Goal: Task Accomplishment & Management: Manage account settings

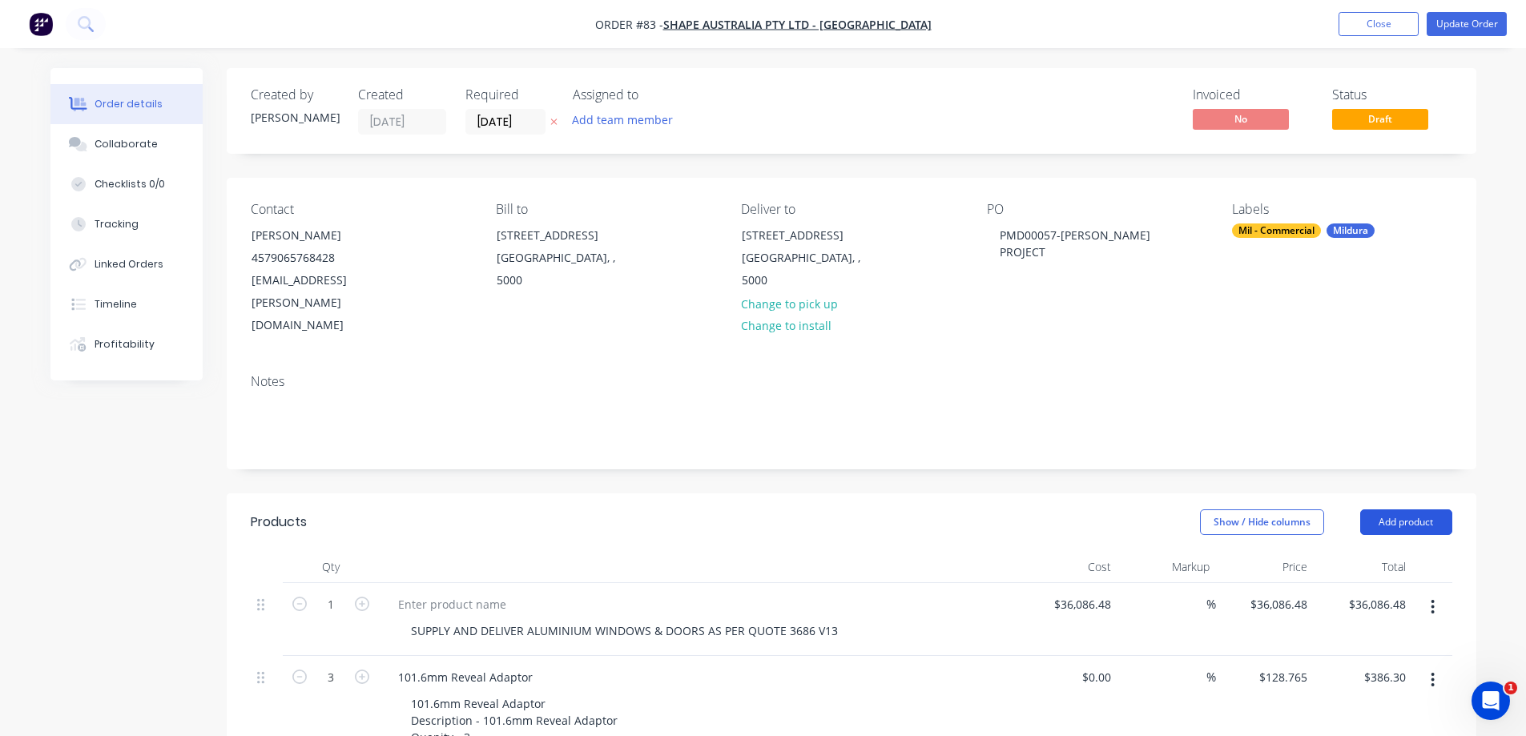
click at [1395, 510] on button "Add product" at bounding box center [1407, 523] width 92 height 26
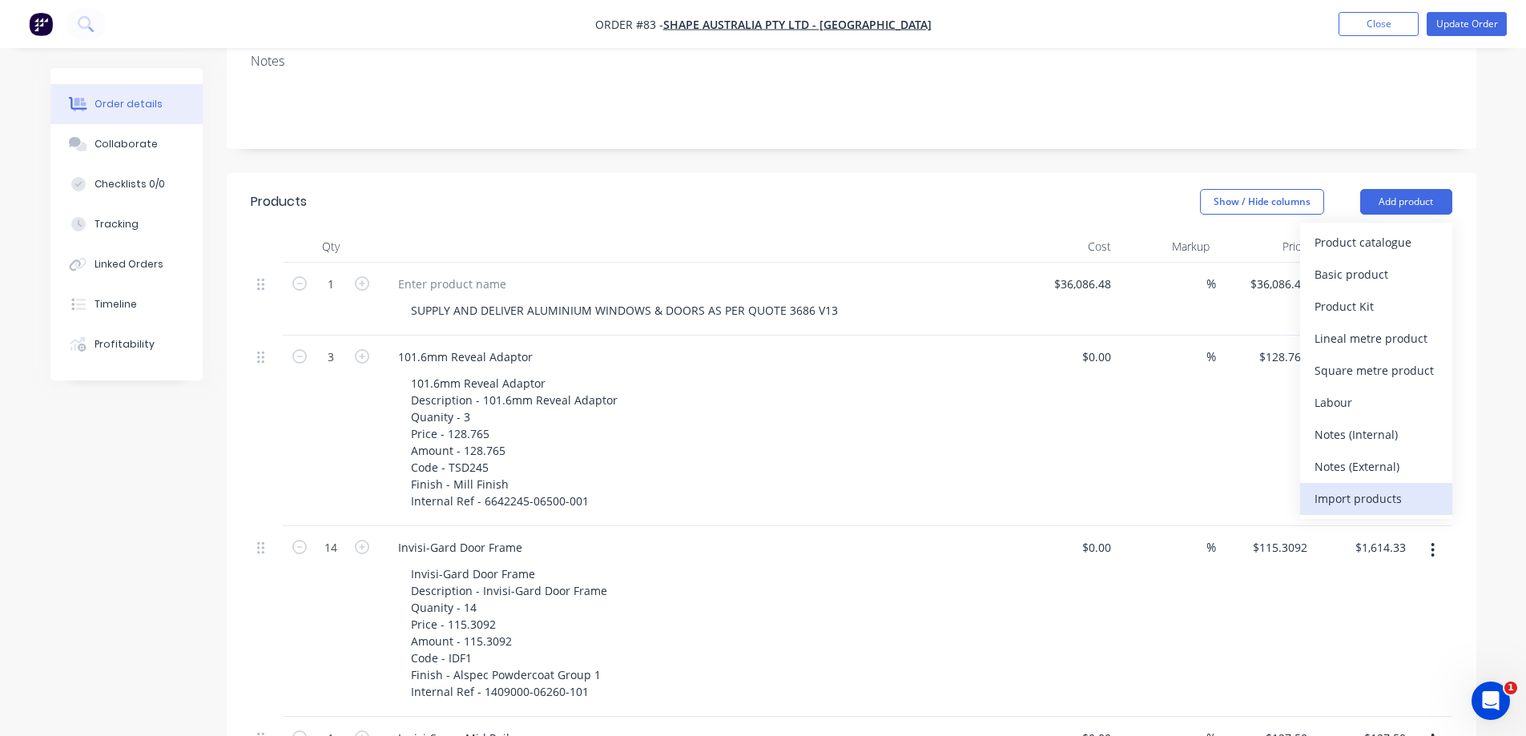
click at [1324, 487] on div "Import products" at bounding box center [1376, 498] width 123 height 23
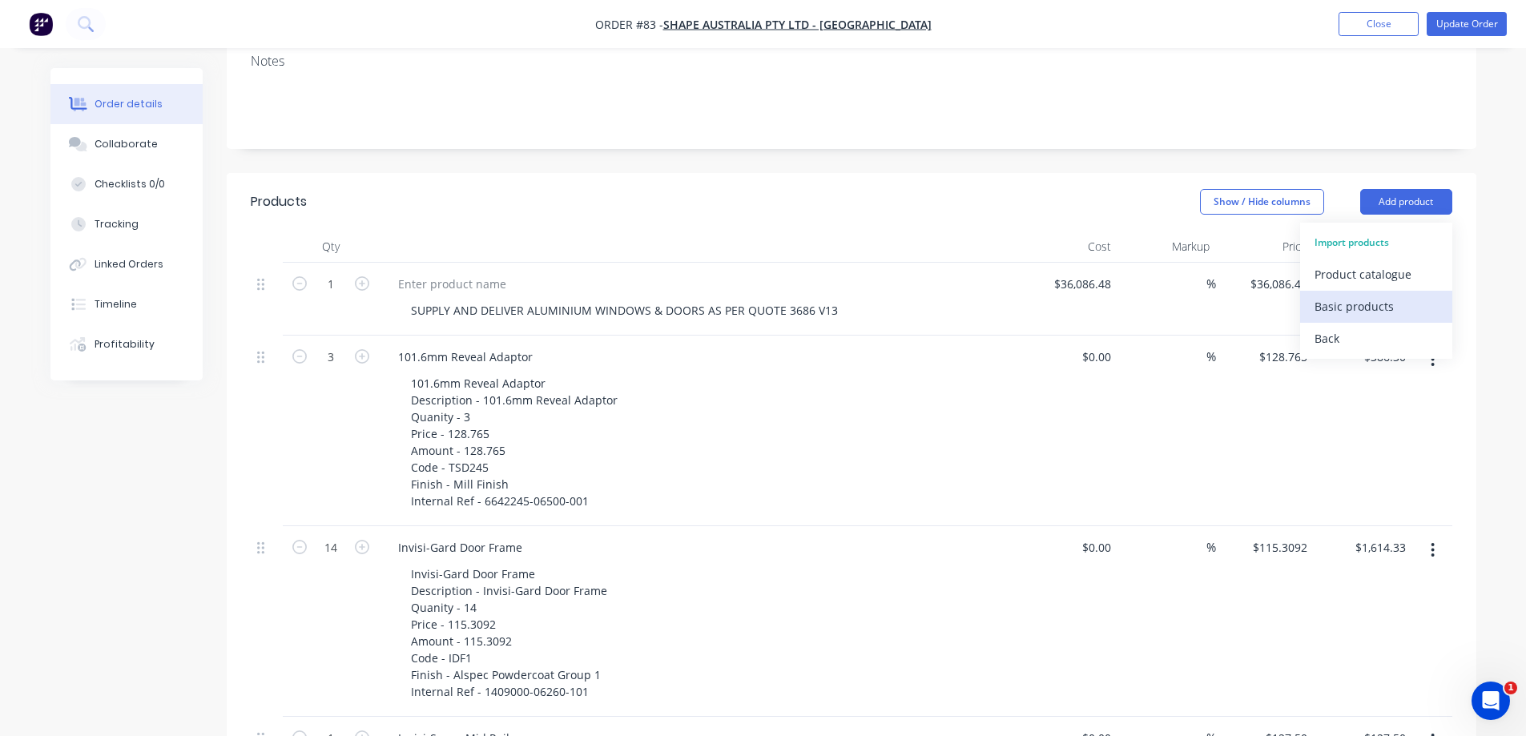
click at [1361, 295] on div "Basic products" at bounding box center [1376, 306] width 123 height 23
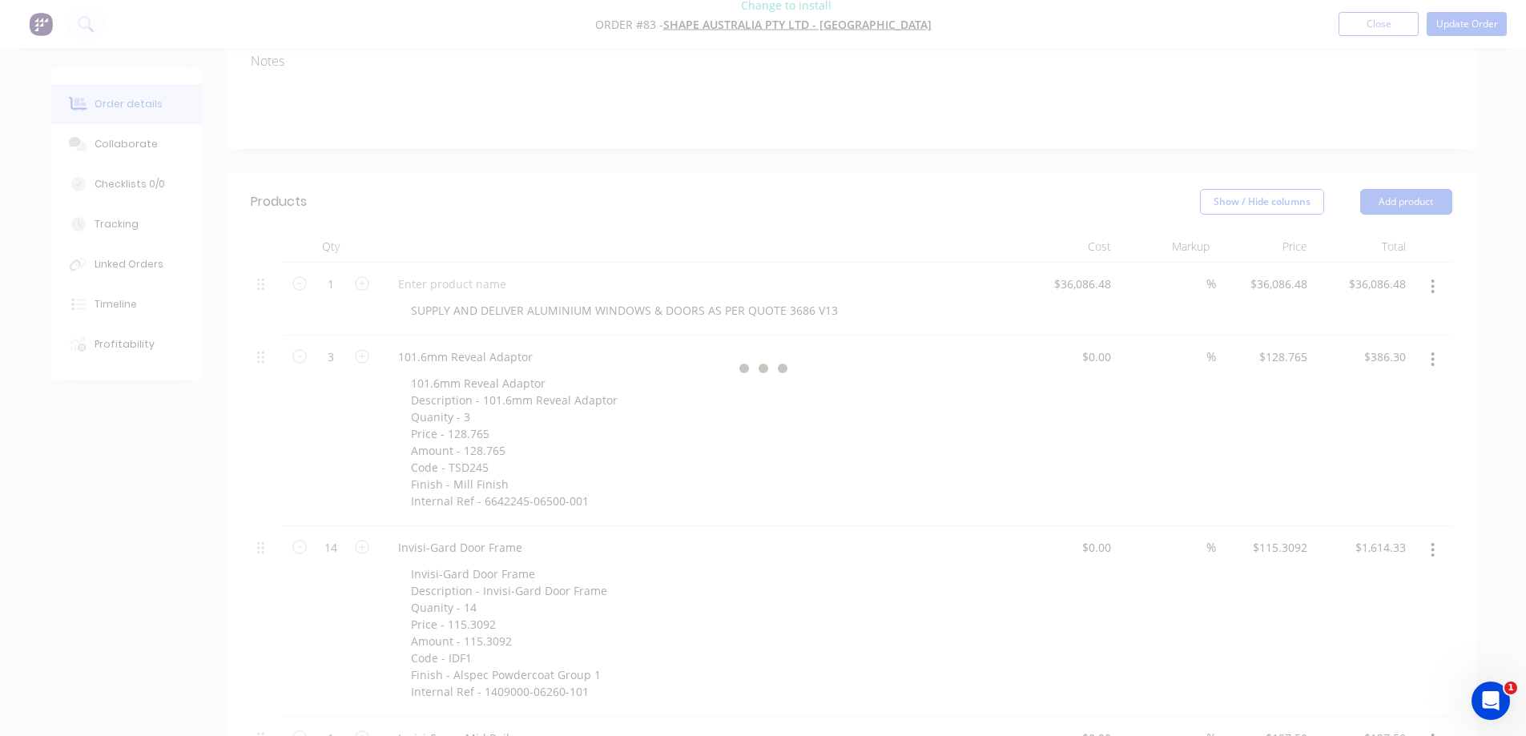
scroll to position [0, 0]
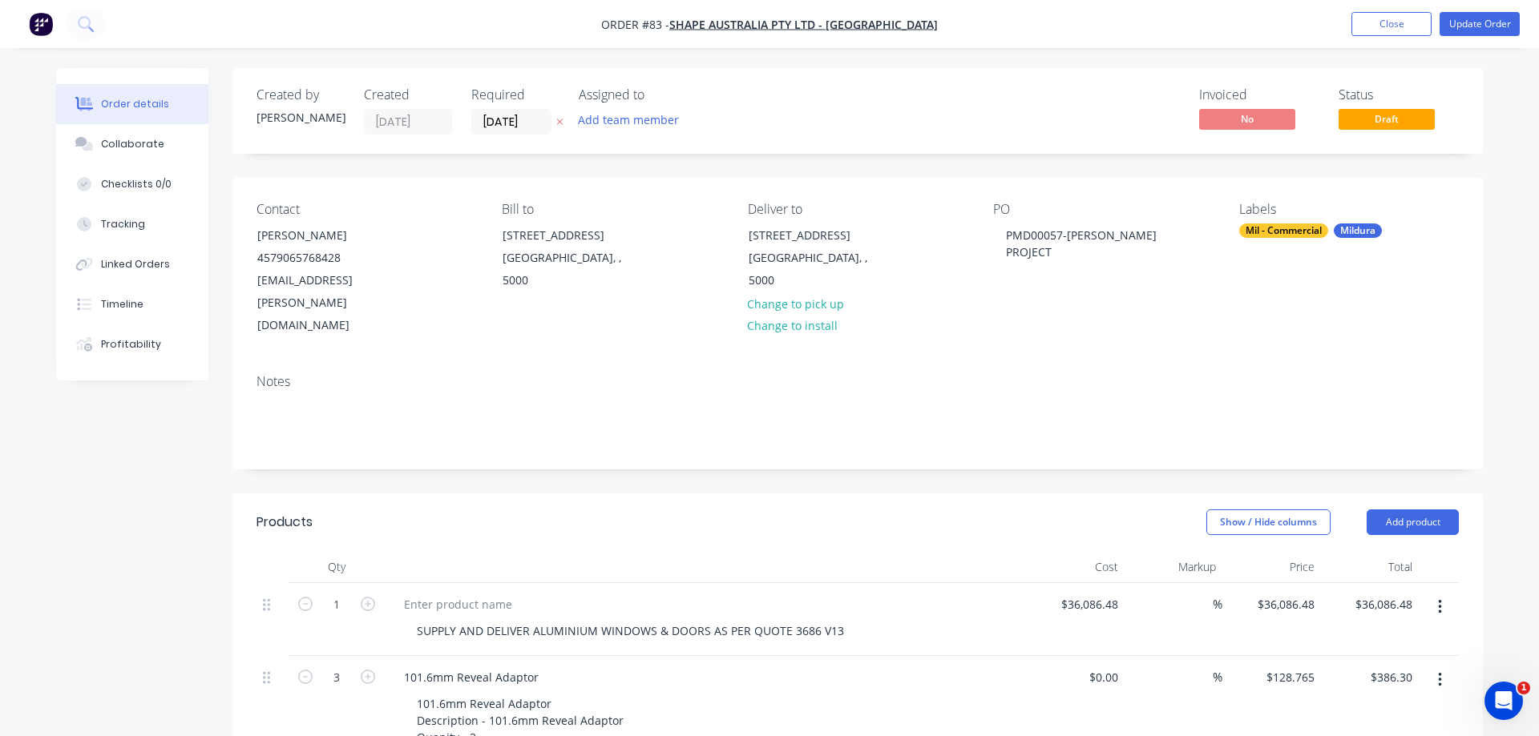
type input "2"
click at [1476, 22] on button "Update Order" at bounding box center [1467, 24] width 80 height 24
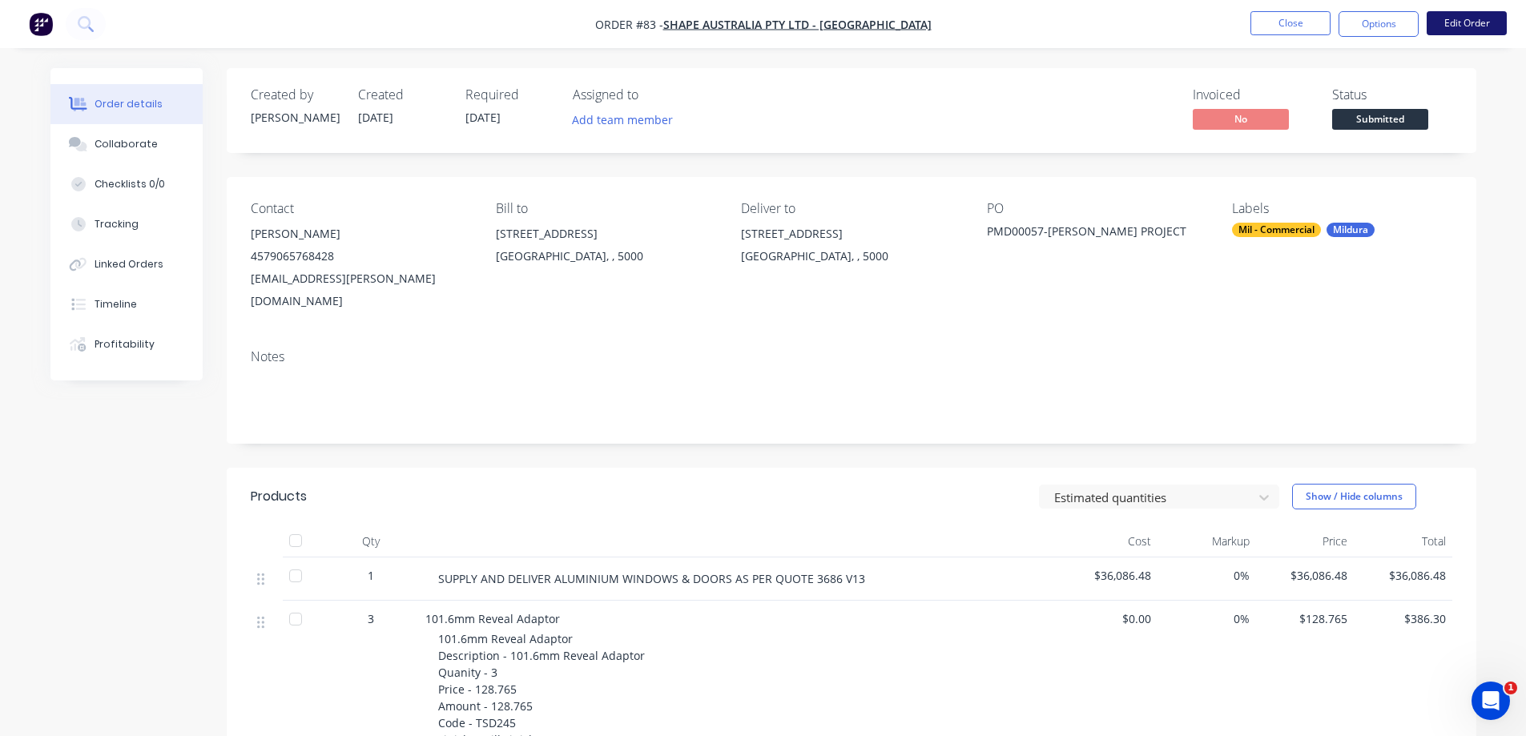
click at [1468, 20] on button "Edit Order" at bounding box center [1467, 23] width 80 height 24
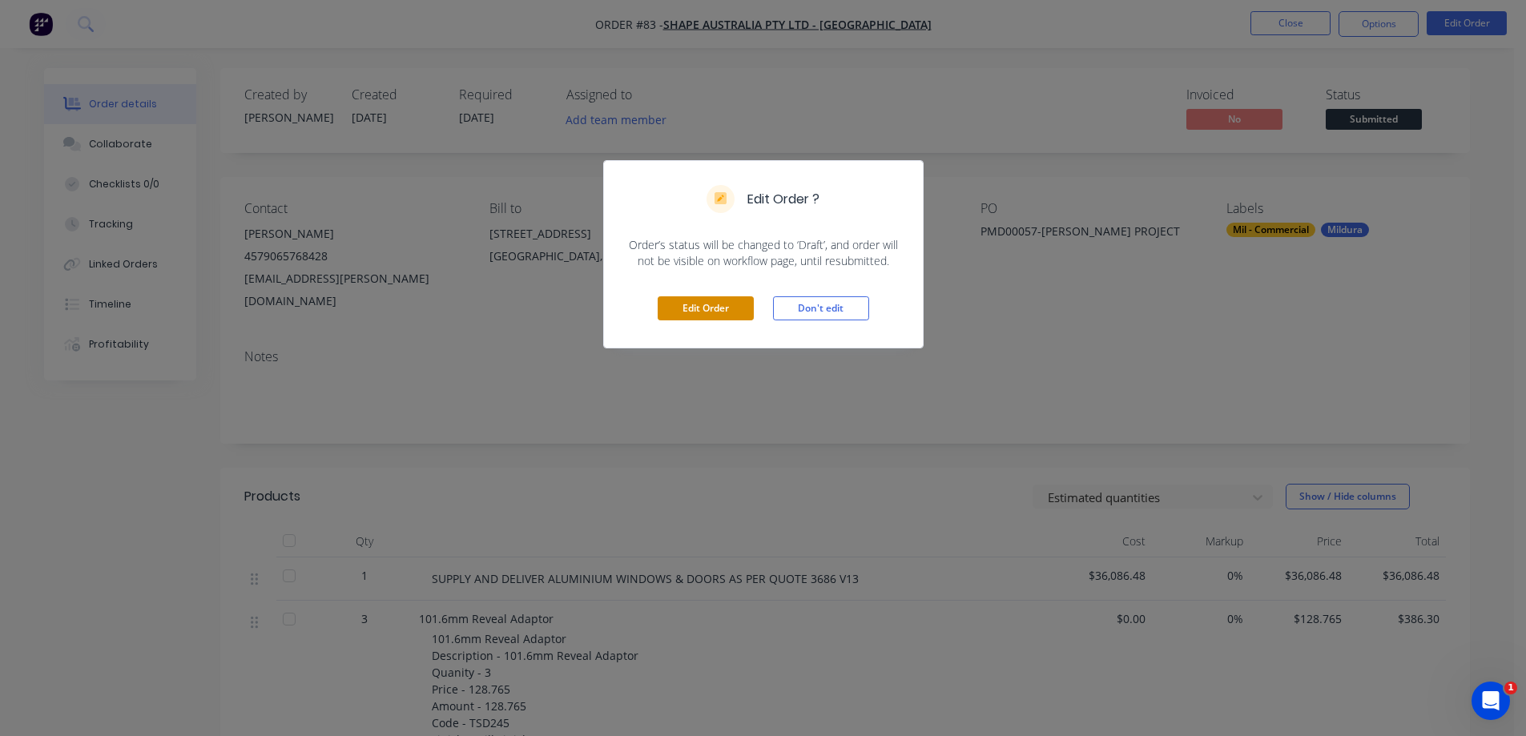
click at [703, 302] on button "Edit Order" at bounding box center [706, 308] width 96 height 24
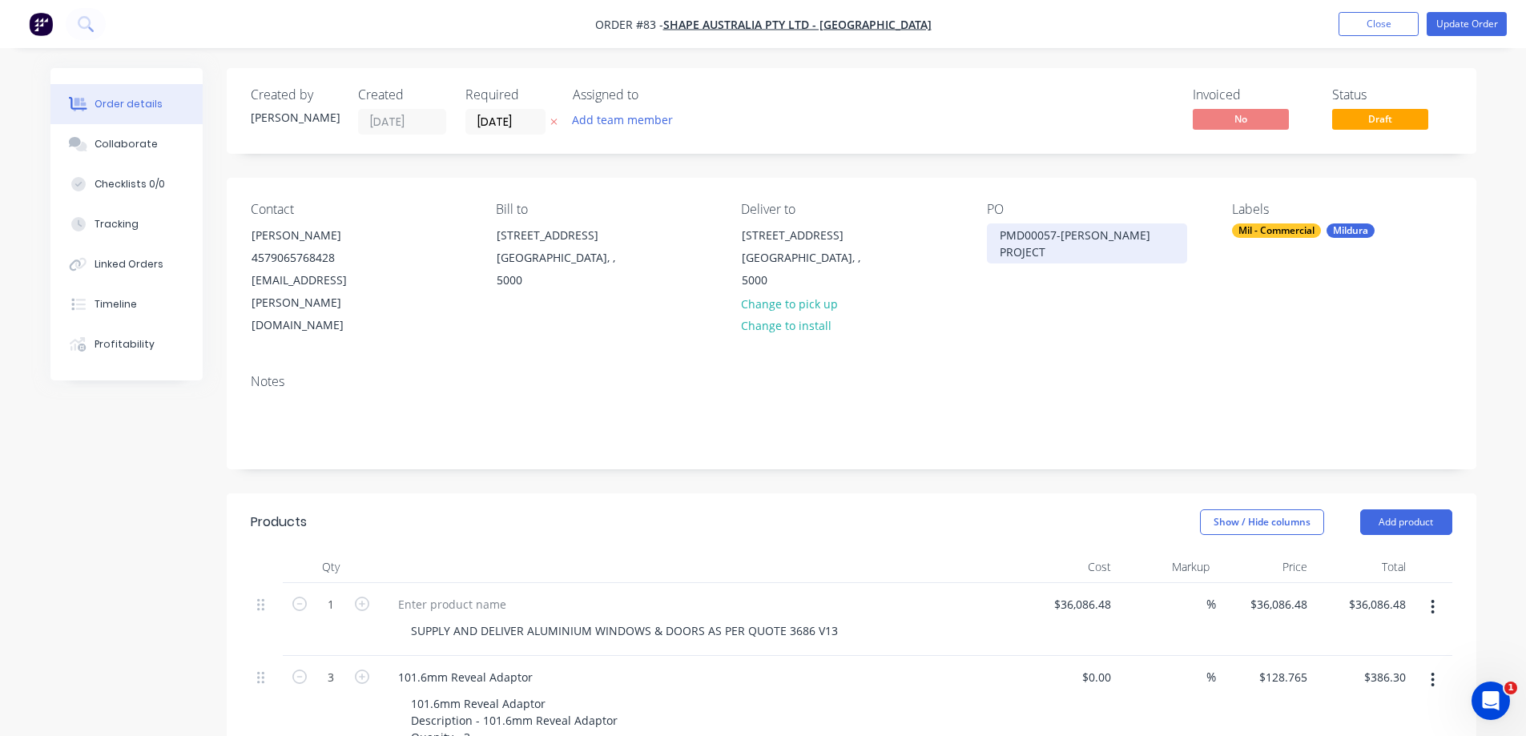
click at [1173, 235] on div "PMD00057-[PERSON_NAME] PROJECT" at bounding box center [1087, 244] width 200 height 40
click at [1470, 21] on button "Update Order" at bounding box center [1467, 24] width 80 height 24
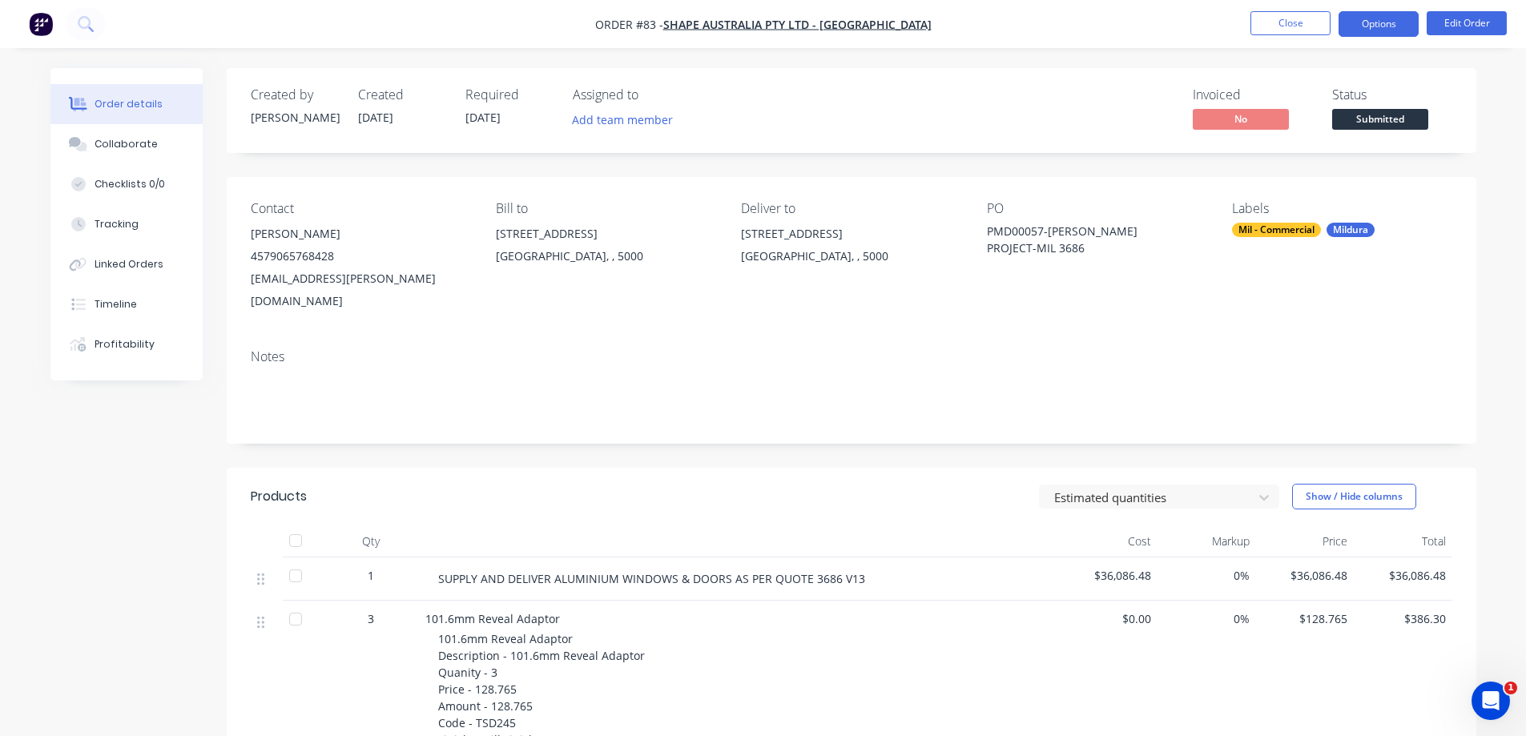
click at [1376, 25] on button "Options" at bounding box center [1379, 24] width 80 height 26
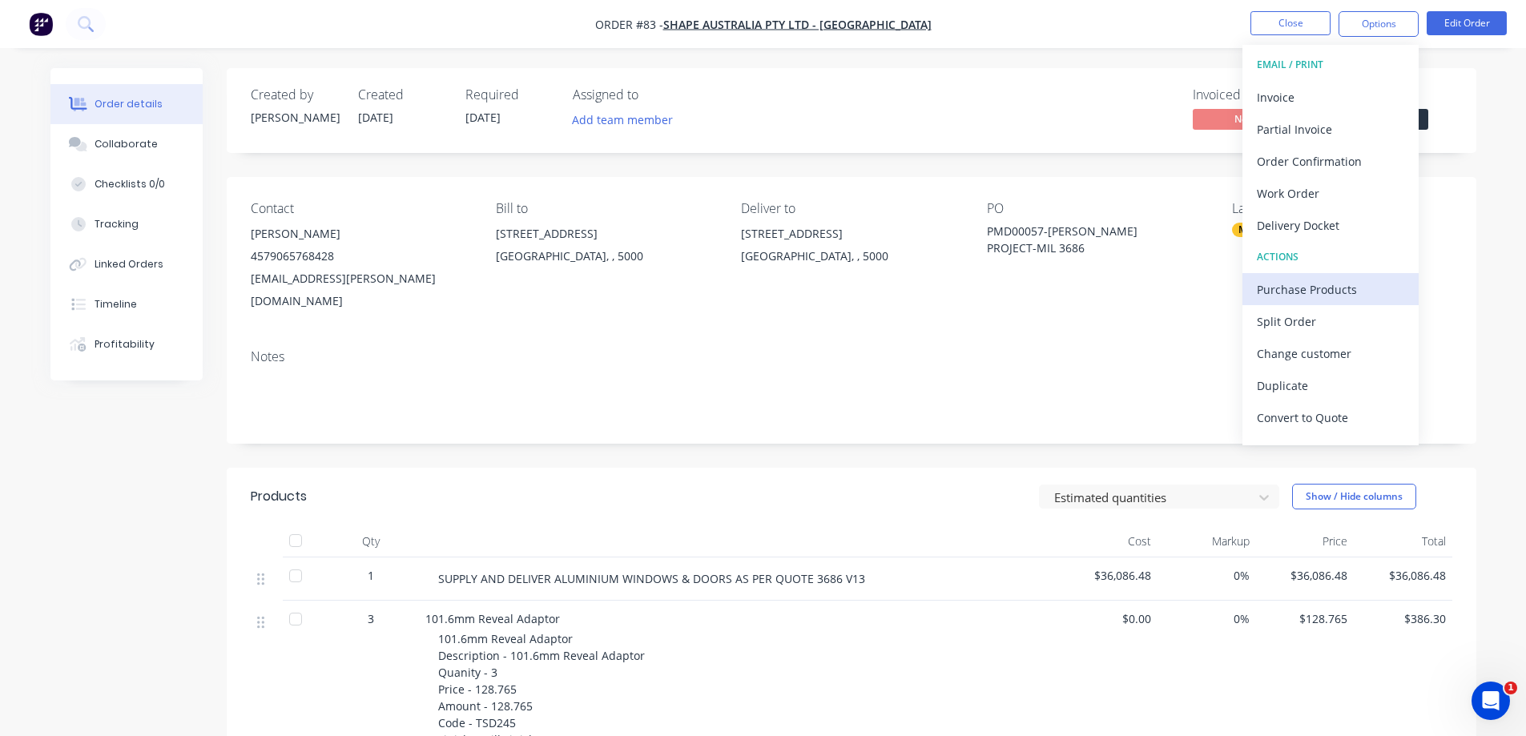
click at [1311, 291] on div "Purchase Products" at bounding box center [1330, 289] width 147 height 23
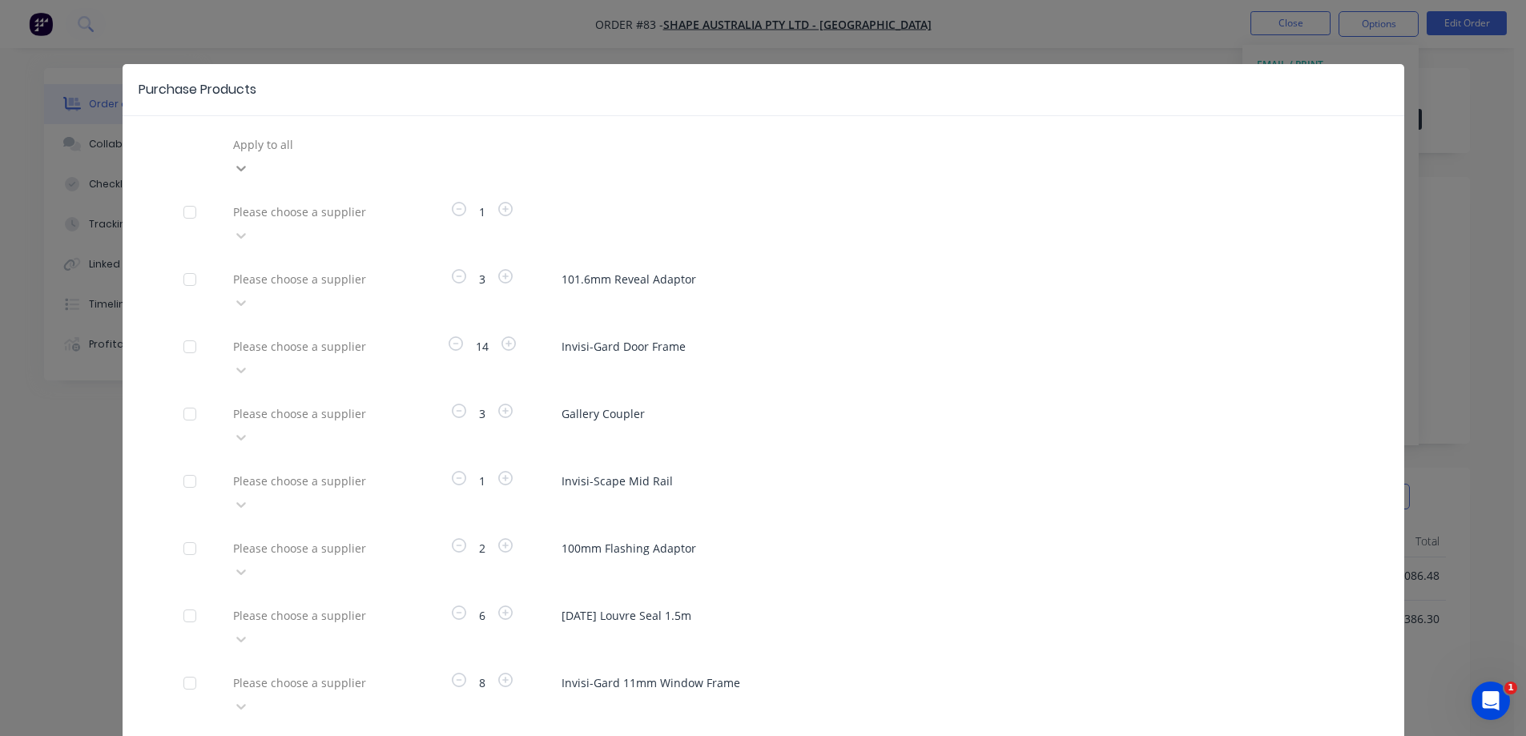
click at [249, 160] on icon at bounding box center [241, 168] width 16 height 16
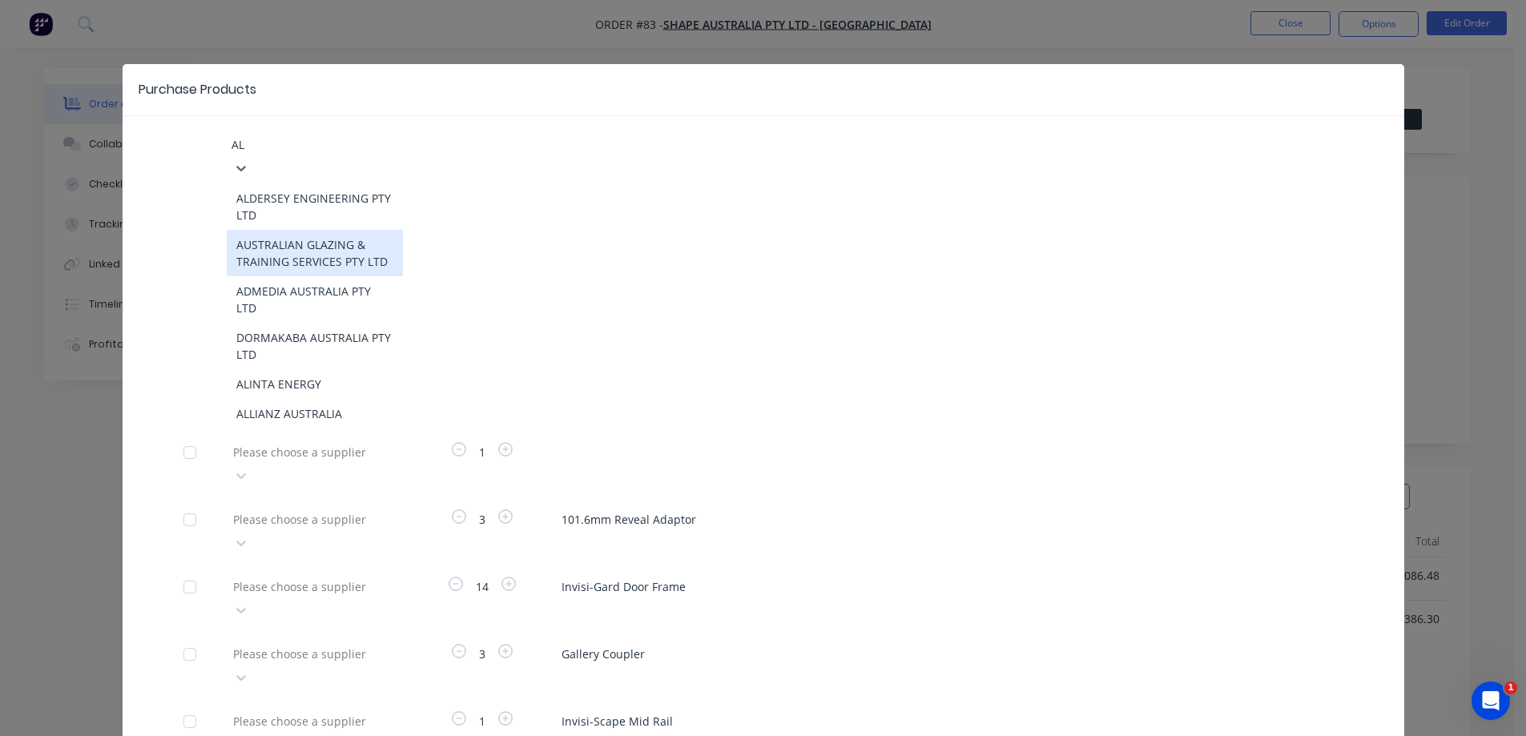
type input "ALS"
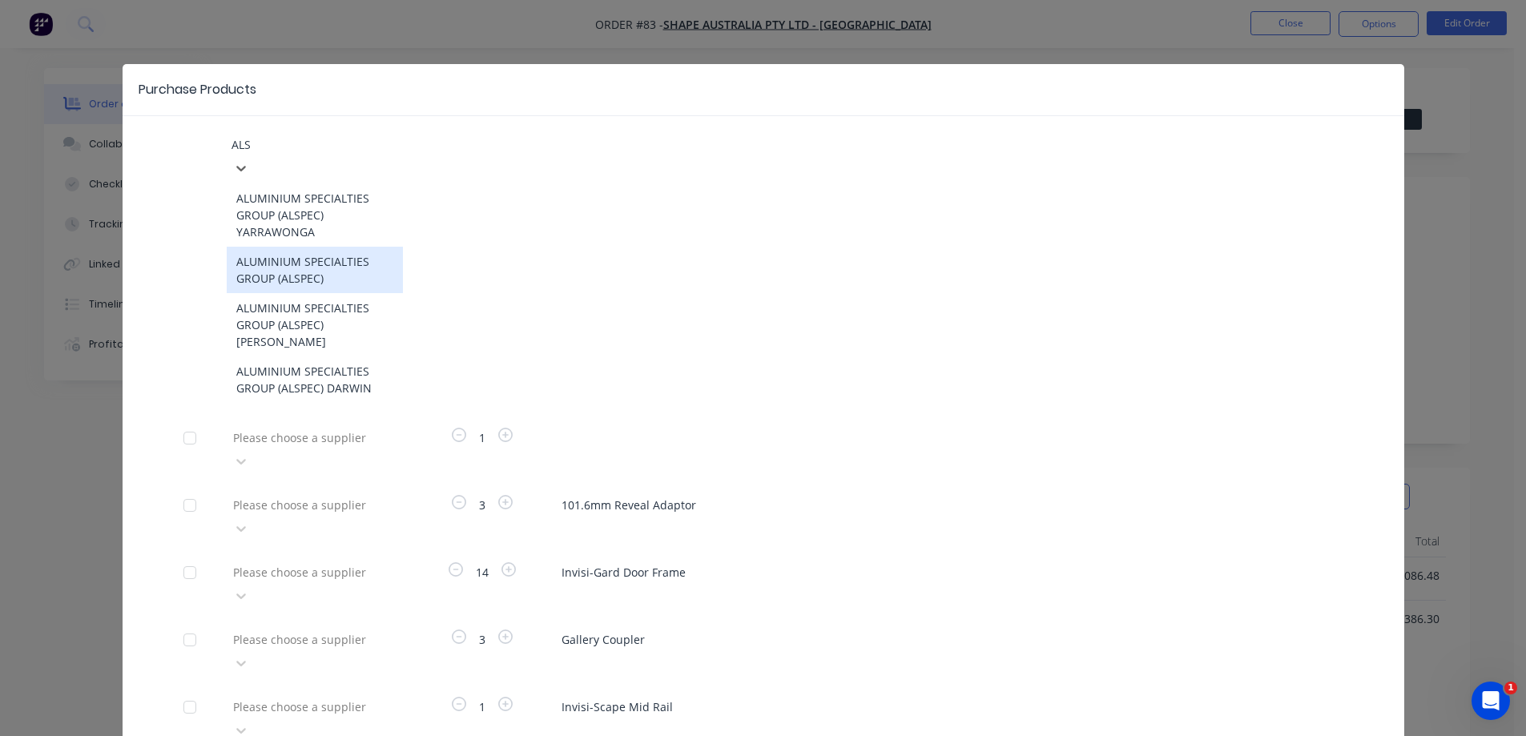
click at [291, 247] on div "ALUMINIUM SPECIALTIES GROUP (ALSPEC)" at bounding box center [315, 270] width 176 height 46
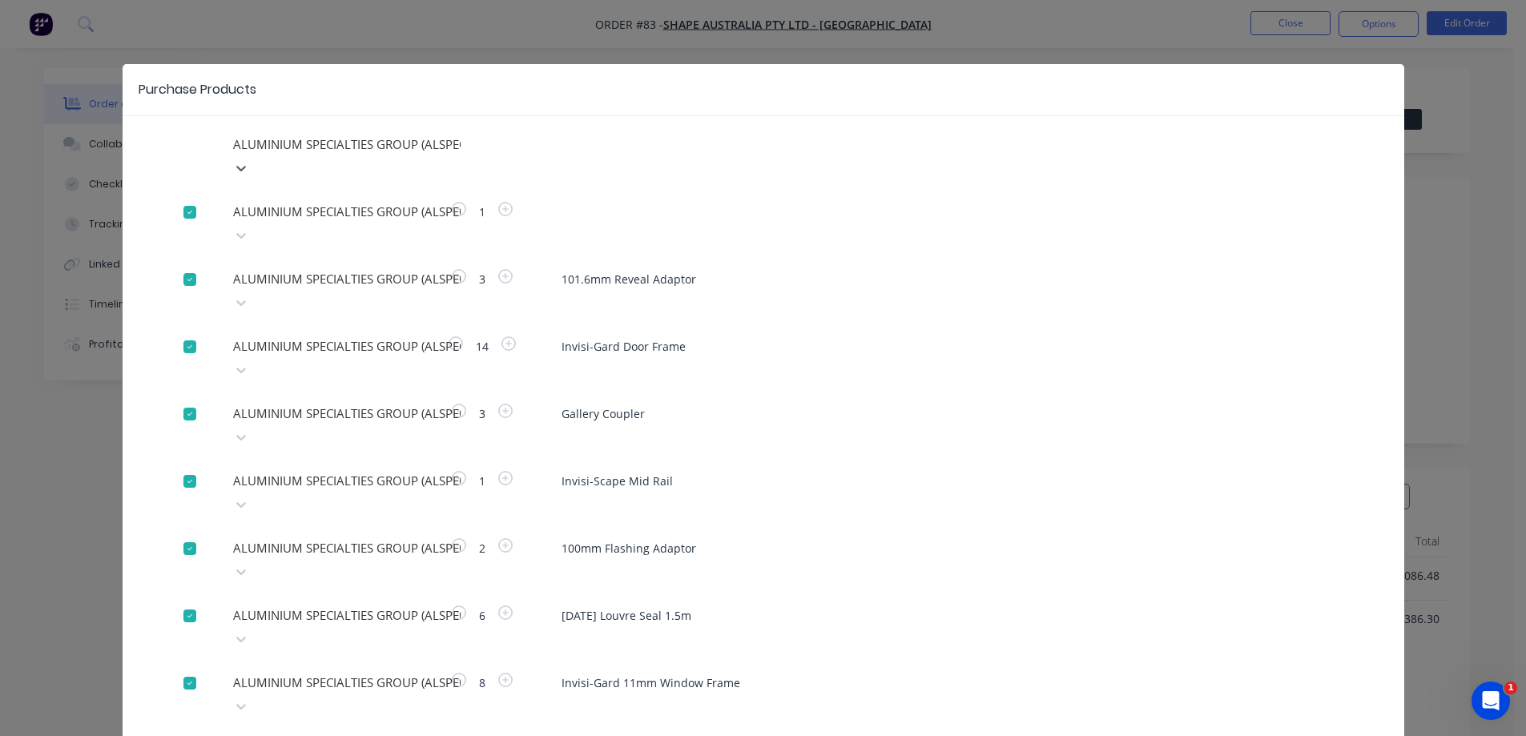
click at [185, 196] on div at bounding box center [190, 212] width 32 height 32
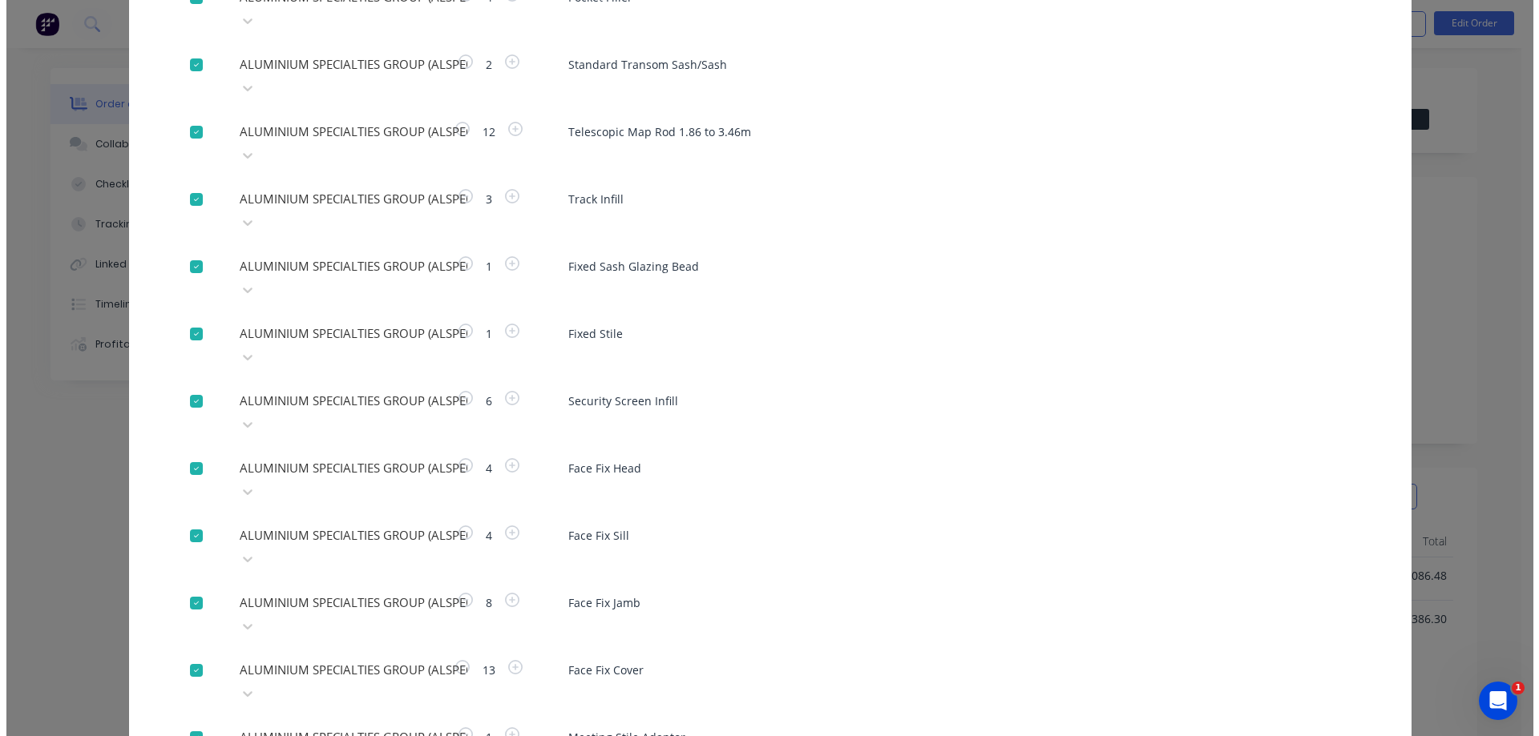
scroll to position [1841, 0]
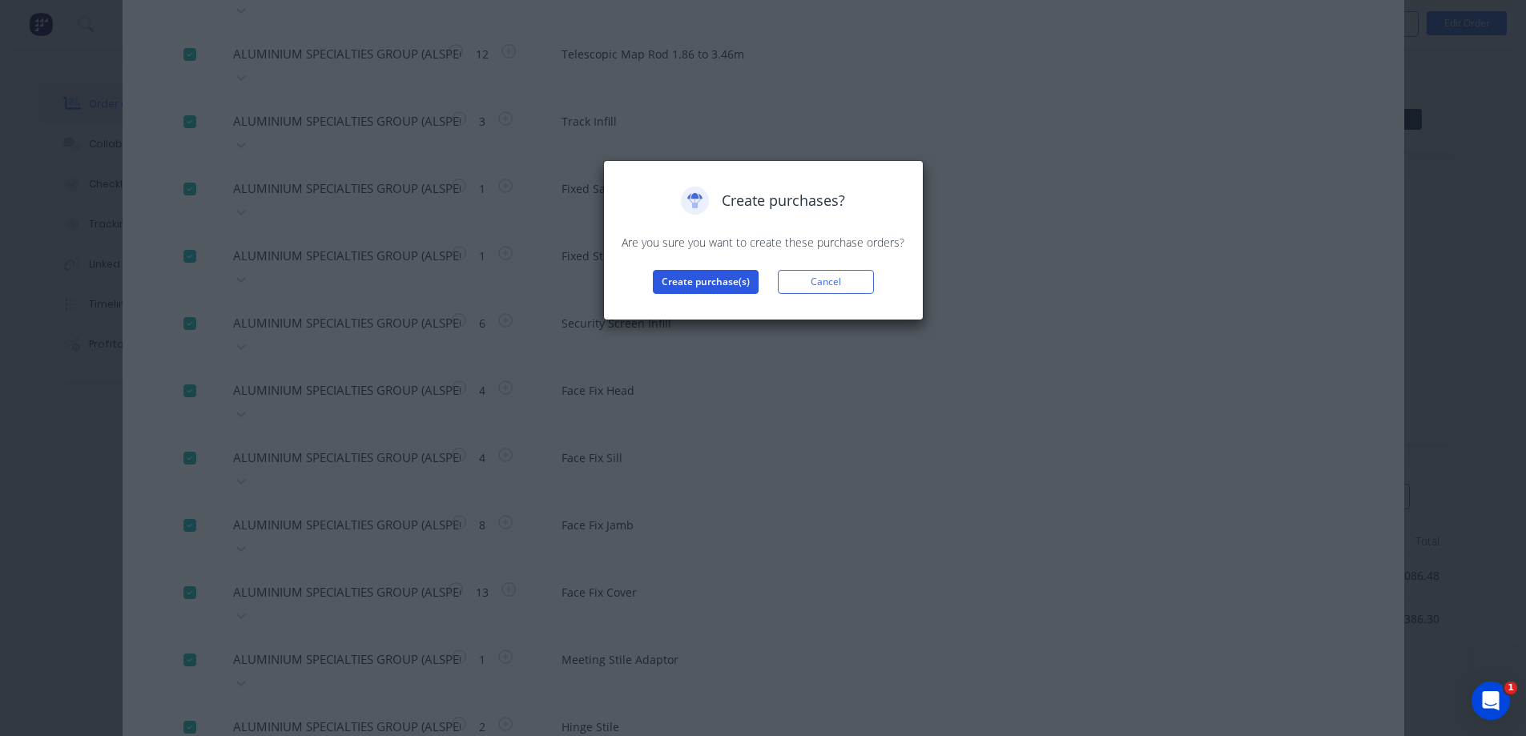
click at [711, 281] on button "Create purchase(s)" at bounding box center [706, 282] width 106 height 24
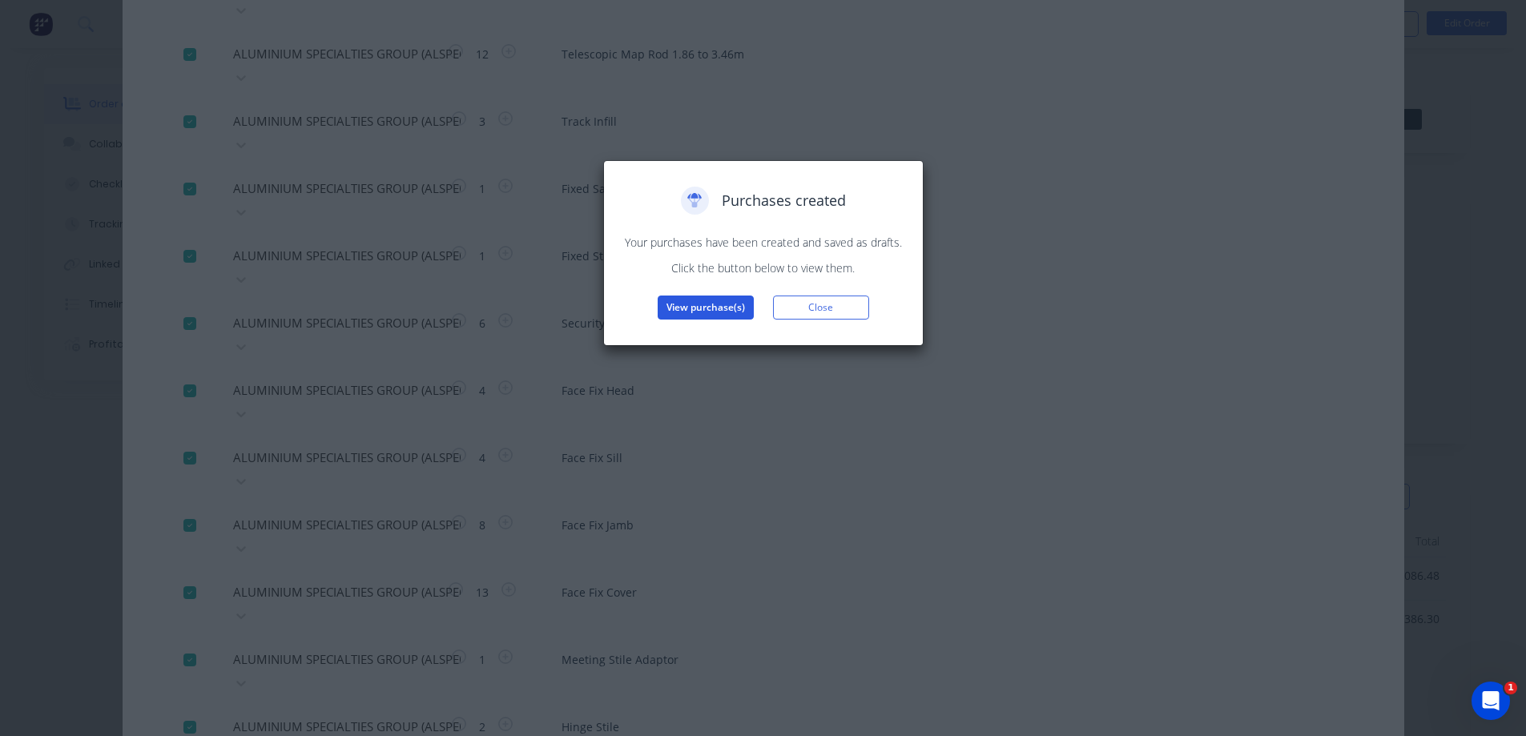
click at [697, 304] on button "View purchase(s)" at bounding box center [706, 308] width 96 height 24
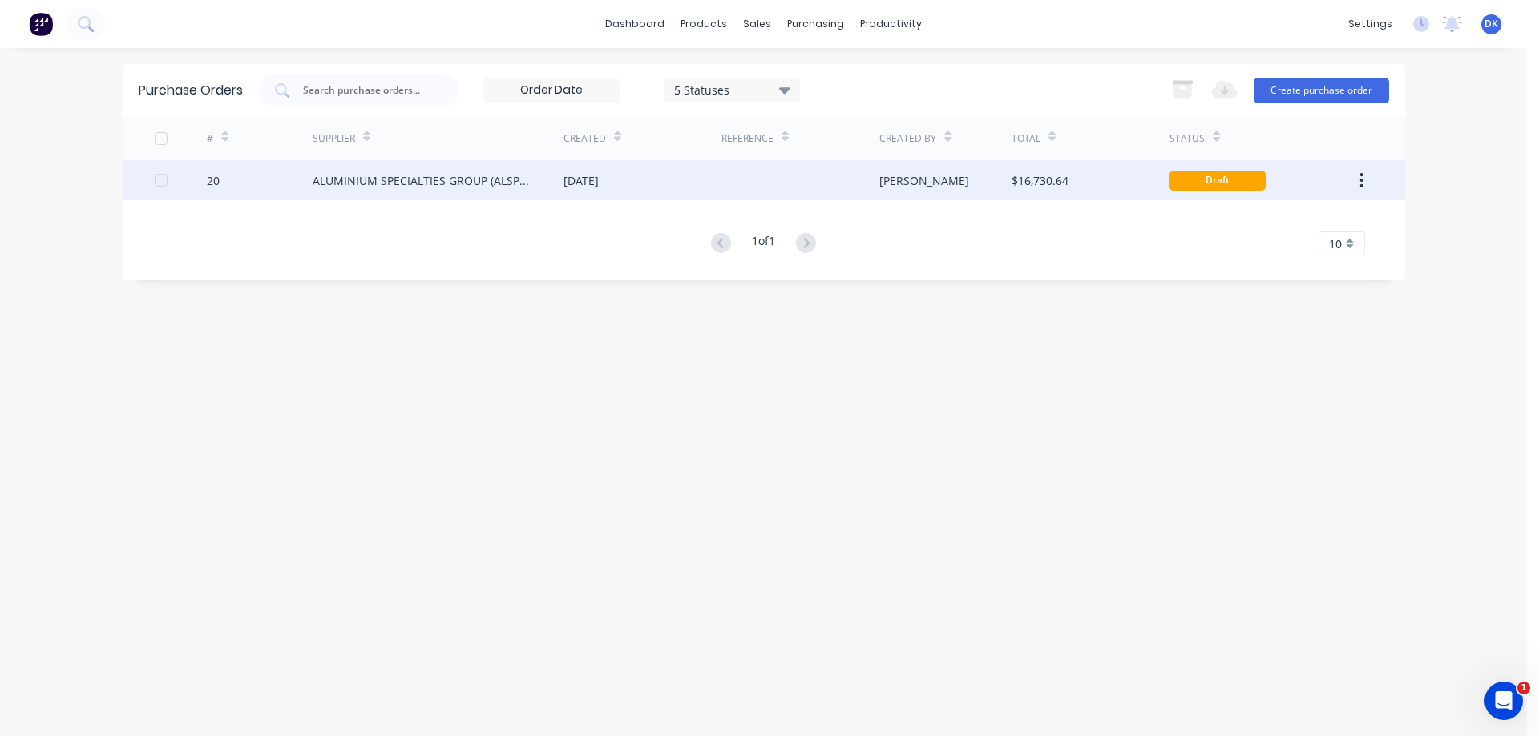
click at [386, 177] on div "ALUMINIUM SPECIALTIES GROUP (ALSPEC)" at bounding box center [422, 180] width 219 height 17
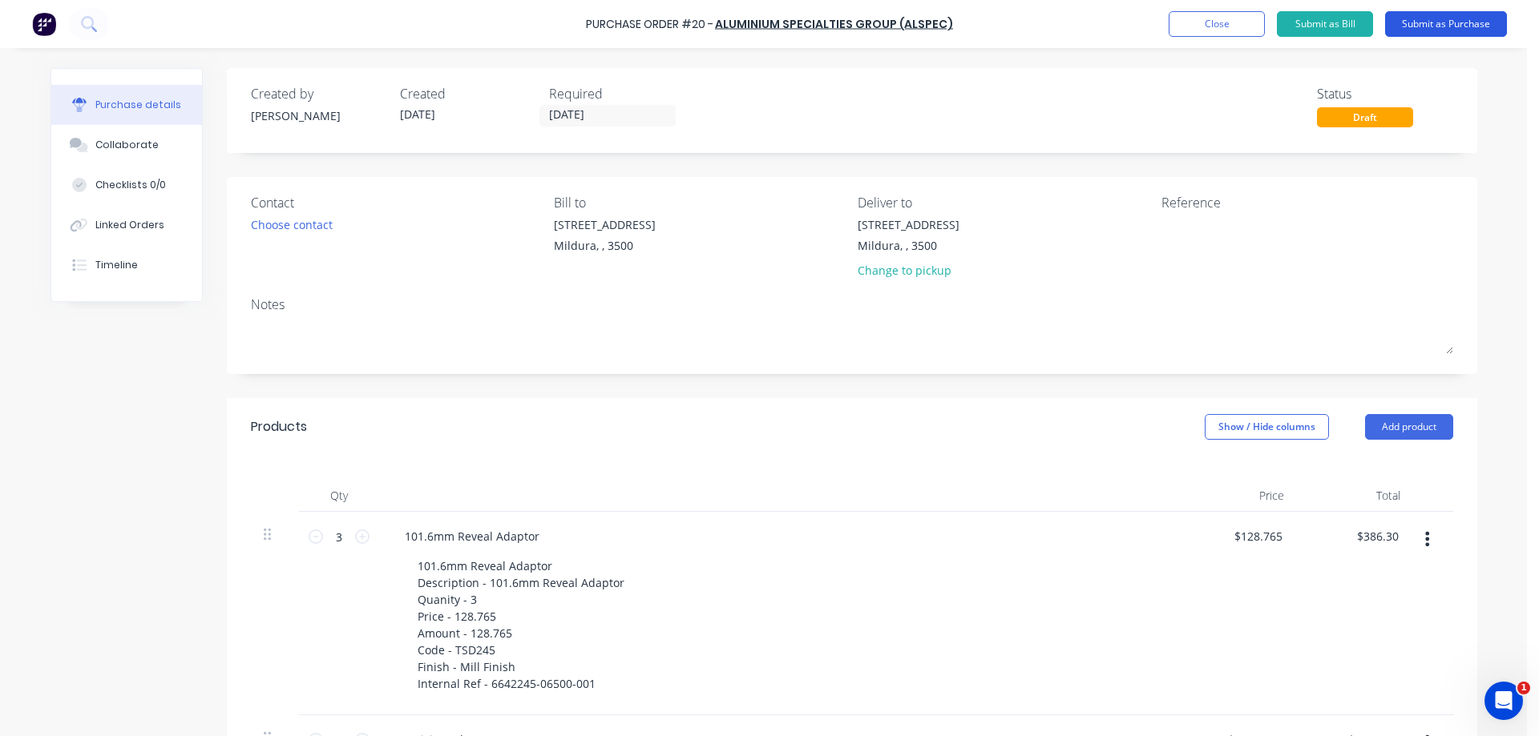
click at [1432, 26] on button "Submit as Purchase" at bounding box center [1446, 24] width 122 height 26
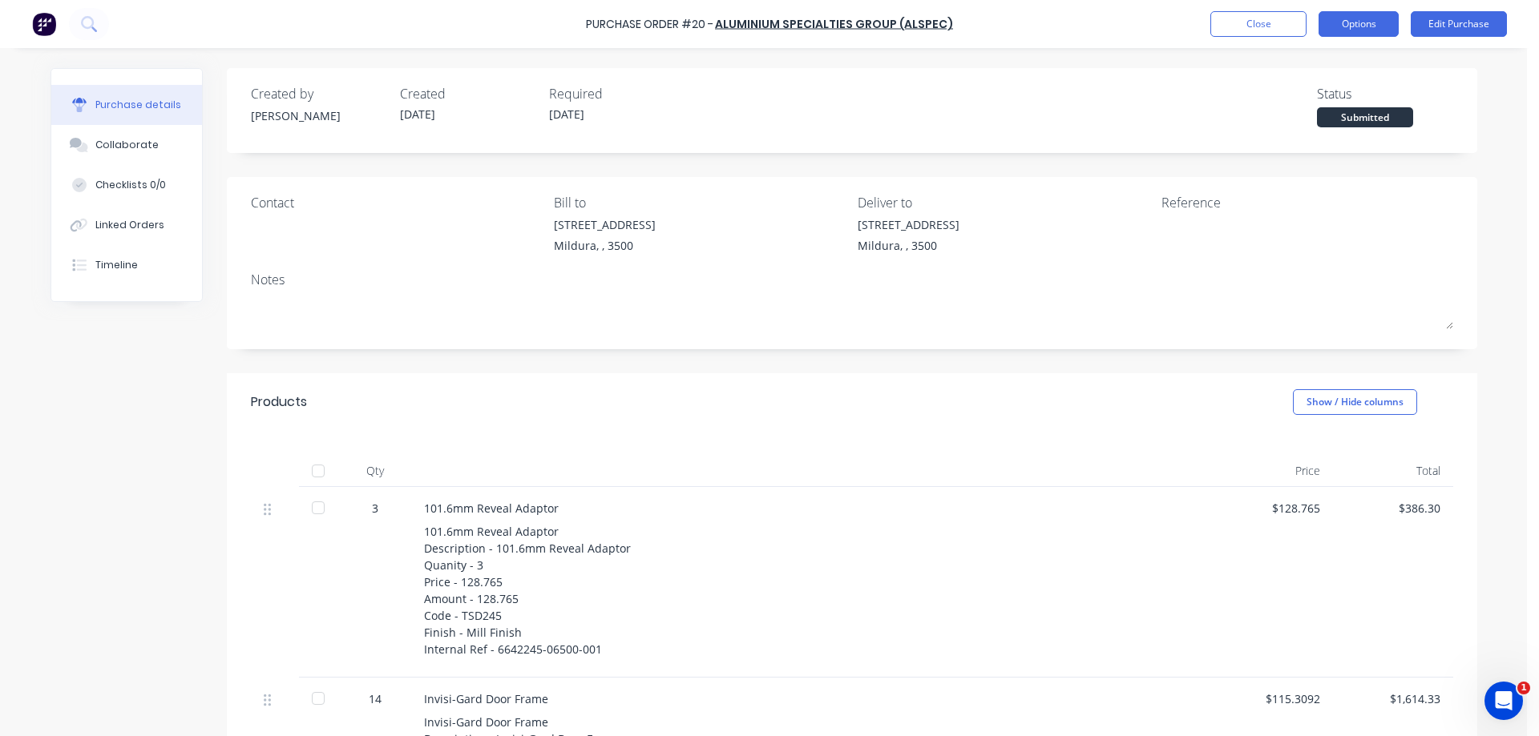
click at [1353, 25] on button "Options" at bounding box center [1358, 24] width 80 height 26
click at [1498, 205] on div "Purchase Order #20 - ALUMINIUM SPECIALTIES GROUP (ALSPEC) Close Options Print /…" at bounding box center [763, 368] width 1526 height 736
click at [1252, 26] on button "Close" at bounding box center [1258, 24] width 96 height 26
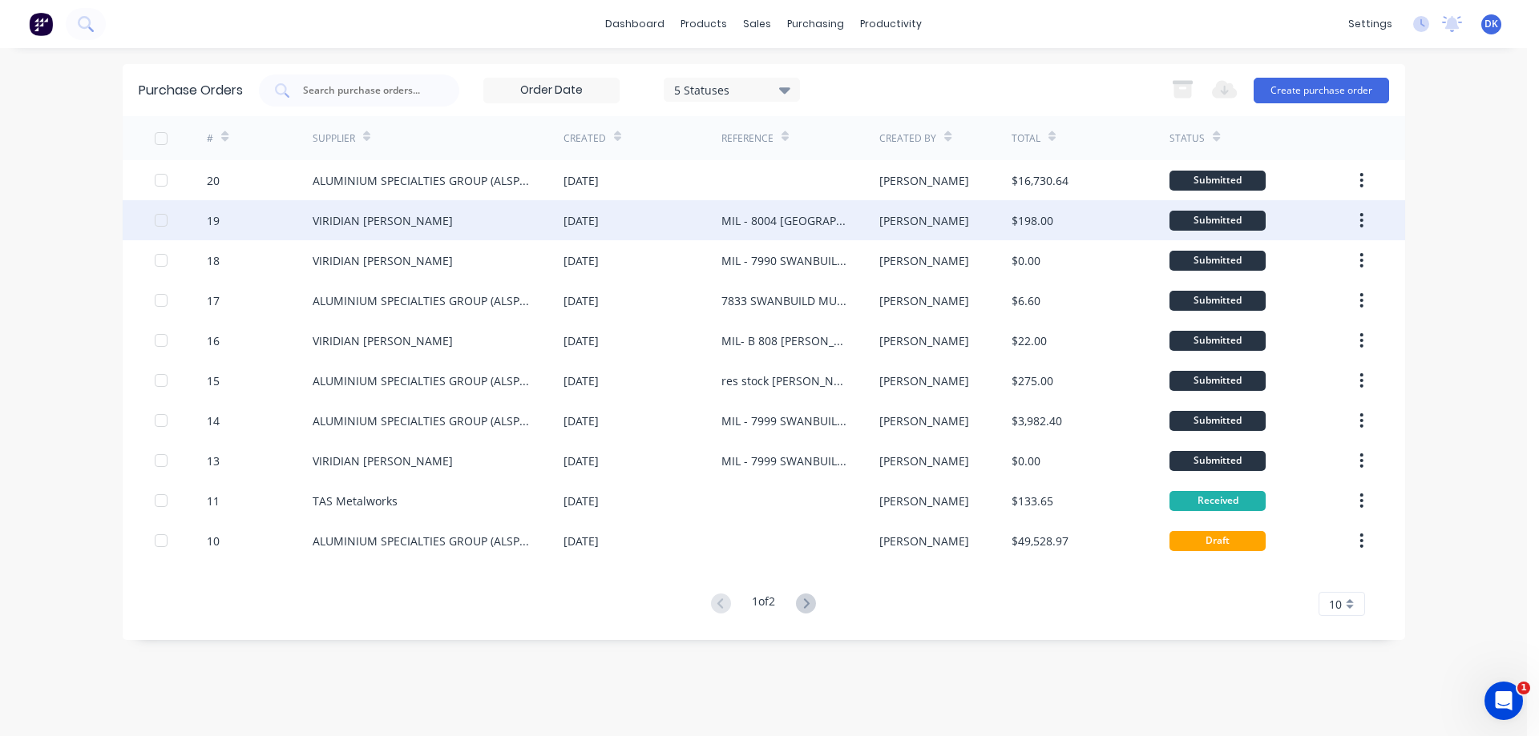
click at [435, 218] on div "VIRIDIAN [PERSON_NAME]" at bounding box center [383, 220] width 140 height 17
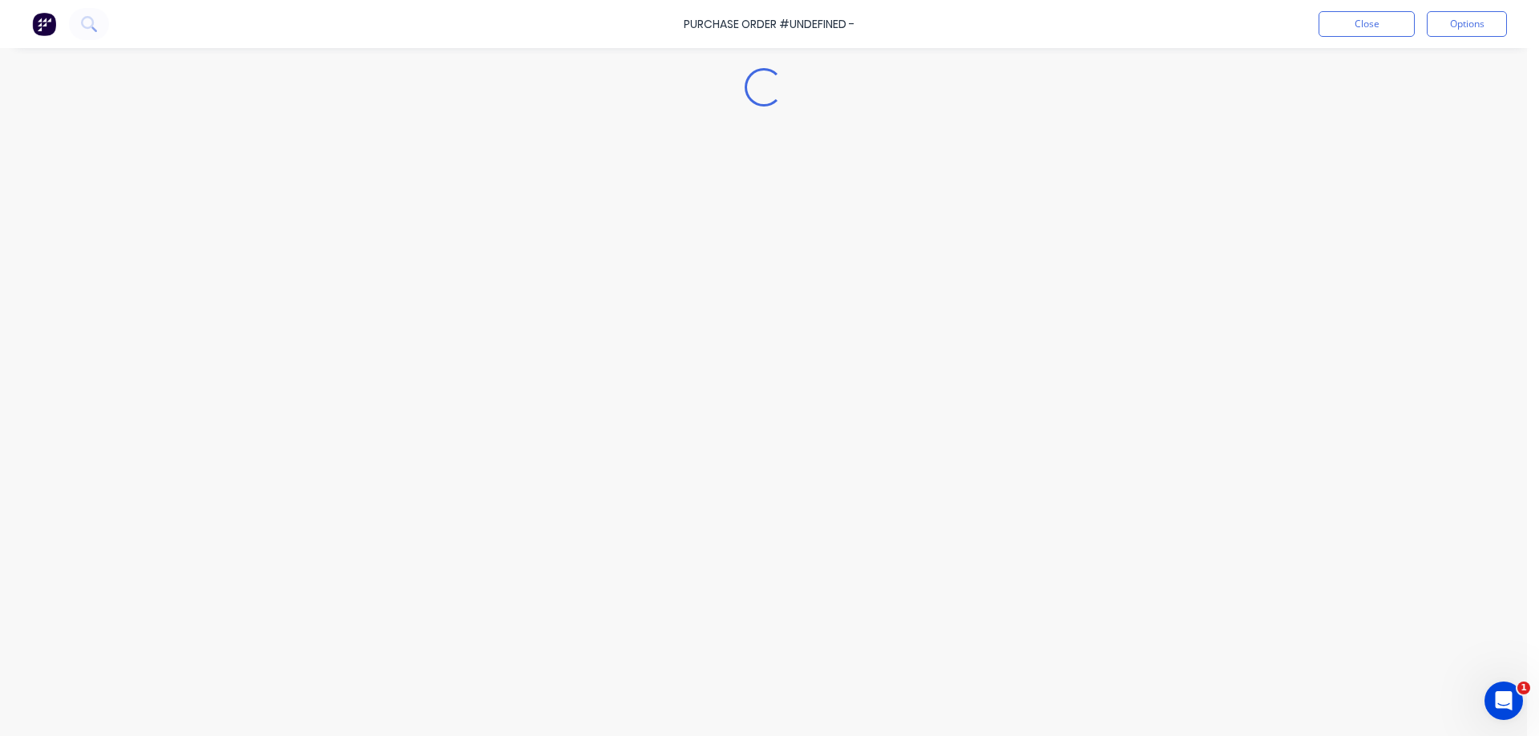
type textarea "x"
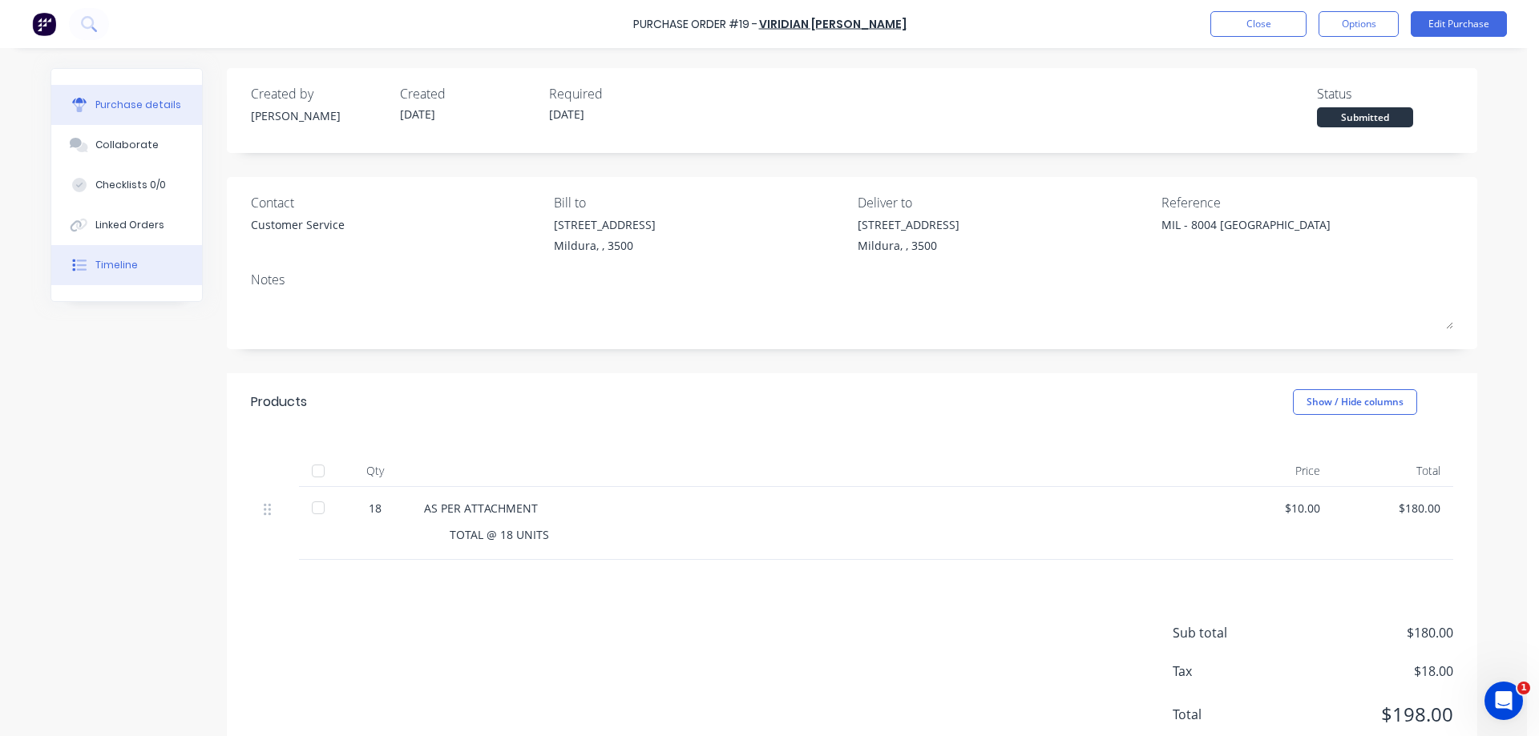
click at [95, 264] on div "Timeline" at bounding box center [116, 265] width 42 height 14
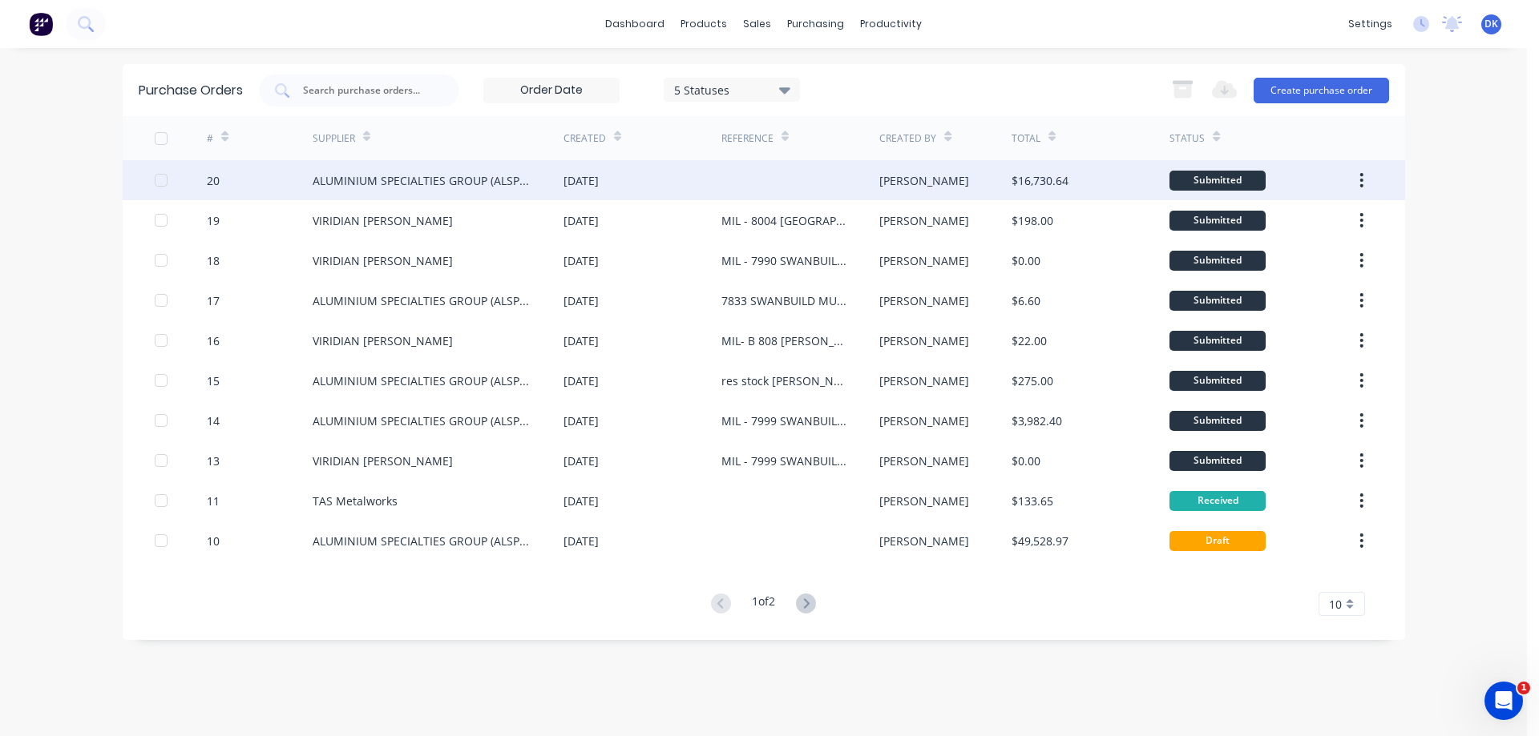
click at [788, 185] on div at bounding box center [800, 180] width 158 height 40
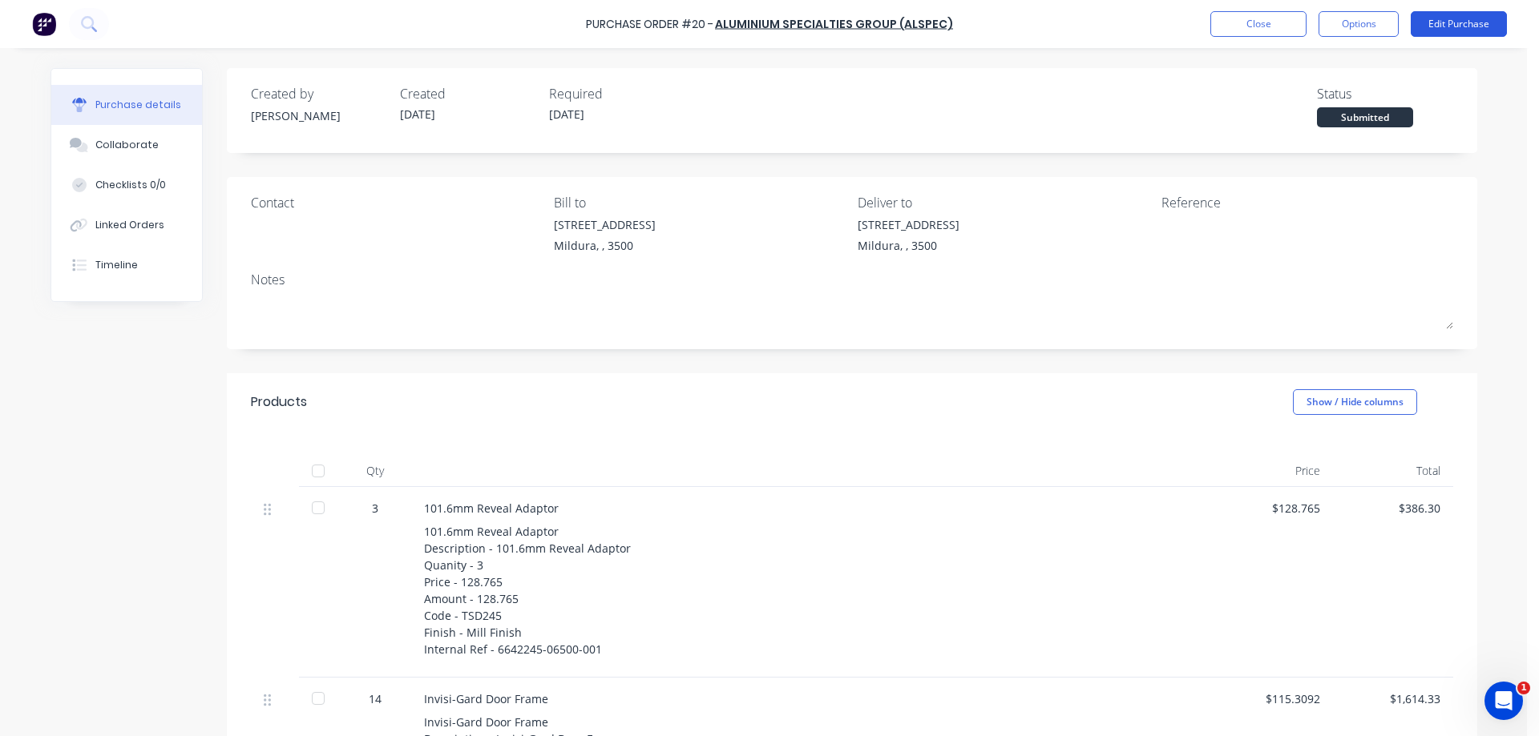
click at [1442, 26] on button "Edit Purchase" at bounding box center [1458, 24] width 96 height 26
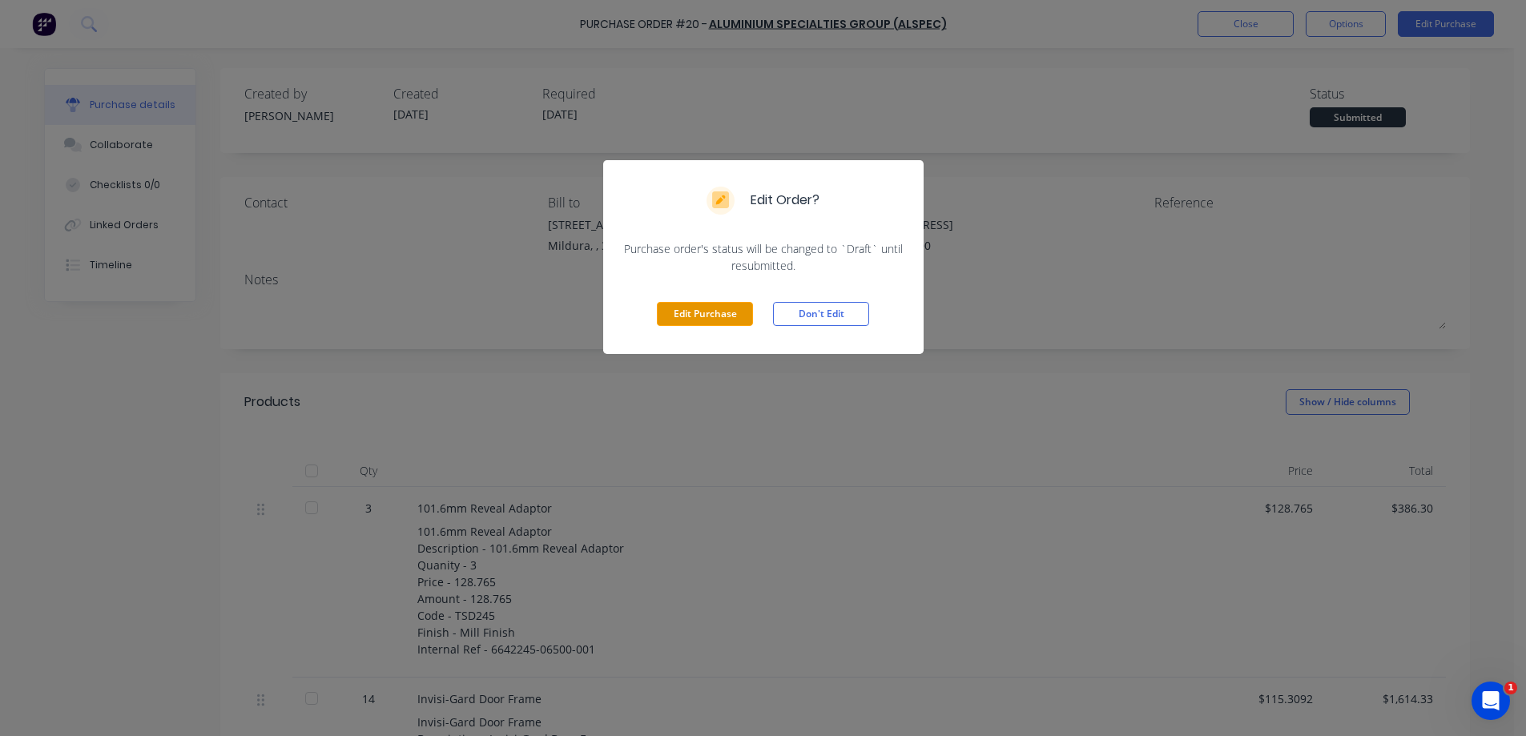
click at [718, 317] on button "Edit Purchase" at bounding box center [705, 314] width 96 height 24
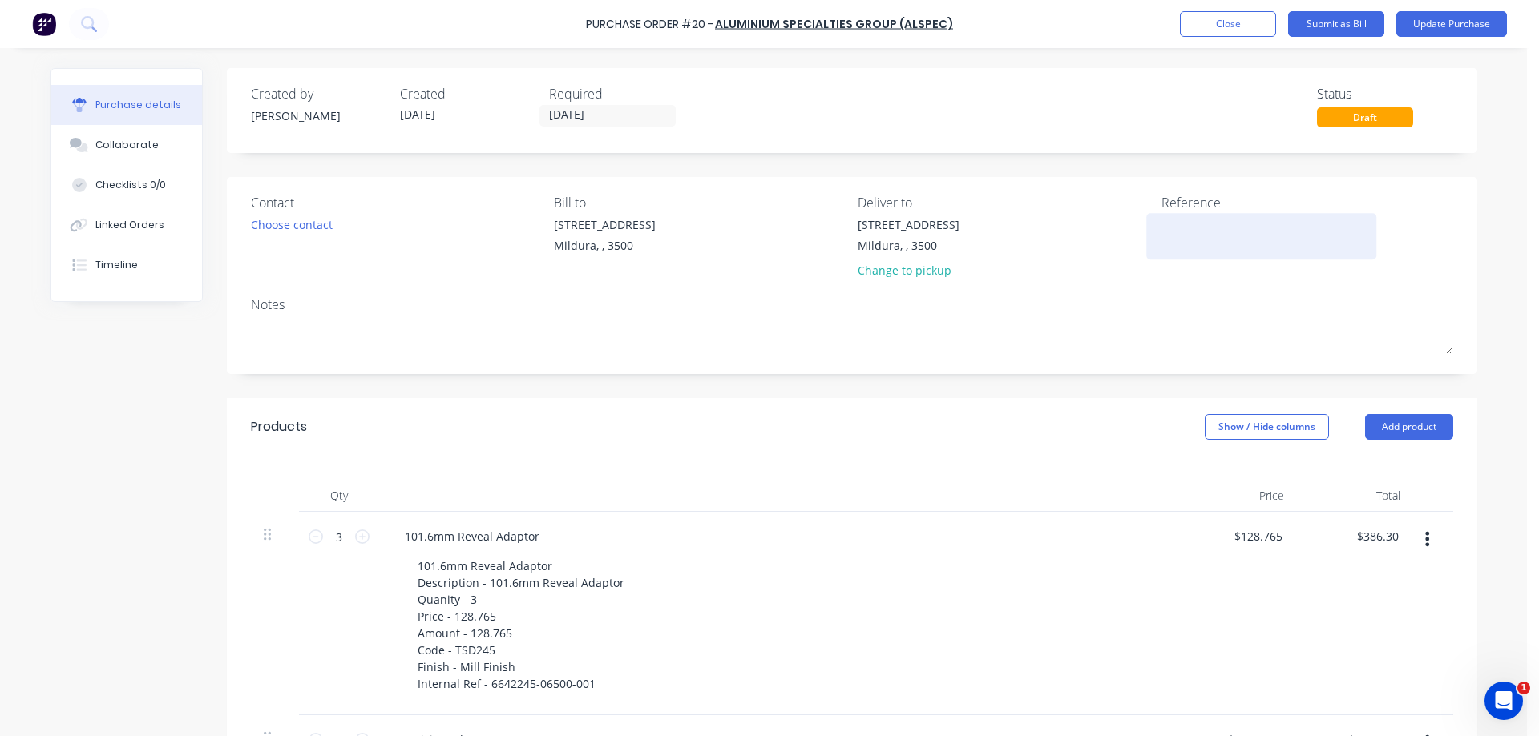
click at [1161, 224] on textarea at bounding box center [1261, 234] width 200 height 36
type textarea "MIL-3686-[PERSON_NAME] PROJECT"
click at [1440, 26] on button "Update Purchase" at bounding box center [1451, 24] width 111 height 26
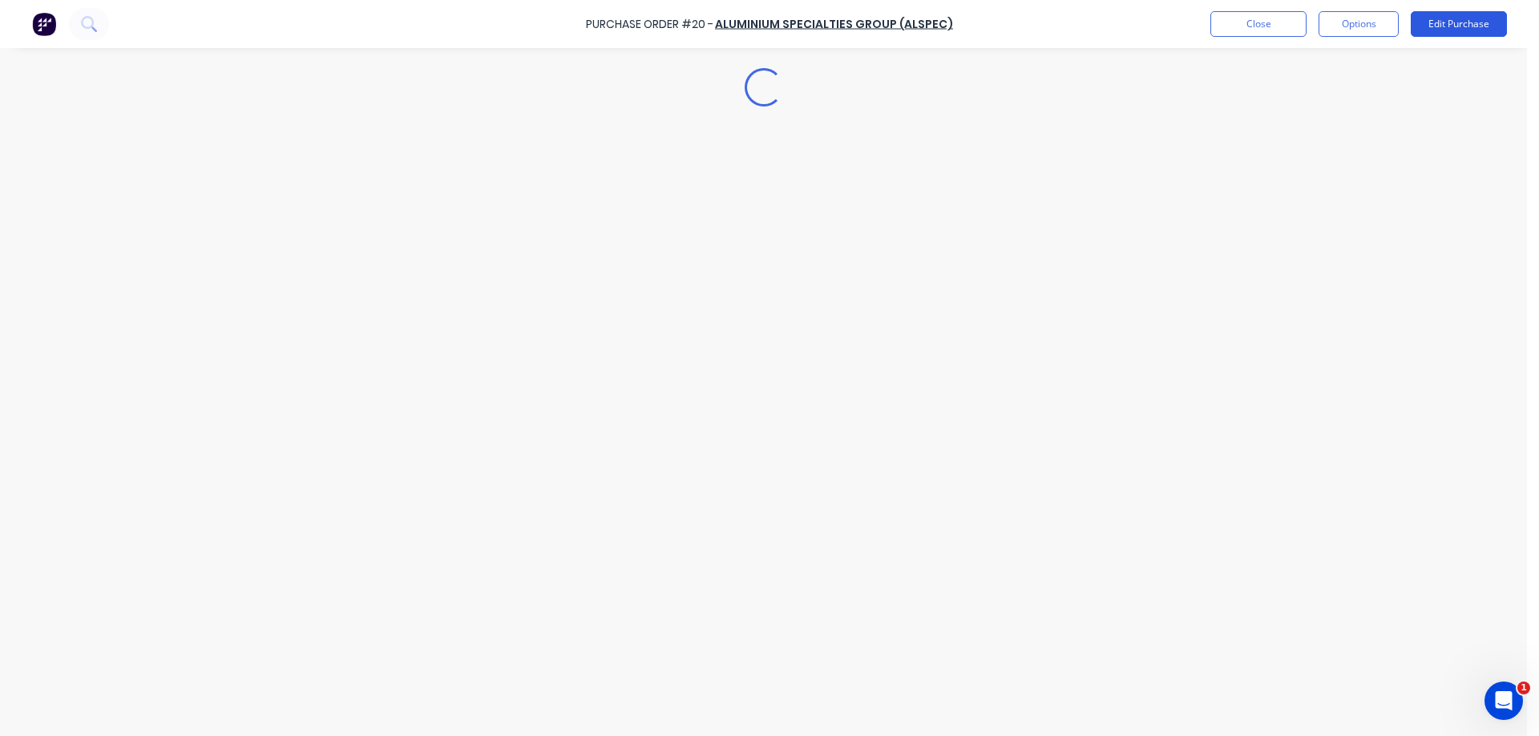
type textarea "x"
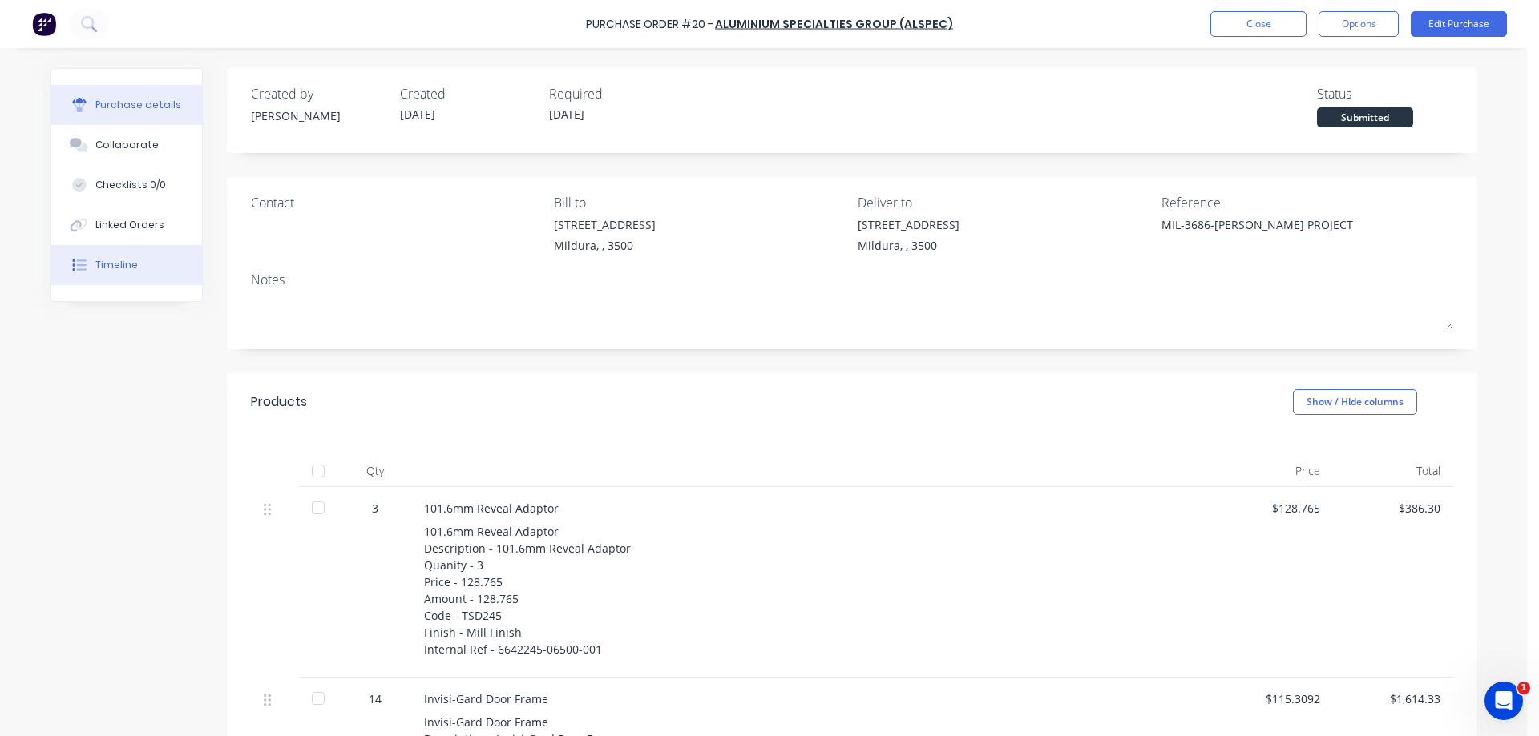
click at [99, 249] on button "Timeline" at bounding box center [126, 265] width 151 height 40
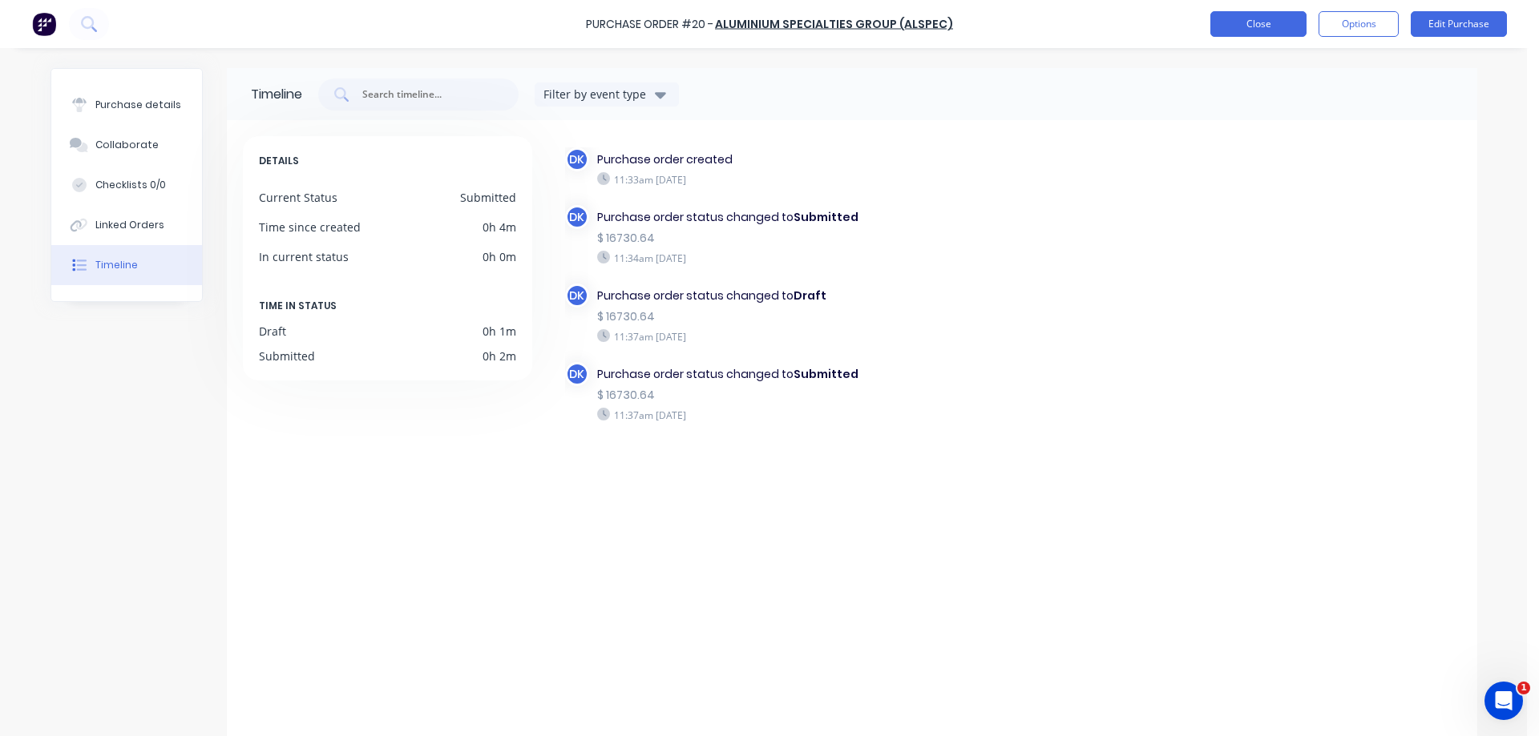
click at [1253, 23] on button "Close" at bounding box center [1258, 24] width 96 height 26
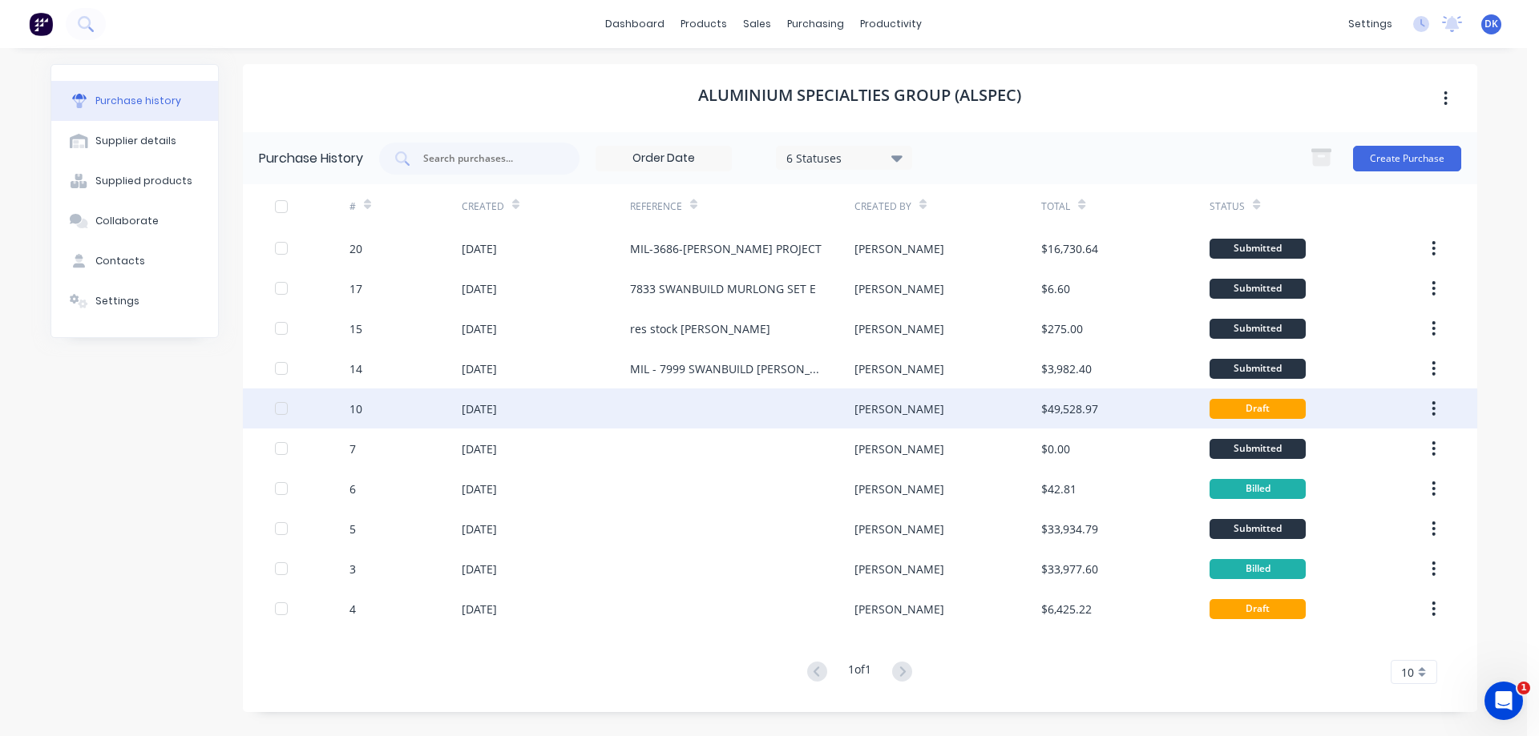
click at [685, 410] on div at bounding box center [742, 409] width 224 height 40
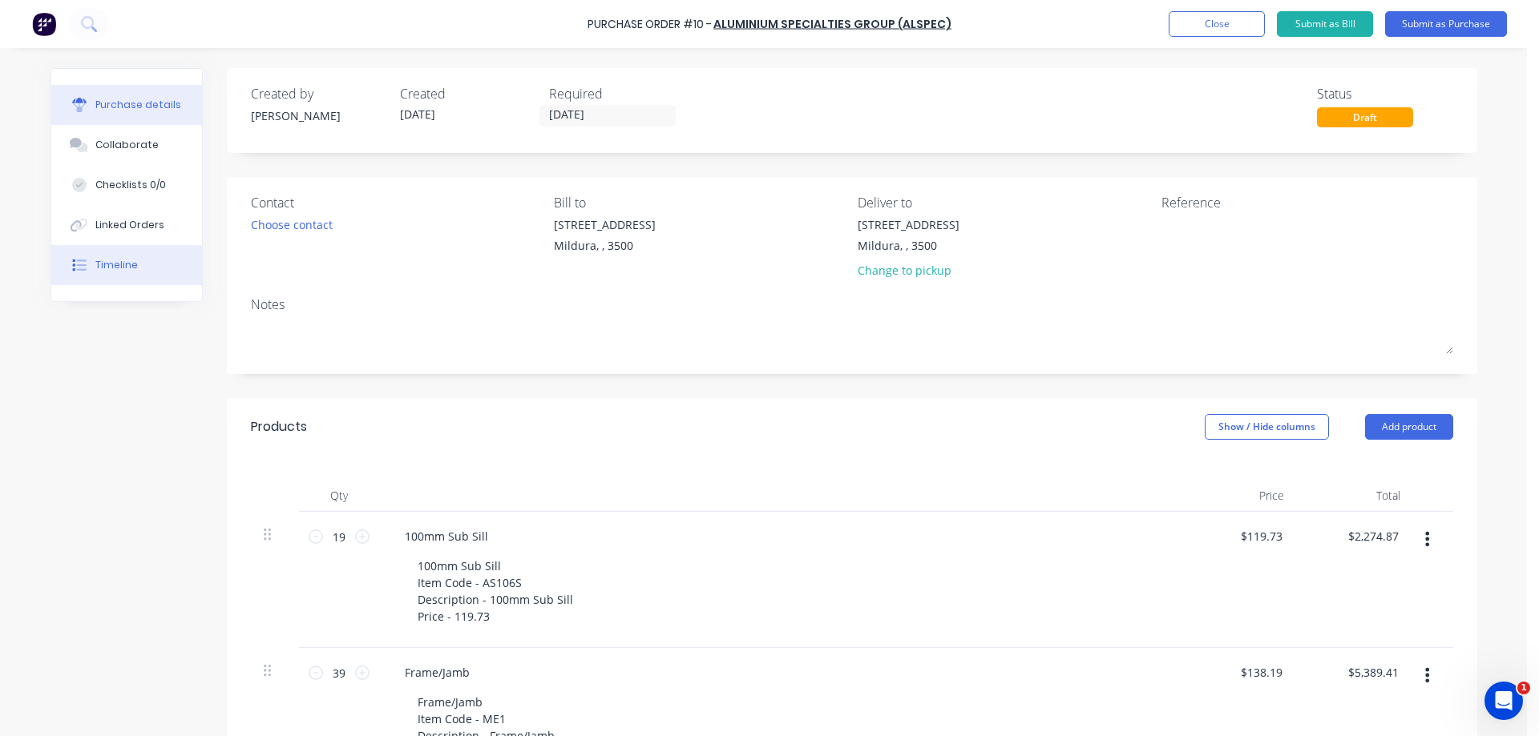
click at [115, 261] on div "Timeline" at bounding box center [116, 265] width 42 height 14
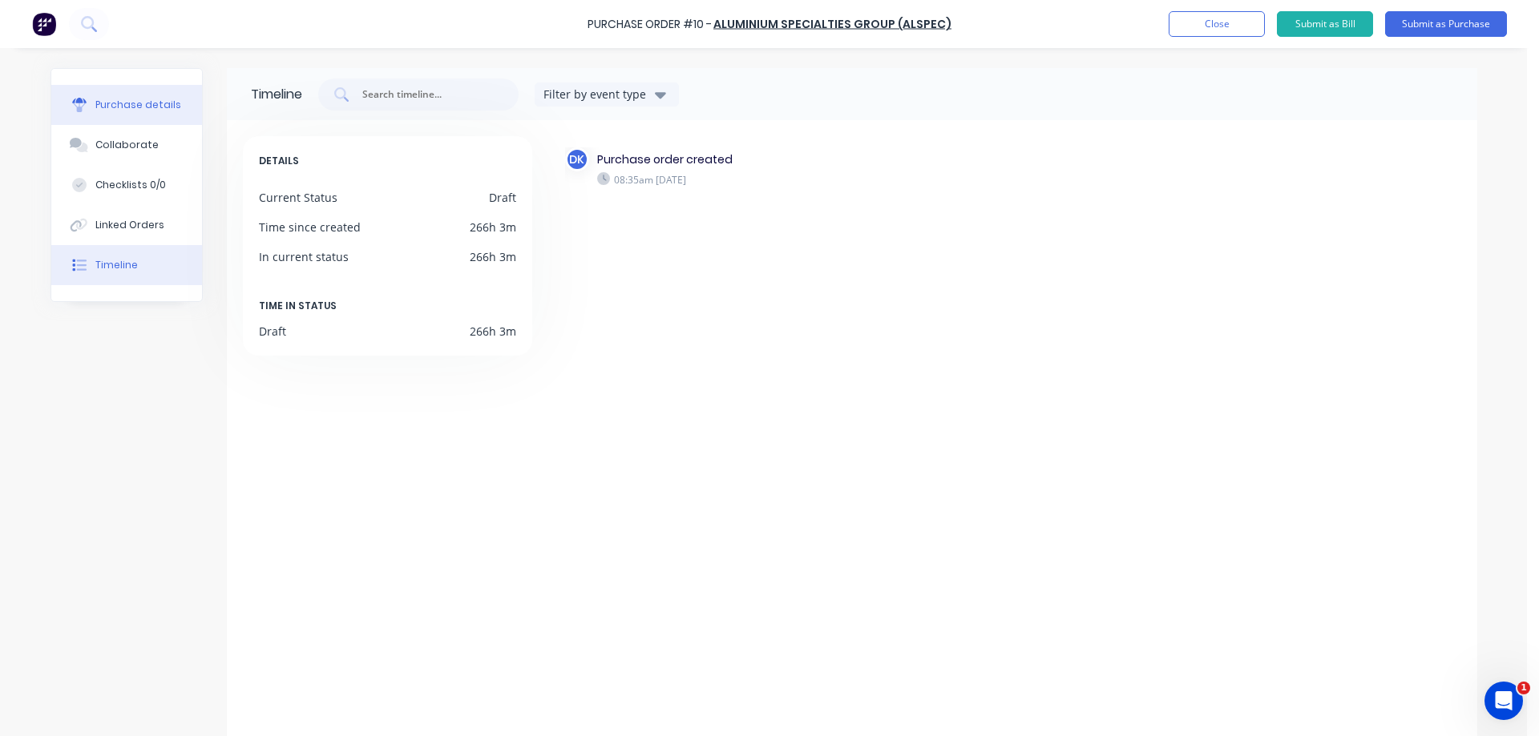
click at [119, 103] on div "Purchase details" at bounding box center [138, 105] width 86 height 14
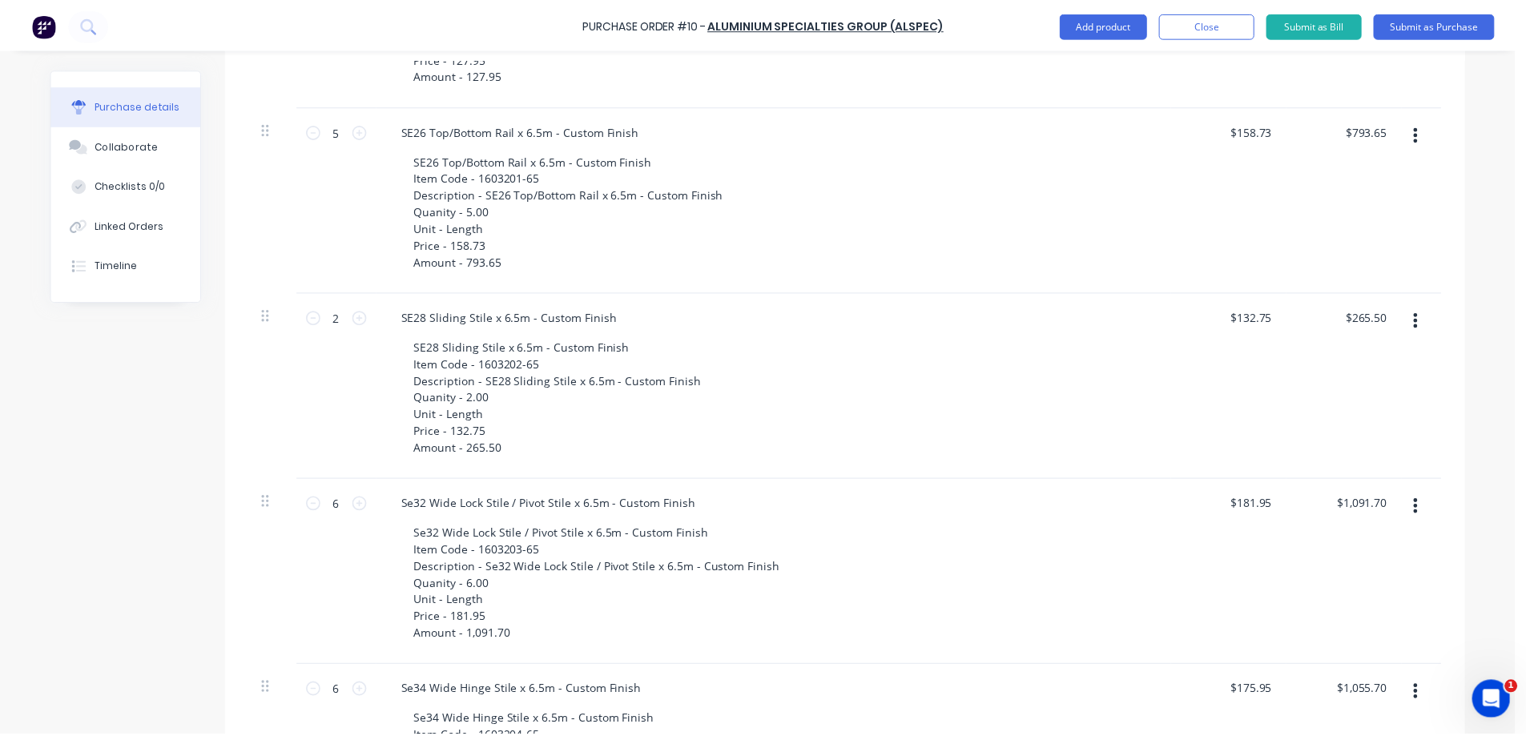
scroll to position [5407, 0]
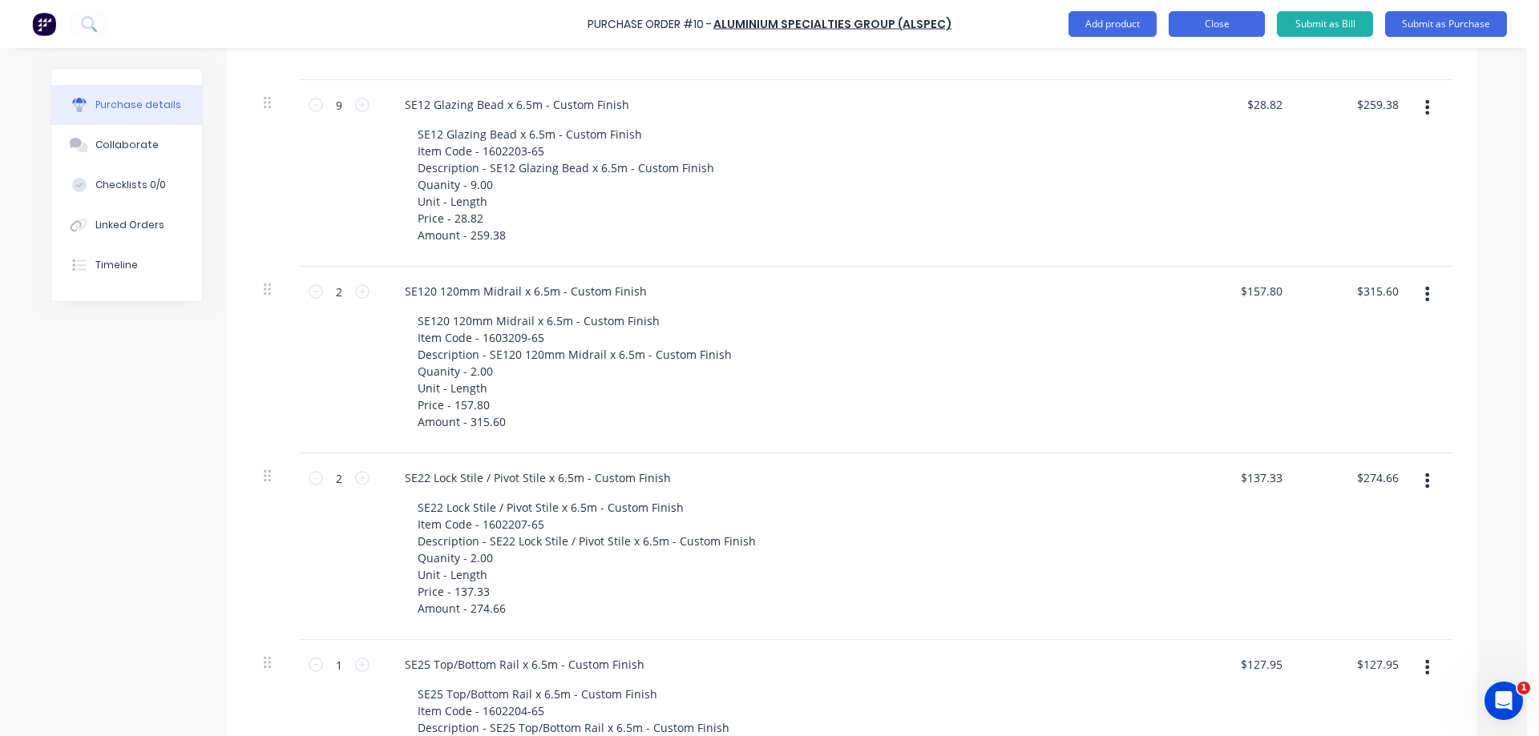
click at [1202, 23] on button "Close" at bounding box center [1216, 24] width 96 height 26
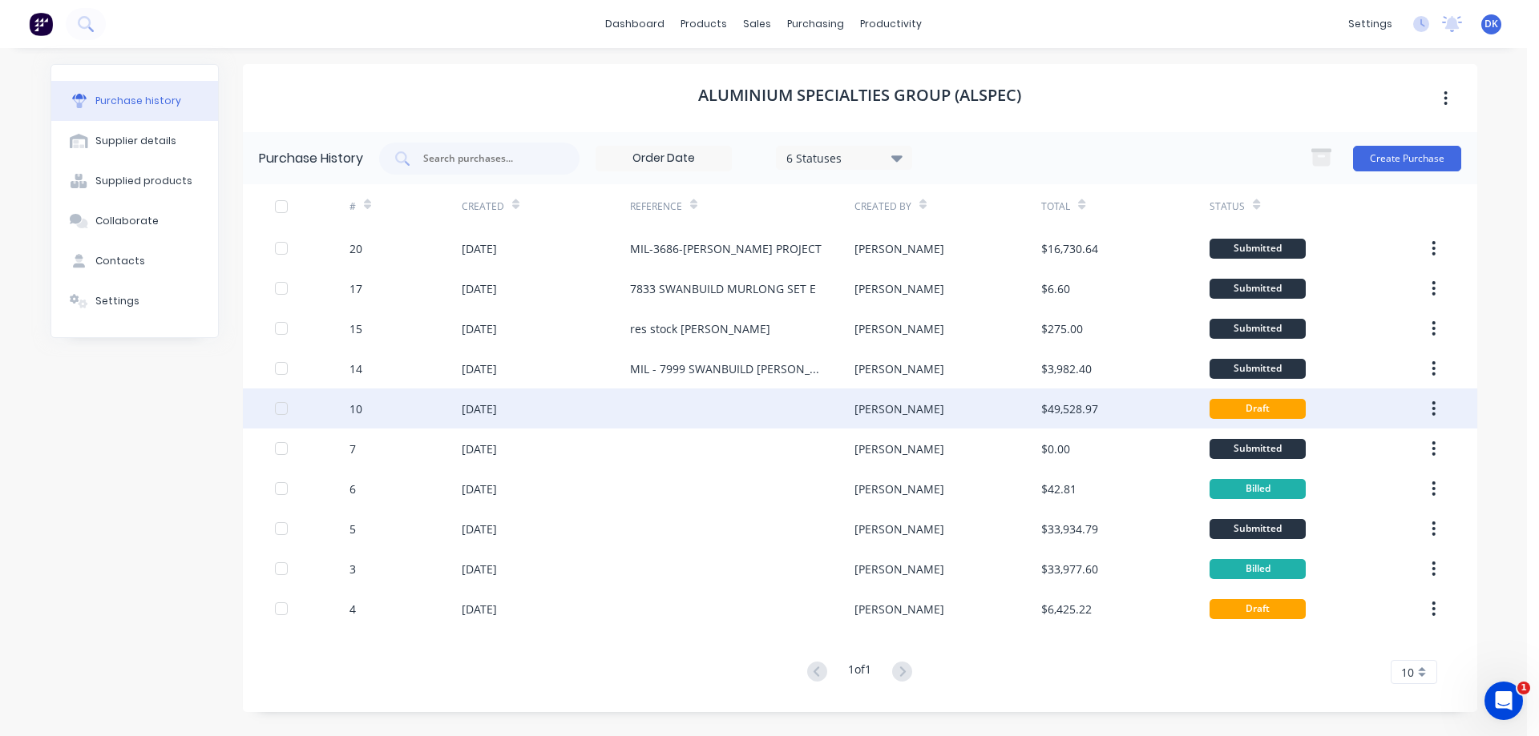
click at [1436, 402] on button "button" at bounding box center [1433, 408] width 38 height 29
click at [283, 403] on div at bounding box center [281, 409] width 32 height 32
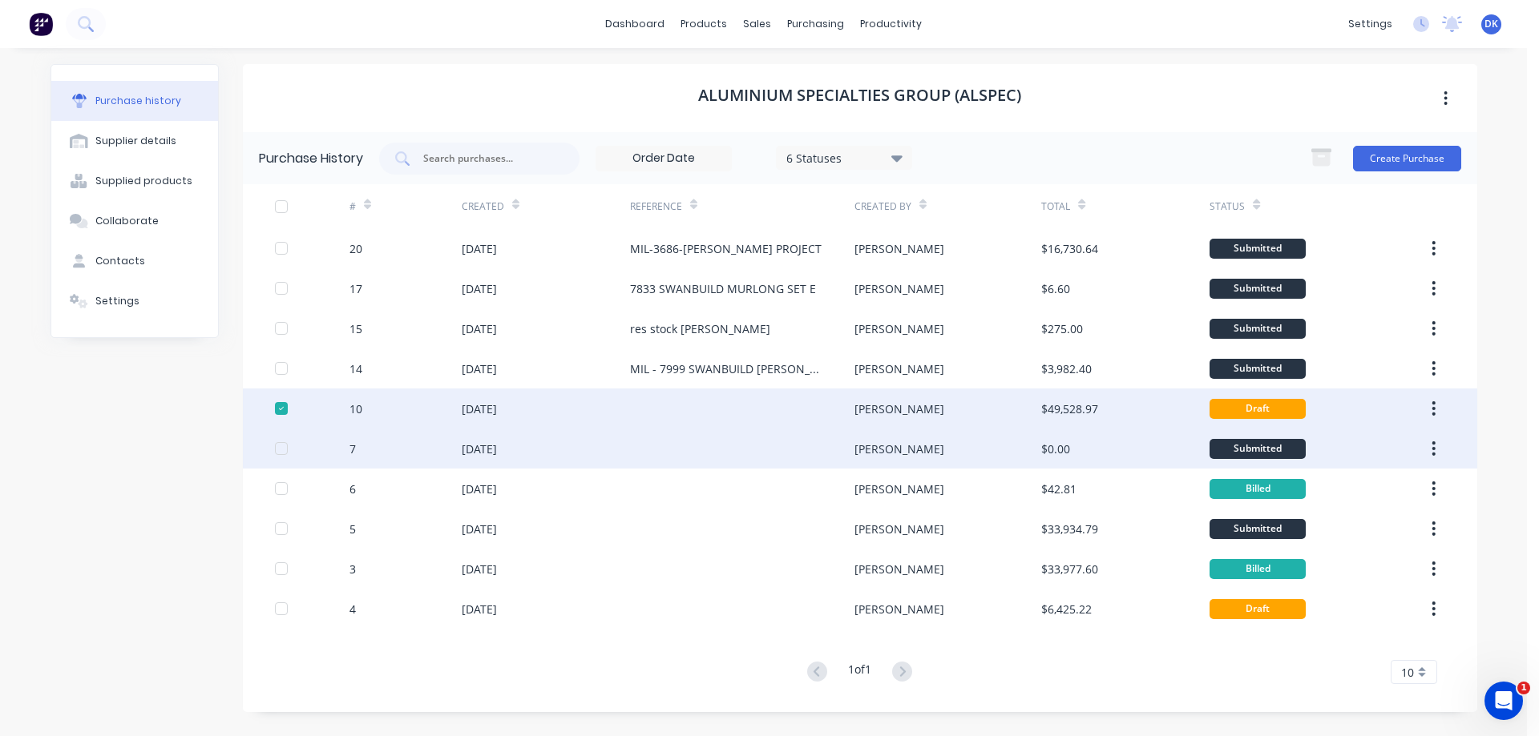
click at [281, 446] on div at bounding box center [281, 449] width 32 height 32
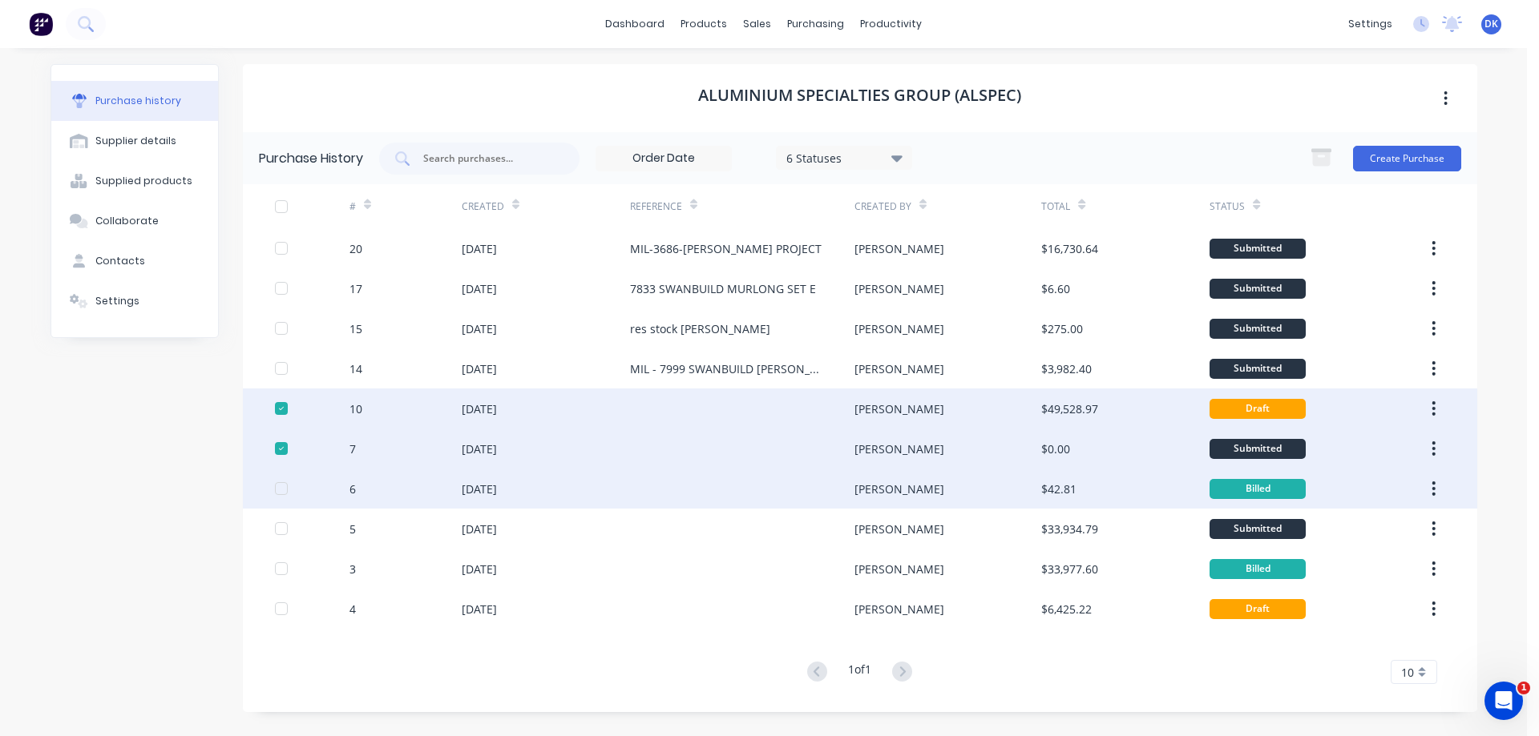
click at [287, 490] on div at bounding box center [281, 489] width 32 height 32
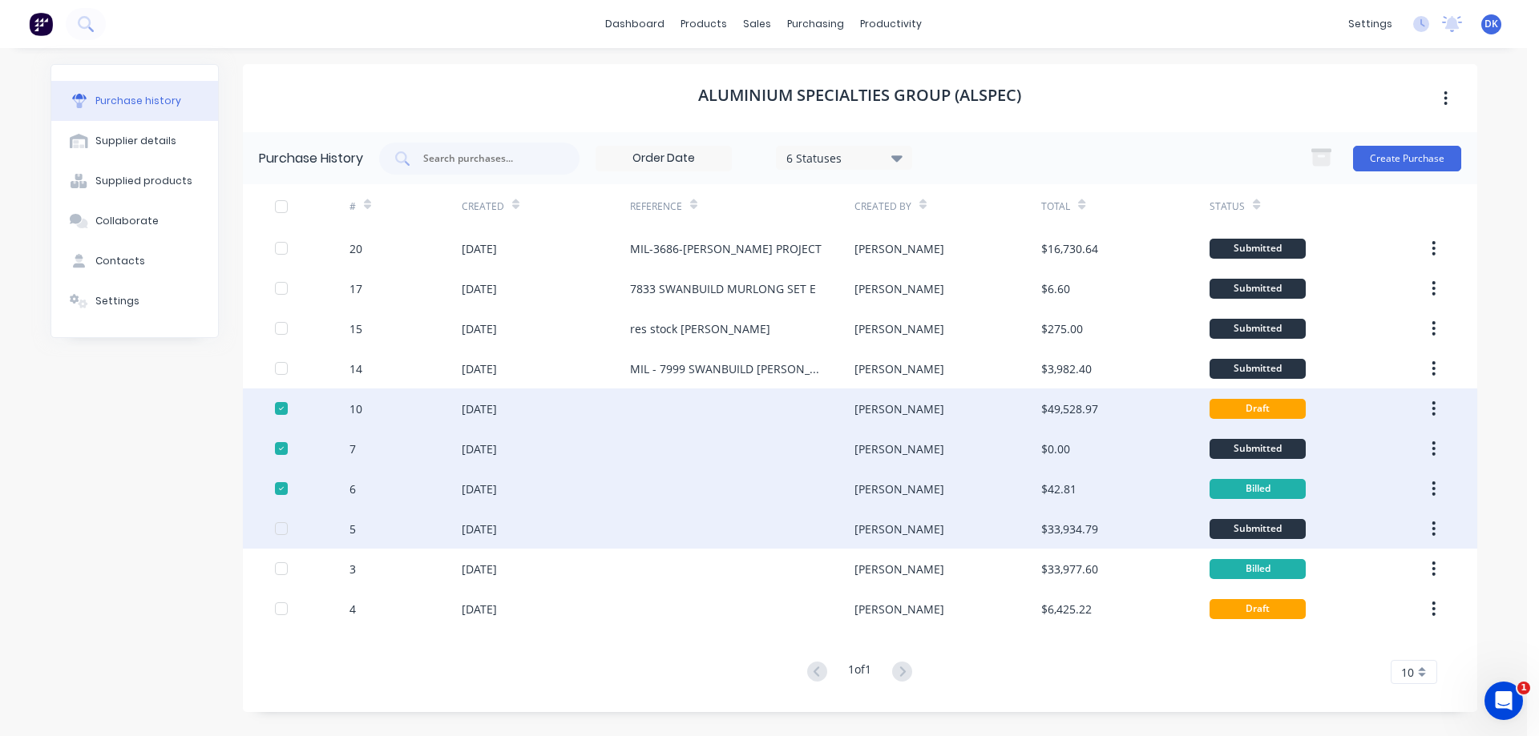
click at [281, 529] on div at bounding box center [281, 529] width 32 height 32
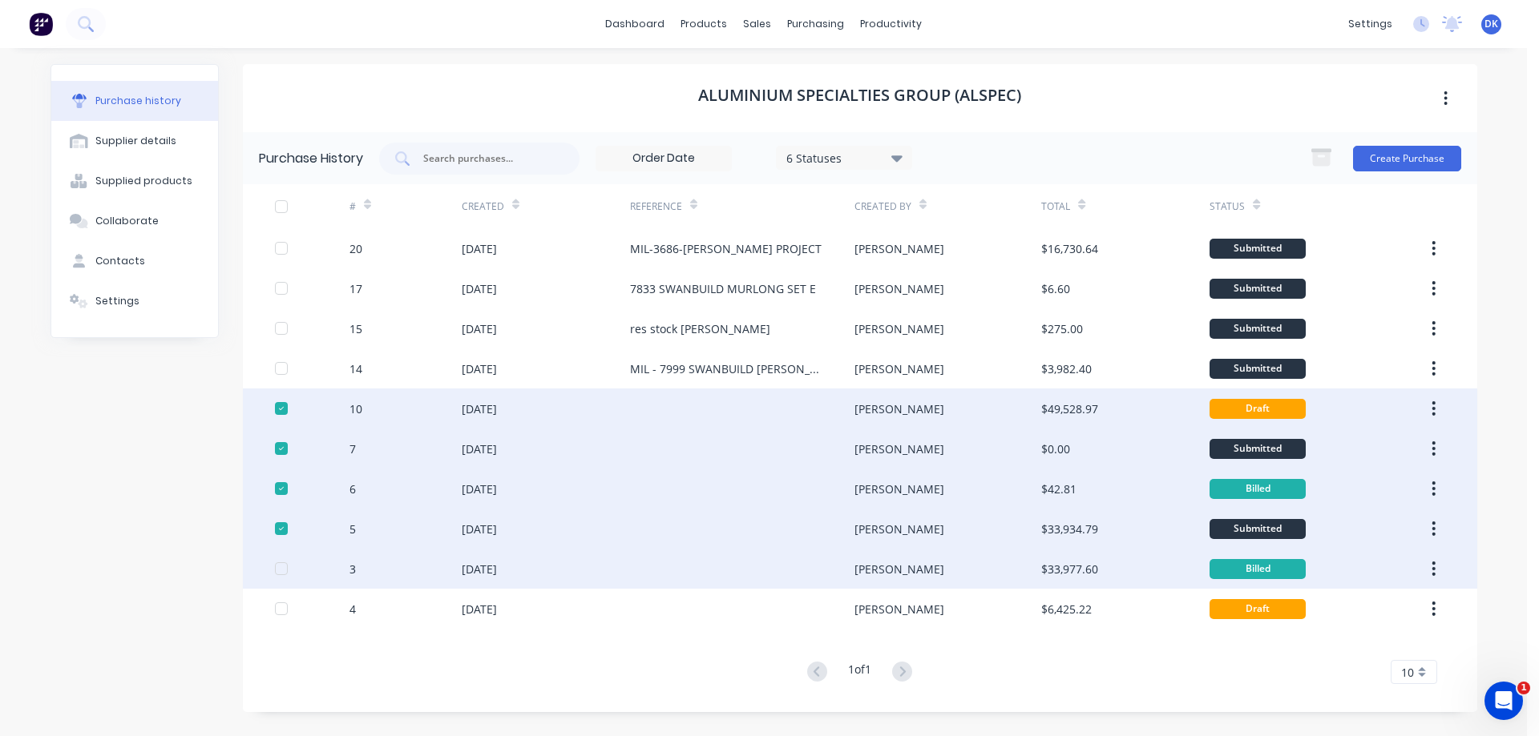
click at [283, 569] on div at bounding box center [281, 569] width 32 height 32
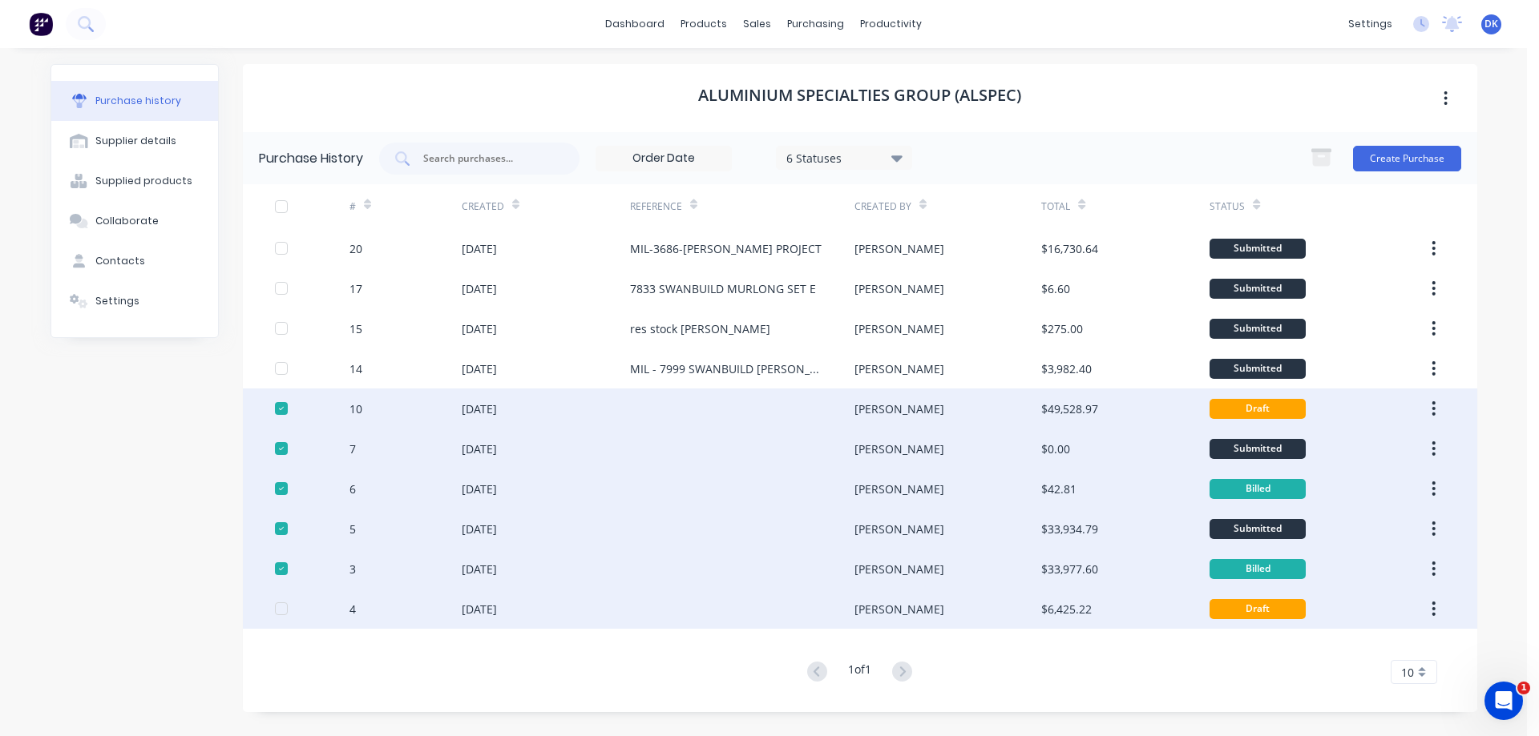
click at [283, 610] on div at bounding box center [281, 609] width 32 height 32
click at [1317, 152] on icon "button" at bounding box center [1321, 151] width 20 height 4
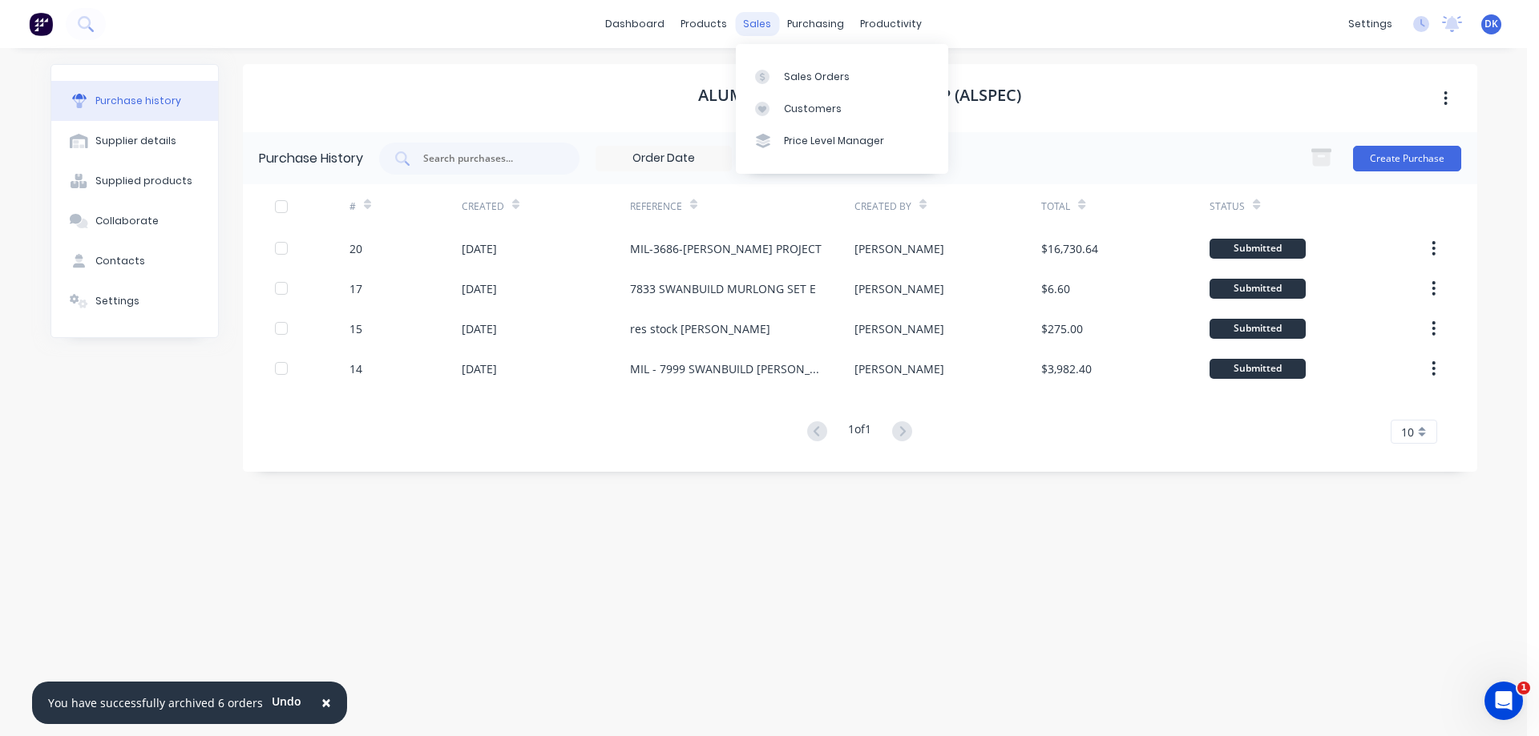
click at [748, 21] on div "sales" at bounding box center [757, 24] width 44 height 24
click at [800, 70] on div "Sales Orders" at bounding box center [817, 77] width 66 height 14
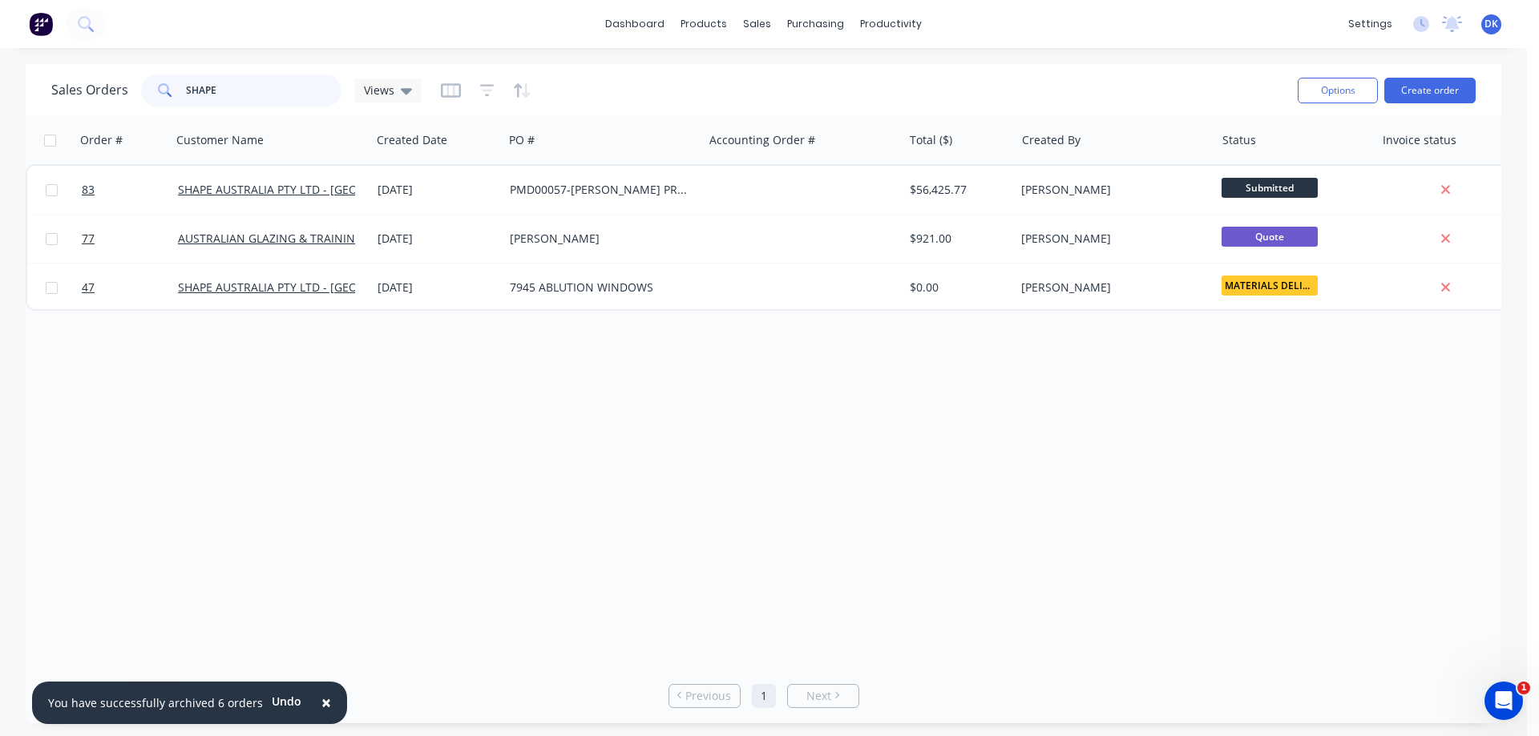
drag, startPoint x: 244, startPoint y: 95, endPoint x: 181, endPoint y: 99, distance: 62.6
click at [181, 99] on div "SHAPE" at bounding box center [241, 91] width 200 height 32
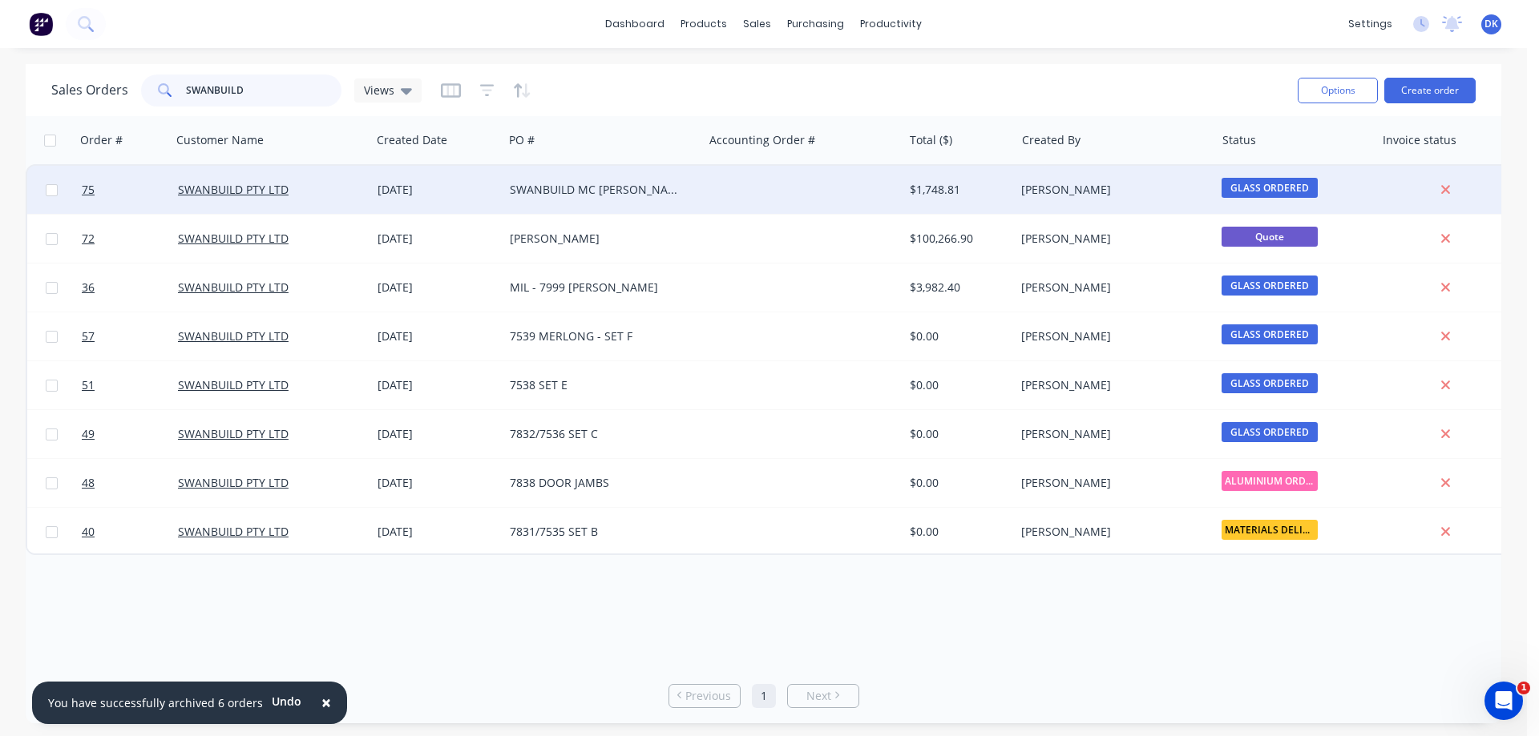
type input "SWANBUILD"
click at [550, 192] on div "SWANBUILD MC [PERSON_NAME] 7990" at bounding box center [599, 190] width 178 height 16
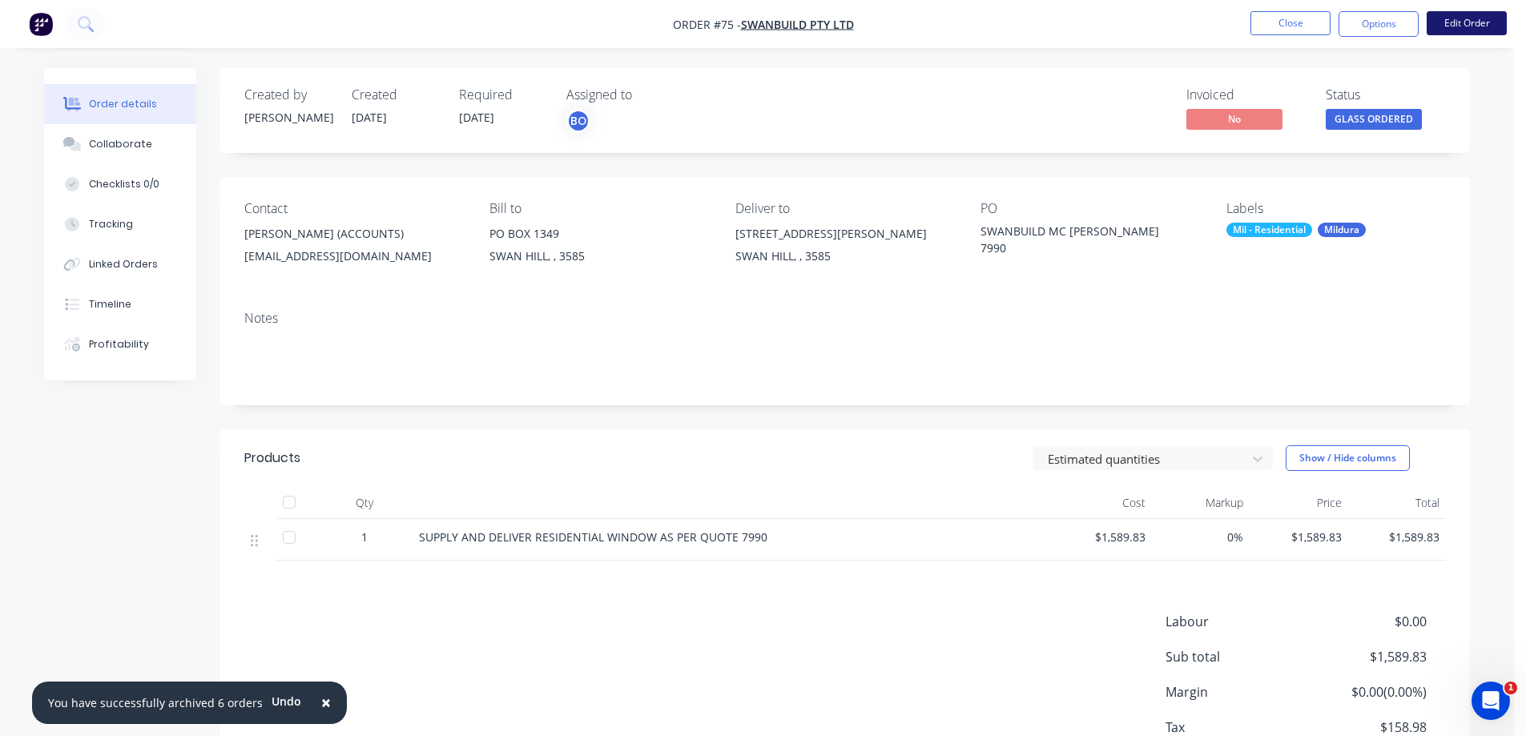
click at [1466, 22] on button "Edit Order" at bounding box center [1467, 23] width 80 height 24
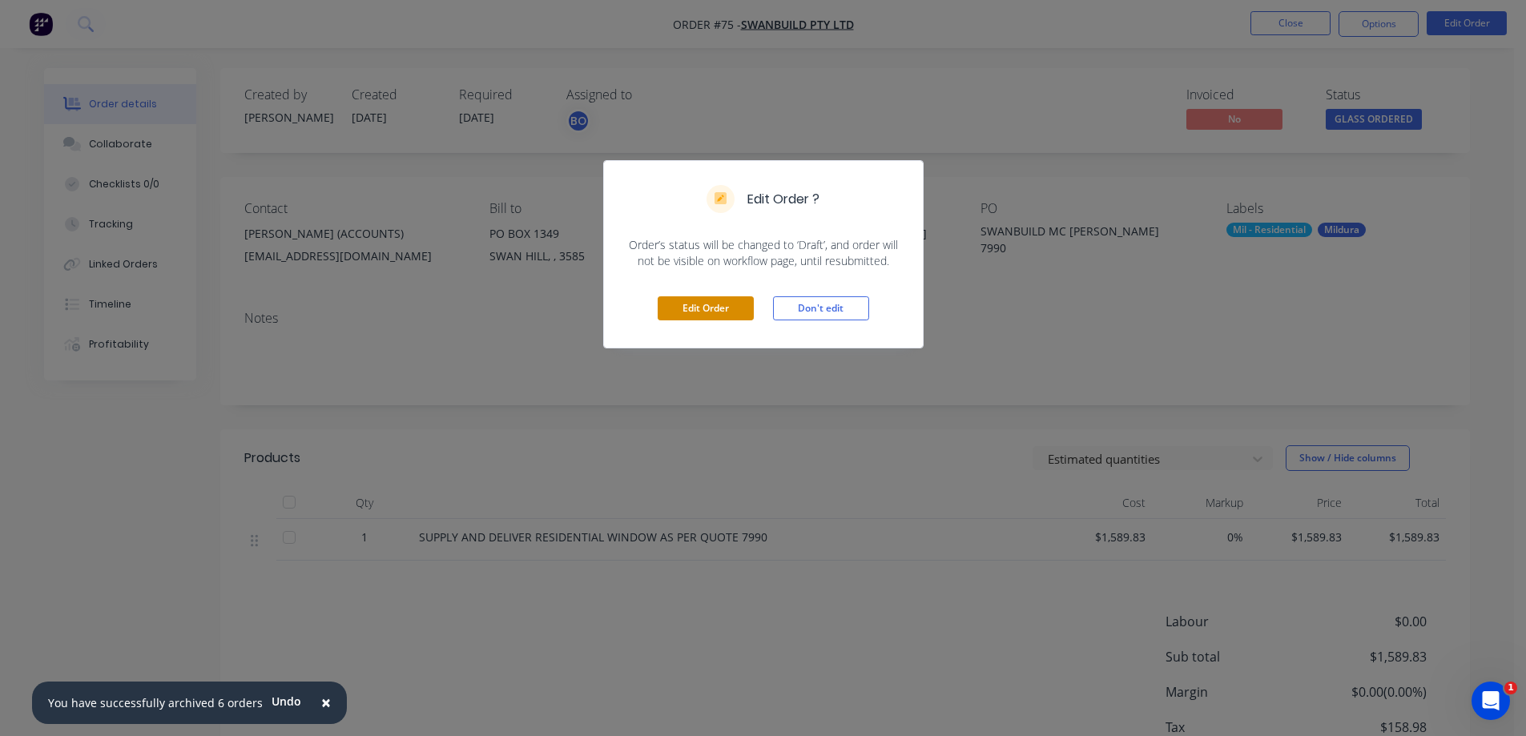
click at [703, 297] on button "Edit Order" at bounding box center [706, 308] width 96 height 24
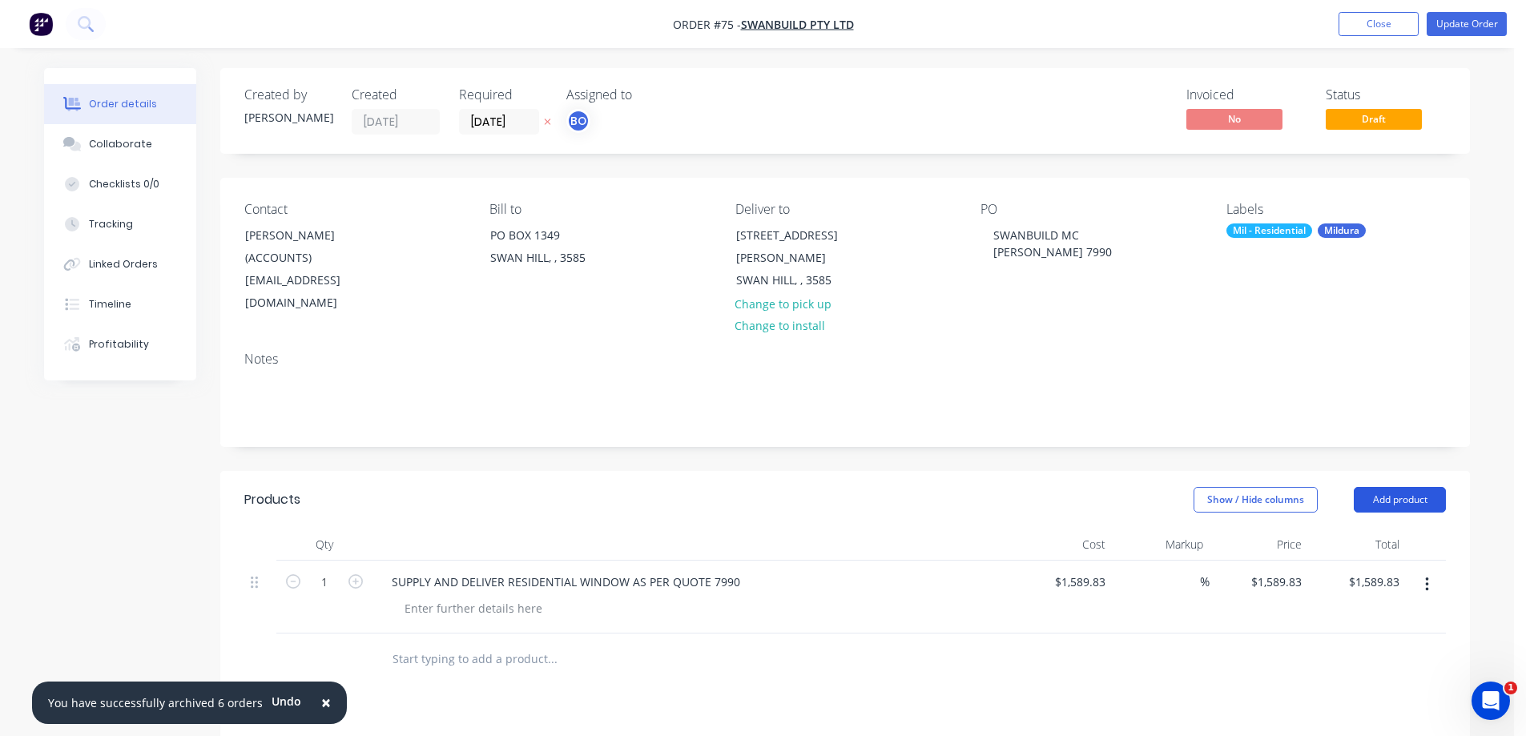
click at [1386, 487] on button "Add product" at bounding box center [1400, 500] width 92 height 26
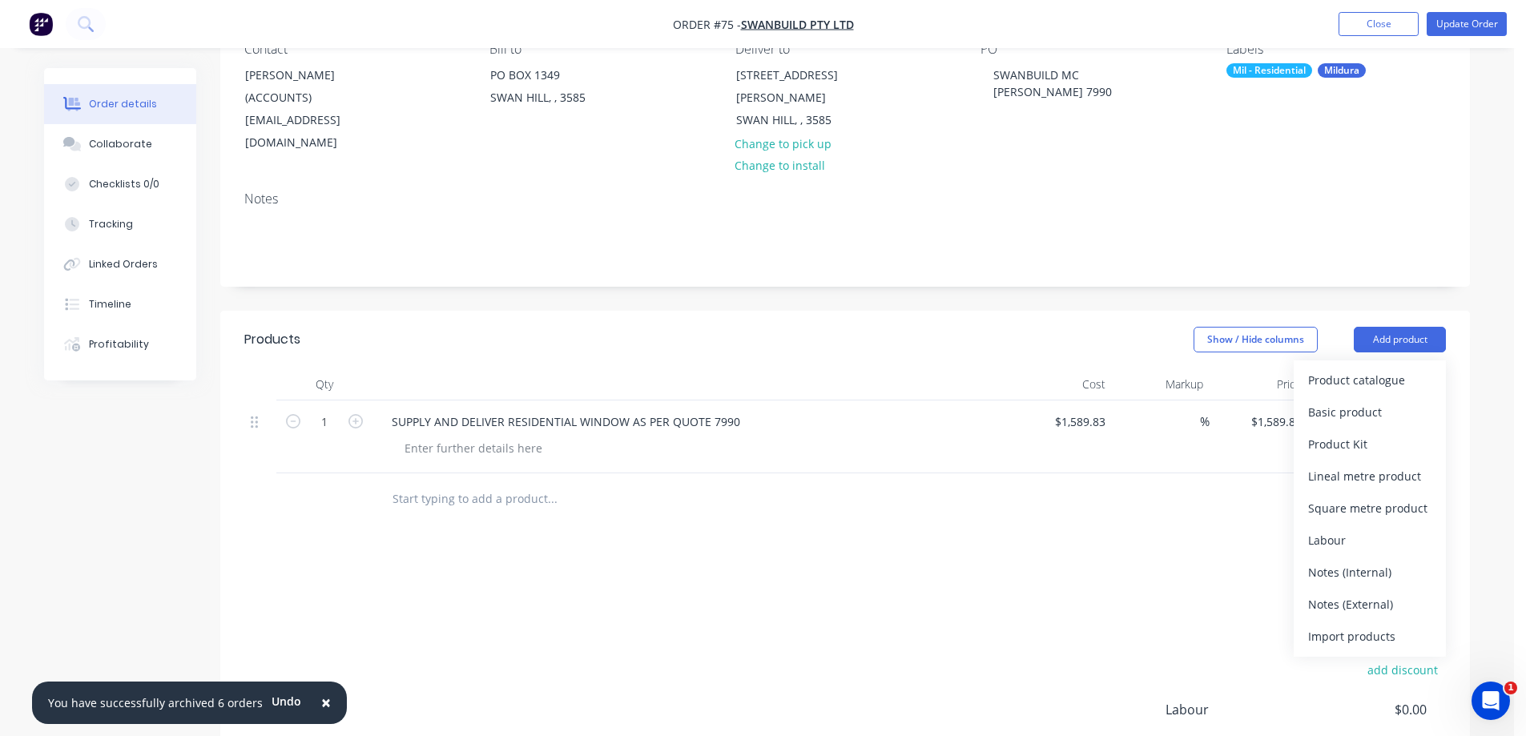
scroll to position [240, 0]
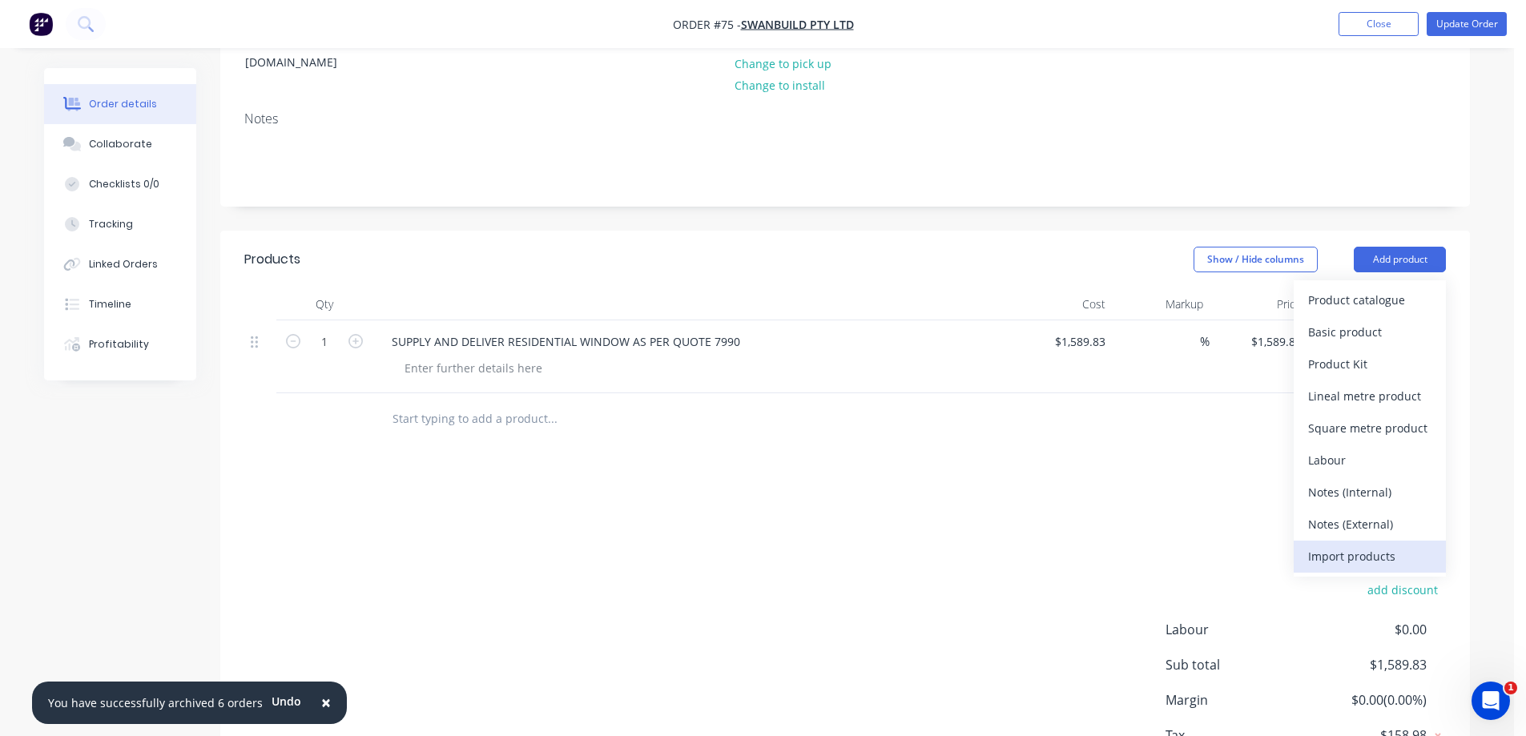
click at [1334, 545] on div "Import products" at bounding box center [1370, 556] width 123 height 23
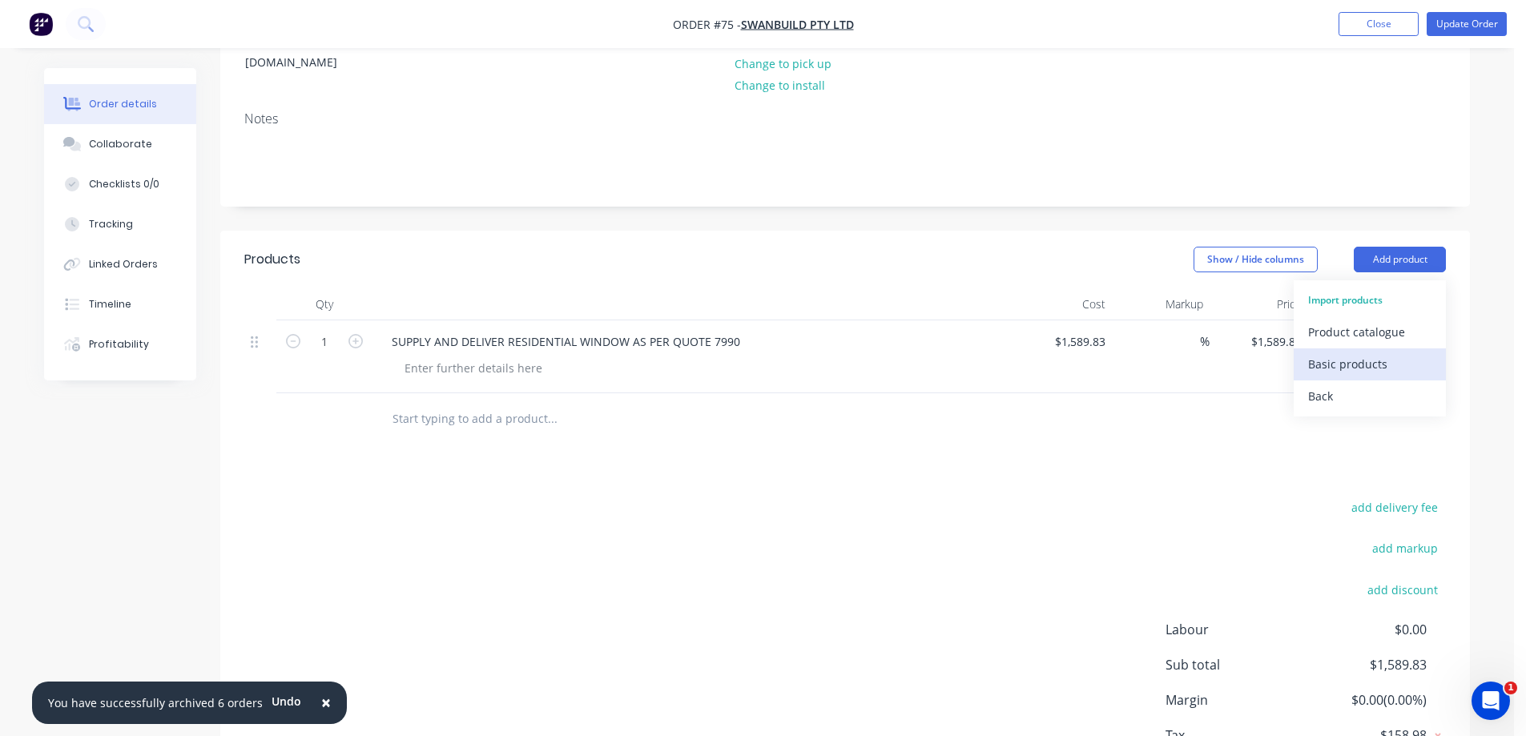
click at [1335, 353] on div "Basic products" at bounding box center [1370, 364] width 123 height 23
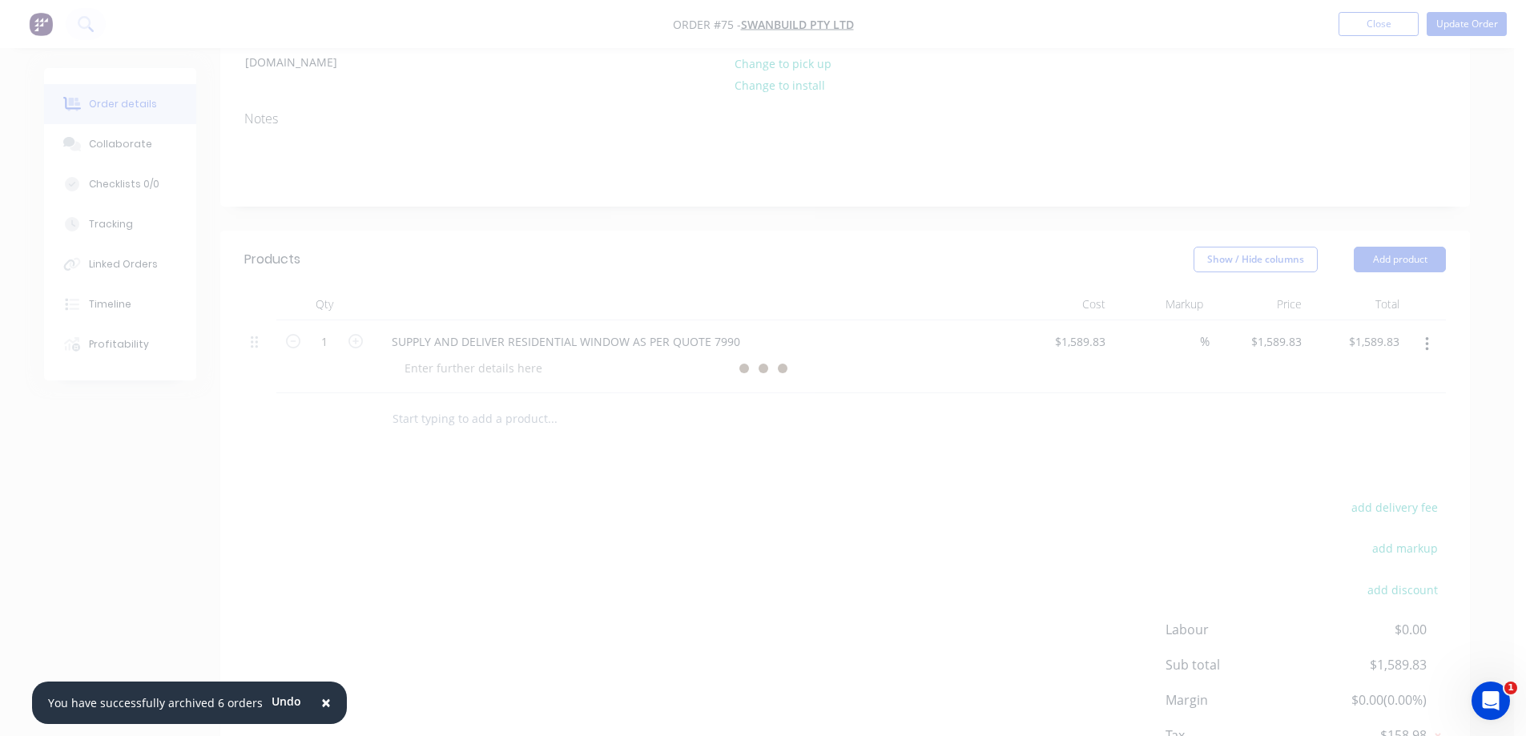
scroll to position [0, 0]
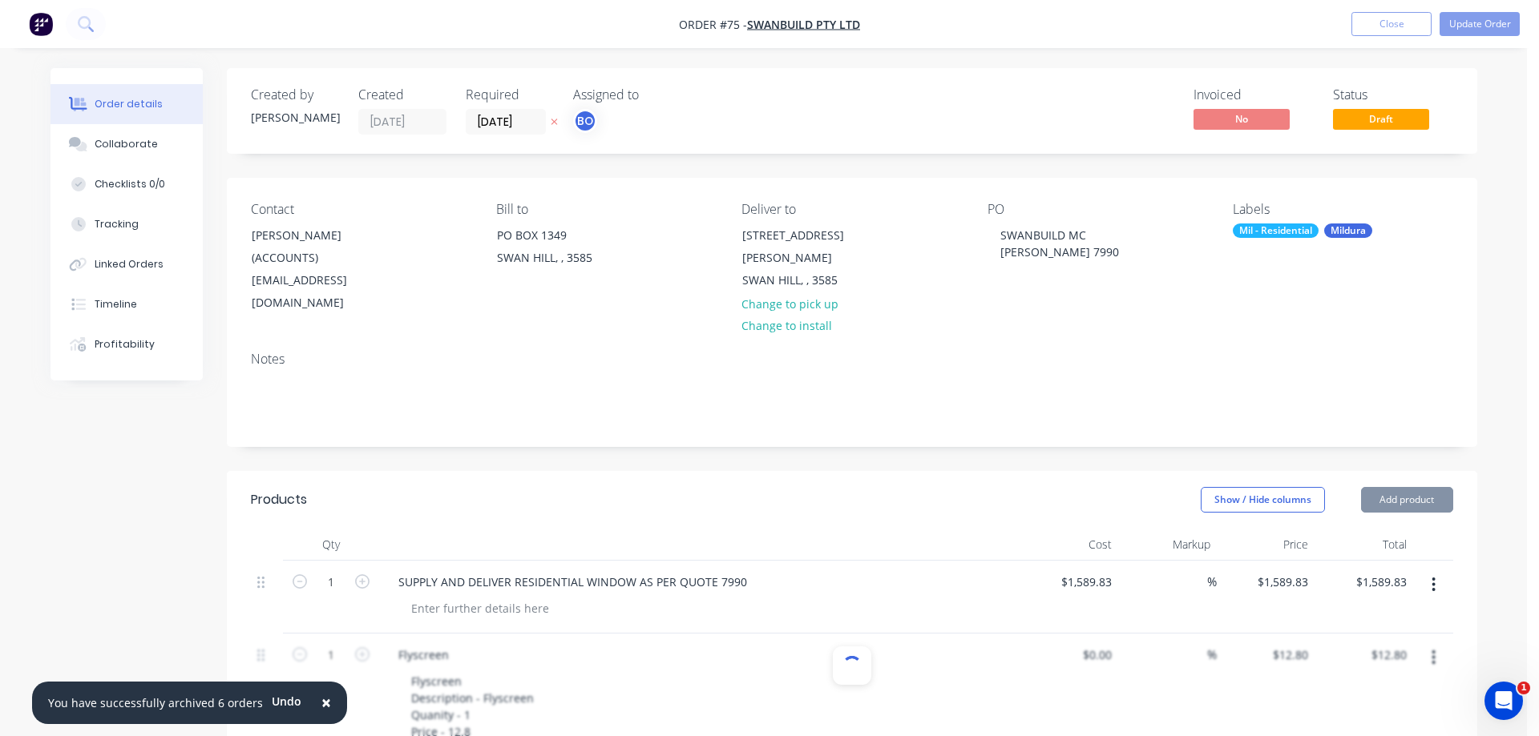
type input "$156.2896"
type input "$156.29"
type input "$16.8236"
type input "$16.82"
type input "$36.7708"
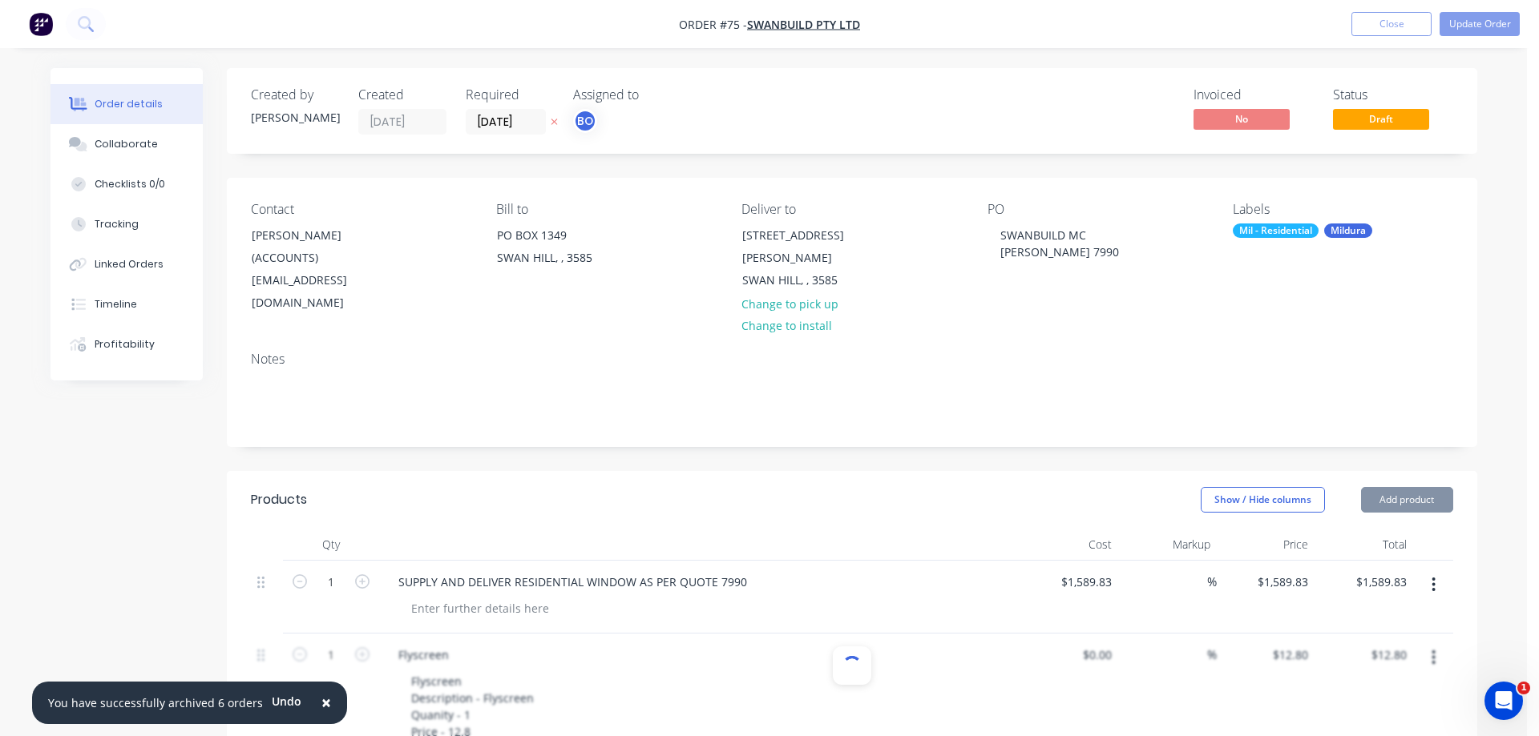
type input "$110.31"
type input "$19.6732"
type input "$19.67"
type input "$44.0044"
type input "$44.00"
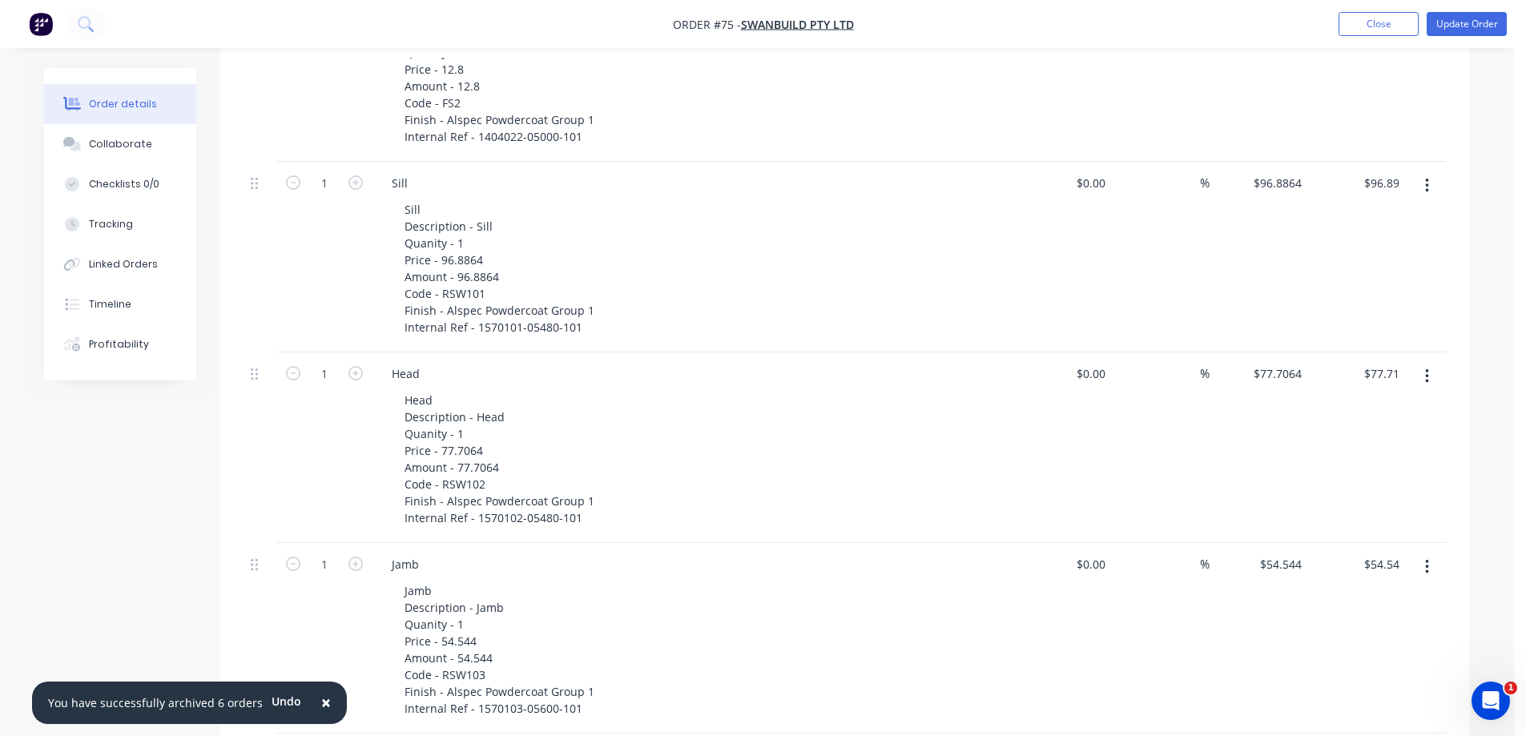
scroll to position [22, 0]
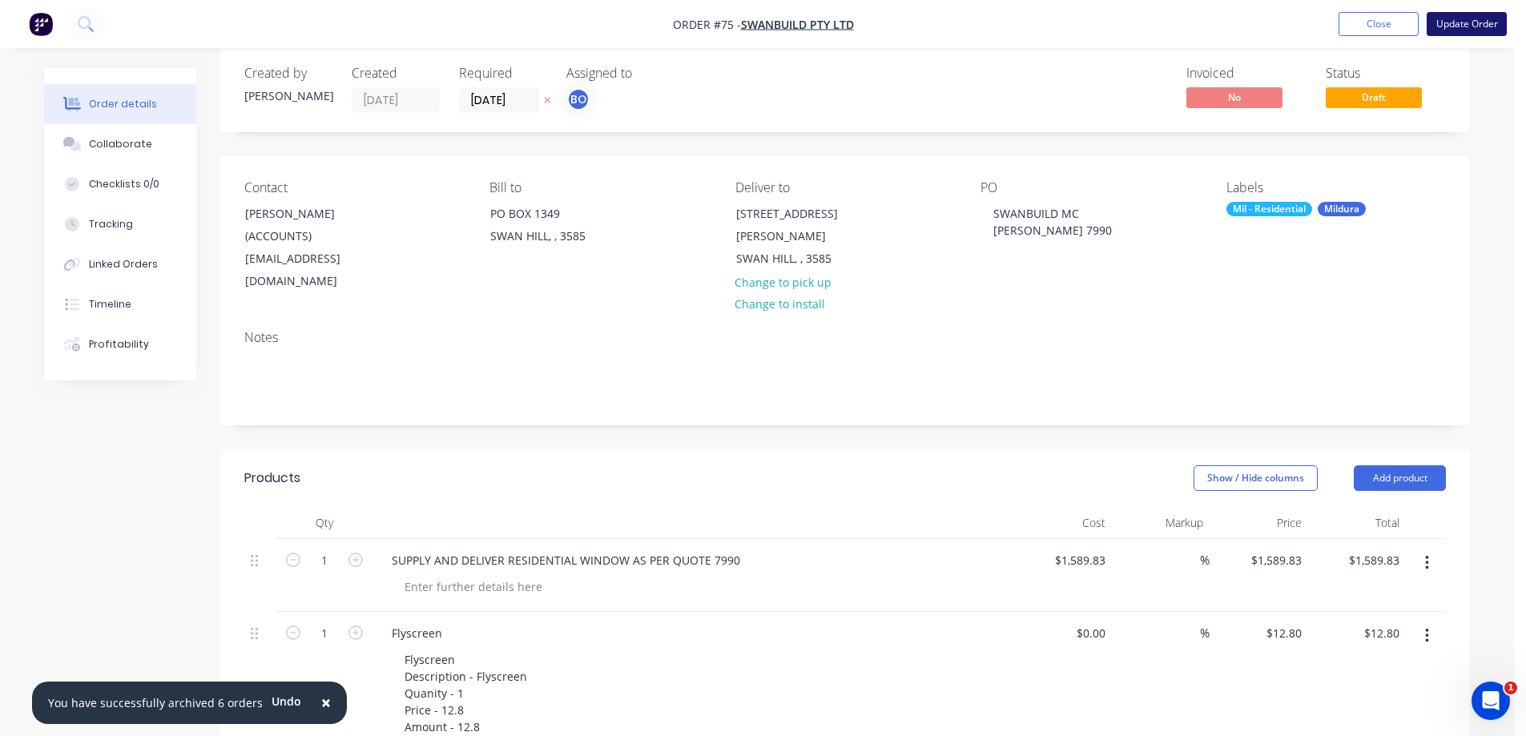
click at [1460, 22] on button "Update Order" at bounding box center [1467, 24] width 80 height 24
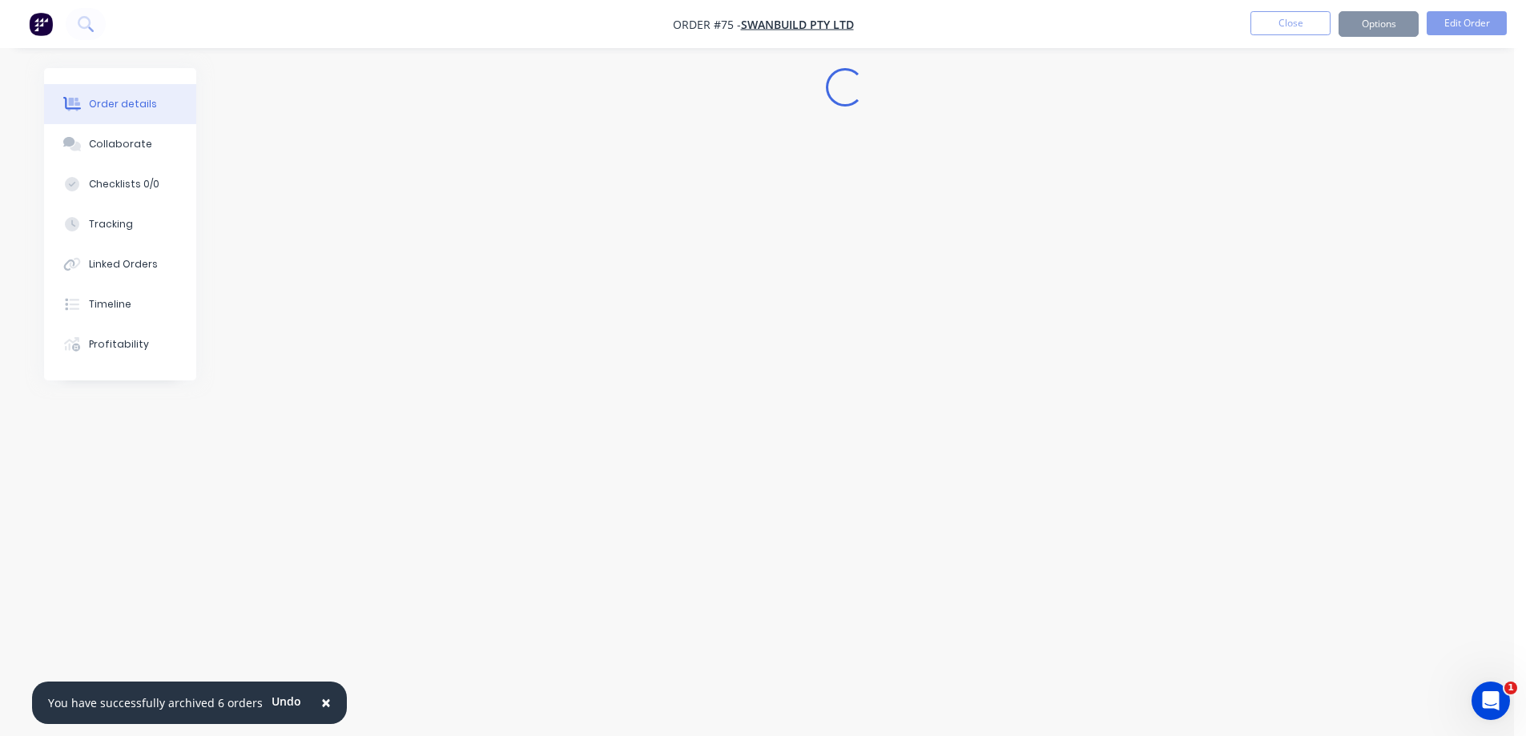
scroll to position [0, 0]
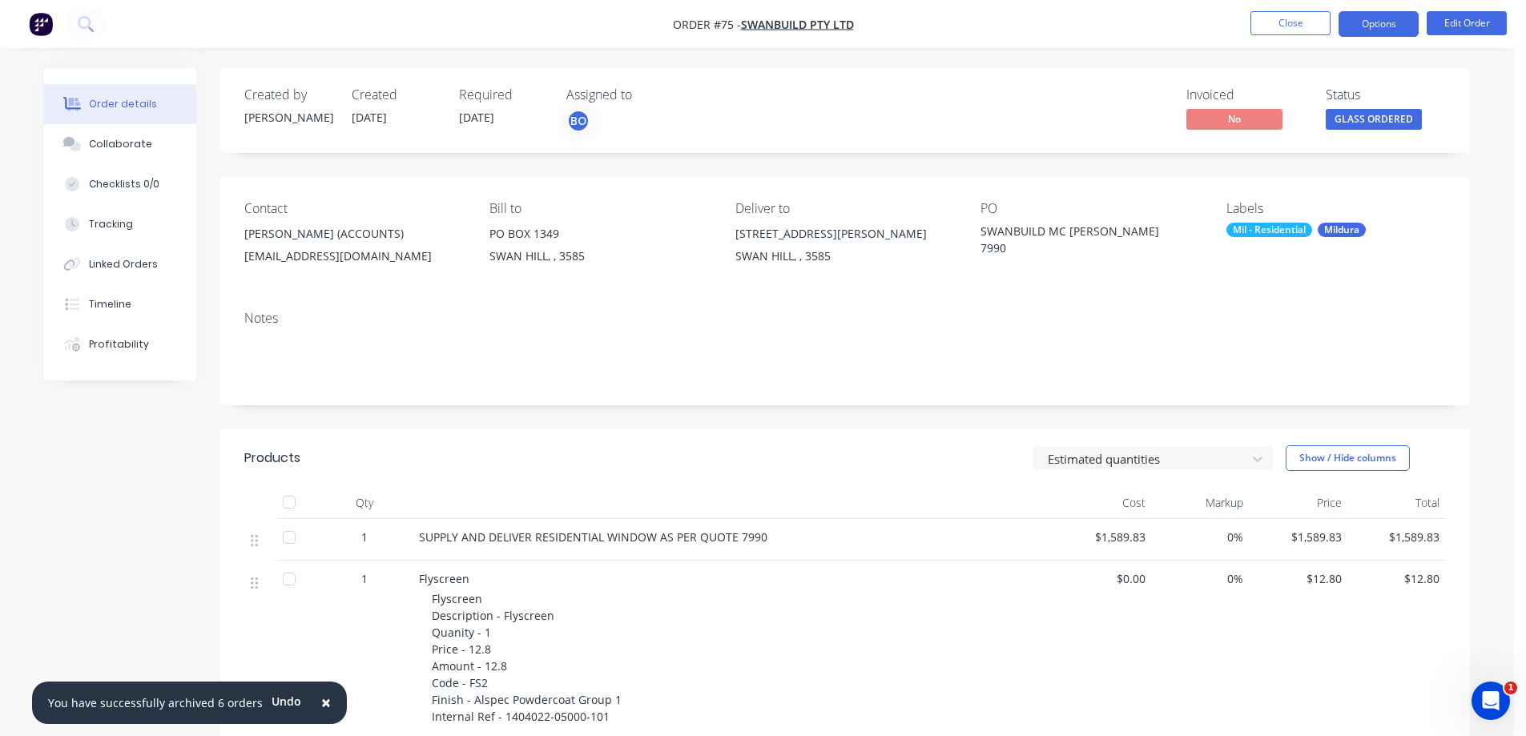
click at [1376, 22] on button "Options" at bounding box center [1379, 24] width 80 height 26
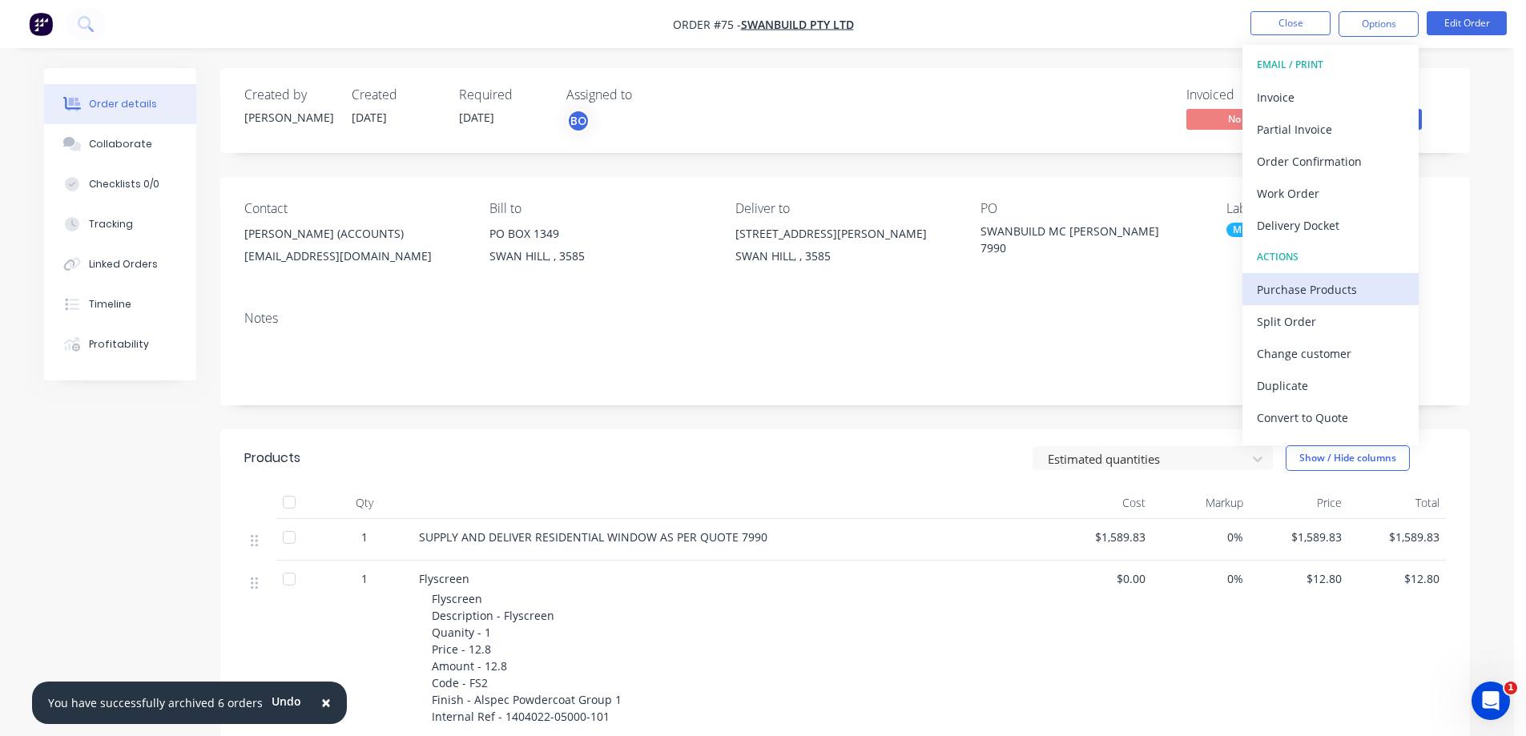
click at [1290, 290] on div "Purchase Products" at bounding box center [1330, 289] width 147 height 23
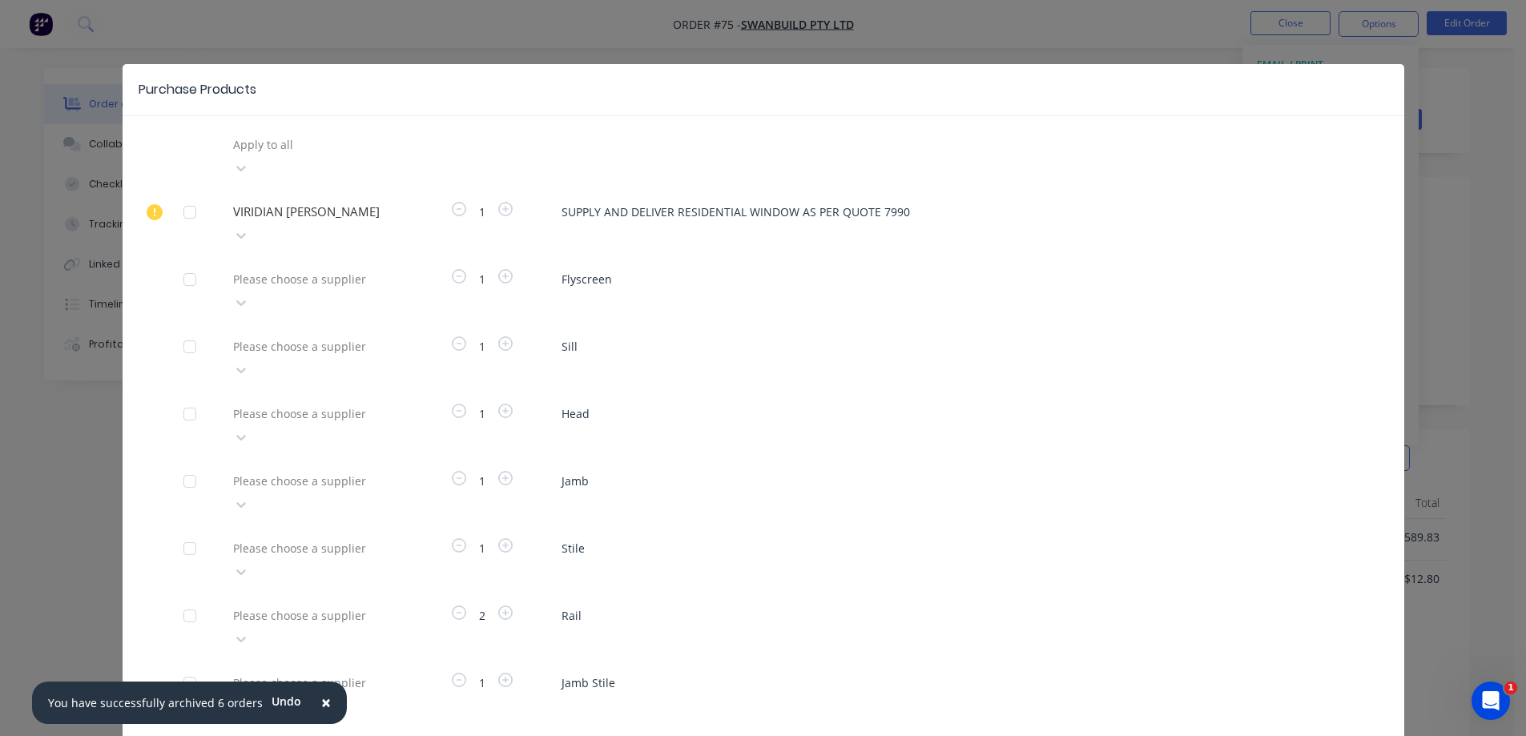
click at [181, 196] on div at bounding box center [190, 212] width 32 height 32
click at [183, 196] on div at bounding box center [190, 212] width 32 height 32
click at [249, 295] on icon at bounding box center [241, 303] width 16 height 16
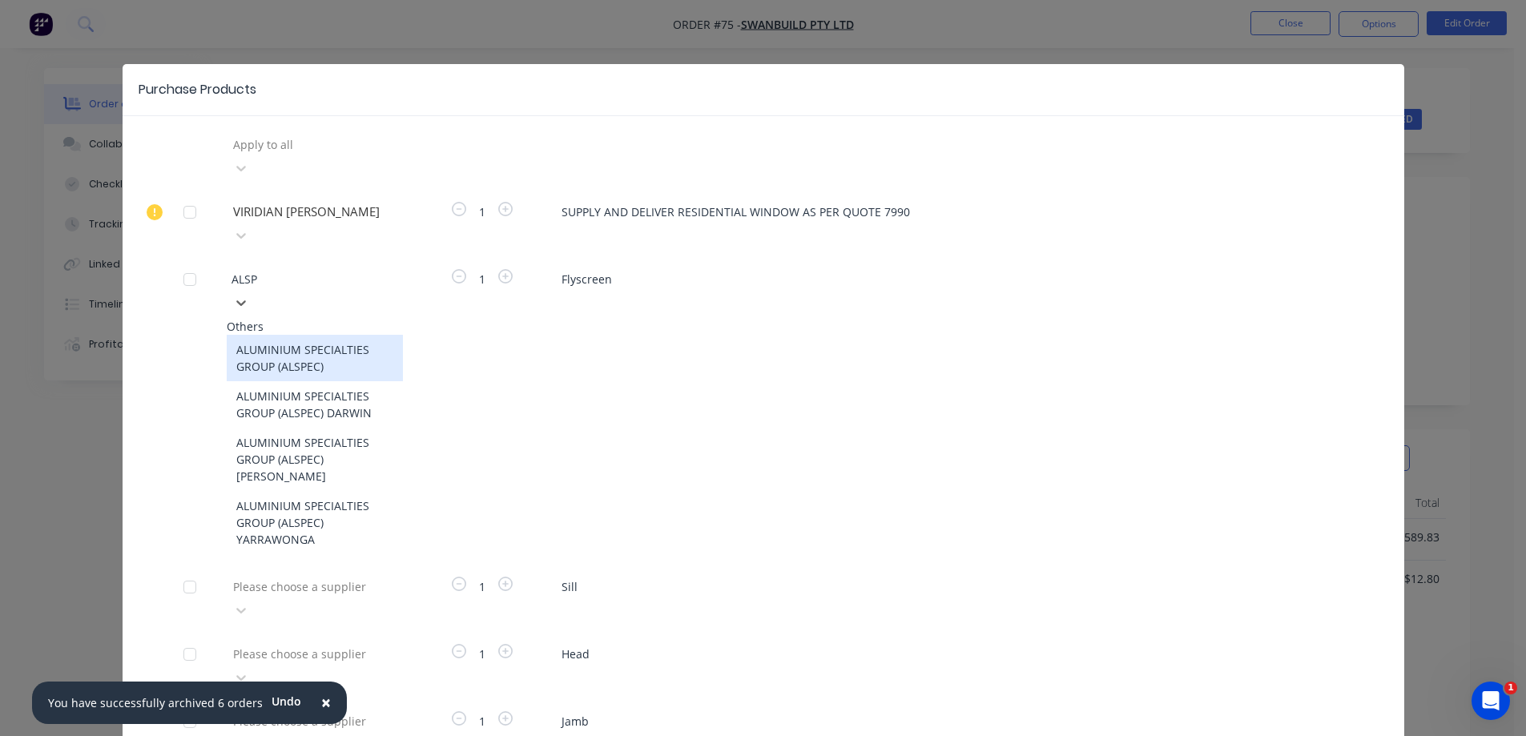
type input "ALSPE"
click at [317, 335] on div "ALUMINIUM SPECIALTIES GROUP (ALSPEC)" at bounding box center [315, 358] width 176 height 46
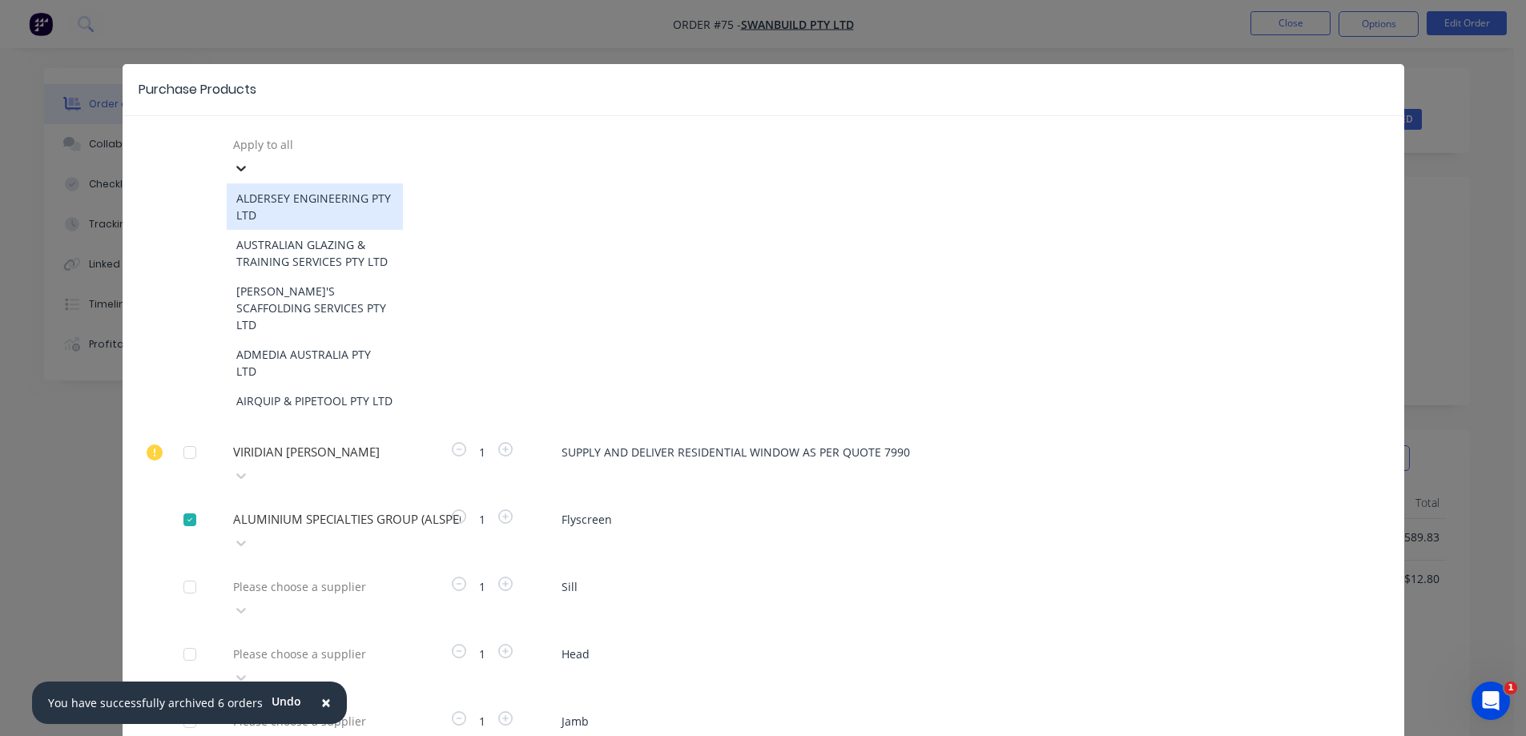
click at [249, 160] on icon at bounding box center [241, 168] width 16 height 16
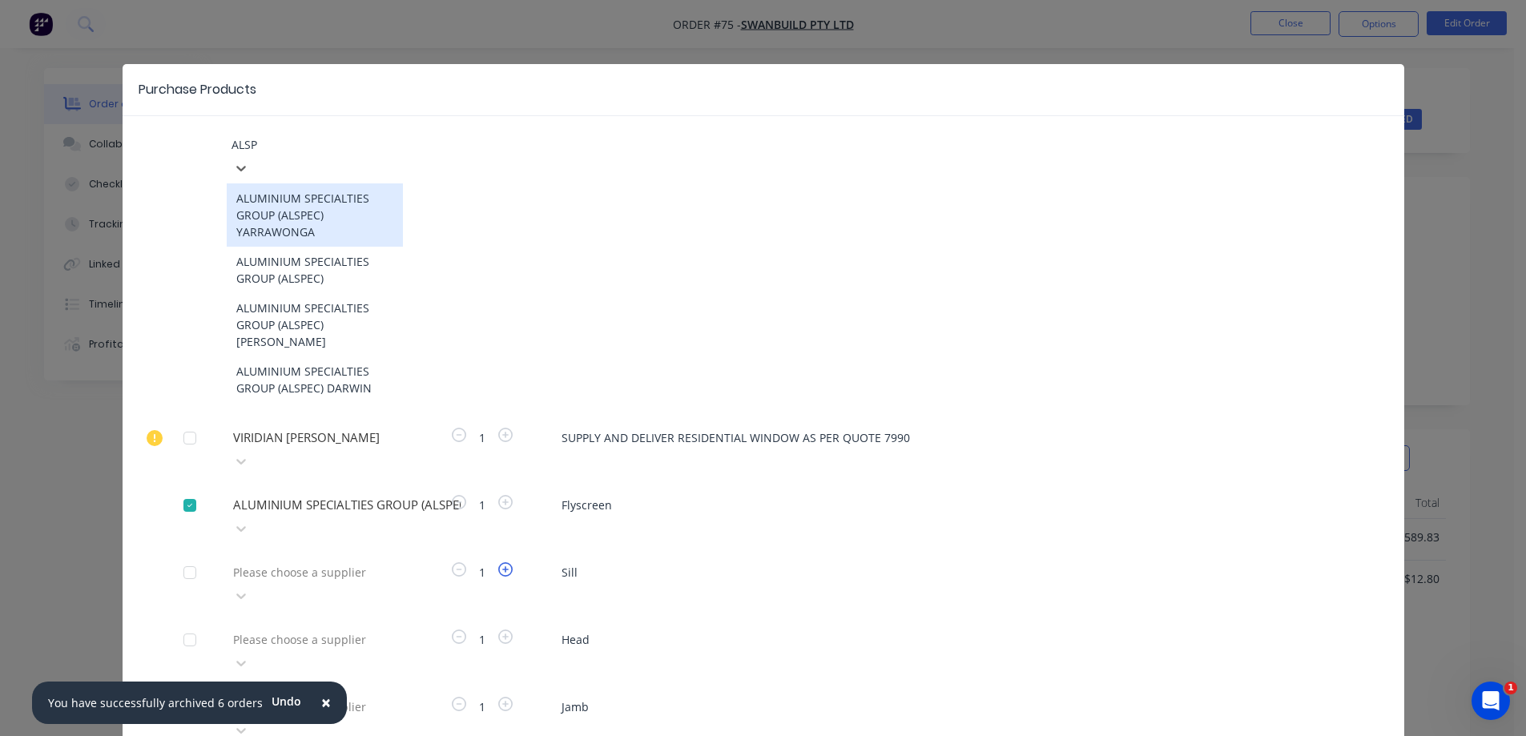
type input "ALSPE"
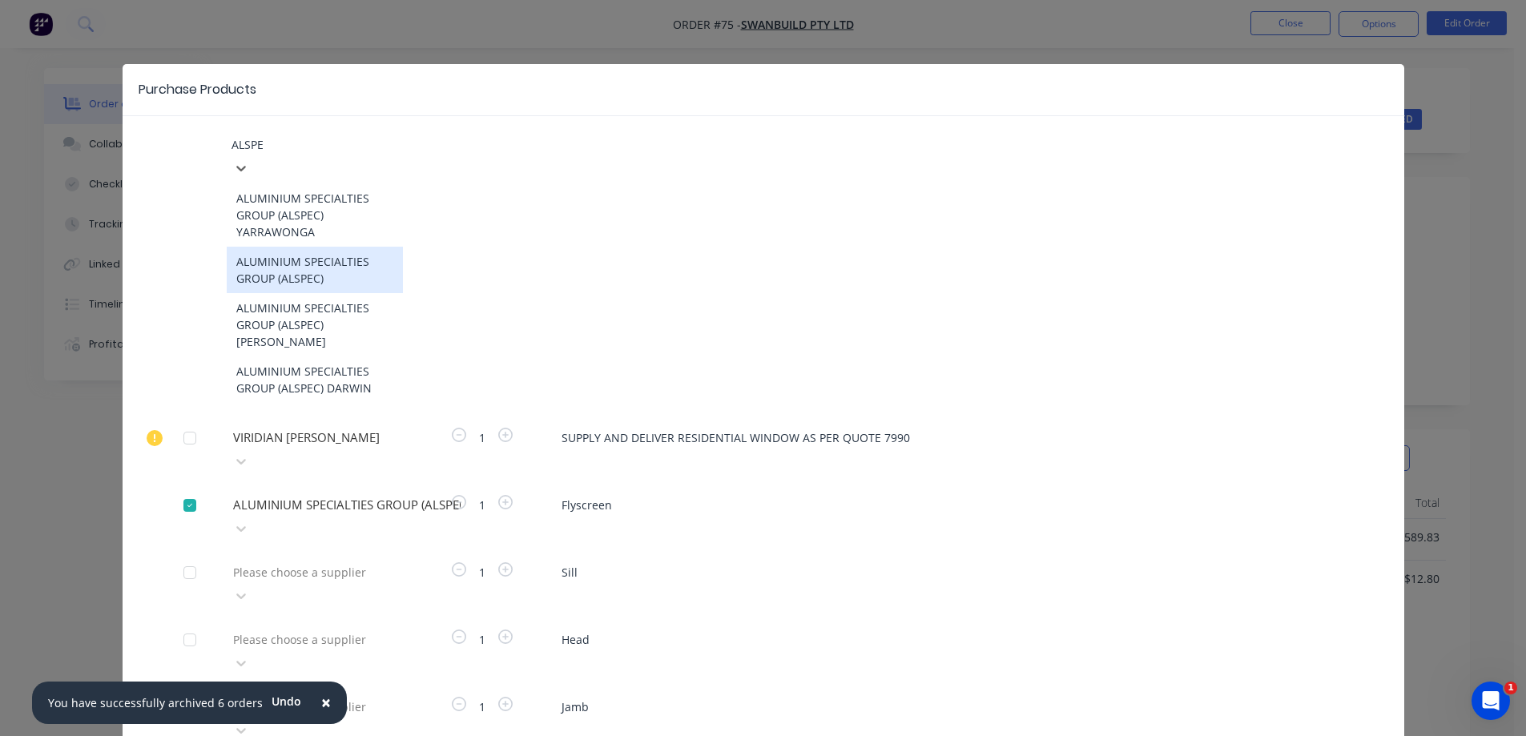
click at [290, 247] on div "ALUMINIUM SPECIALTIES GROUP (ALSPEC)" at bounding box center [315, 270] width 176 height 46
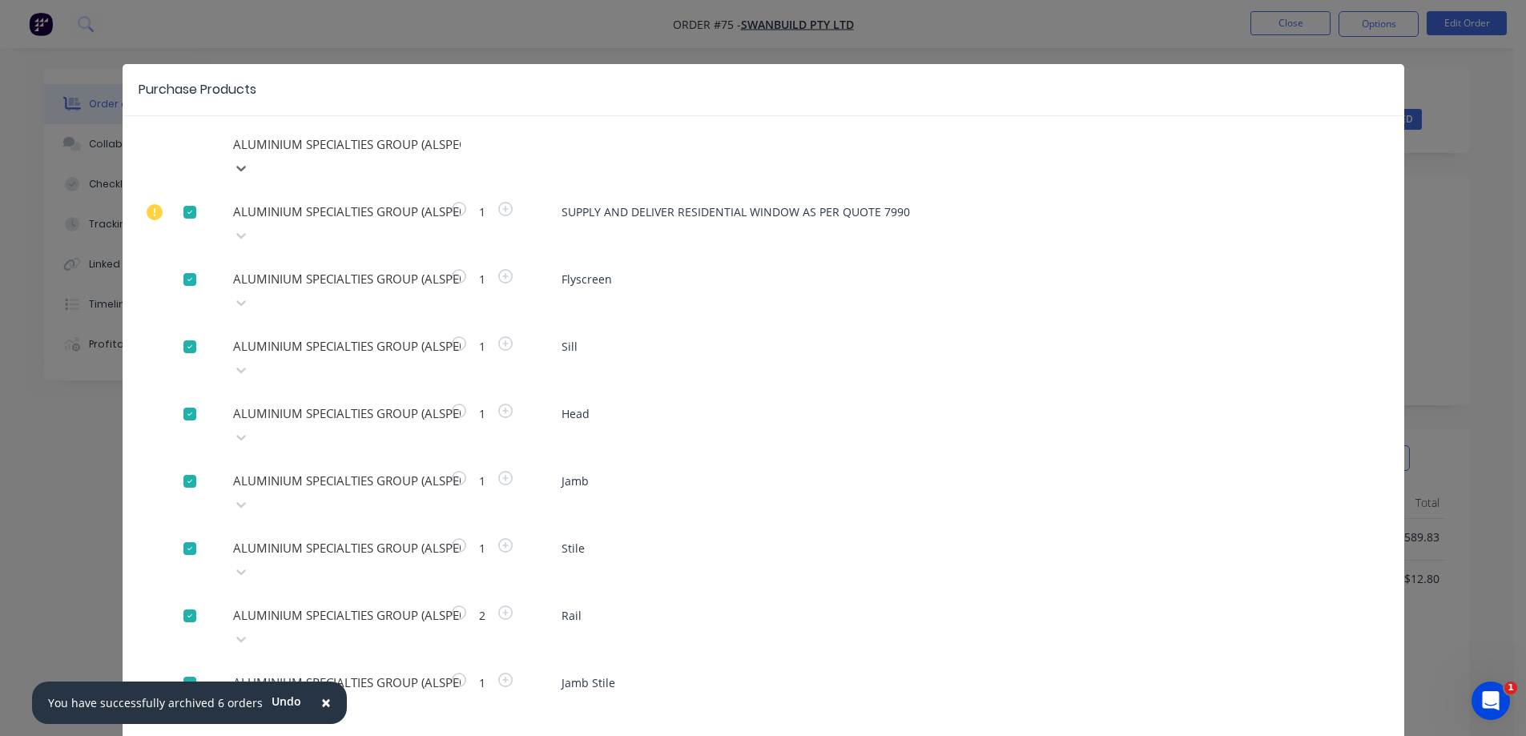
click at [186, 196] on div at bounding box center [190, 212] width 32 height 32
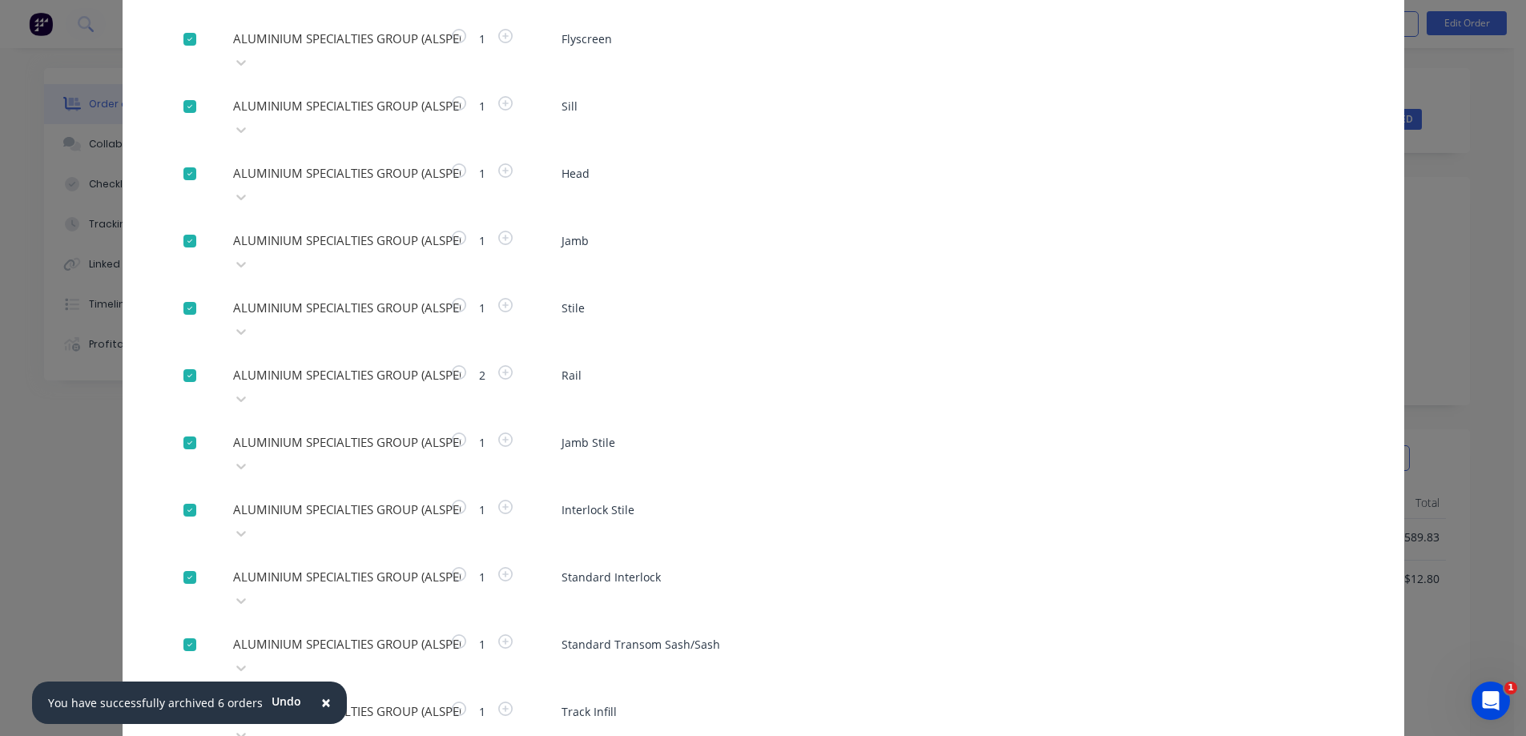
scroll to position [326, 0]
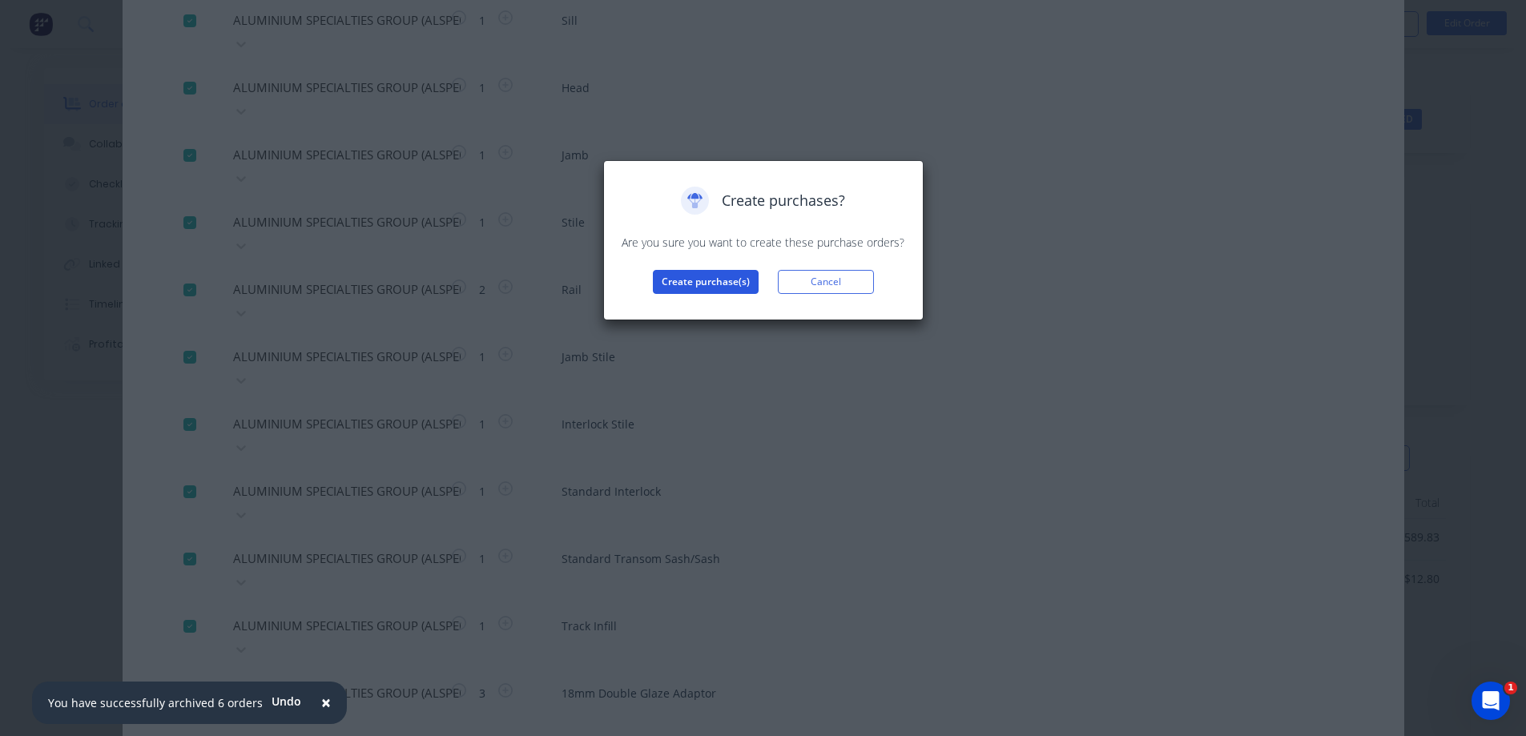
click at [708, 280] on button "Create purchase(s)" at bounding box center [706, 282] width 106 height 24
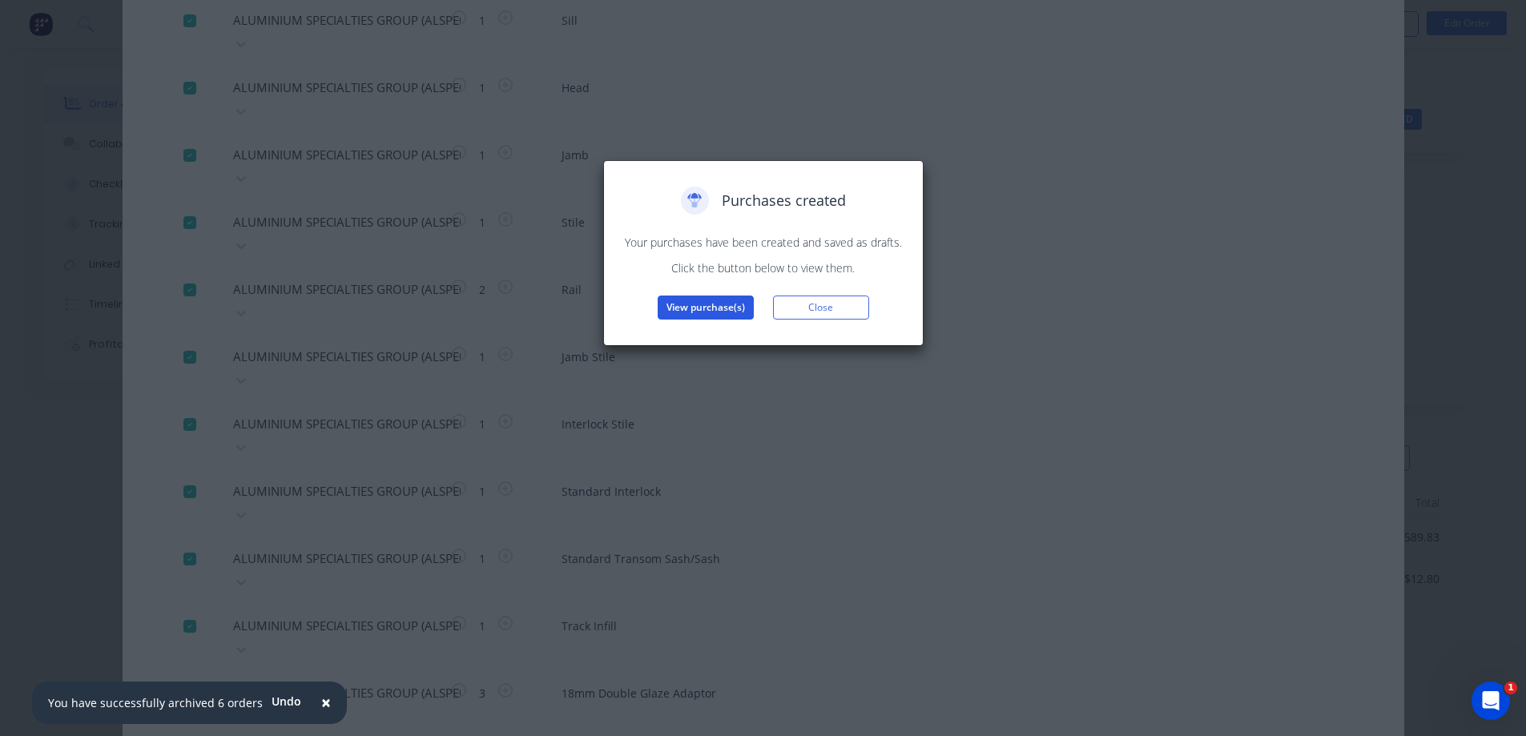
click at [719, 305] on button "View purchase(s)" at bounding box center [706, 308] width 96 height 24
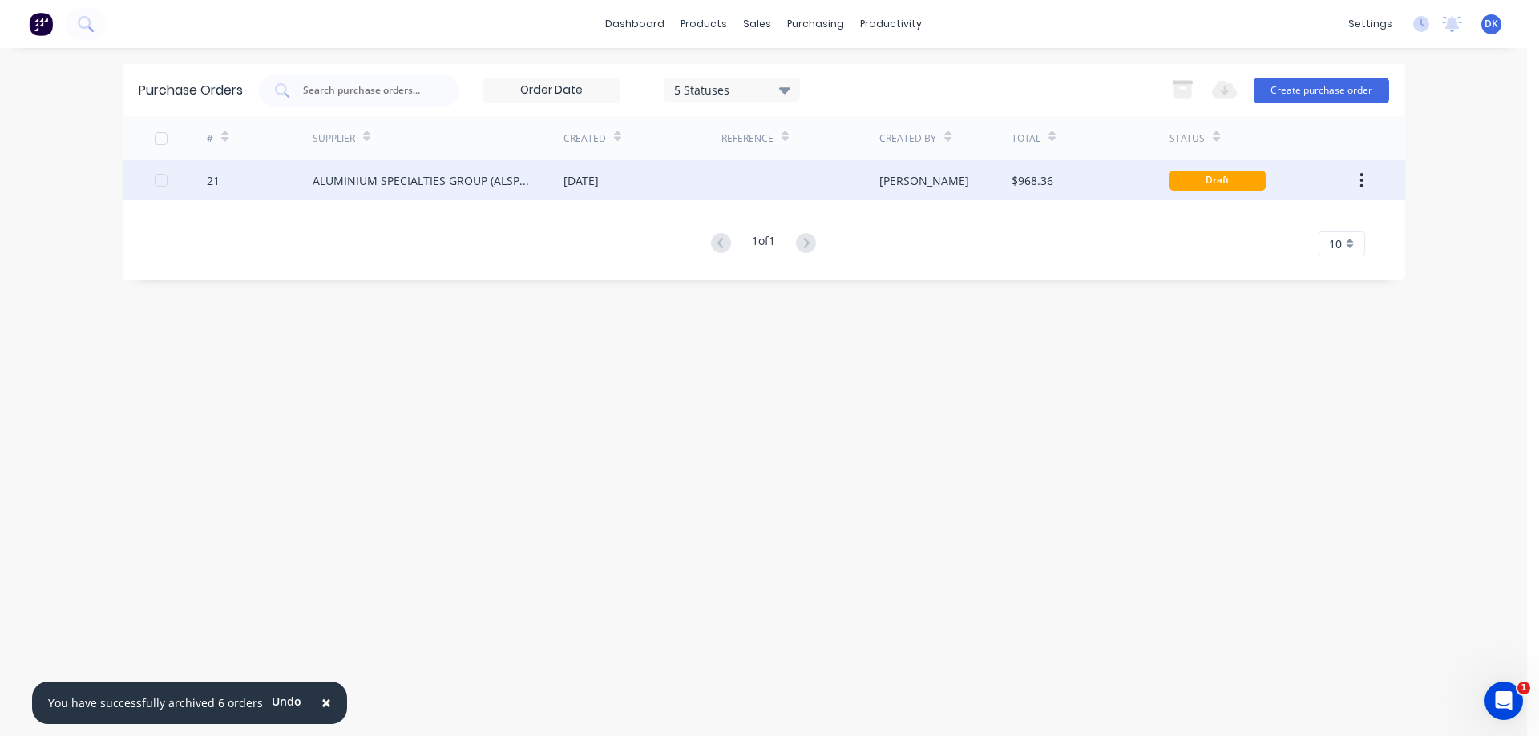
click at [462, 180] on div "ALUMINIUM SPECIALTIES GROUP (ALSPEC)" at bounding box center [422, 180] width 219 height 17
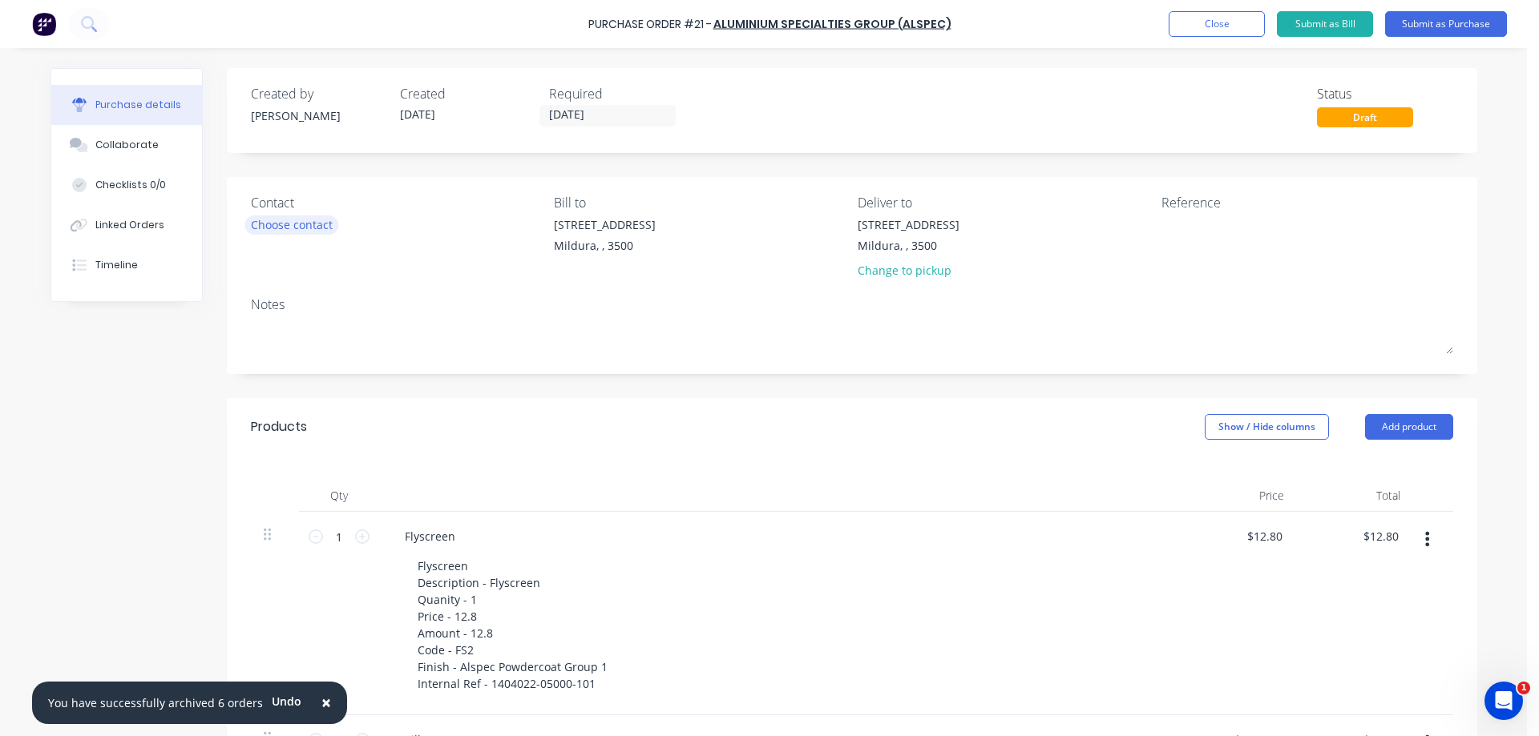
click at [271, 223] on div "Choose contact" at bounding box center [292, 224] width 82 height 17
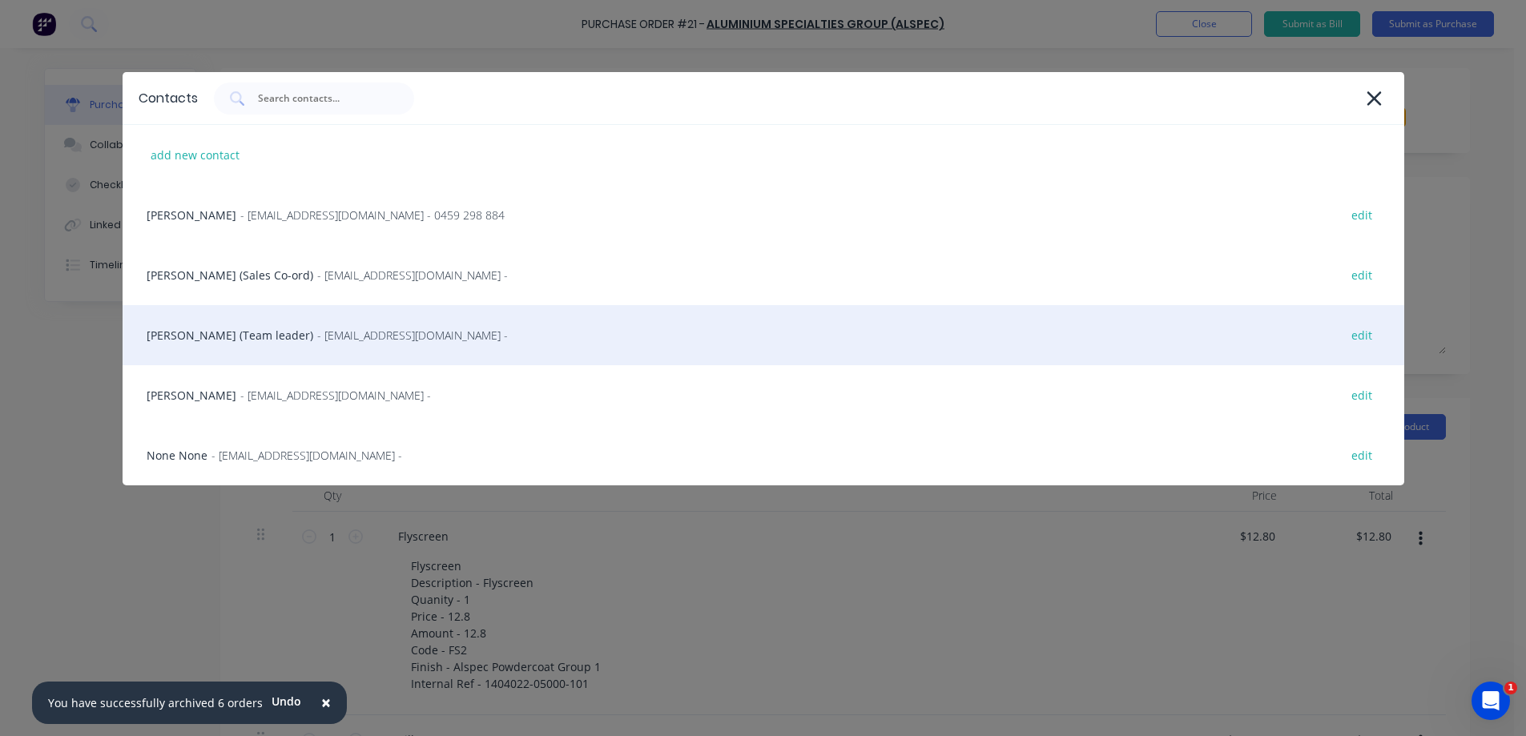
scroll to position [80, 0]
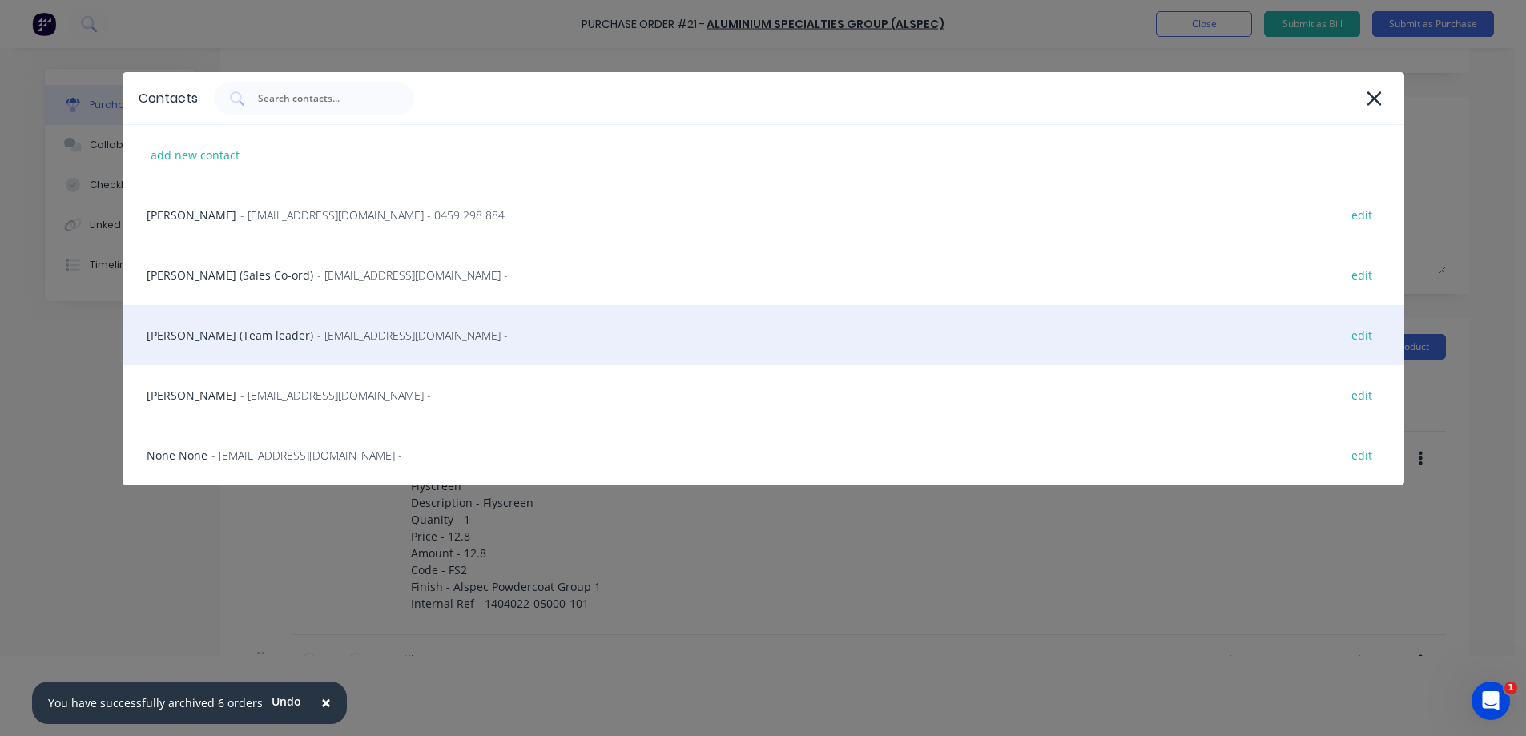
click at [256, 327] on div "[PERSON_NAME] (Team leader) - [EMAIL_ADDRESS][DOMAIN_NAME] - edit" at bounding box center [764, 335] width 1282 height 60
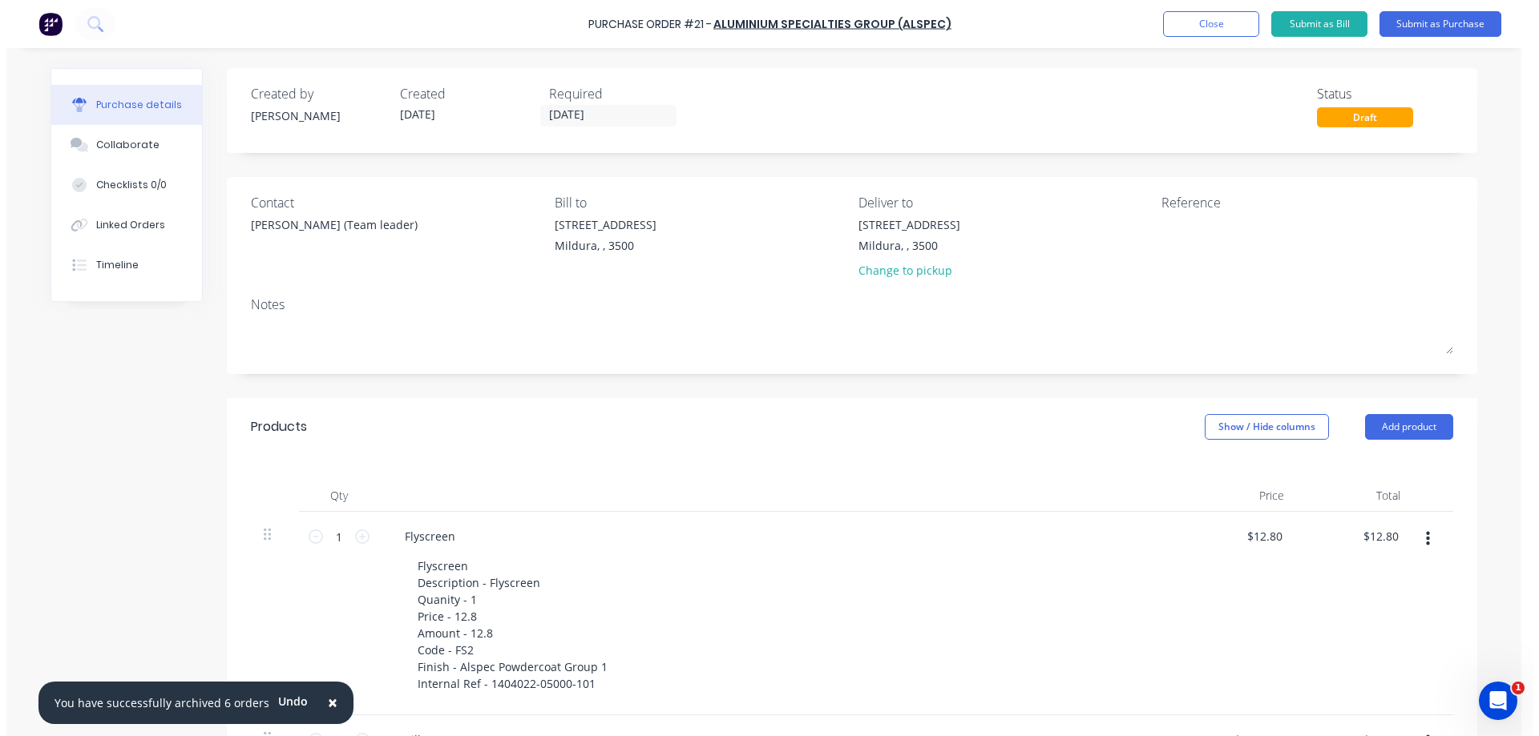
scroll to position [0, 0]
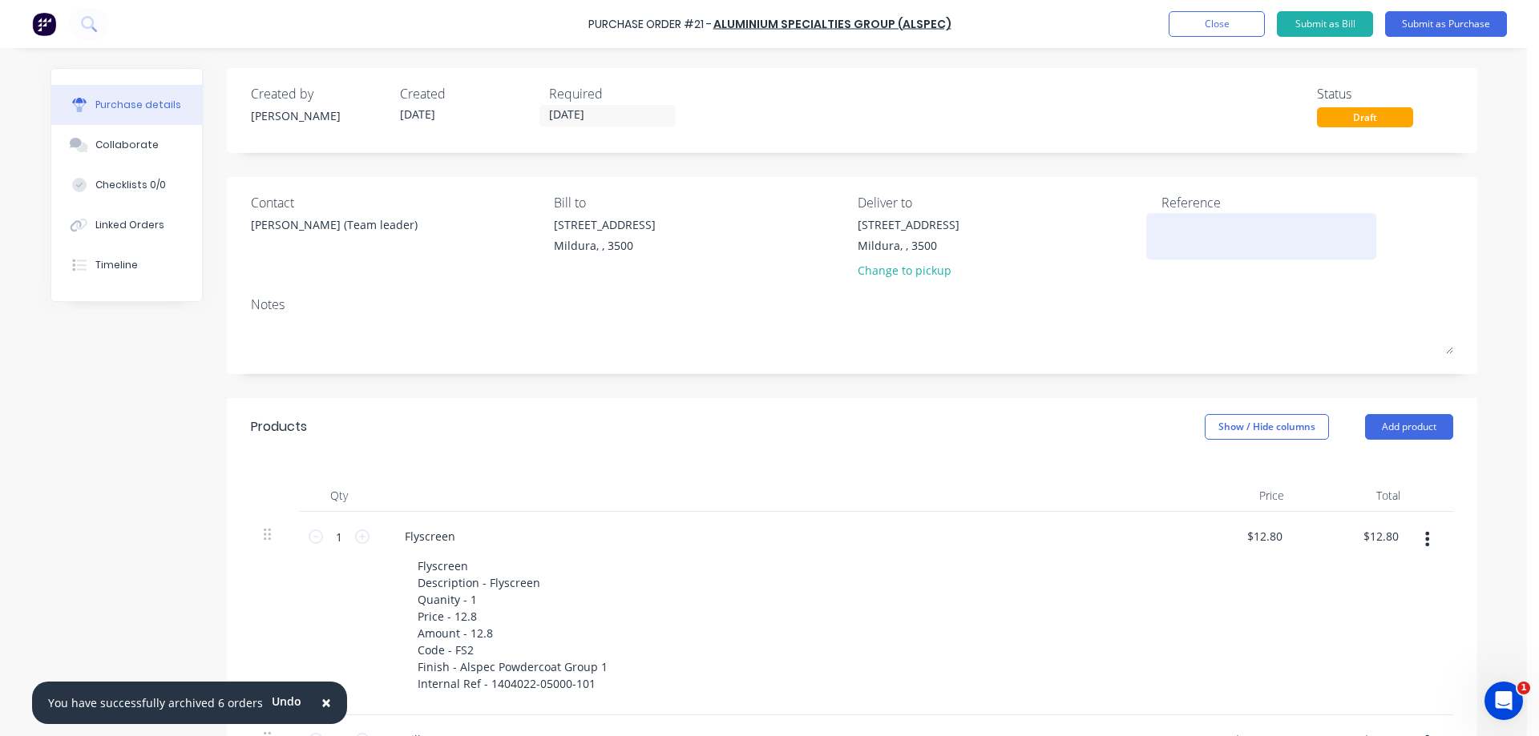
click at [1161, 228] on textarea at bounding box center [1261, 234] width 200 height 36
type textarea "MIL-7990-SWANBUIL MC"
type textarea "x"
type textarea "MIL-7990-SWANBUIL MCD"
type textarea "x"
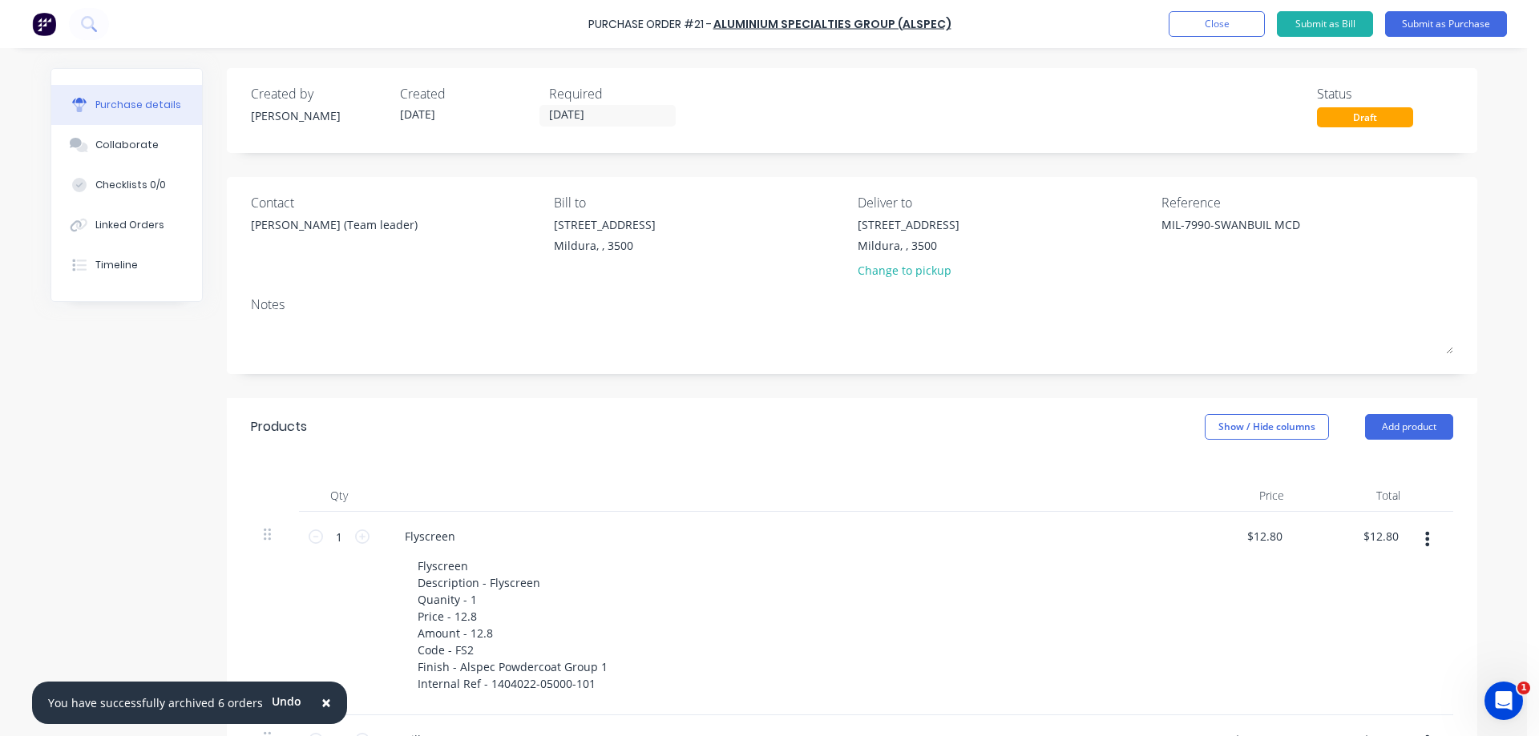
type textarea "MIL-7990-SWANBUIL MCDO"
type textarea "x"
type textarea "MIL-7990-SWANBUIL MCDON"
type textarea "x"
type textarea "MIL-7990-SWANBUIL MCDONA"
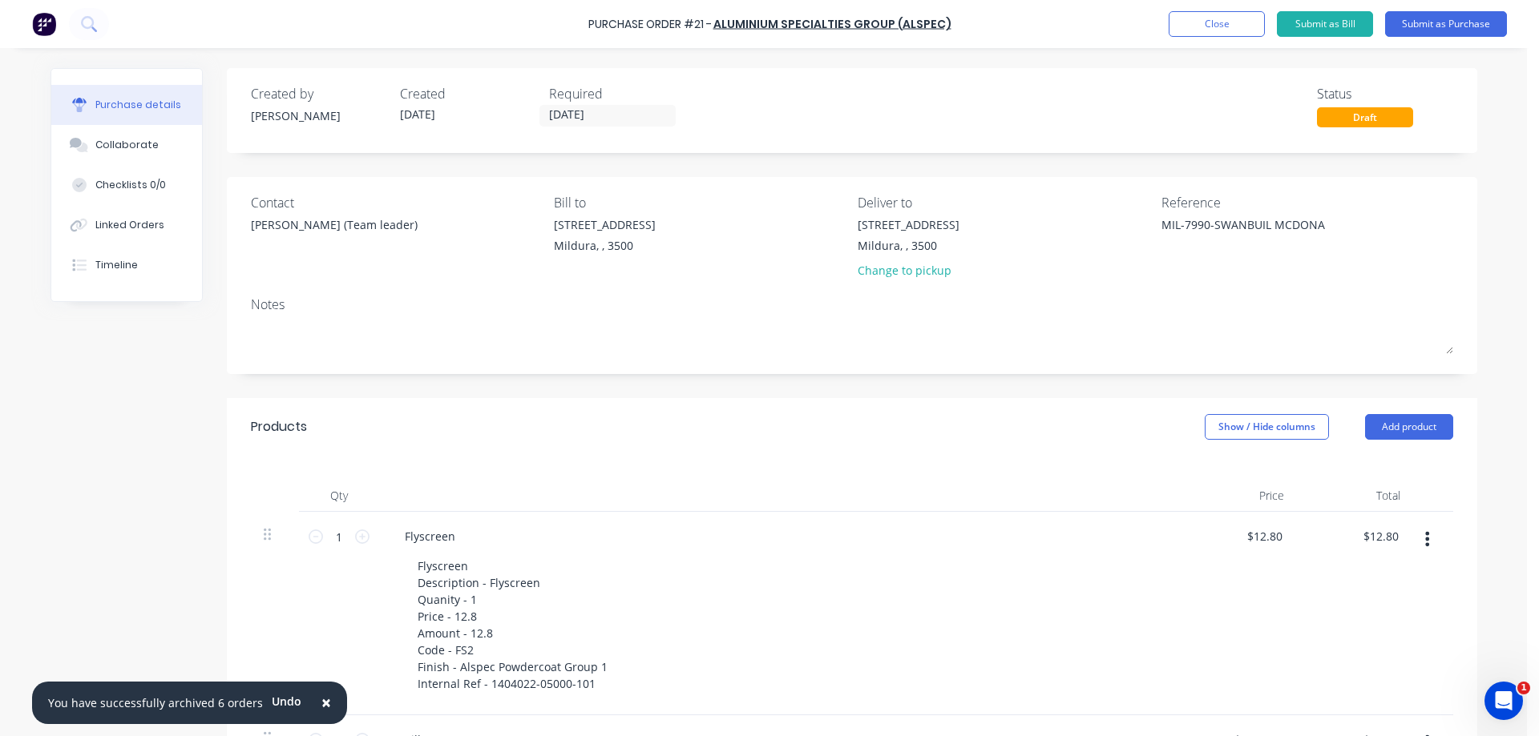
type textarea "x"
type textarea "MIL-7990-SWANBUIL [PERSON_NAME]"
type textarea "x"
type textarea "MIL-7990-SWANBUIL [PERSON_NAME]"
type textarea "x"
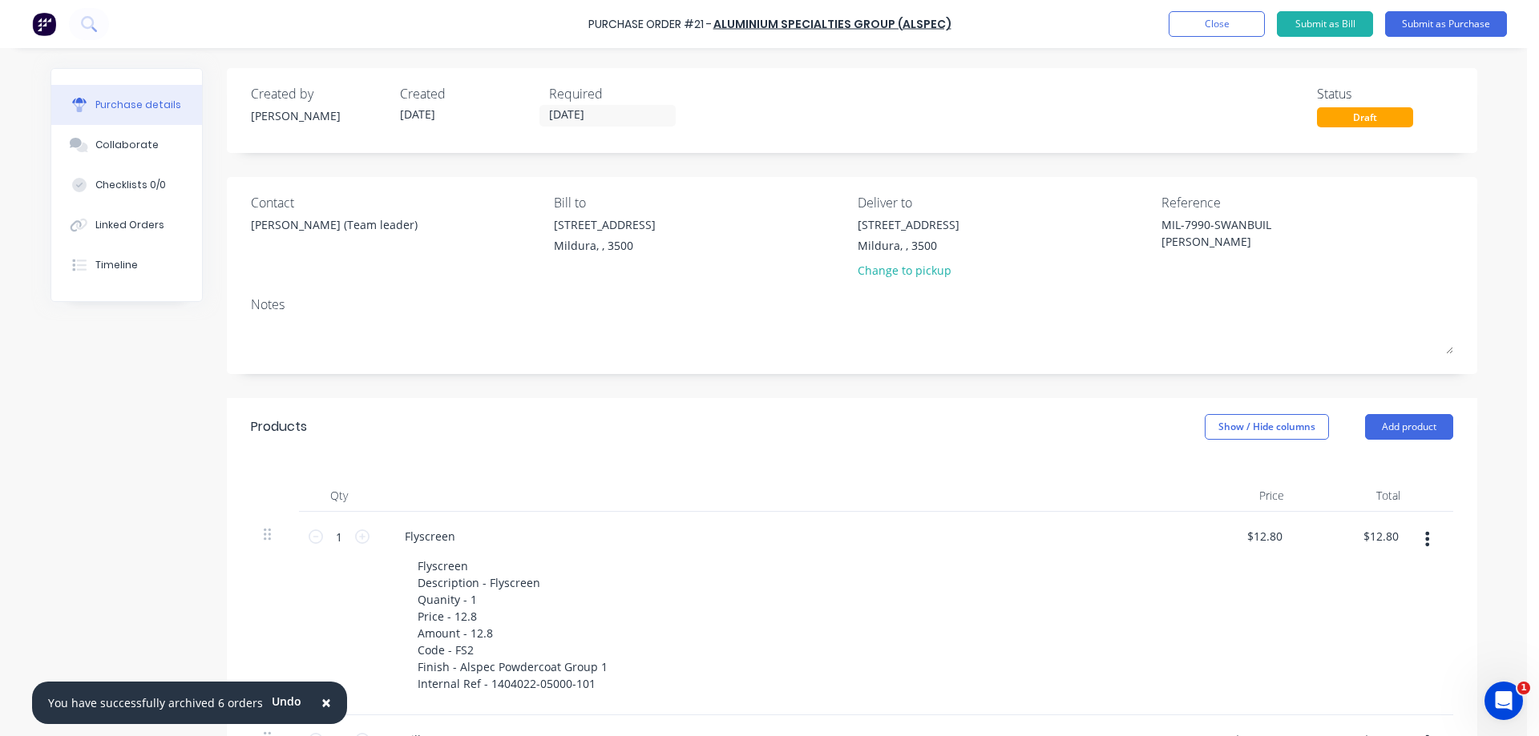
type textarea "MIL-7990-SWANBUIL [PERSON_NAME]"
type textarea "x"
click at [1264, 227] on textarea "MIL-7990-SWANBUIL [PERSON_NAME]" at bounding box center [1261, 234] width 200 height 36
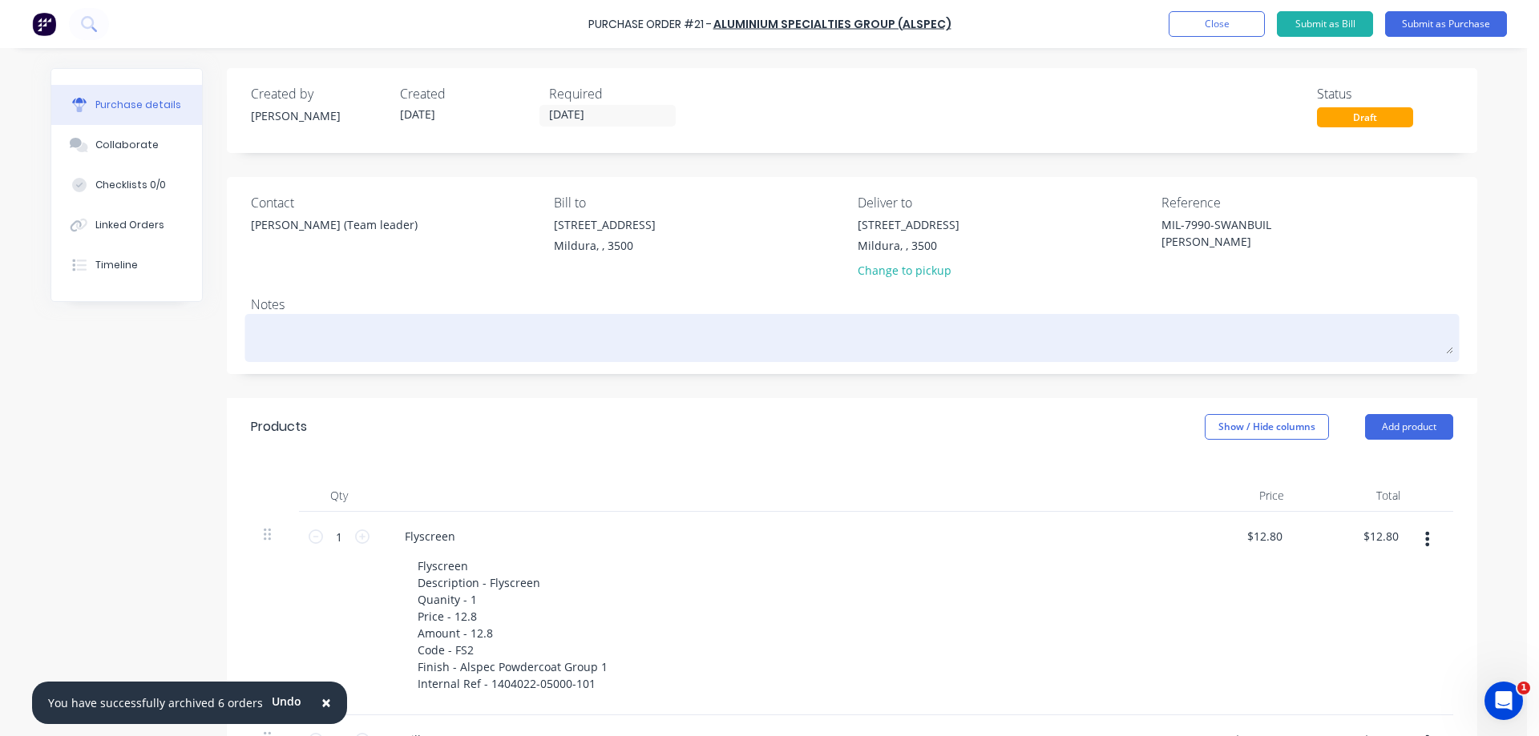
type textarea "MIL-7990-SWANBUILD [PERSON_NAME]"
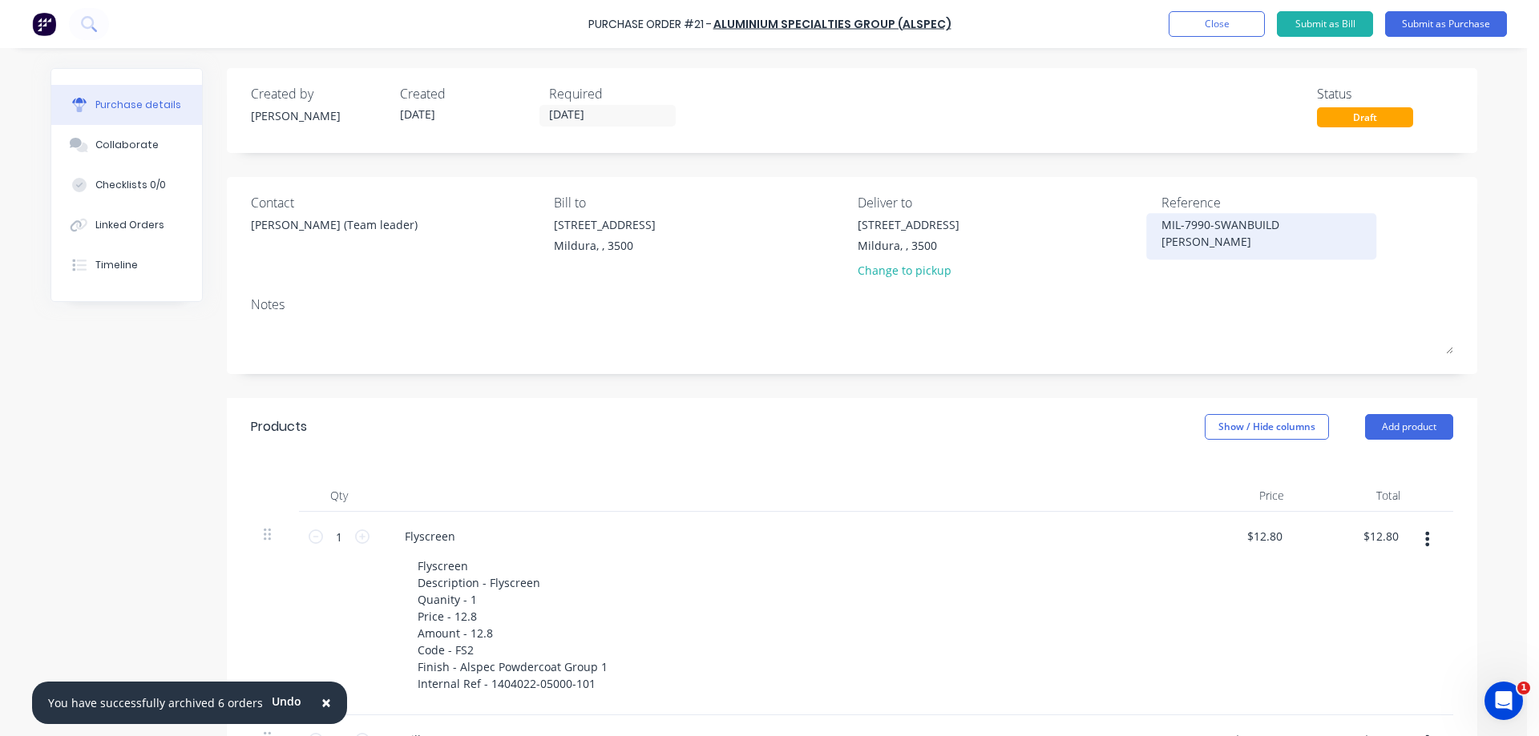
type textarea "x"
click at [1353, 226] on textarea "MIL-7990-SWANBUILD [PERSON_NAME]" at bounding box center [1261, 234] width 200 height 36
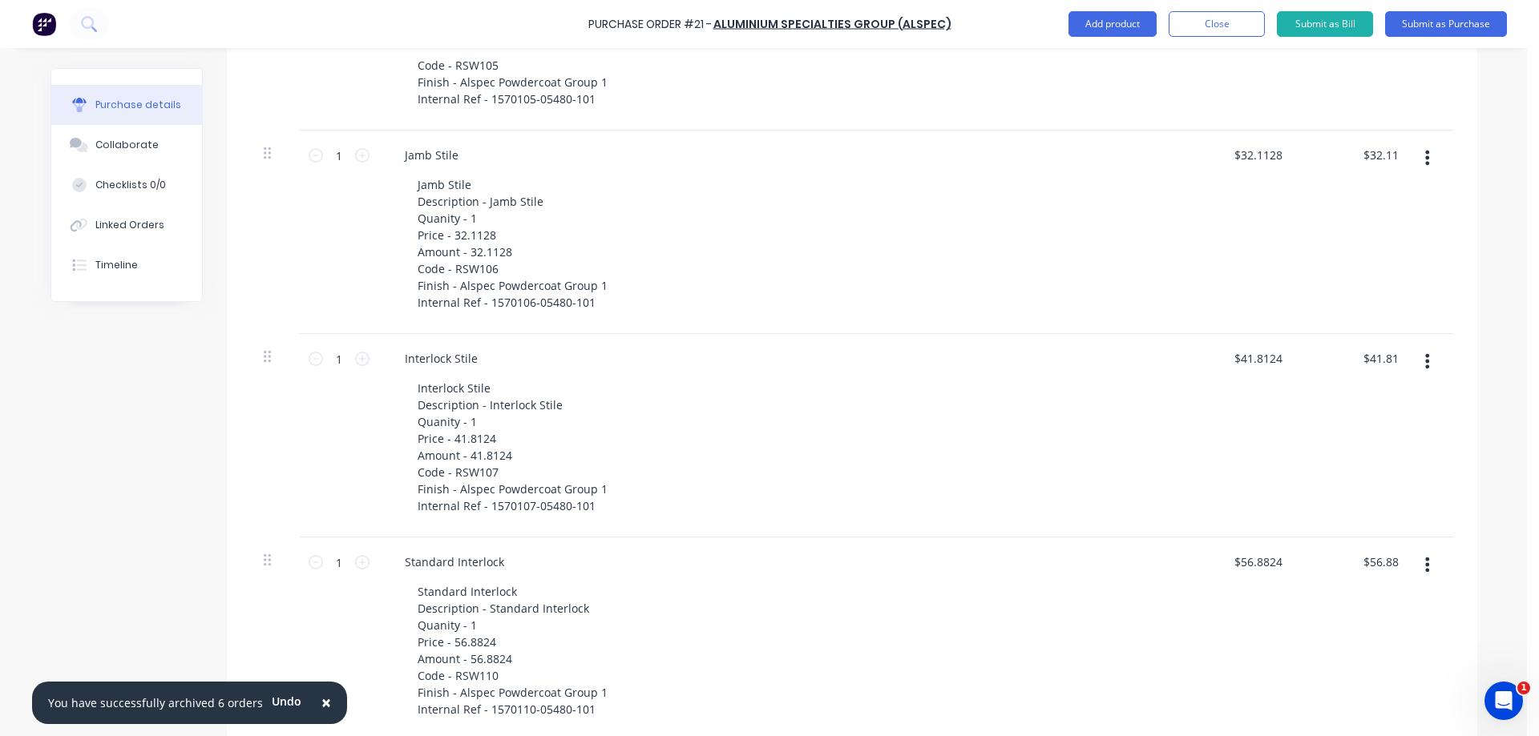
scroll to position [1042, 0]
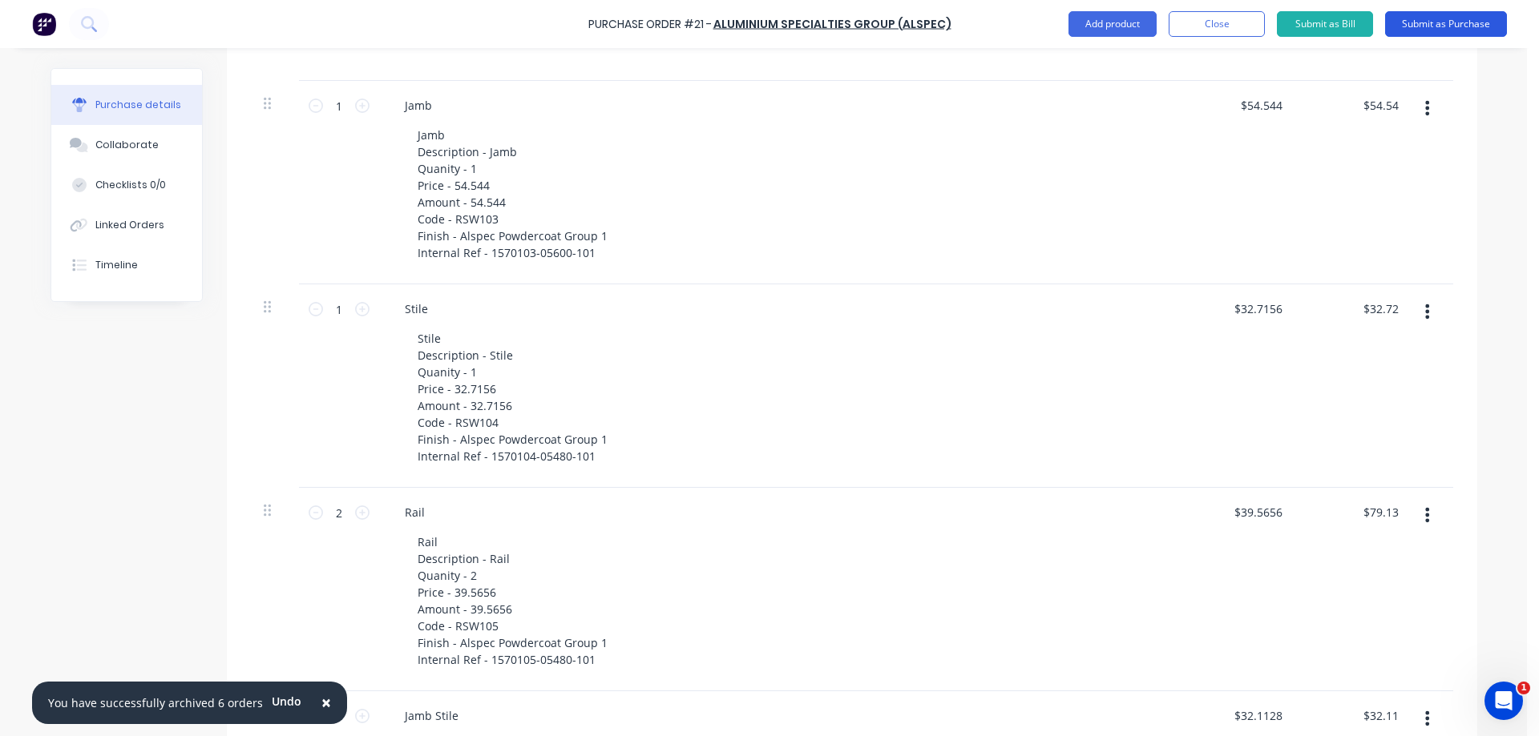
type textarea "MIL-7990-SWANBUILD [PERSON_NAME] EXTRA WINDOW"
type textarea "x"
type textarea "MIL-7990-SWANBUILD [PERSON_NAME] EXTRA WINDOW"
click at [1427, 22] on button "Submit as Purchase" at bounding box center [1446, 24] width 122 height 26
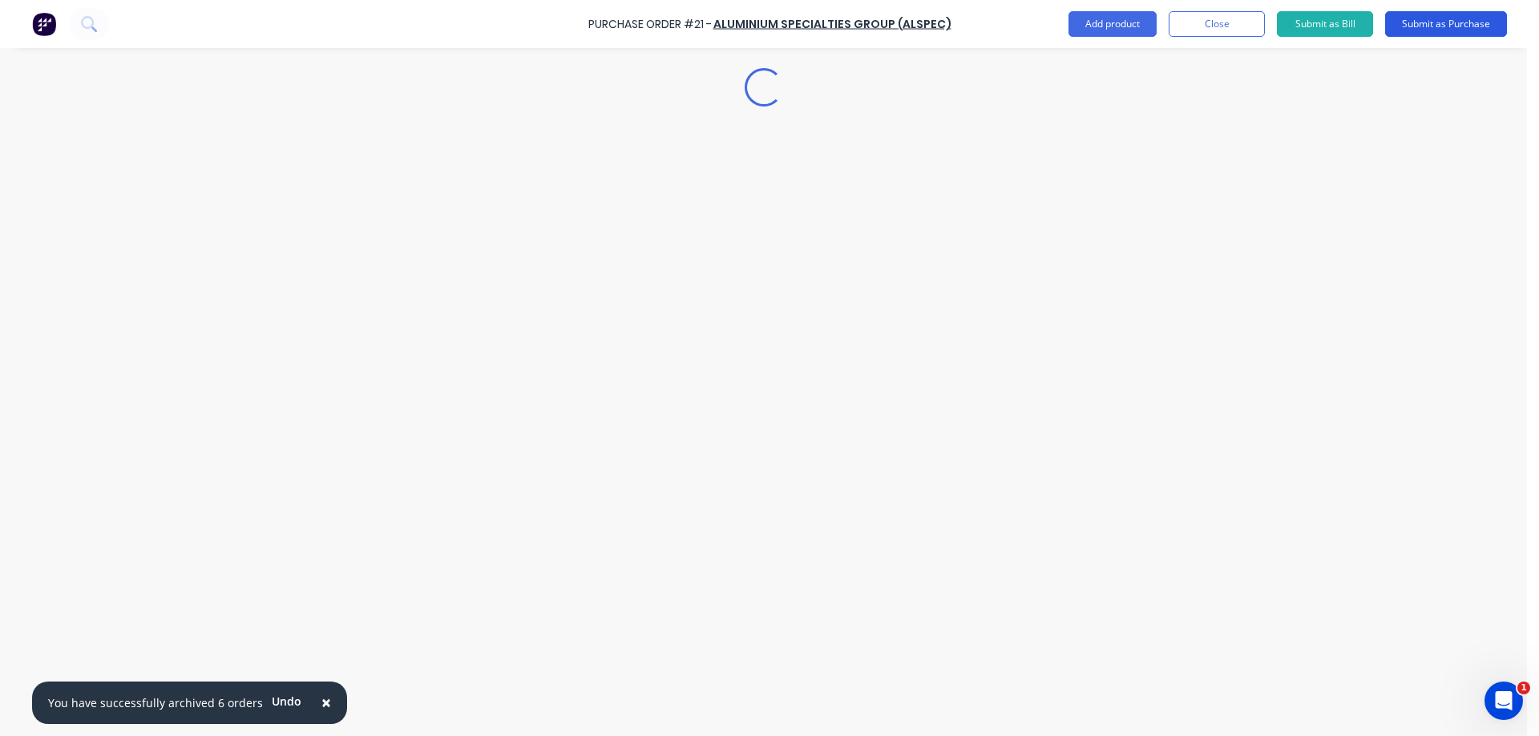
scroll to position [0, 0]
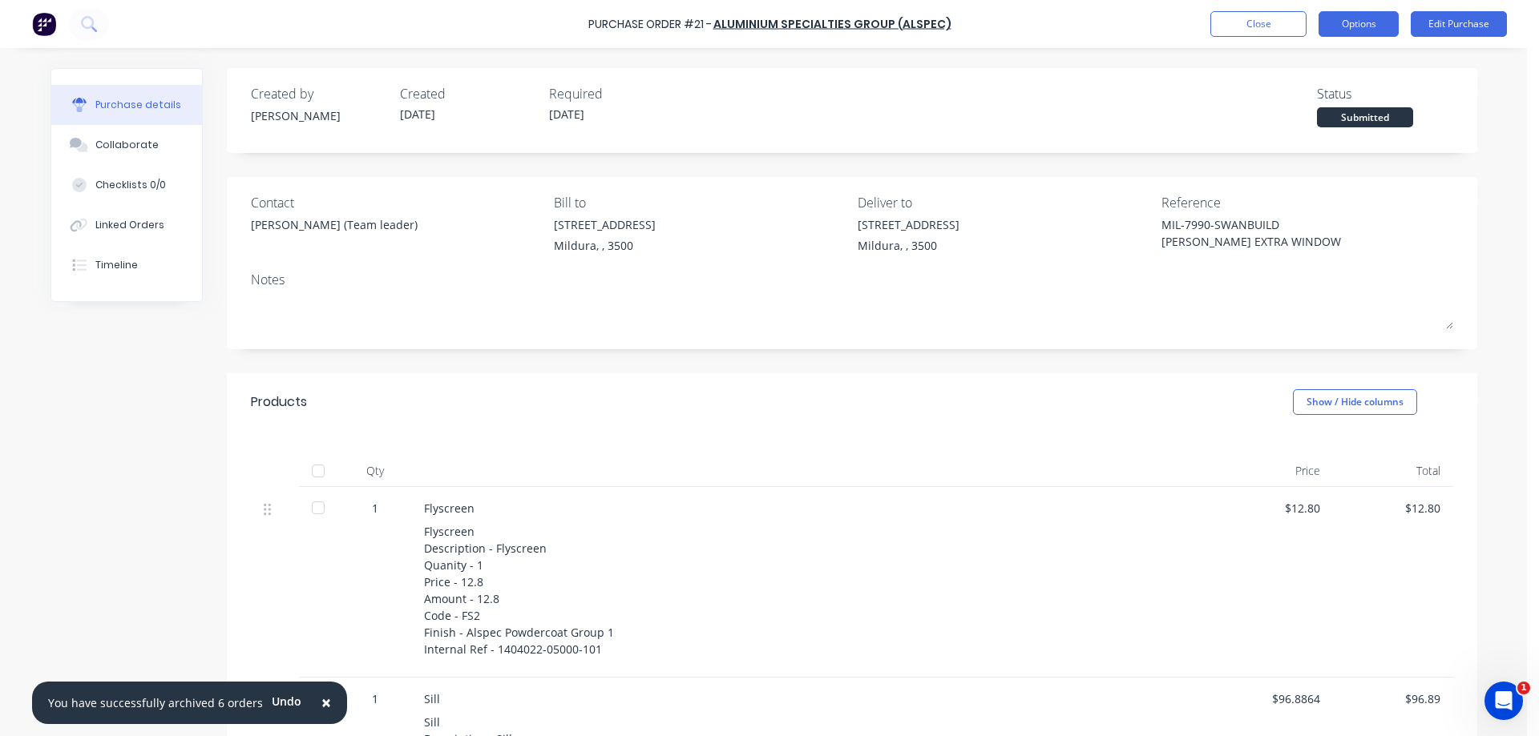
click at [1351, 24] on button "Options" at bounding box center [1358, 24] width 80 height 26
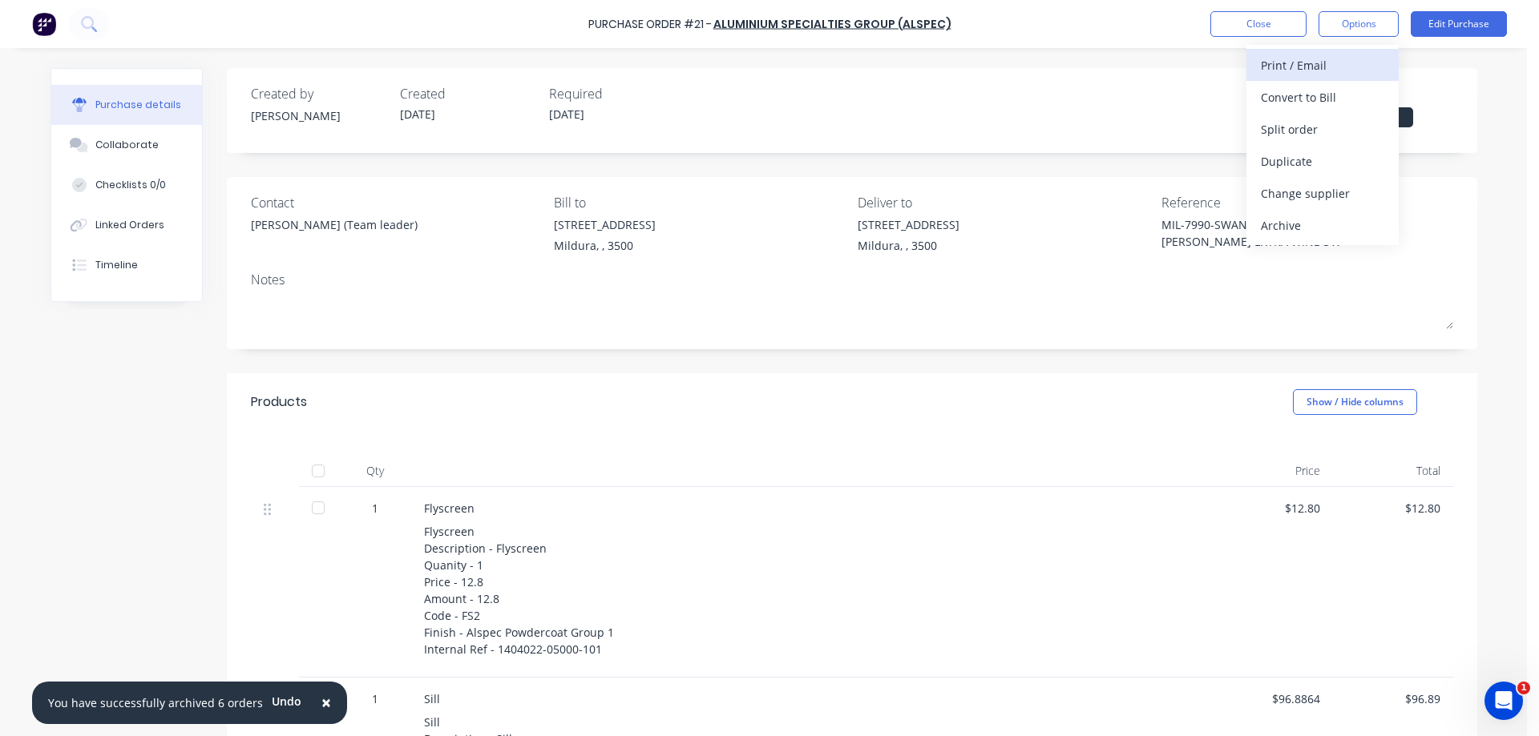
click at [1287, 66] on div "Print / Email" at bounding box center [1321, 65] width 123 height 23
click at [1280, 95] on div "With pricing" at bounding box center [1321, 97] width 123 height 23
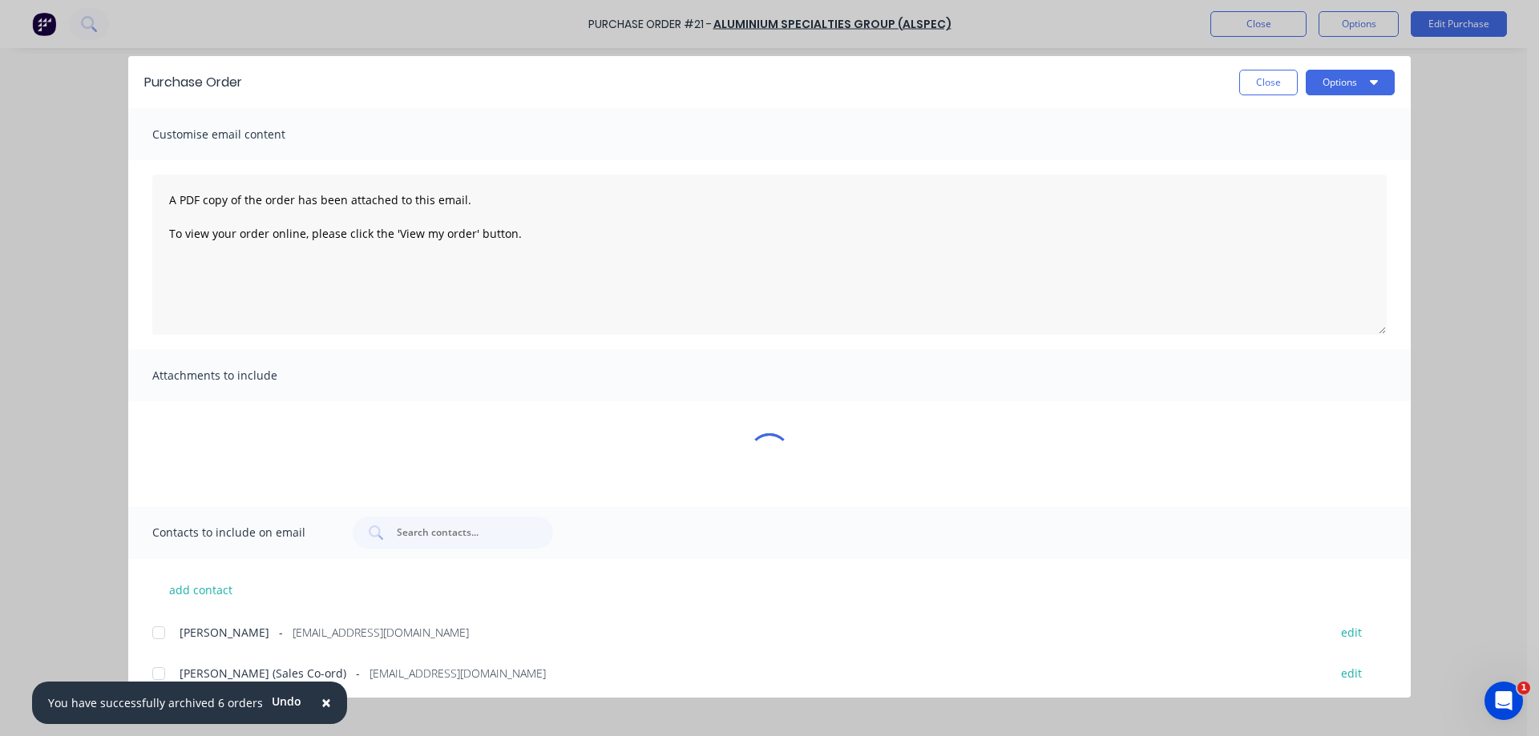
type textarea "x"
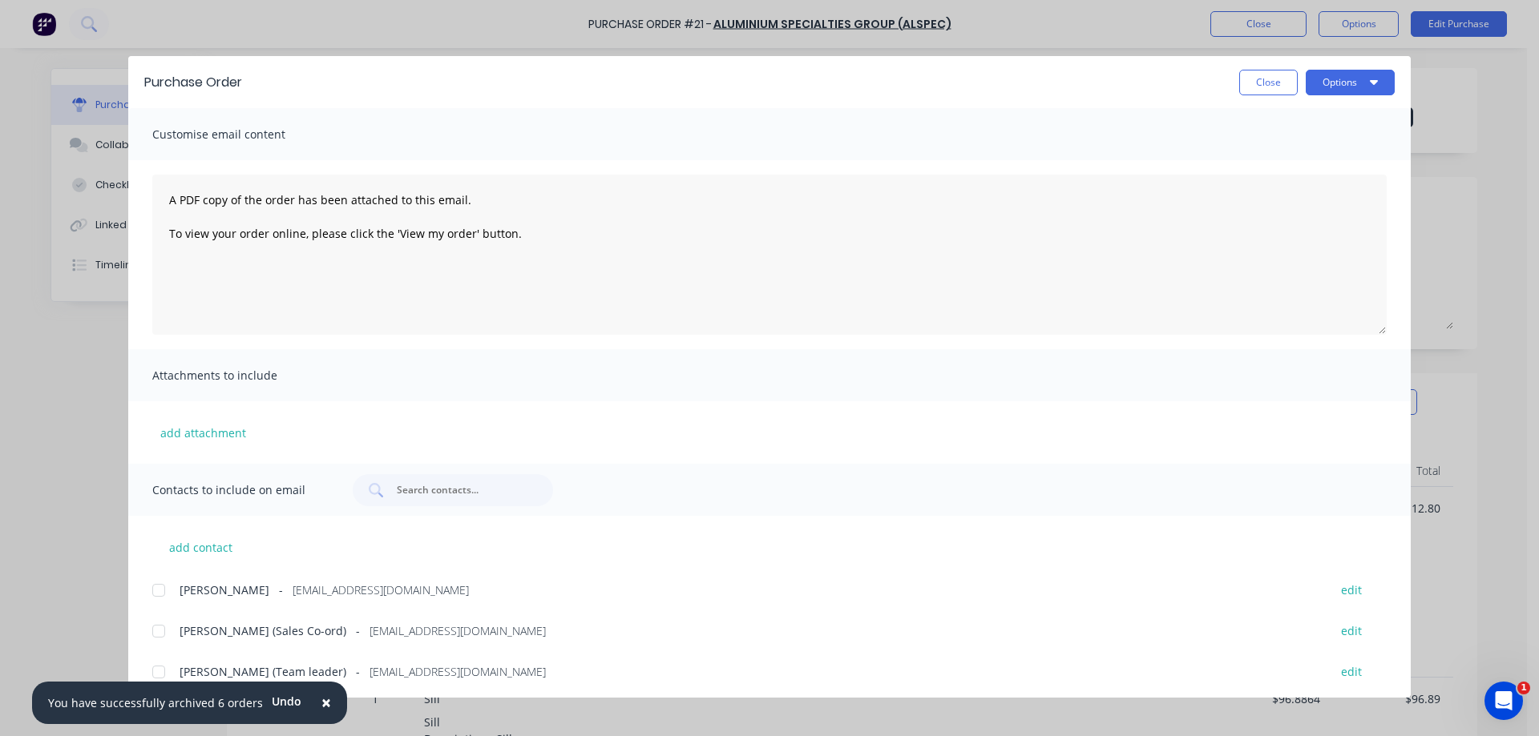
scroll to position [87, 0]
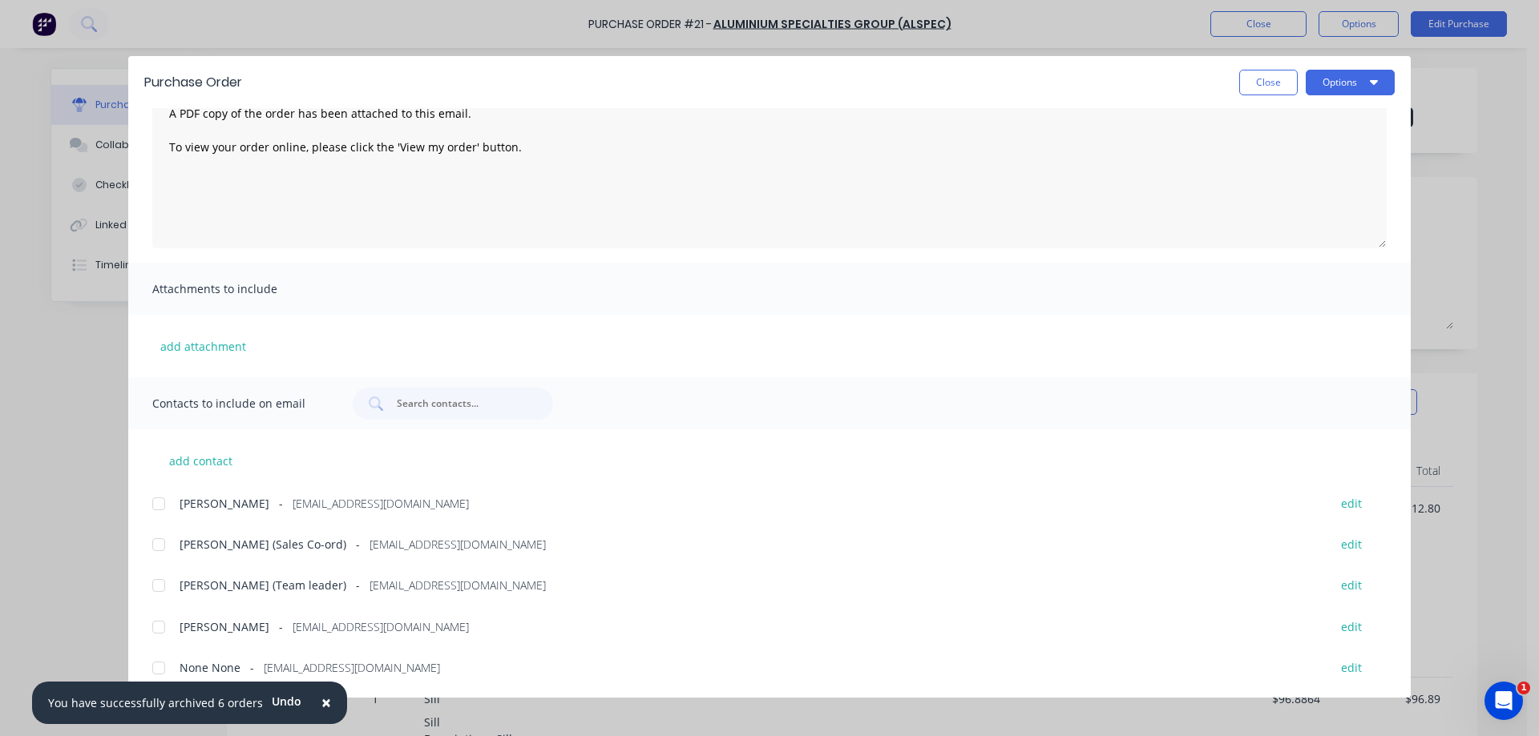
click at [157, 584] on div at bounding box center [159, 586] width 32 height 32
click at [194, 460] on button "add contact" at bounding box center [200, 461] width 96 height 24
select select "AU"
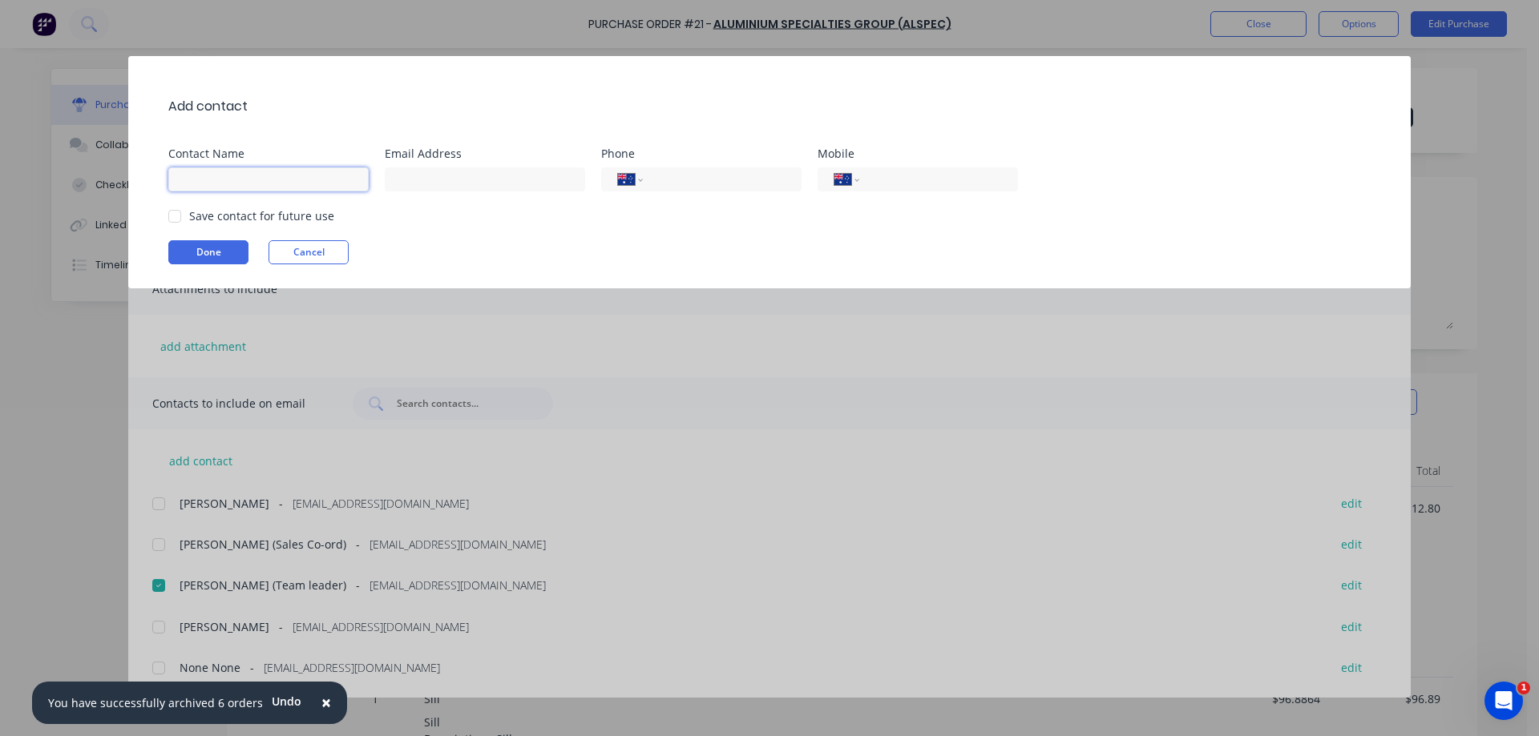
click at [224, 181] on input at bounding box center [268, 179] width 200 height 24
type input "B"
type input "[PERSON_NAME]"
click at [418, 176] on input at bounding box center [485, 179] width 200 height 24
type input "[EMAIL_ADDRESS][DOMAIN_NAME]"
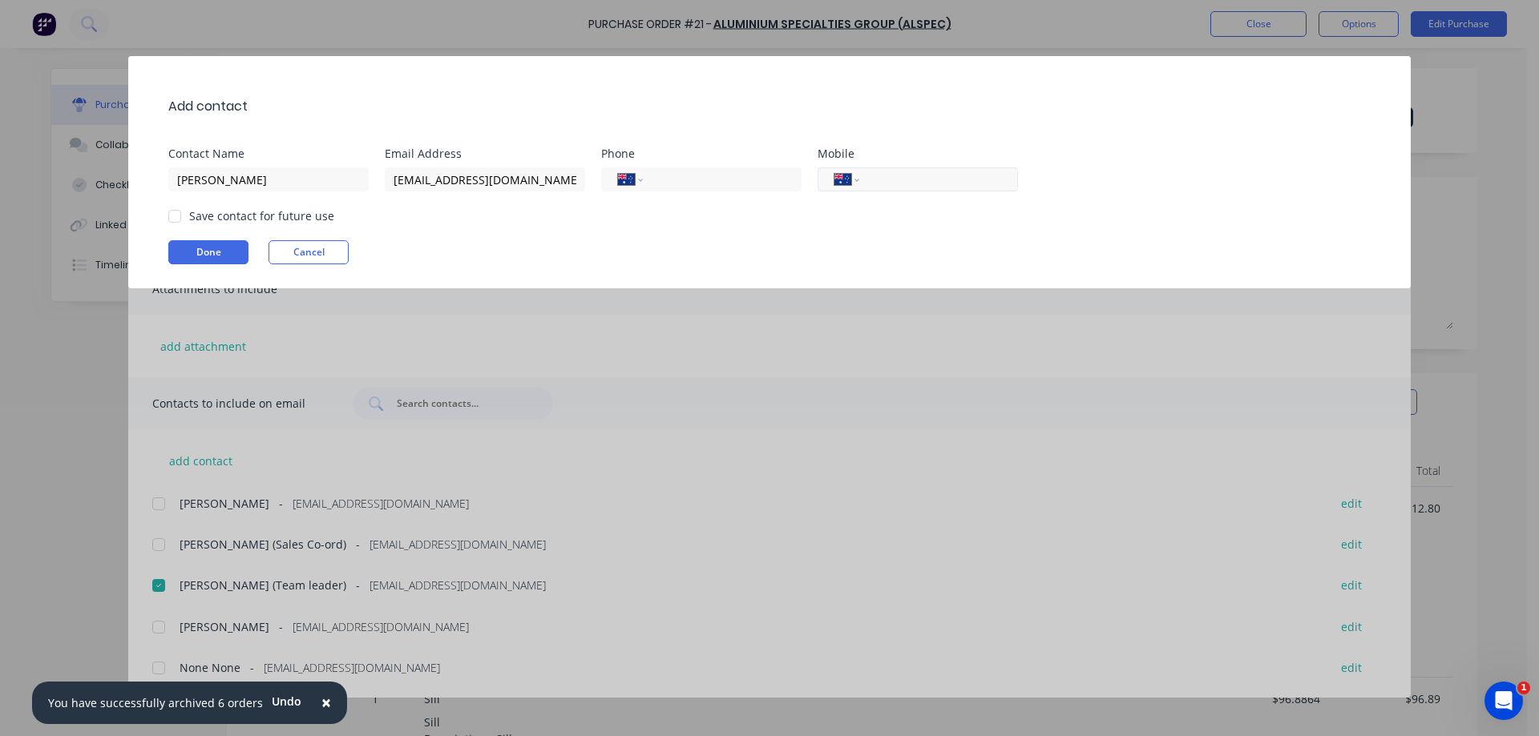
click at [938, 176] on input "tel" at bounding box center [935, 180] width 131 height 18
click at [175, 214] on div at bounding box center [175, 216] width 32 height 32
type input "0458 550 749"
click at [206, 250] on button "Done" at bounding box center [208, 252] width 80 height 24
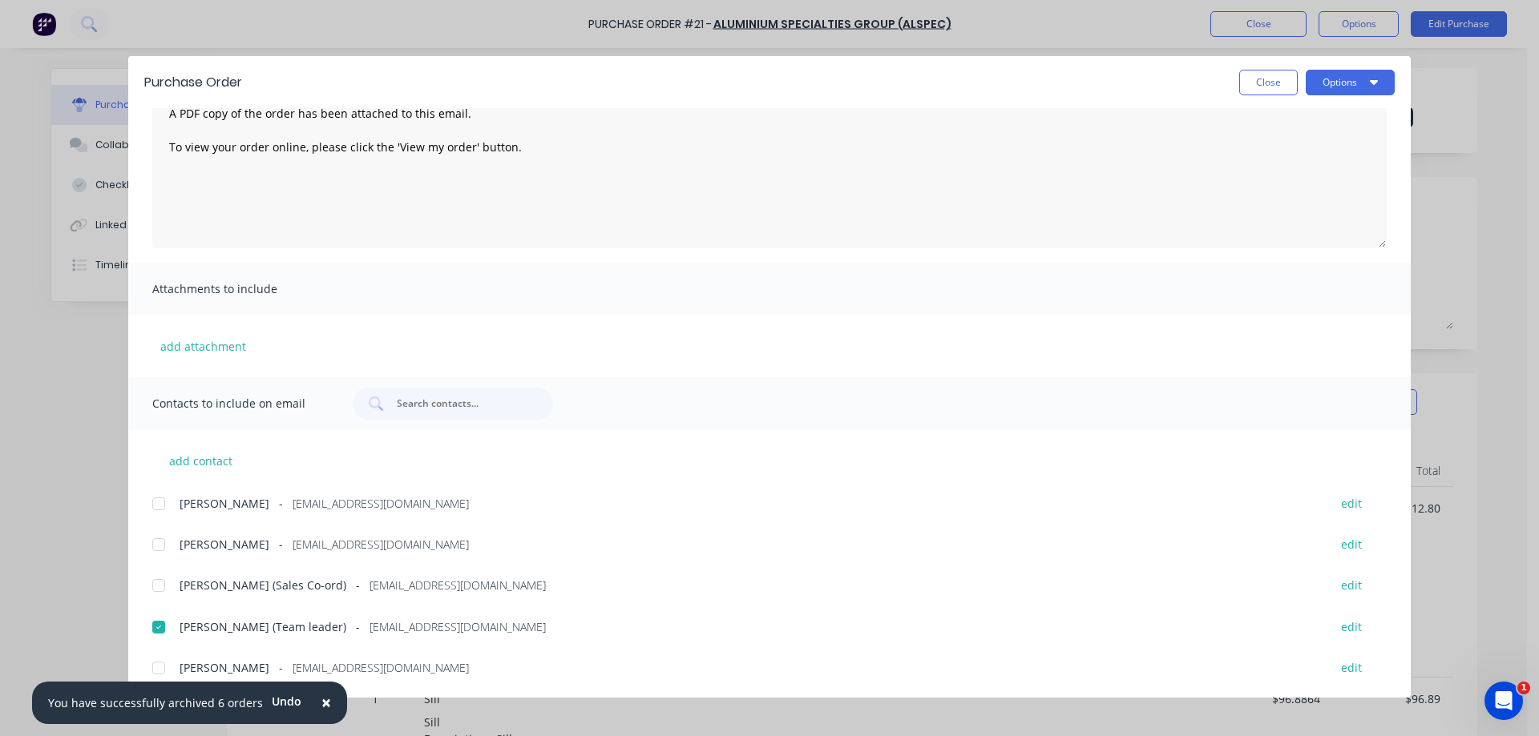
scroll to position [128, 0]
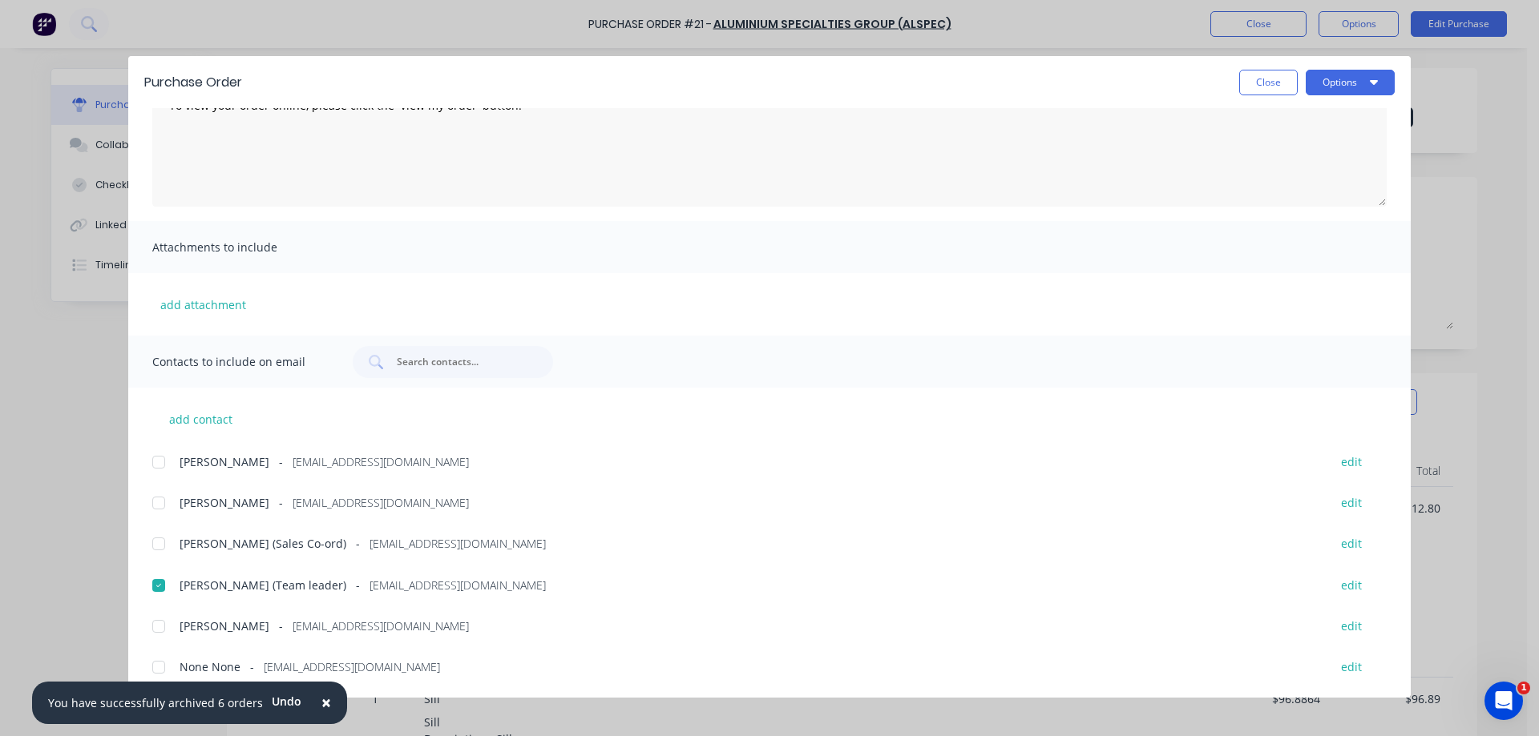
click at [159, 460] on div at bounding box center [159, 462] width 32 height 32
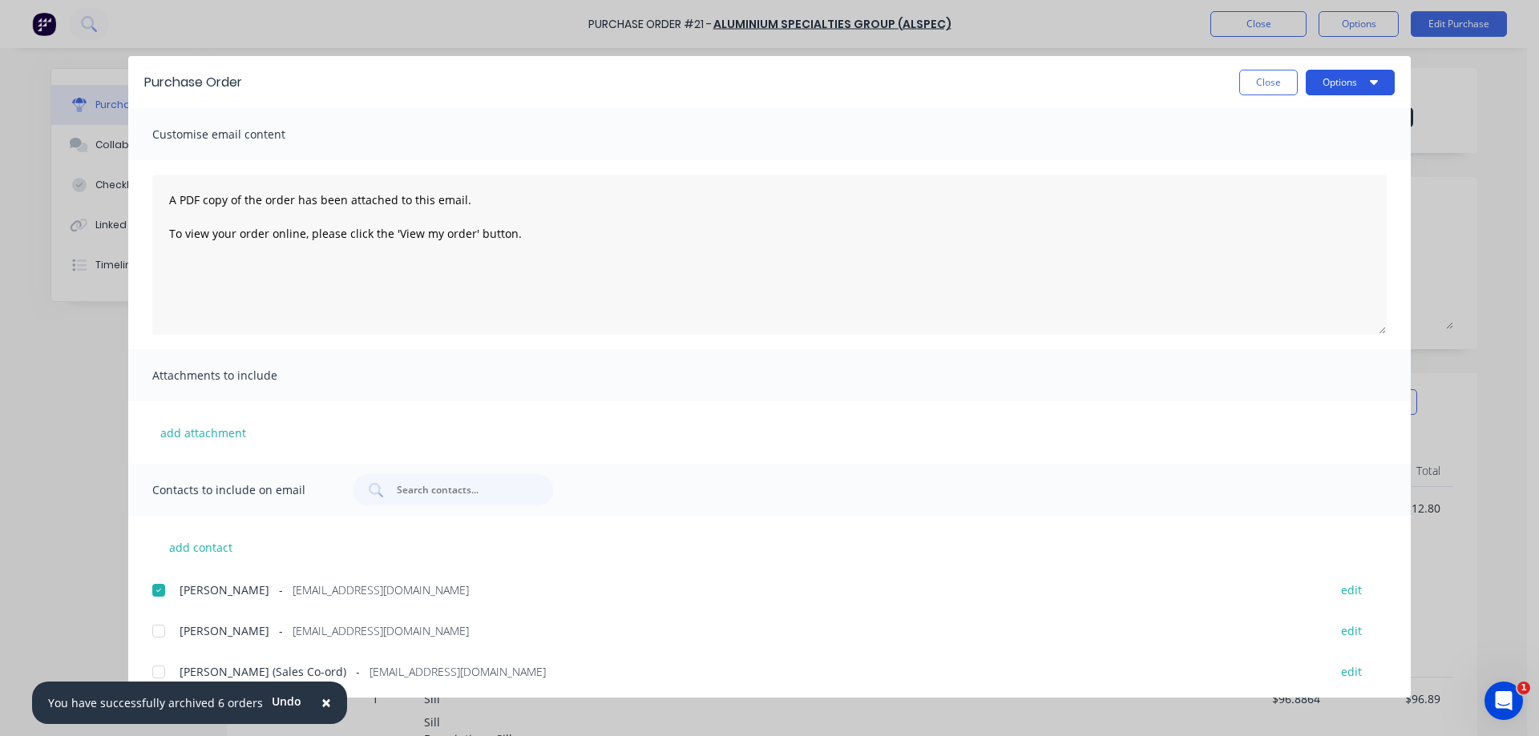
click at [1353, 82] on button "Options" at bounding box center [1349, 83] width 89 height 26
click at [1269, 185] on div "Email" at bounding box center [1317, 186] width 123 height 23
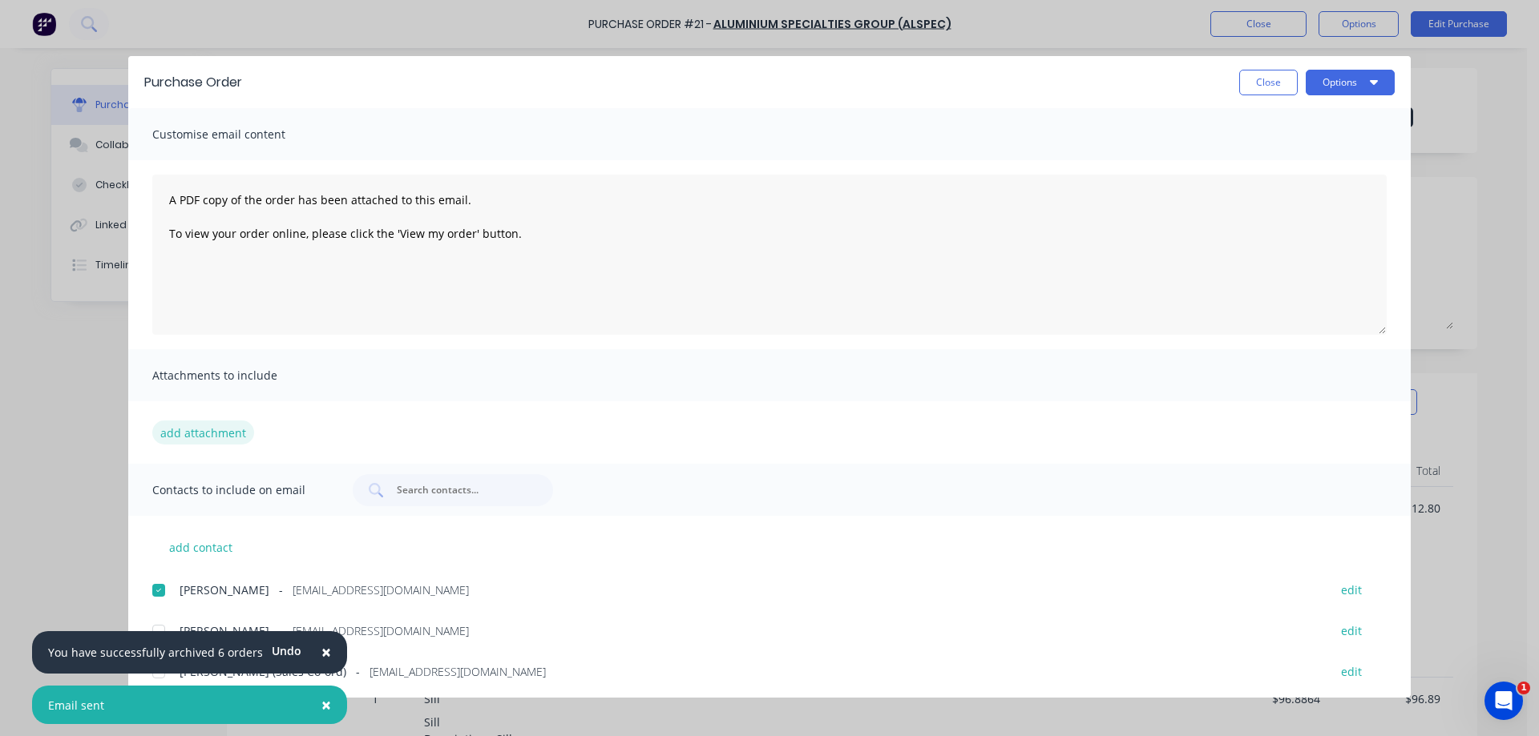
click at [185, 432] on button "add attachment" at bounding box center [203, 433] width 102 height 24
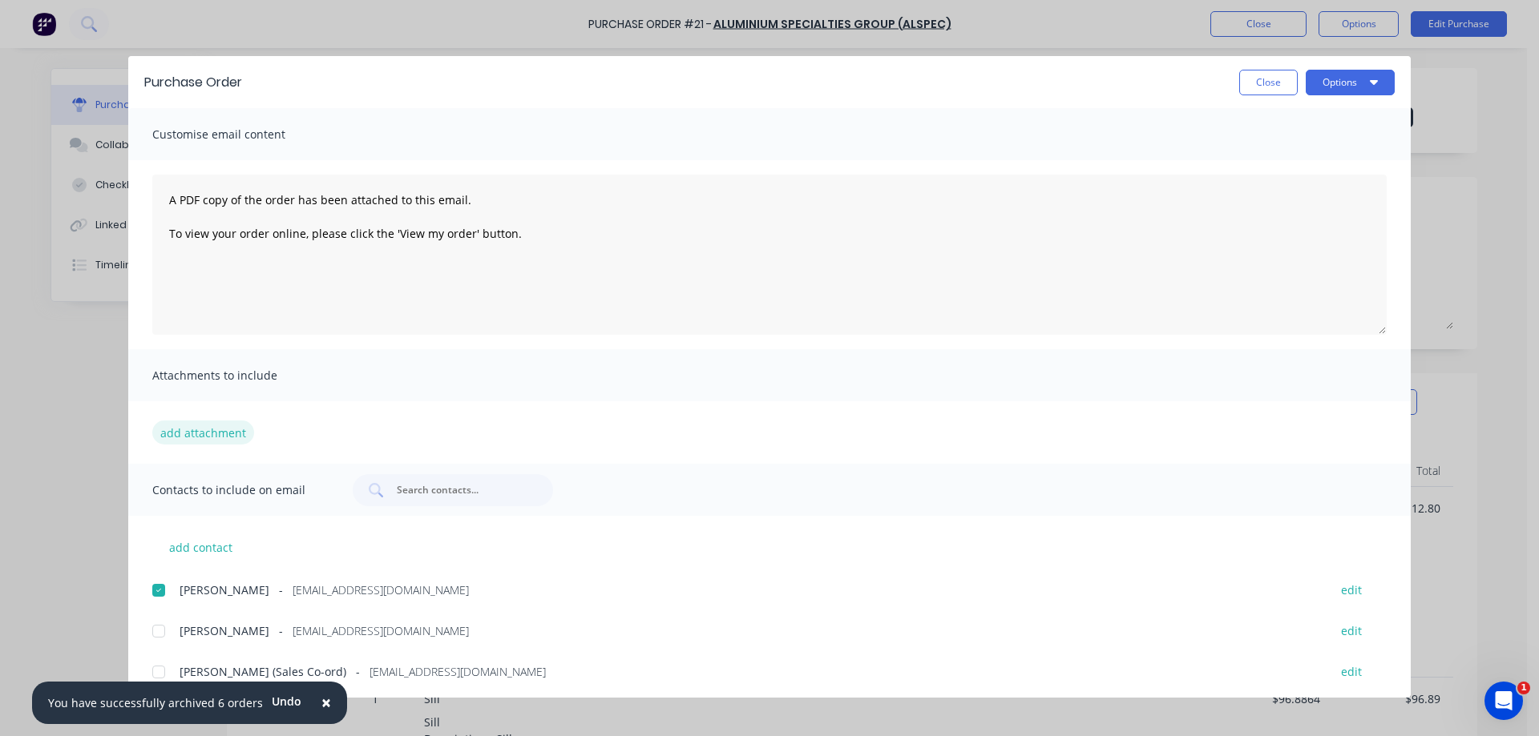
click at [179, 434] on button "add attachment" at bounding box center [203, 433] width 102 height 24
click at [1267, 85] on button "Close" at bounding box center [1268, 83] width 58 height 26
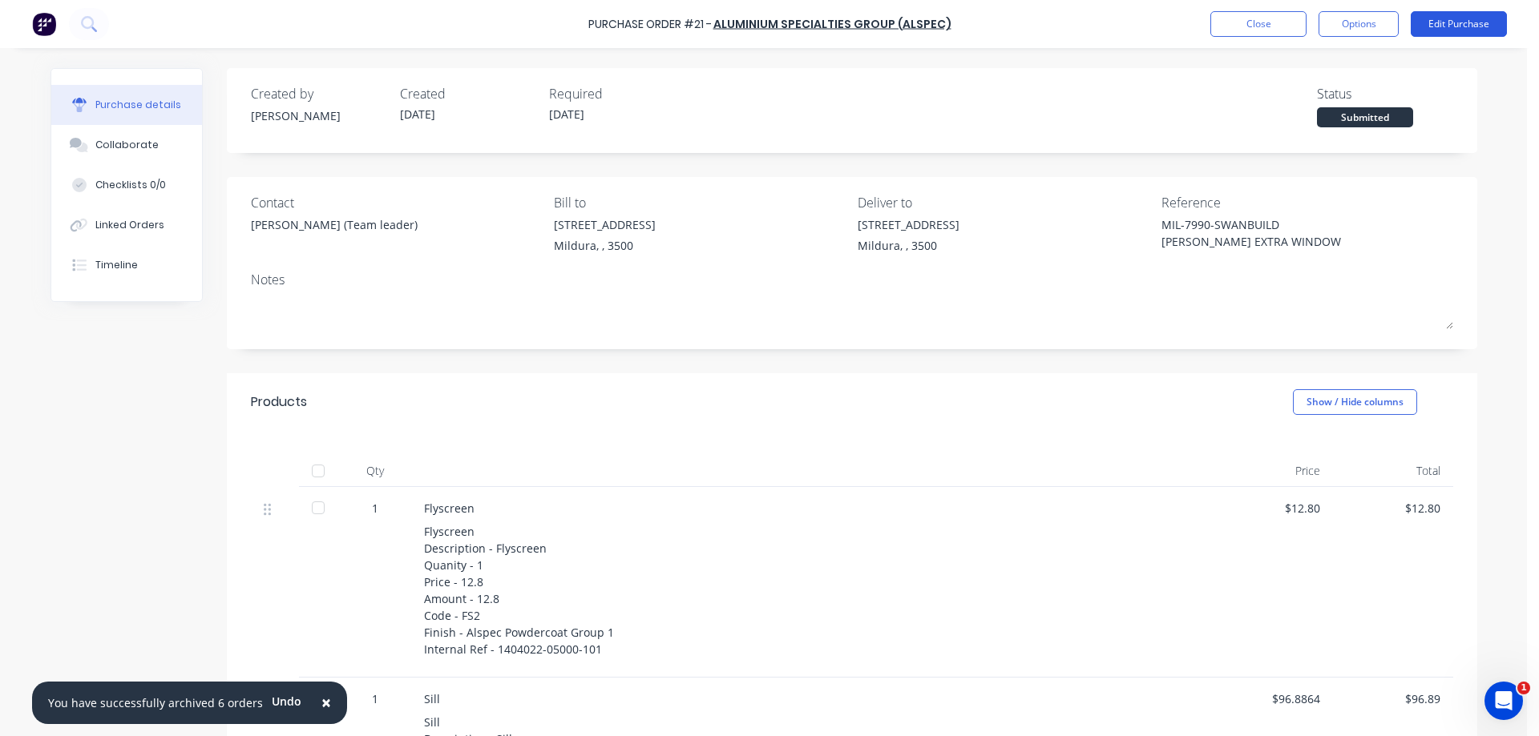
click at [1458, 24] on button "Edit Purchase" at bounding box center [1458, 24] width 96 height 26
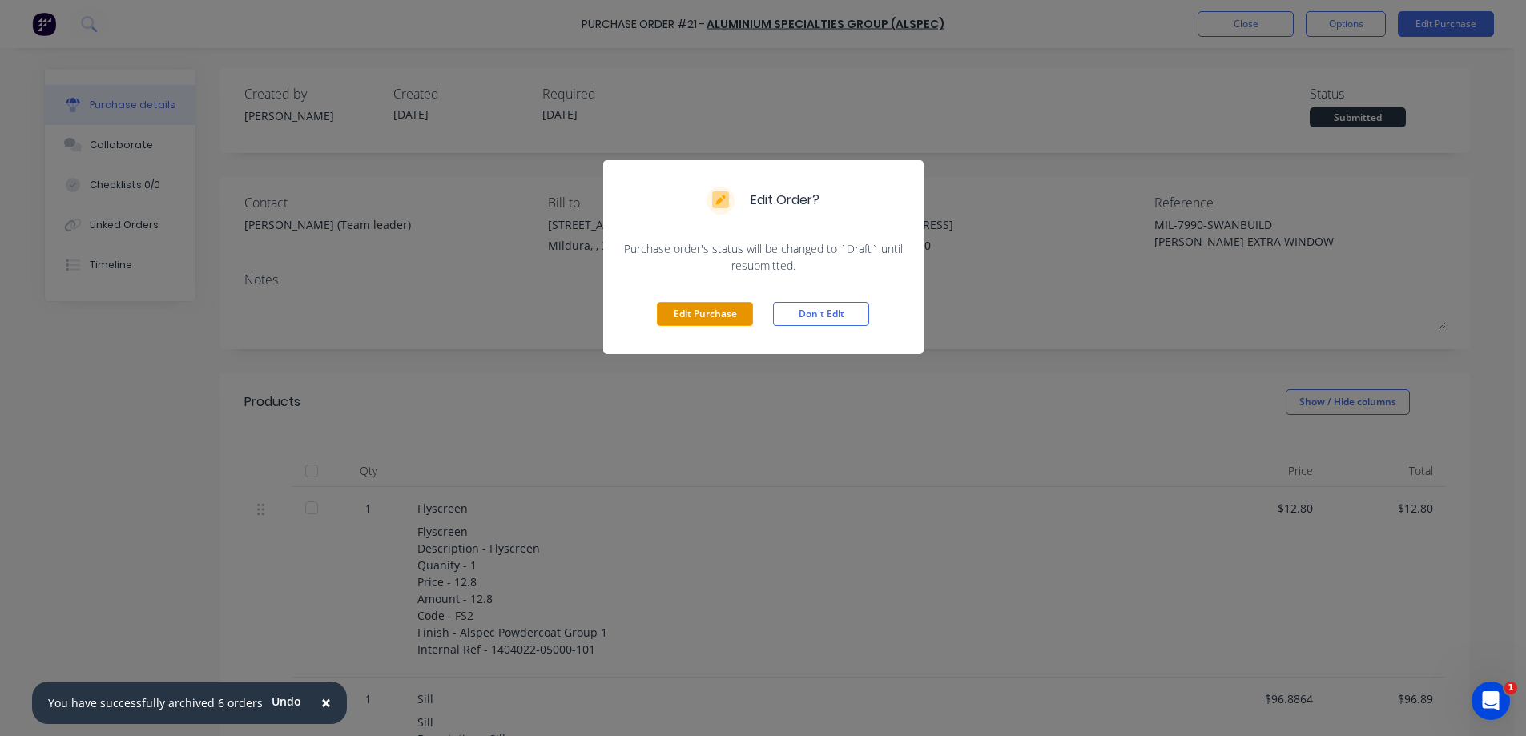
click at [695, 317] on button "Edit Purchase" at bounding box center [705, 314] width 96 height 24
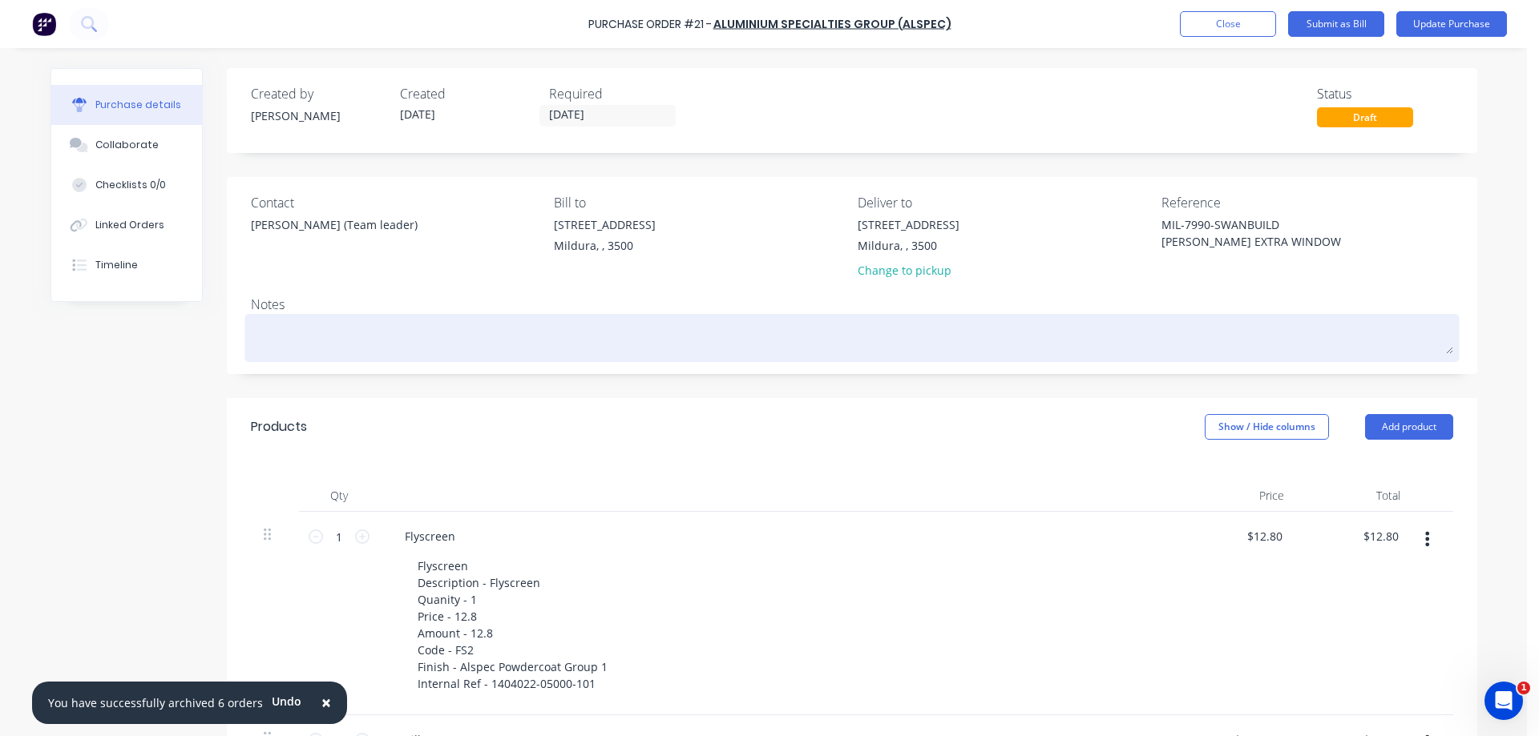
click at [274, 324] on textarea at bounding box center [852, 336] width 1202 height 36
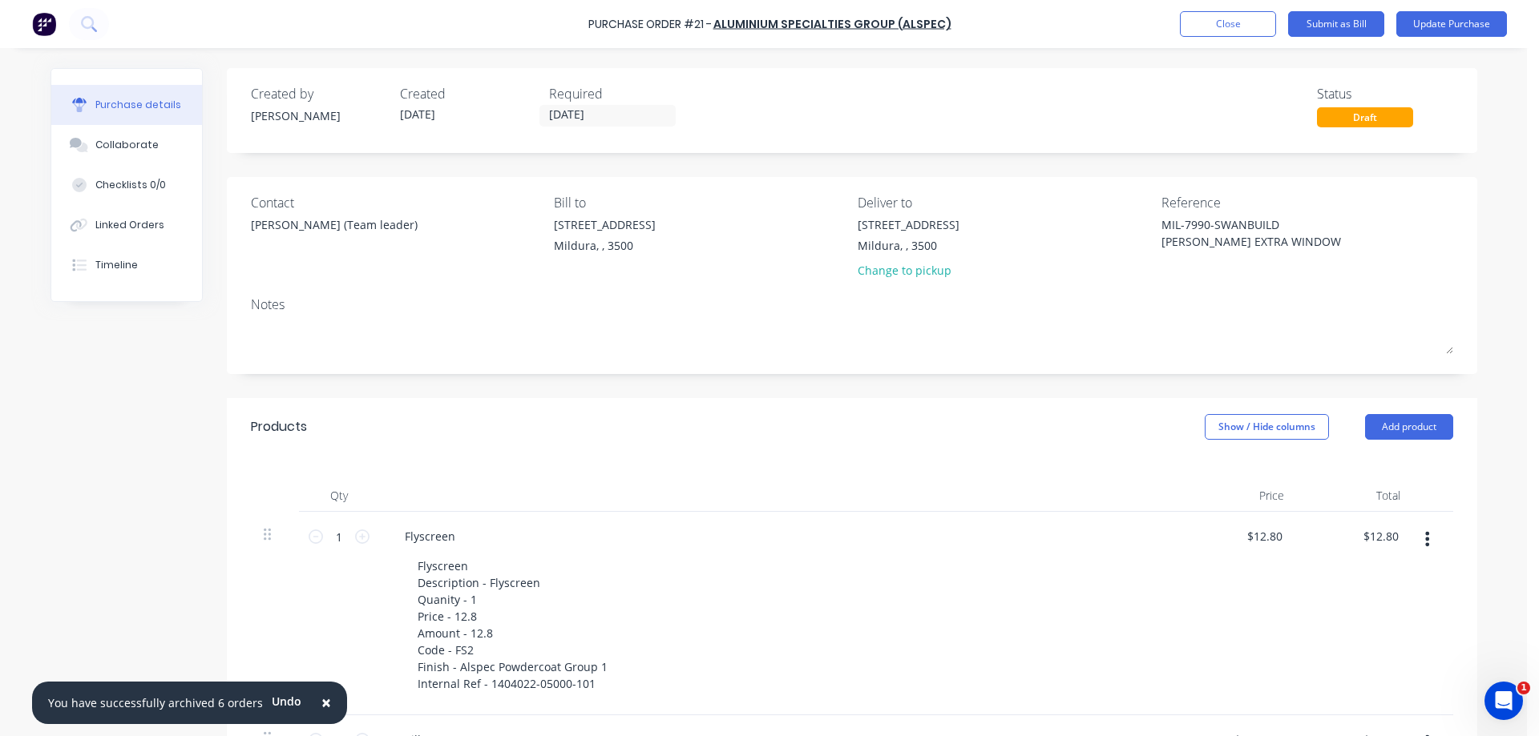
type textarea "x"
type textarea "p"
type textarea "x"
type textarea "pe"
type textarea "x"
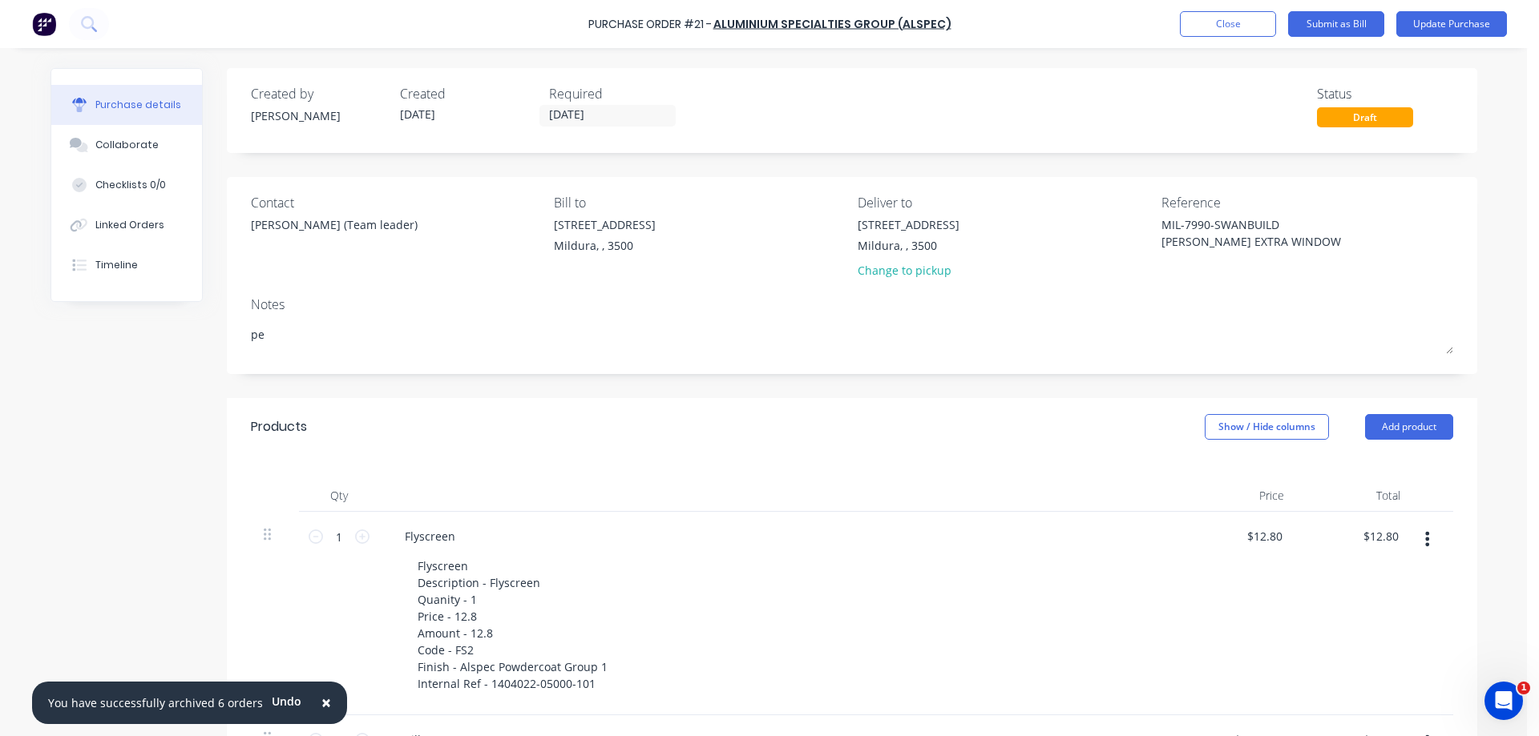
type textarea "pea"
type textarea "x"
type textarea "pear"
type textarea "x"
type textarea "pearl"
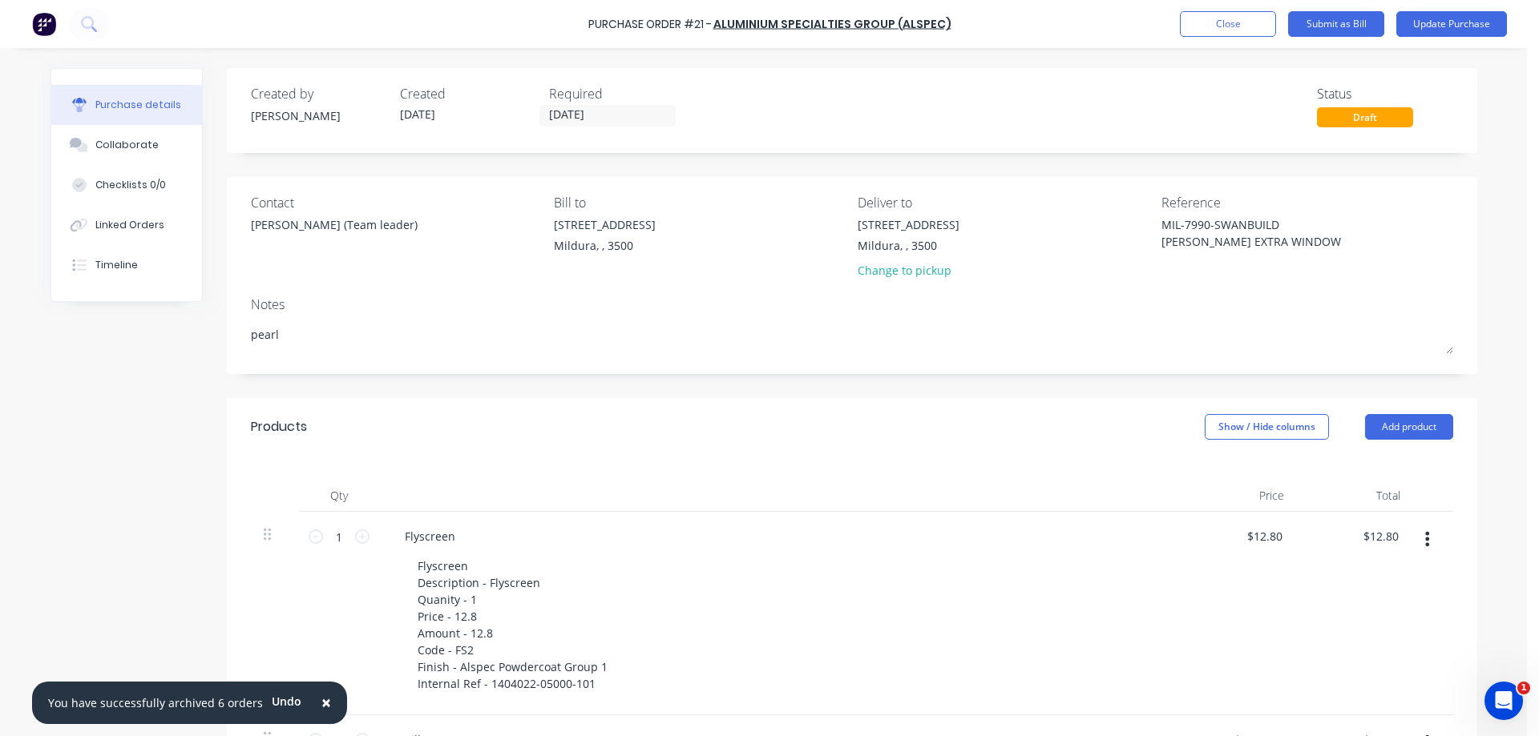
type textarea "x"
type textarea "pearl"
type textarea "x"
type textarea "pearl"
type textarea "x"
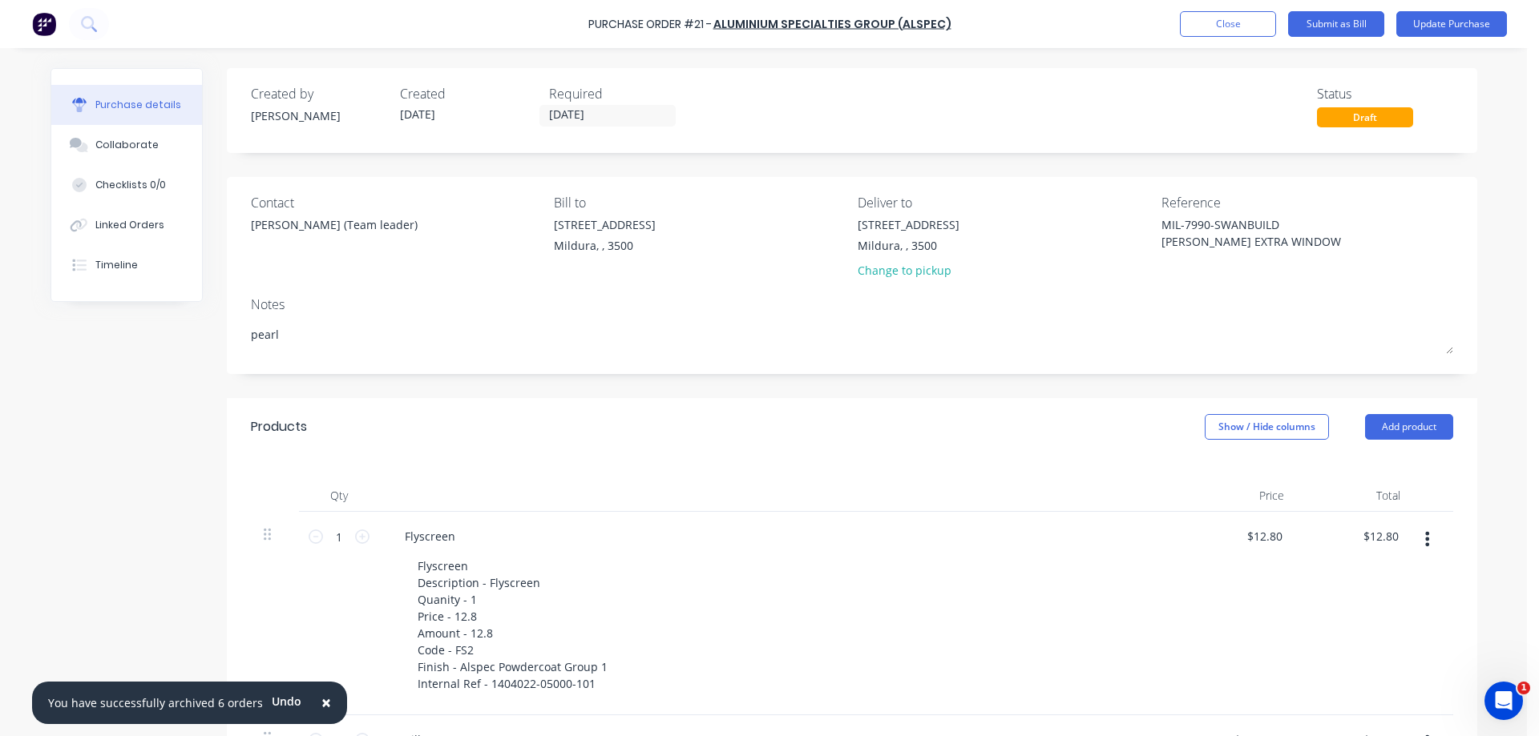
type textarea "pear"
type textarea "x"
type textarea "pea"
type textarea "x"
type textarea "pe"
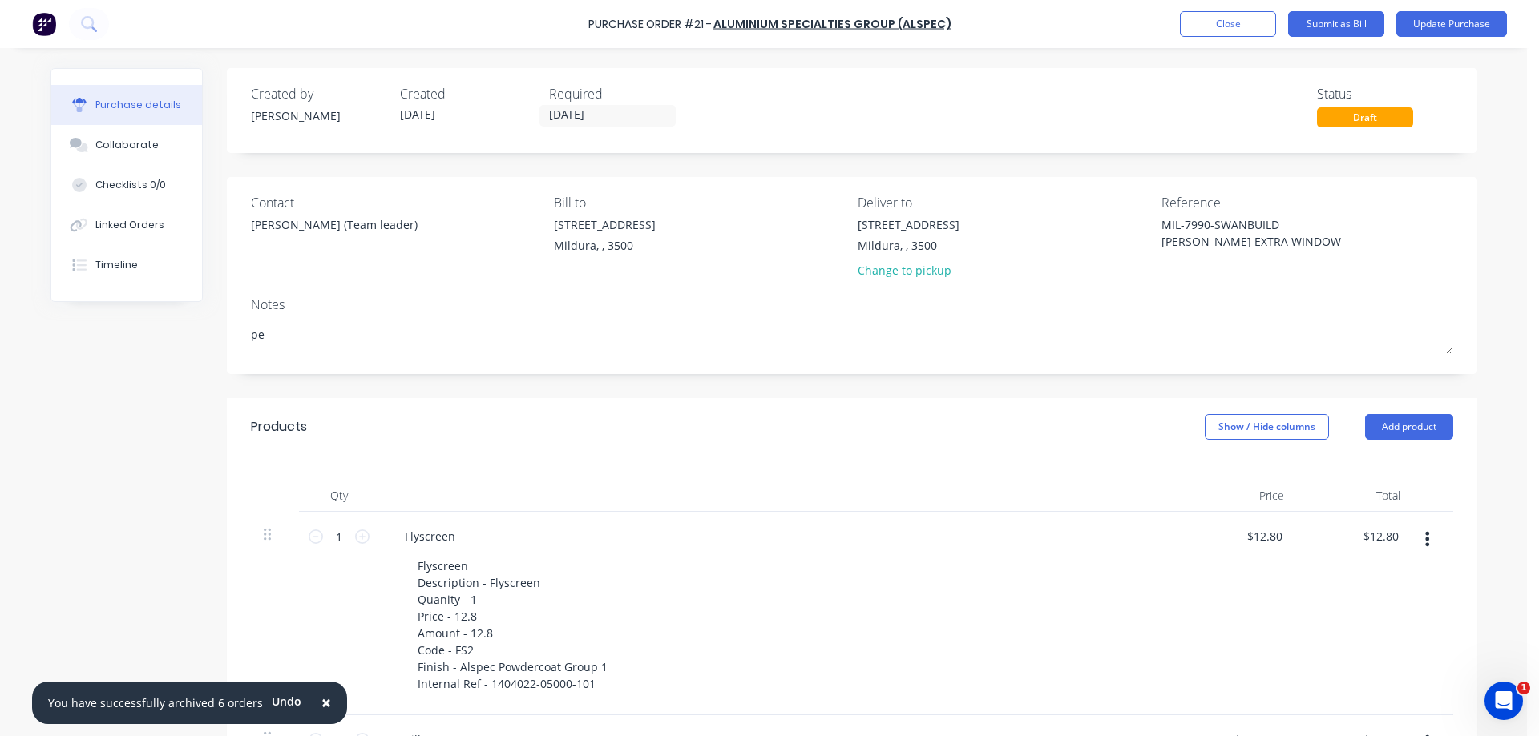
type textarea "x"
type textarea "p"
type textarea "x"
type textarea "P"
type textarea "x"
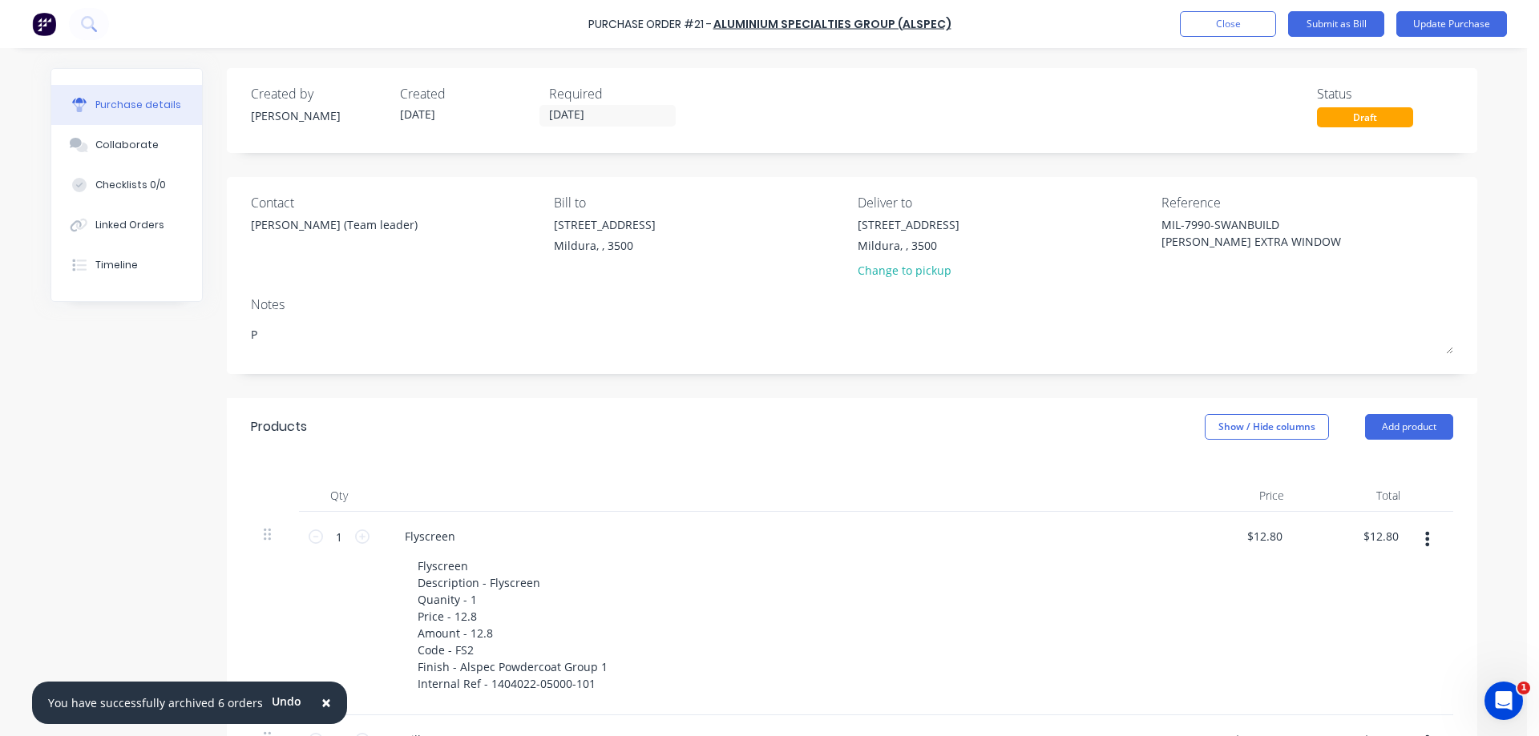
type textarea "PE"
type textarea "x"
type textarea "PEA"
type textarea "x"
type textarea "PEAR"
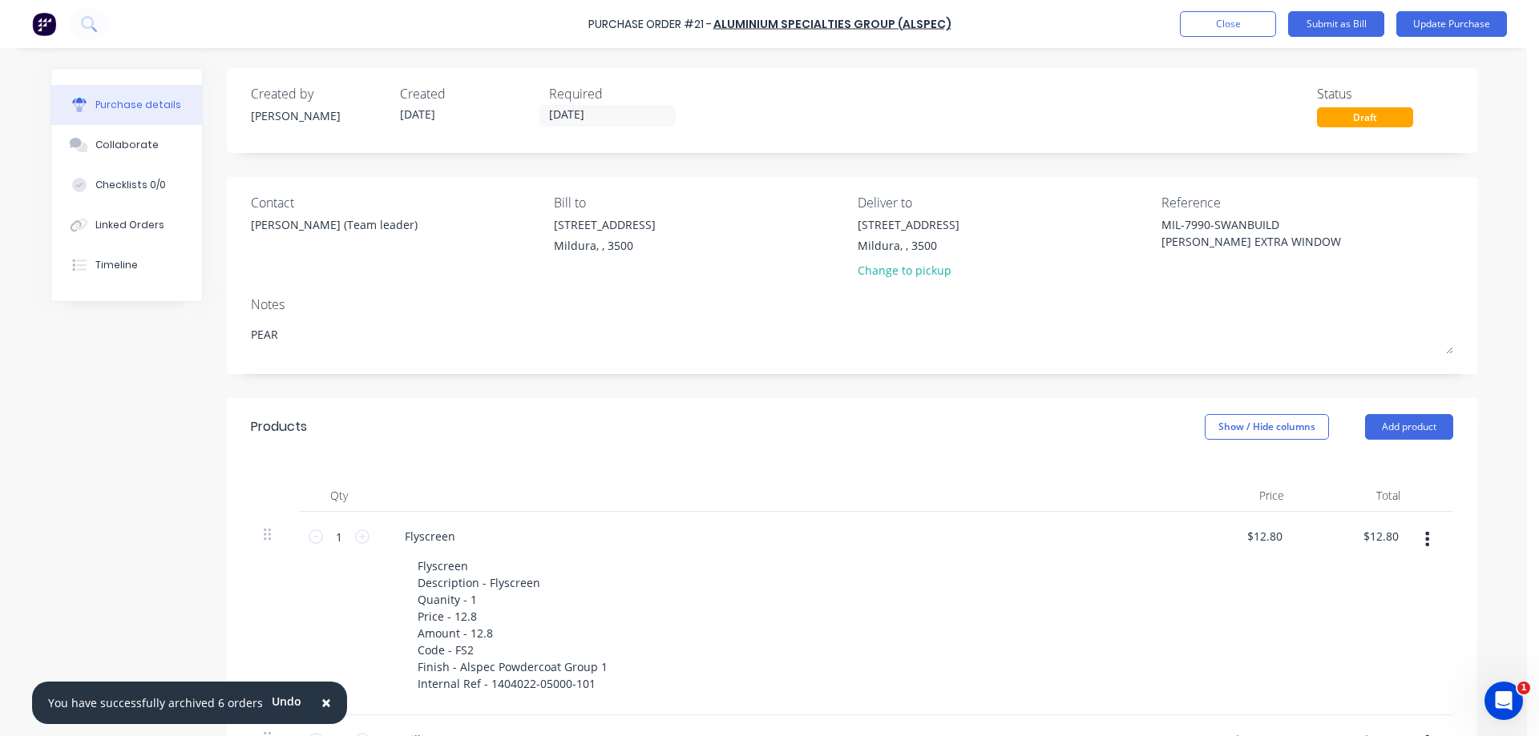
type textarea "x"
type textarea "PEAR"
type textarea "x"
type textarea "PEAR"
type textarea "x"
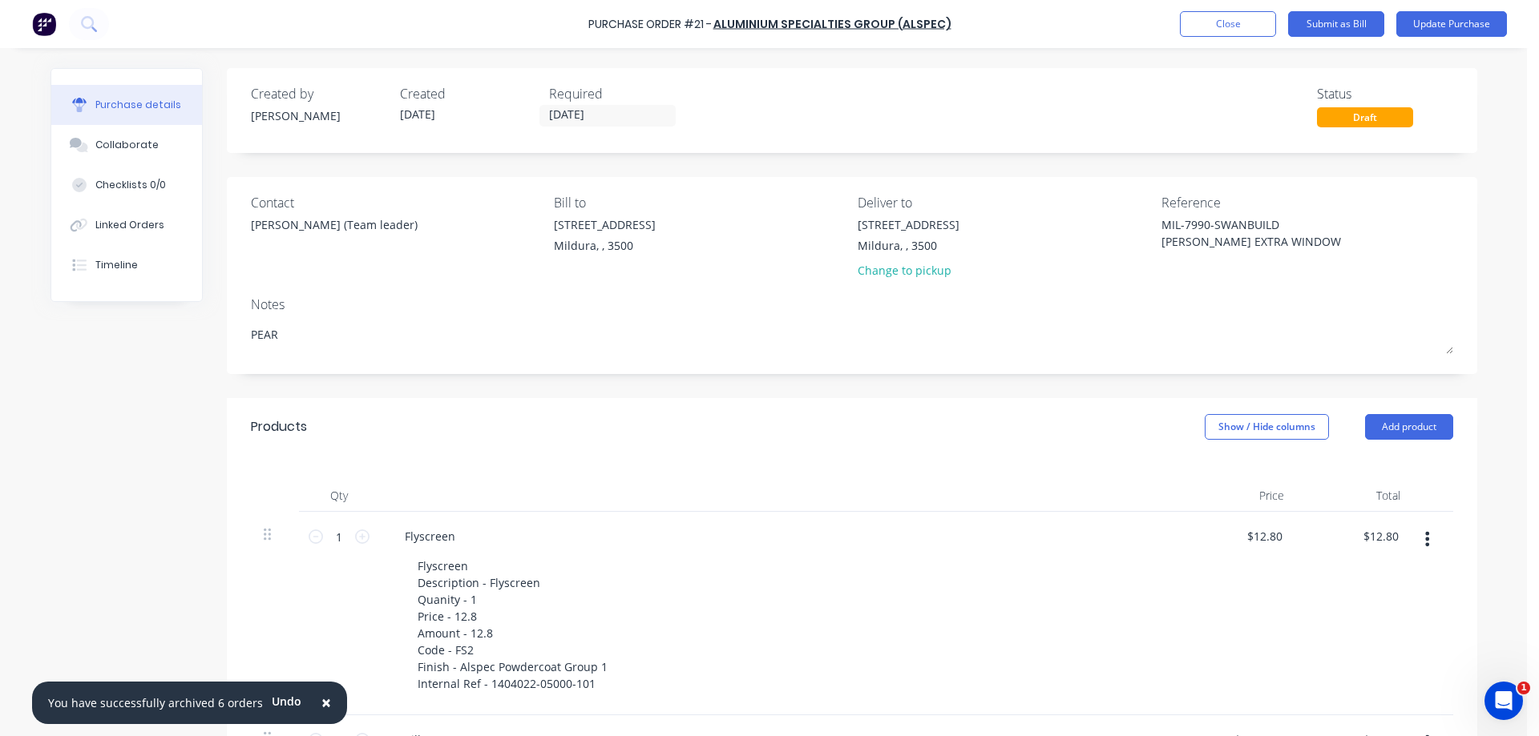
type textarea "PEARL"
type textarea "x"
type textarea "PEARL"
type textarea "x"
type textarea "PEARL W"
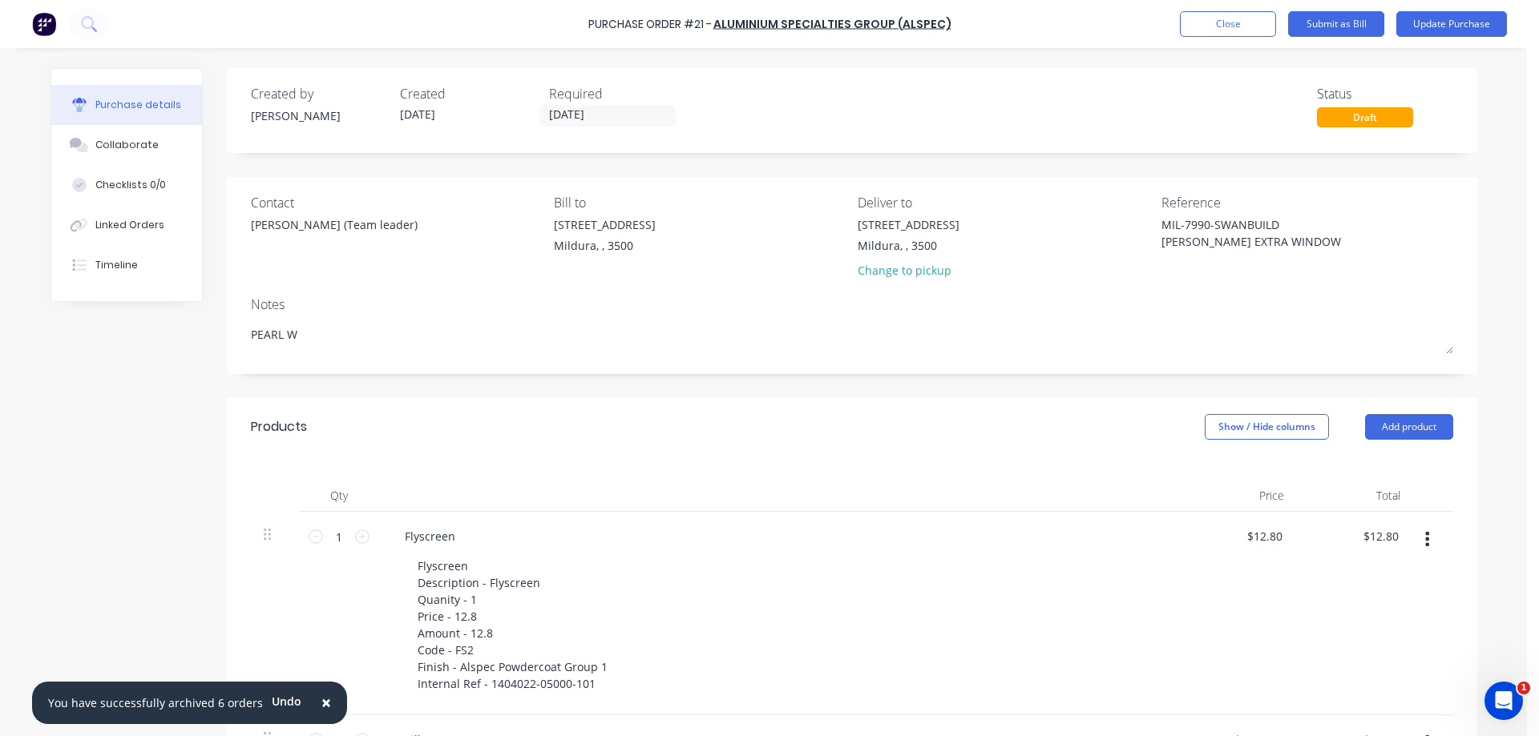
type textarea "x"
type textarea "PEARL WH"
type textarea "x"
type textarea "PEARL WHI"
type textarea "x"
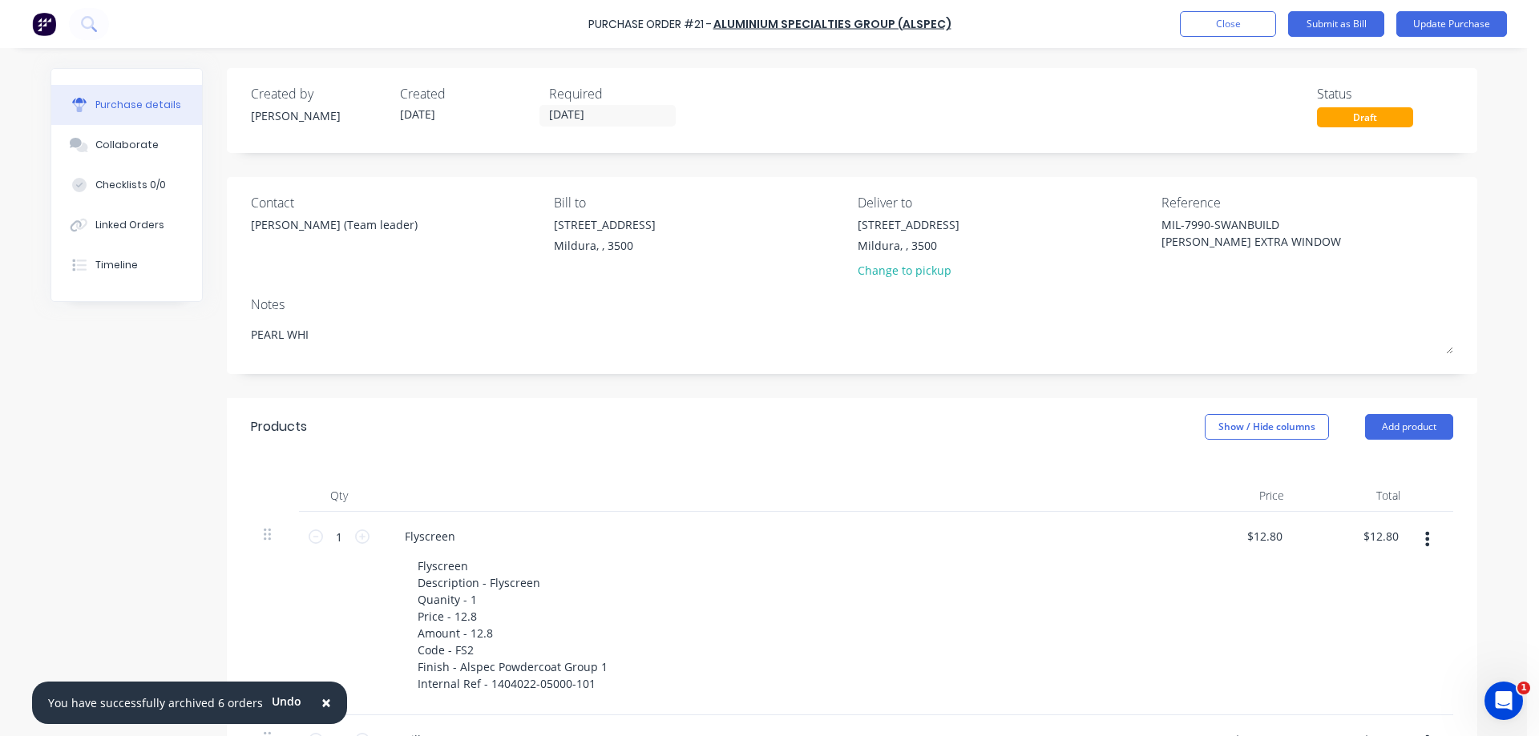
type textarea "PEARL WHIT"
type textarea "x"
type textarea "[PERSON_NAME]"
type textarea "x"
type textarea "[PERSON_NAME]"
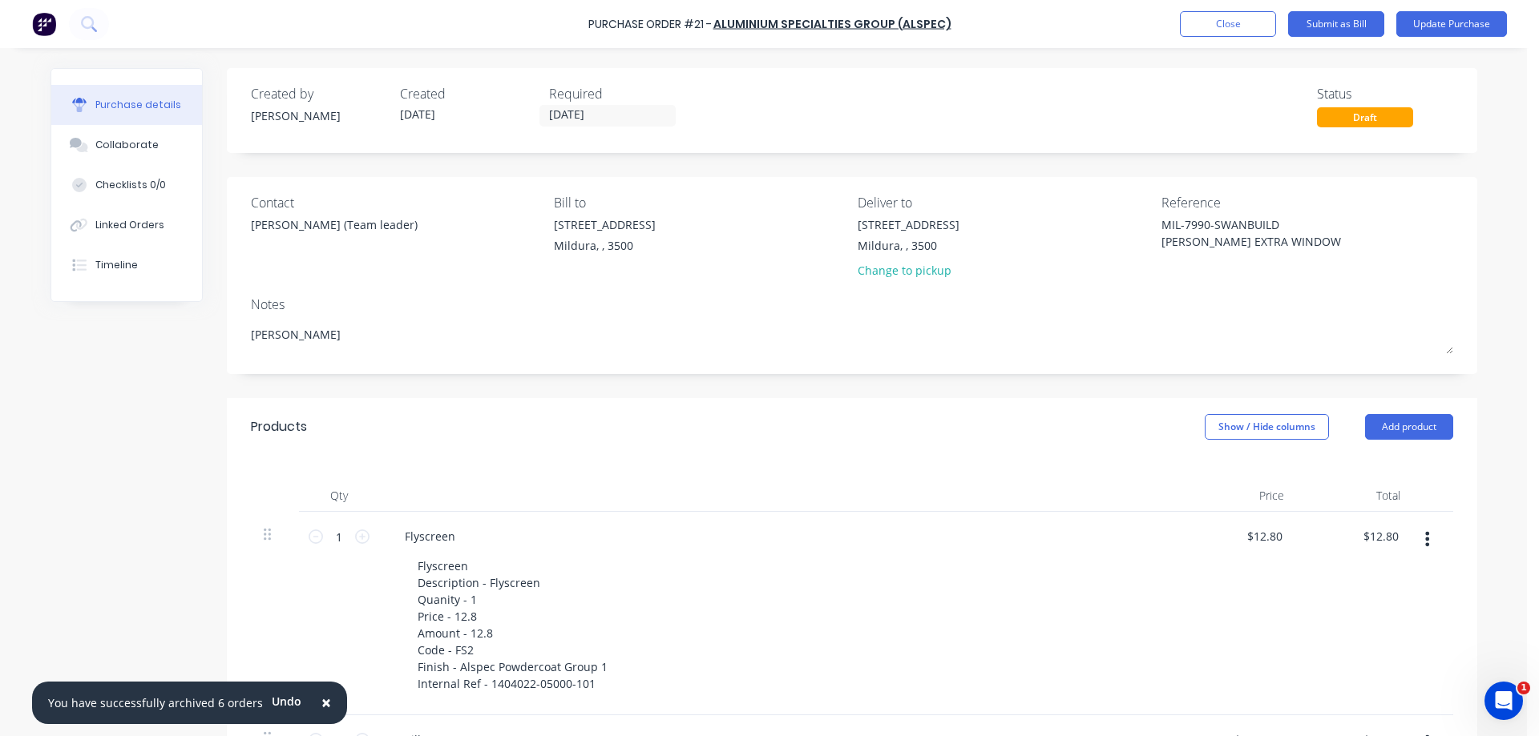
type textarea "x"
type textarea "[PERSON_NAME] C"
type textarea "x"
type textarea "[PERSON_NAME] CO"
type textarea "x"
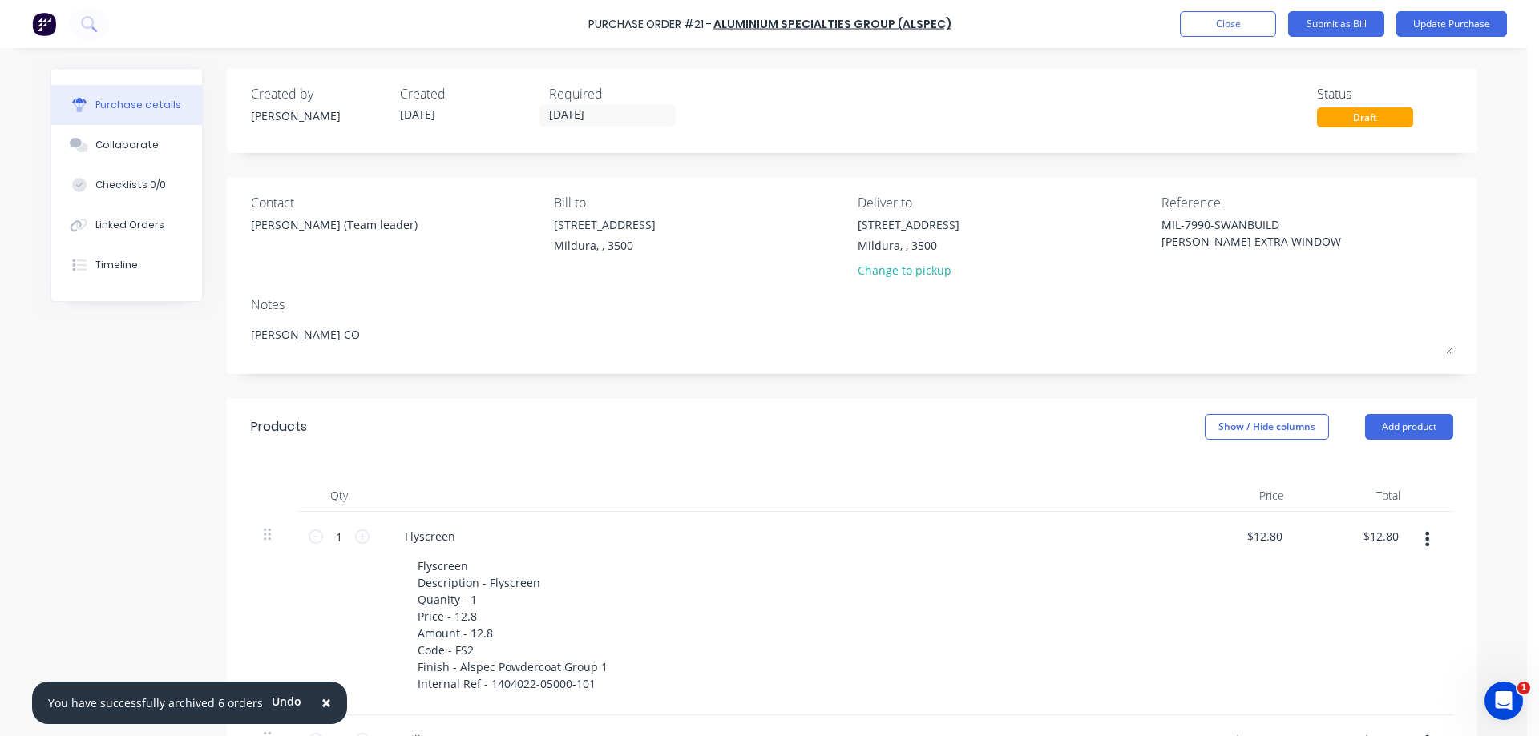
type textarea "[PERSON_NAME] COL"
type textarea "x"
type textarea "[PERSON_NAME] COLO"
type textarea "x"
type textarea "[PERSON_NAME] COLOU"
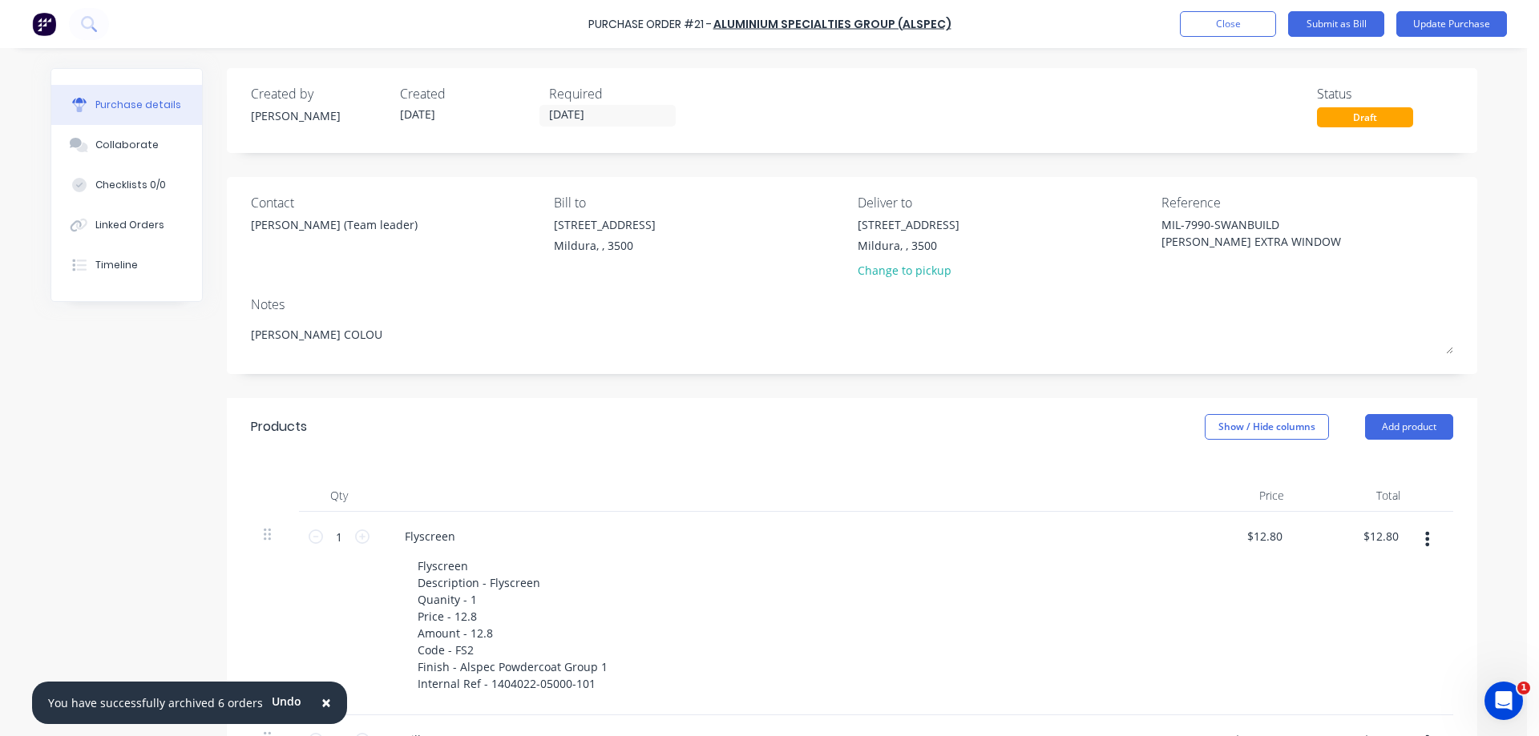
type textarea "x"
type textarea "[PERSON_NAME] COLOUR"
type textarea "x"
type textarea "[PERSON_NAME] COLOUR"
drag, startPoint x: 374, startPoint y: 338, endPoint x: 200, endPoint y: 339, distance: 173.9
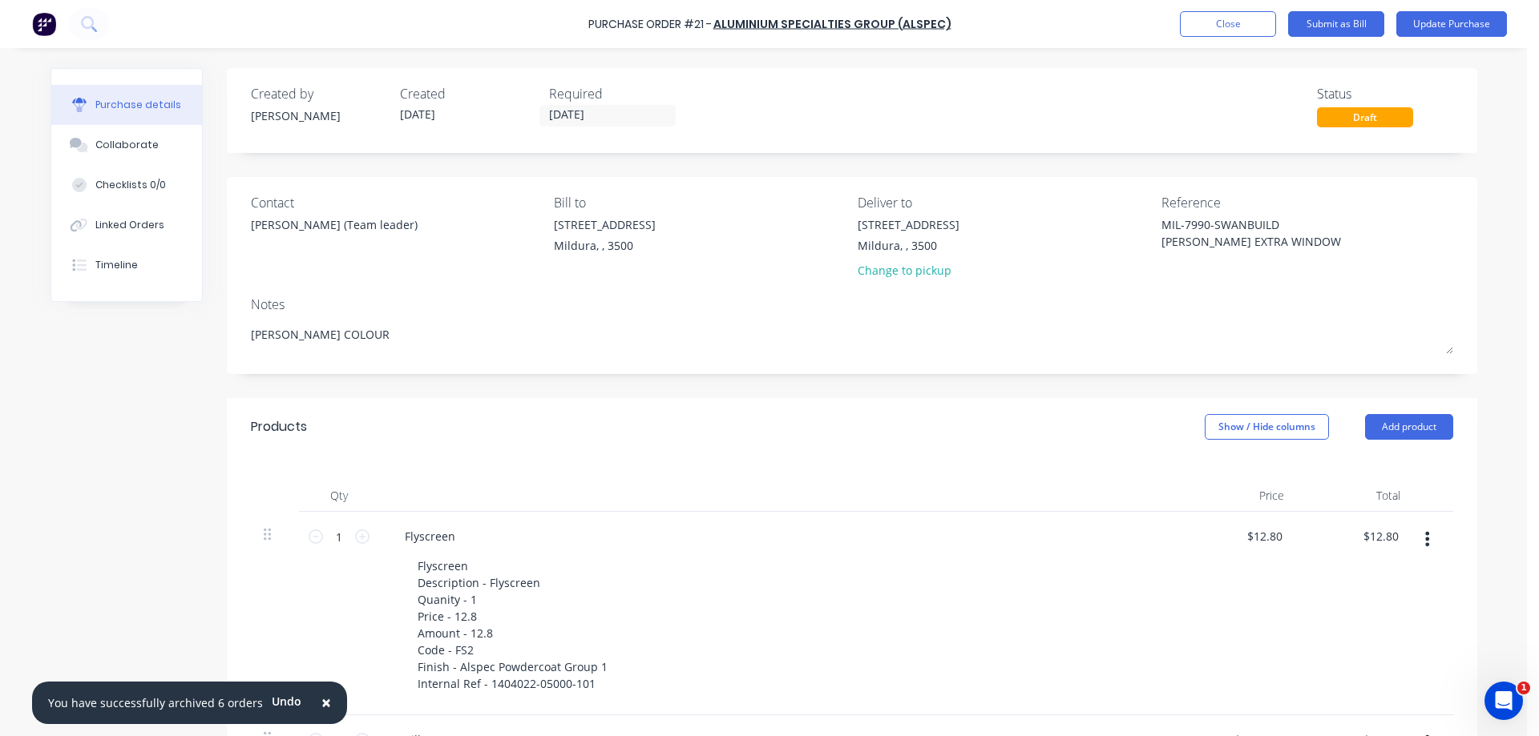
type textarea "x"
type textarea "C"
type textarea "x"
type textarea "CO"
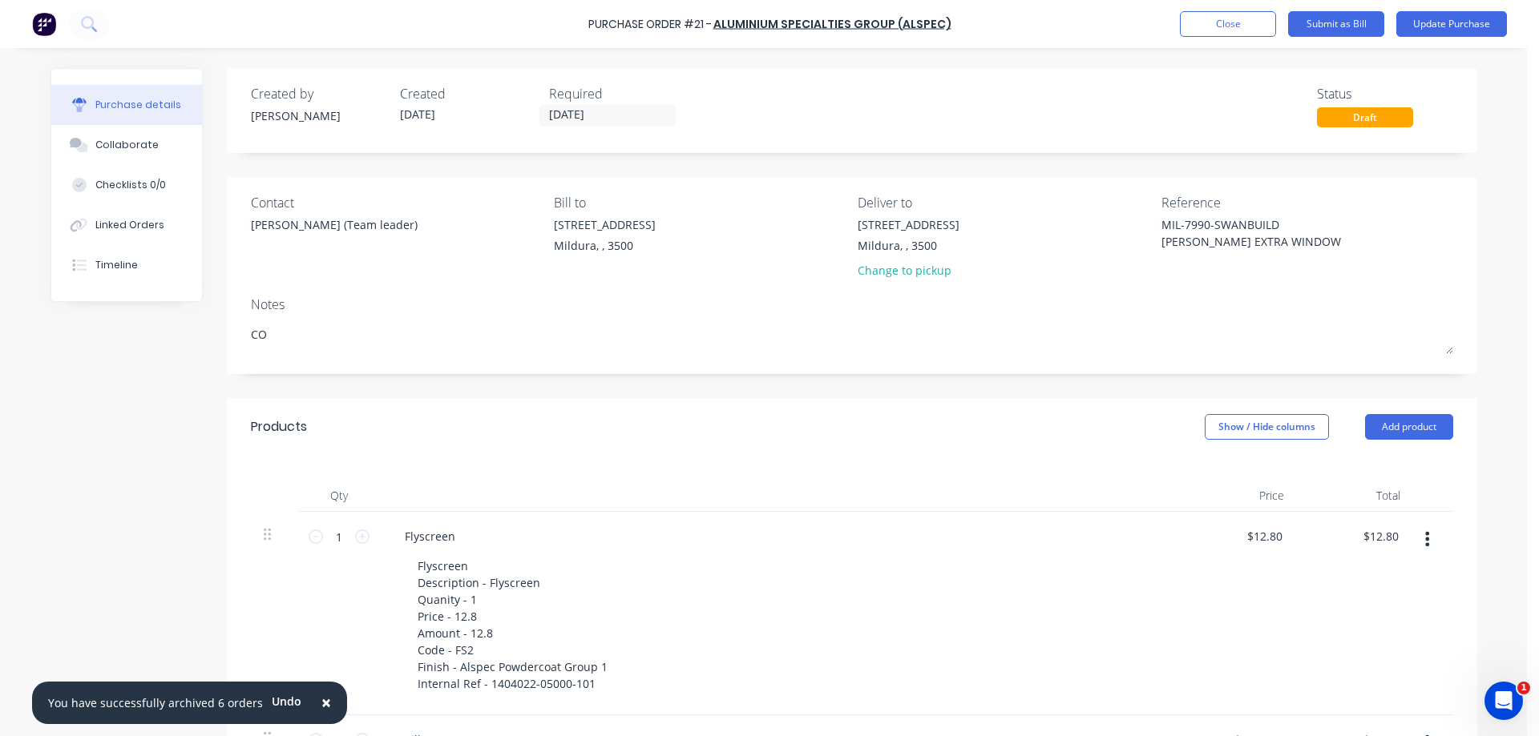
type textarea "x"
type textarea "COL"
type textarea "x"
type textarea "COLO"
type textarea "x"
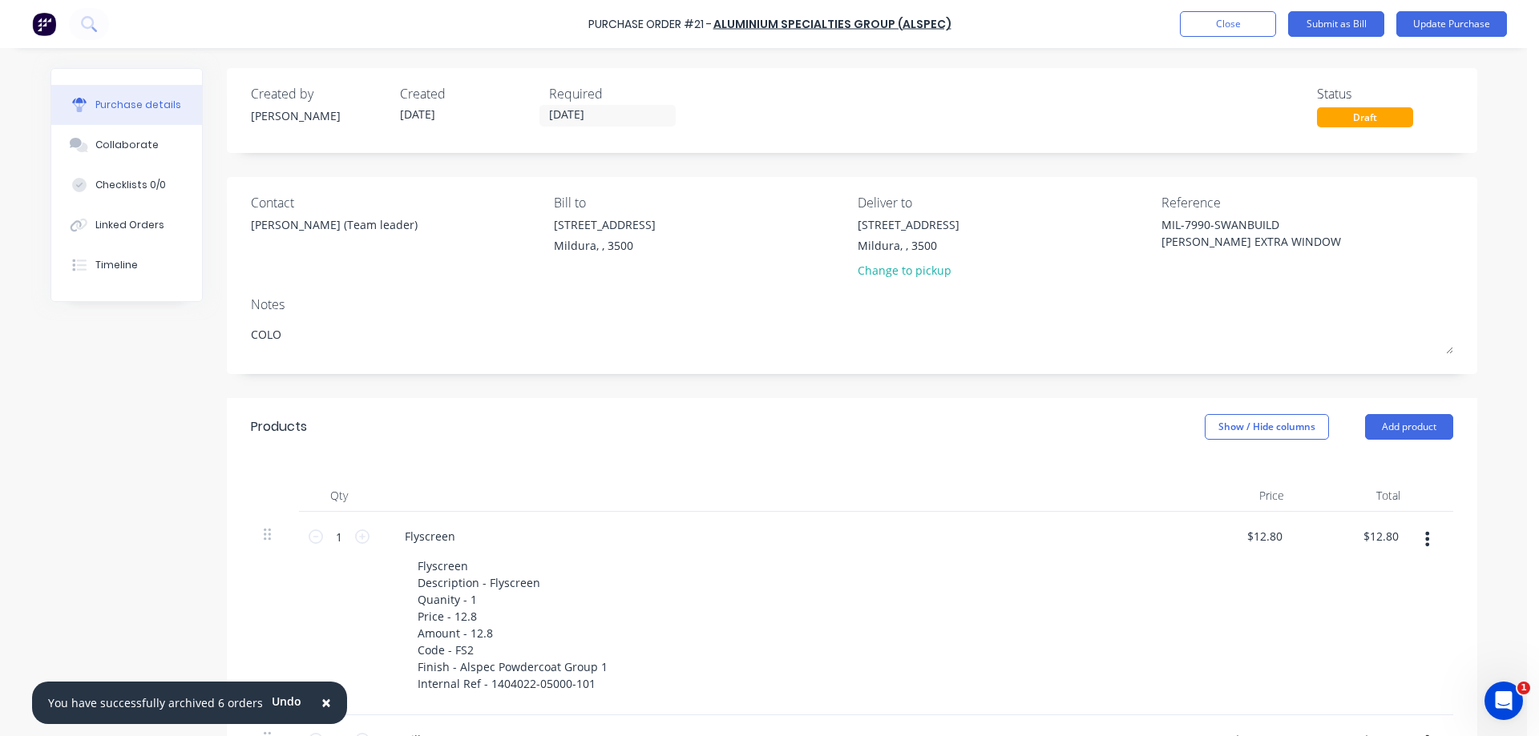
type textarea "COLOU"
type textarea "x"
type textarea "COLOUR"
type textarea "x"
type textarea "COLOUR"
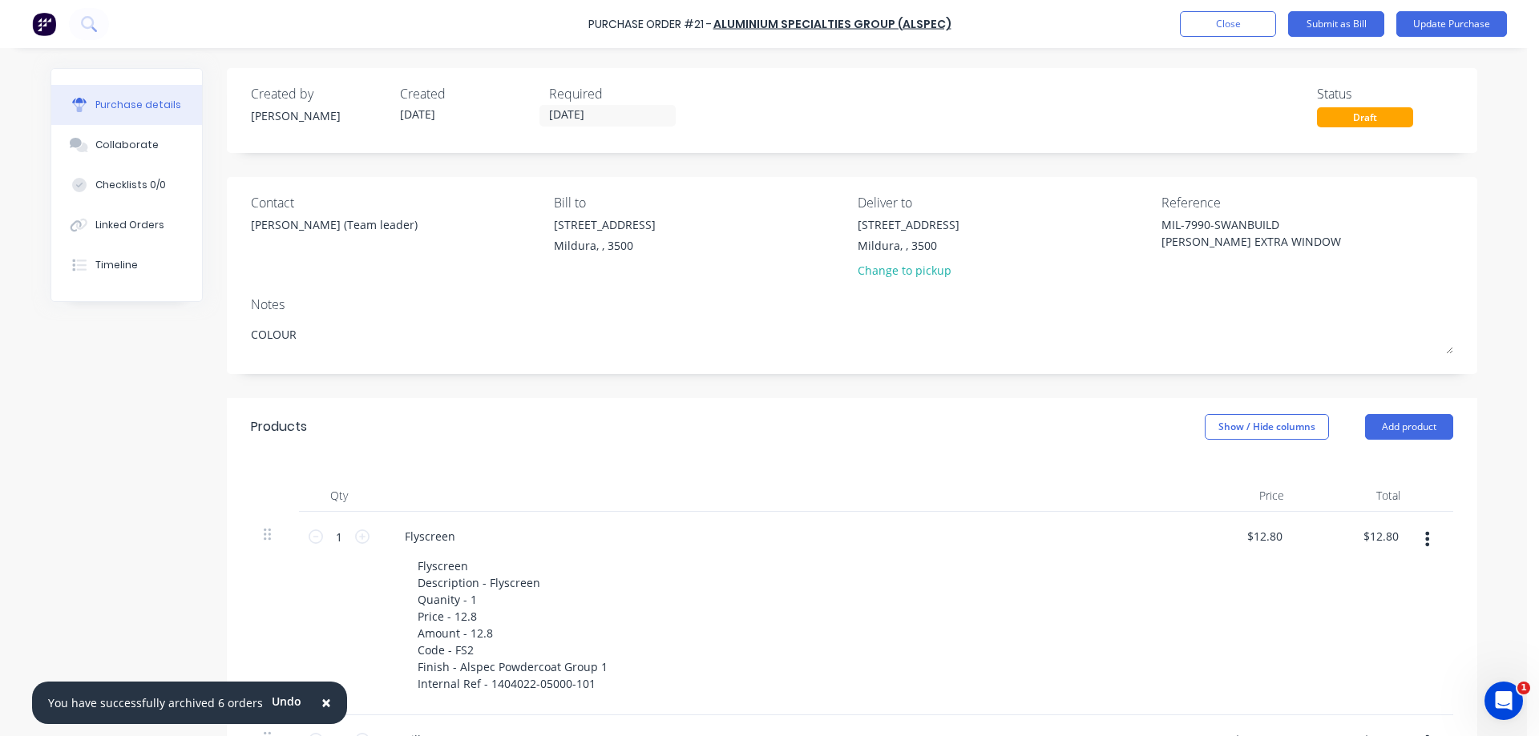
type textarea "x"
type textarea "COLOUR T"
type textarea "x"
type textarea "COLOUR TO"
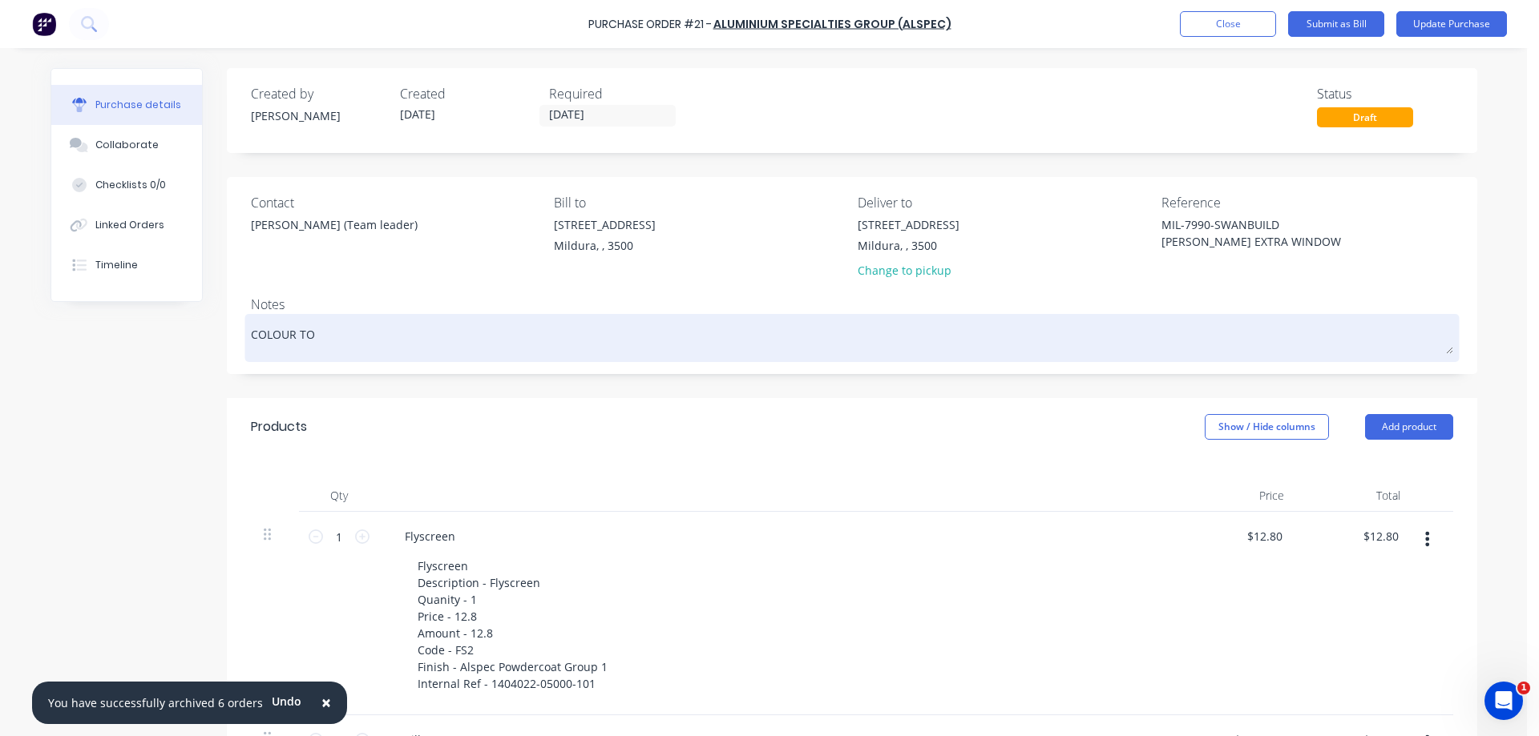
type textarea "x"
type textarea "COLOUR TO"
type textarea "x"
type textarea "COLOUR TO B"
type textarea "x"
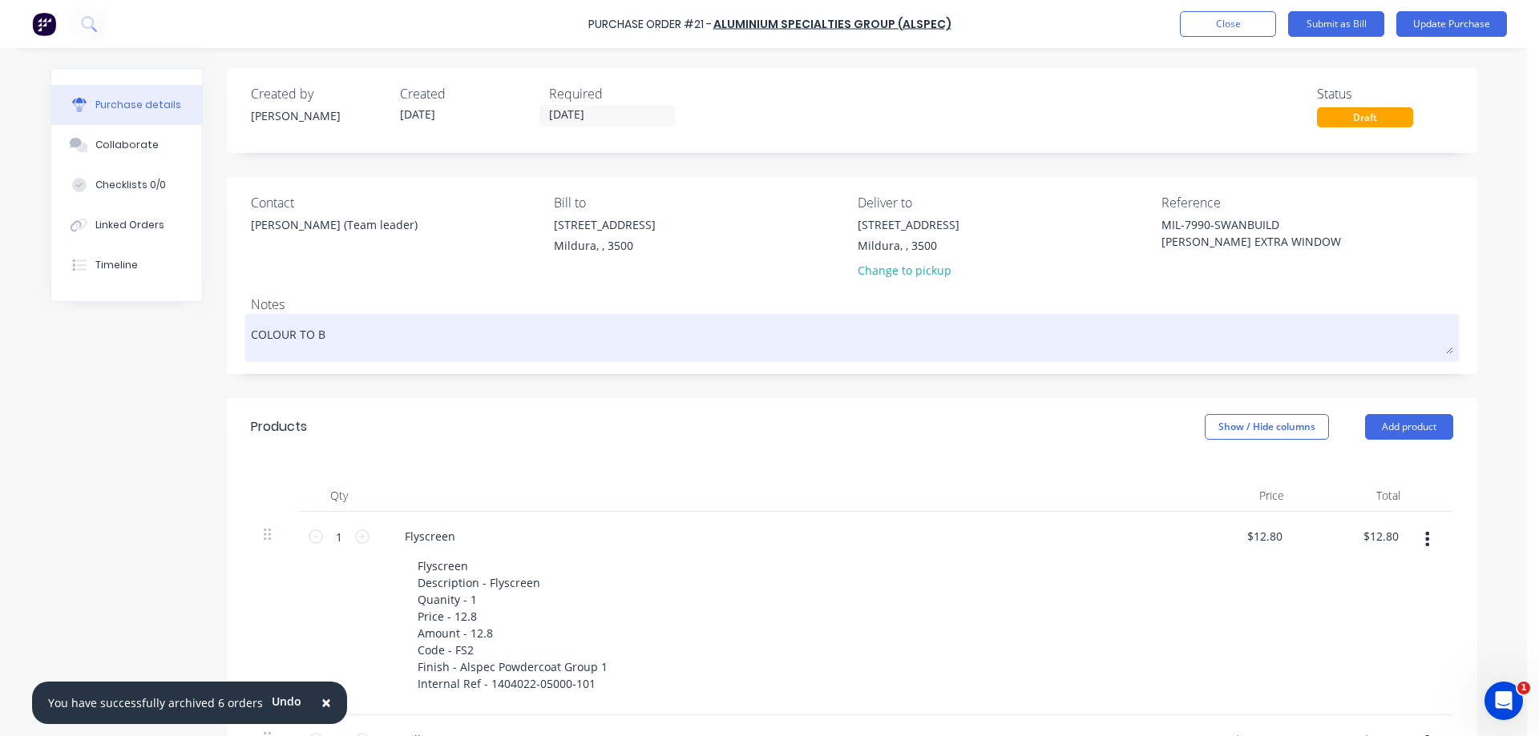
type textarea "COLOUR TO BE"
type textarea "x"
type textarea "COLOUR TO BE"
type textarea "x"
type textarea "COLOUR TO BE P"
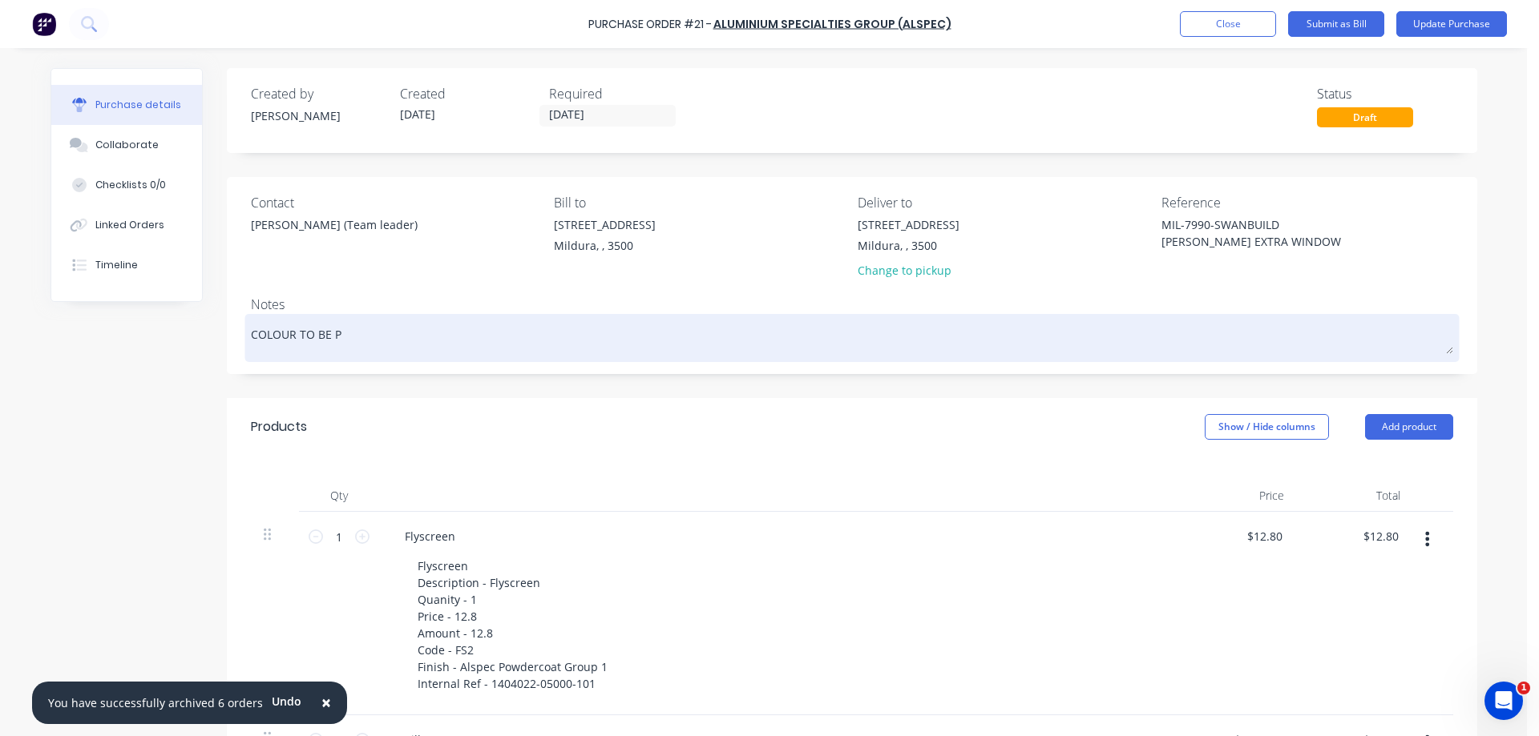
type textarea "x"
type textarea "COLOUR TO BE PR"
type textarea "x"
type textarea "COLOUR TO BE P"
type textarea "x"
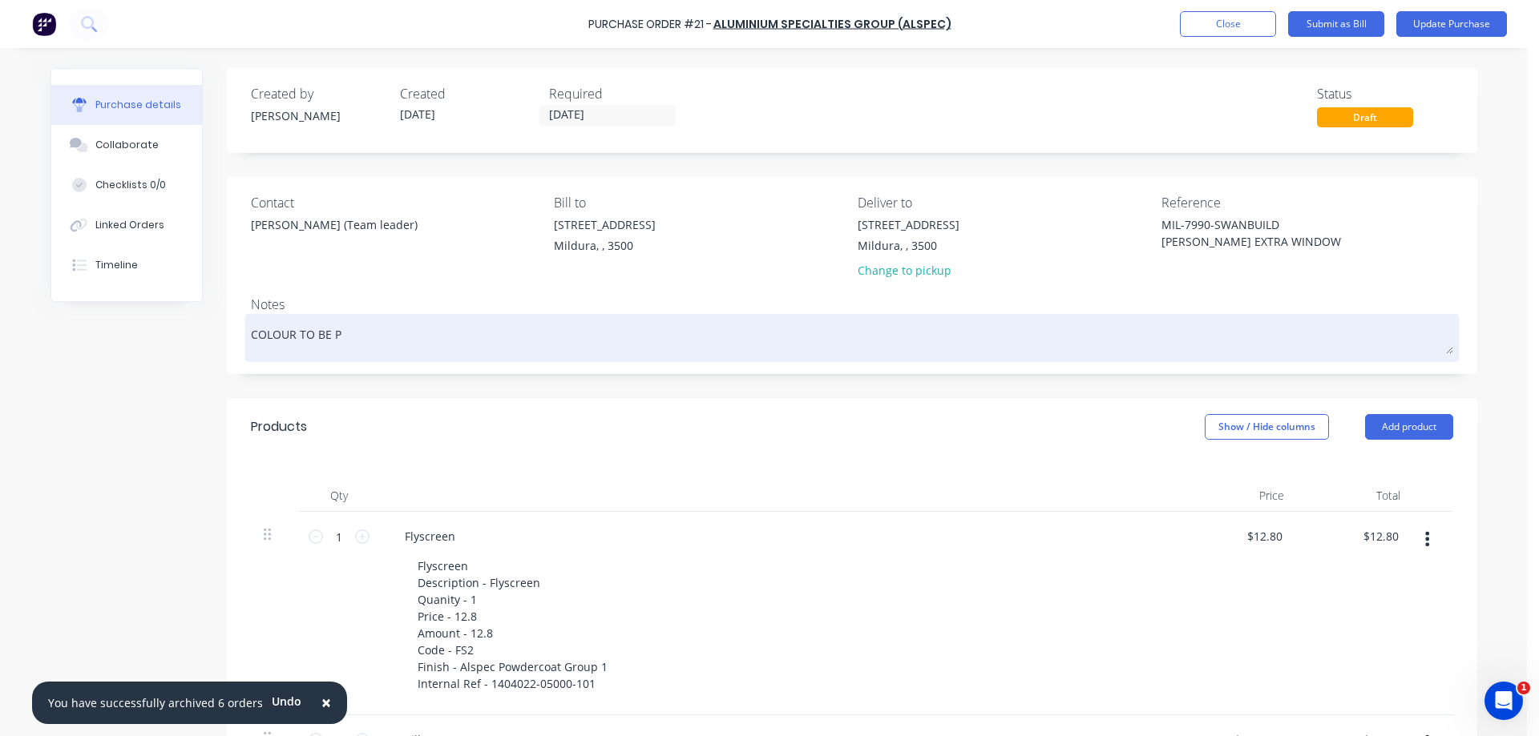
type textarea "COLOUR TO BE PE"
type textarea "x"
type textarea "COLOUR TO BE PEA"
type textarea "x"
type textarea "COLOUR TO BE PEAR"
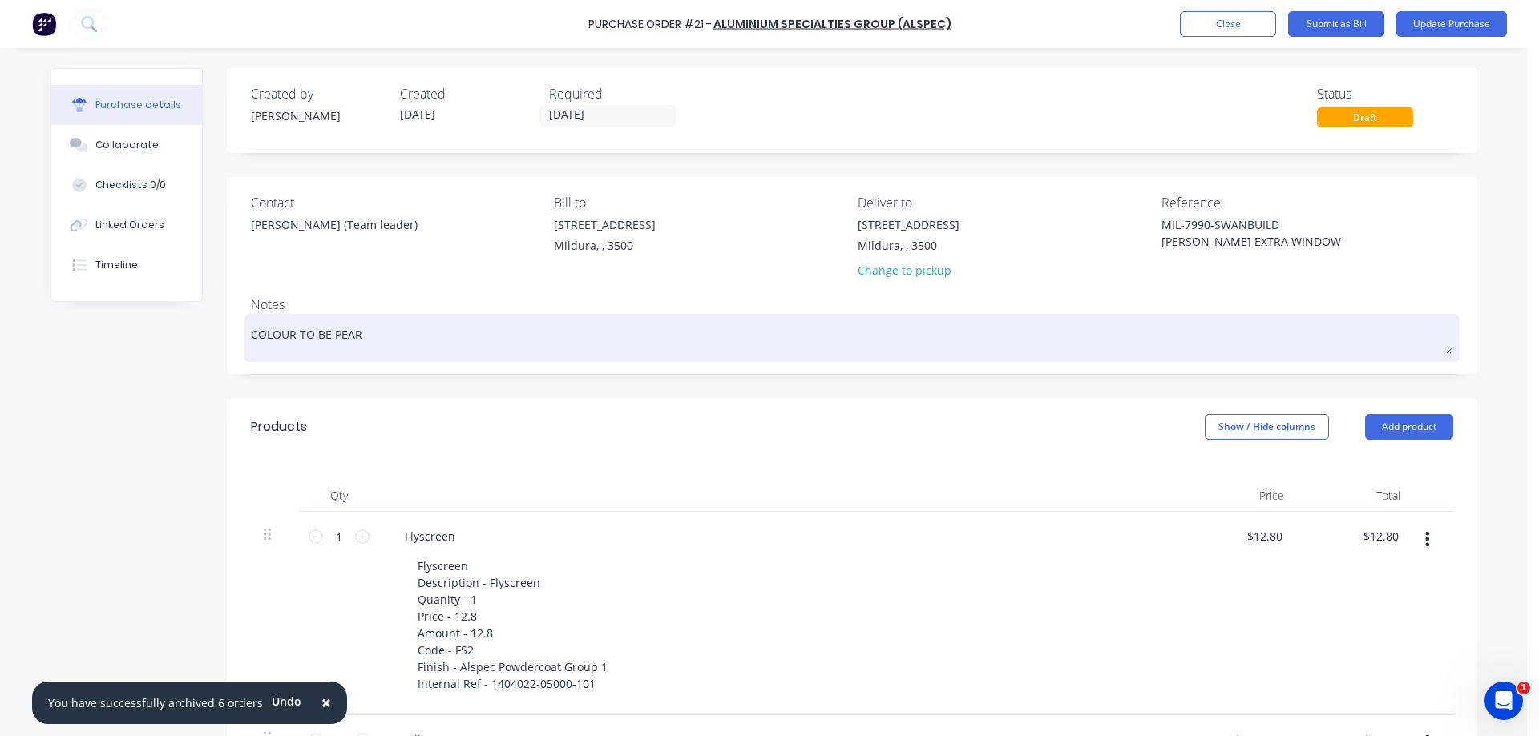
type textarea "x"
type textarea "COLOUR TO BE PEARL"
type textarea "x"
type textarea "COLOUR TO BE PEARL"
type textarea "x"
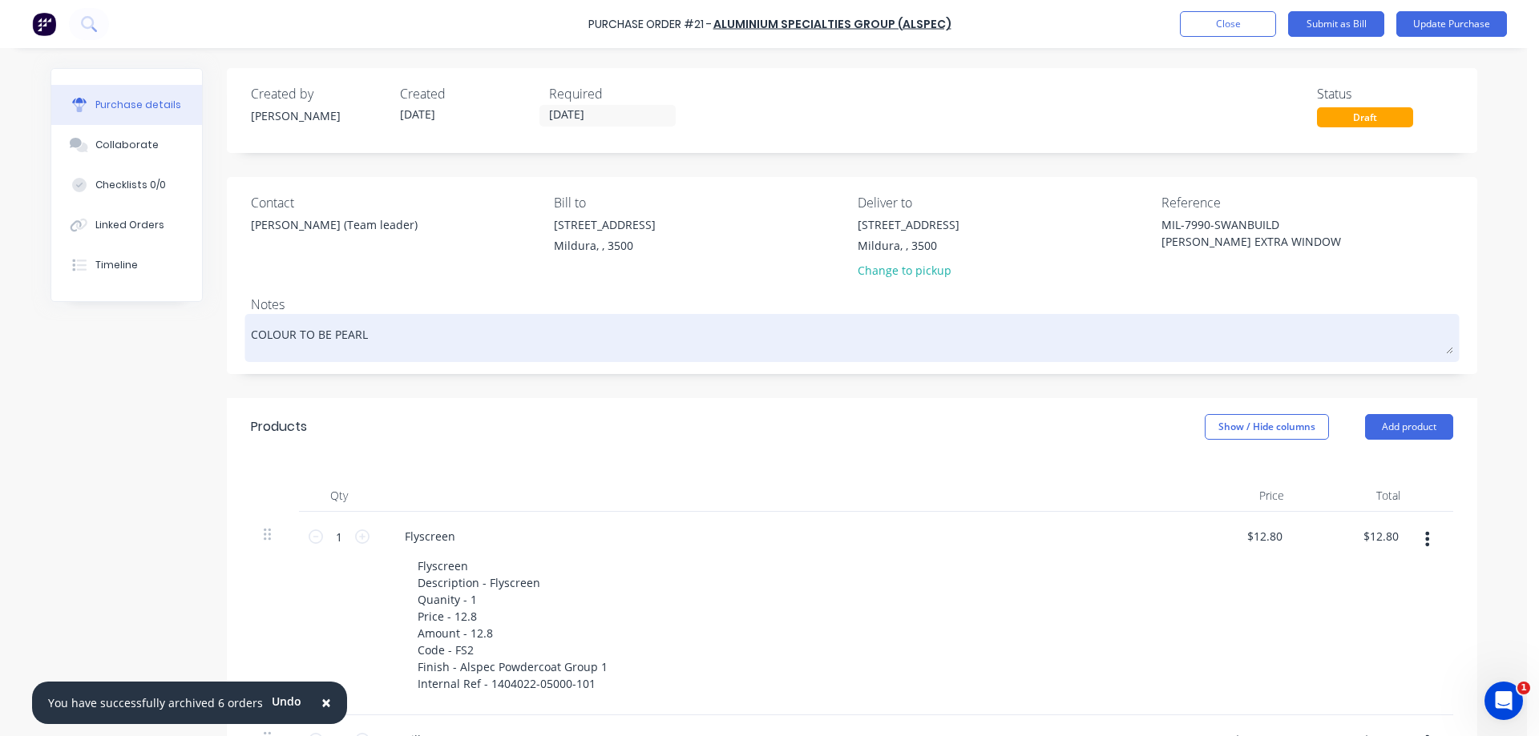
type textarea "COLOUR TO BE PEARL W"
type textarea "x"
type textarea "COLOUR TO BE PEARL WH"
type textarea "x"
type textarea "COLOUR TO BE PEARL WHI"
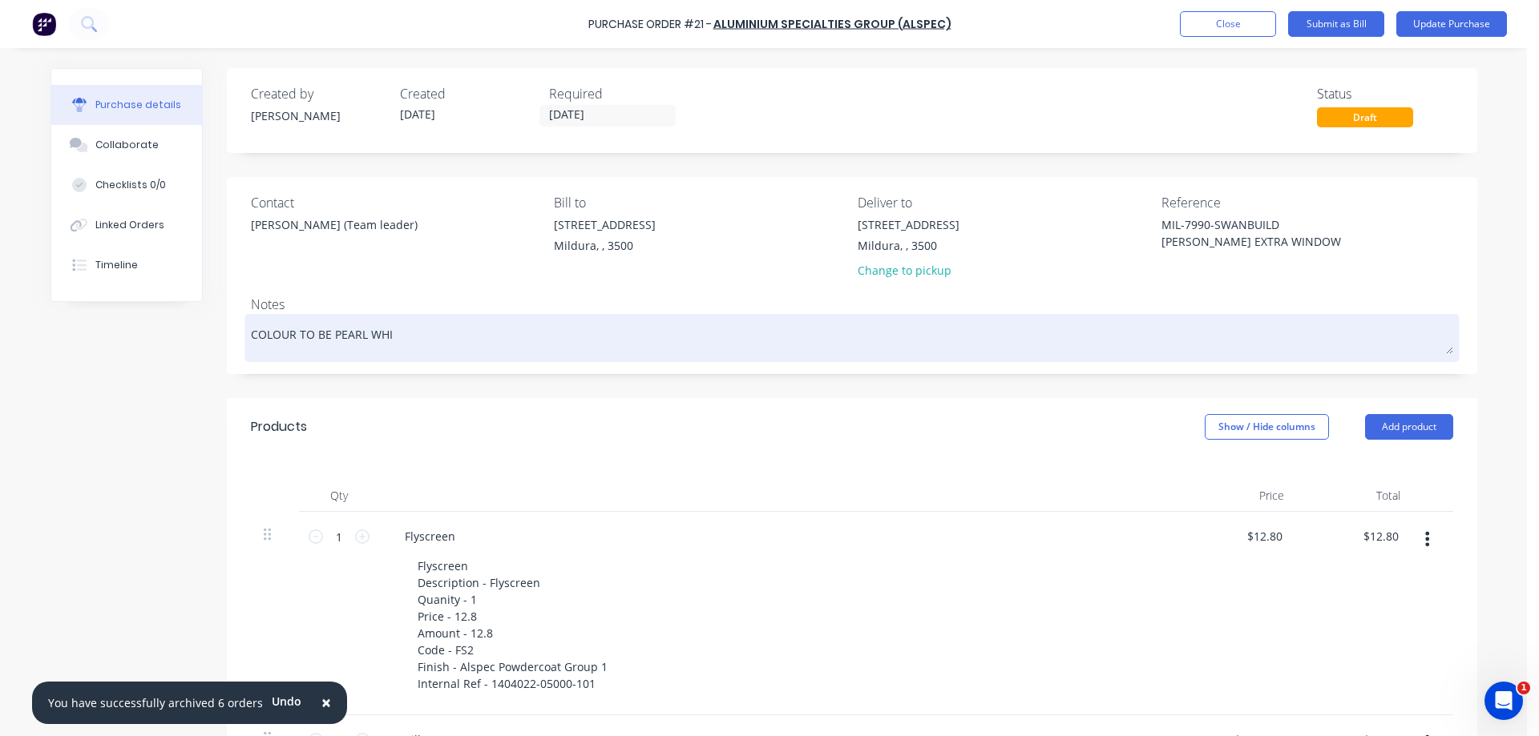
type textarea "x"
type textarea "COLOUR TO BE PEARL WHIT"
type textarea "x"
type textarea "COLOUR TO BE [PERSON_NAME]"
type textarea "x"
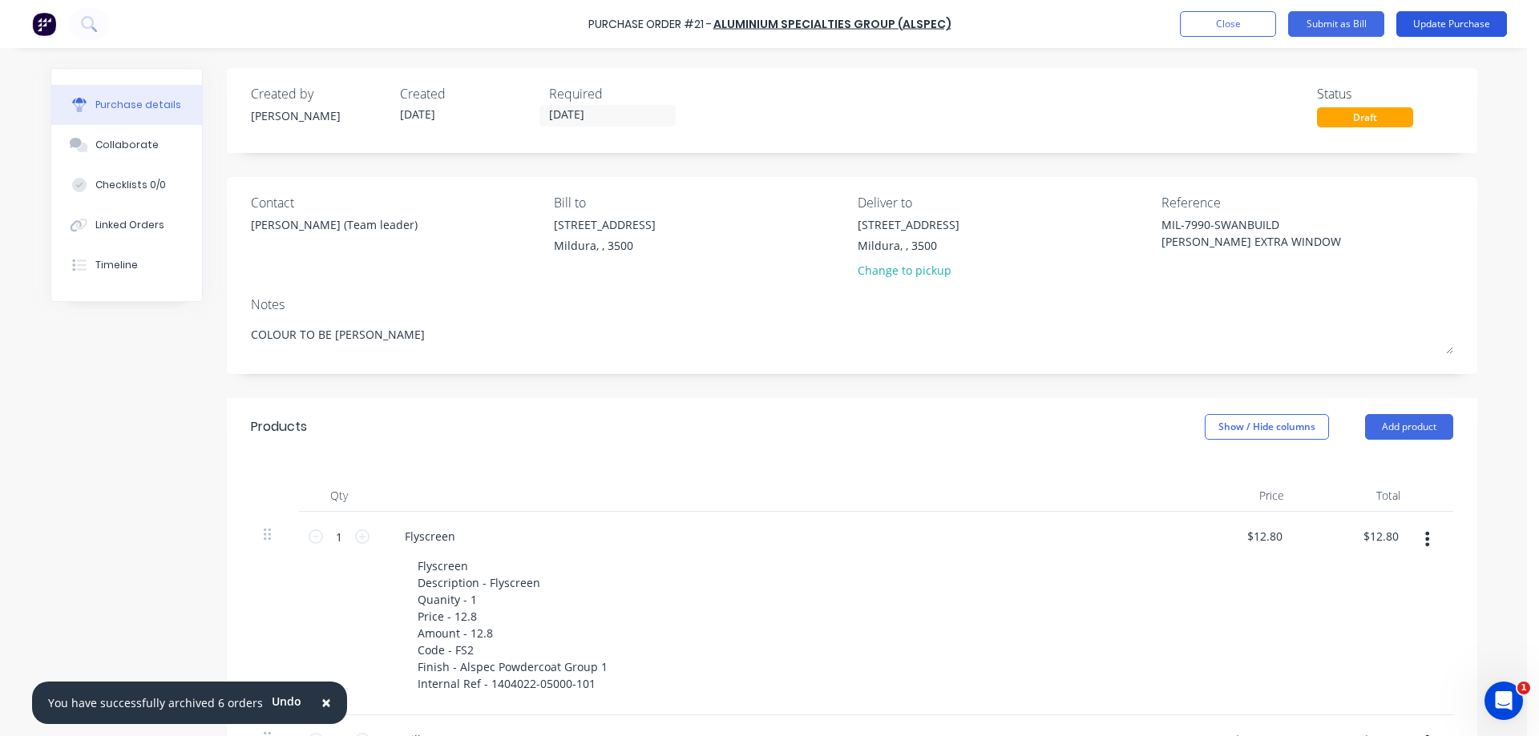
type textarea "COLOUR TO BE [PERSON_NAME]"
type textarea "x"
type textarea "COLOUR TO BE [PERSON_NAME]"
click at [1442, 23] on button "Update Purchase" at bounding box center [1451, 24] width 111 height 26
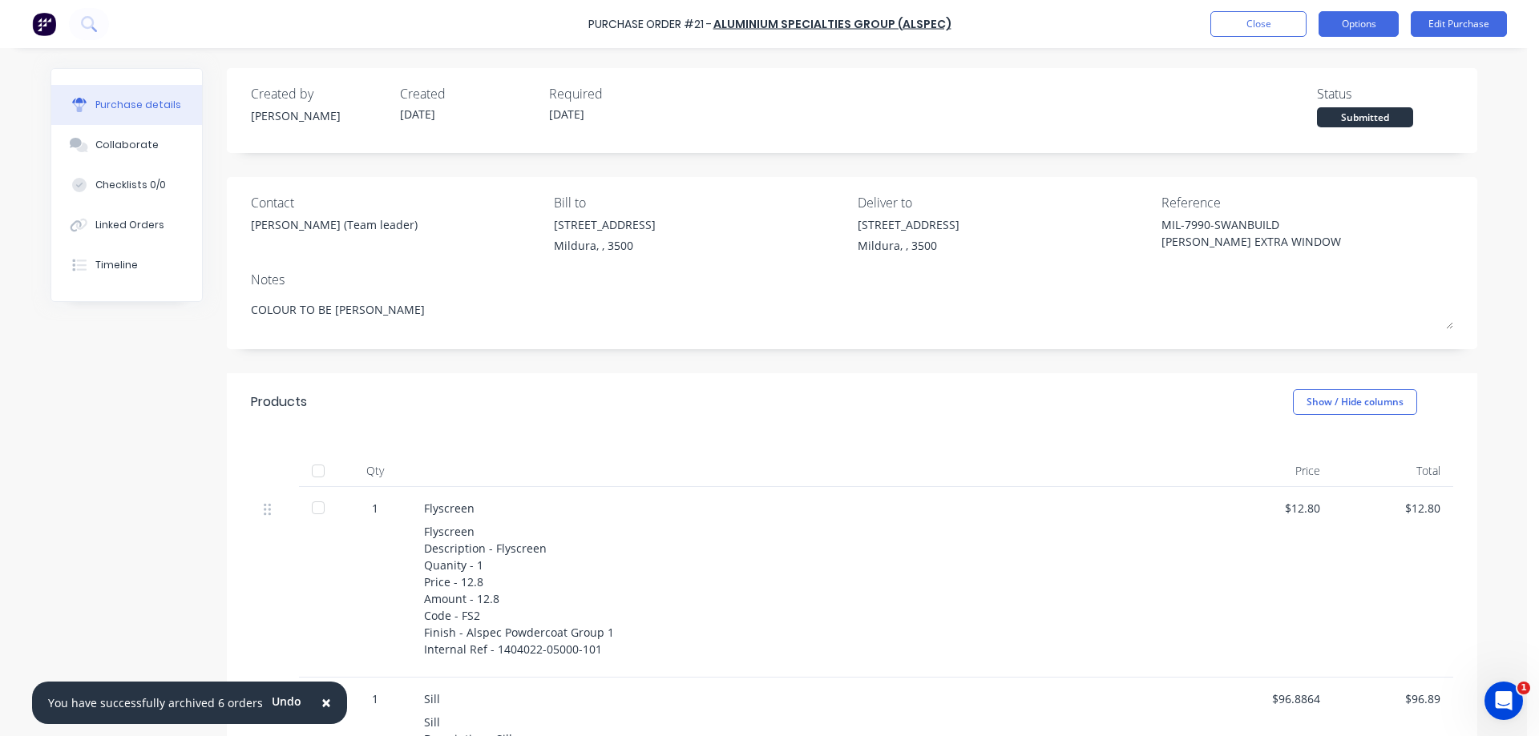
click at [1361, 19] on button "Options" at bounding box center [1358, 24] width 80 height 26
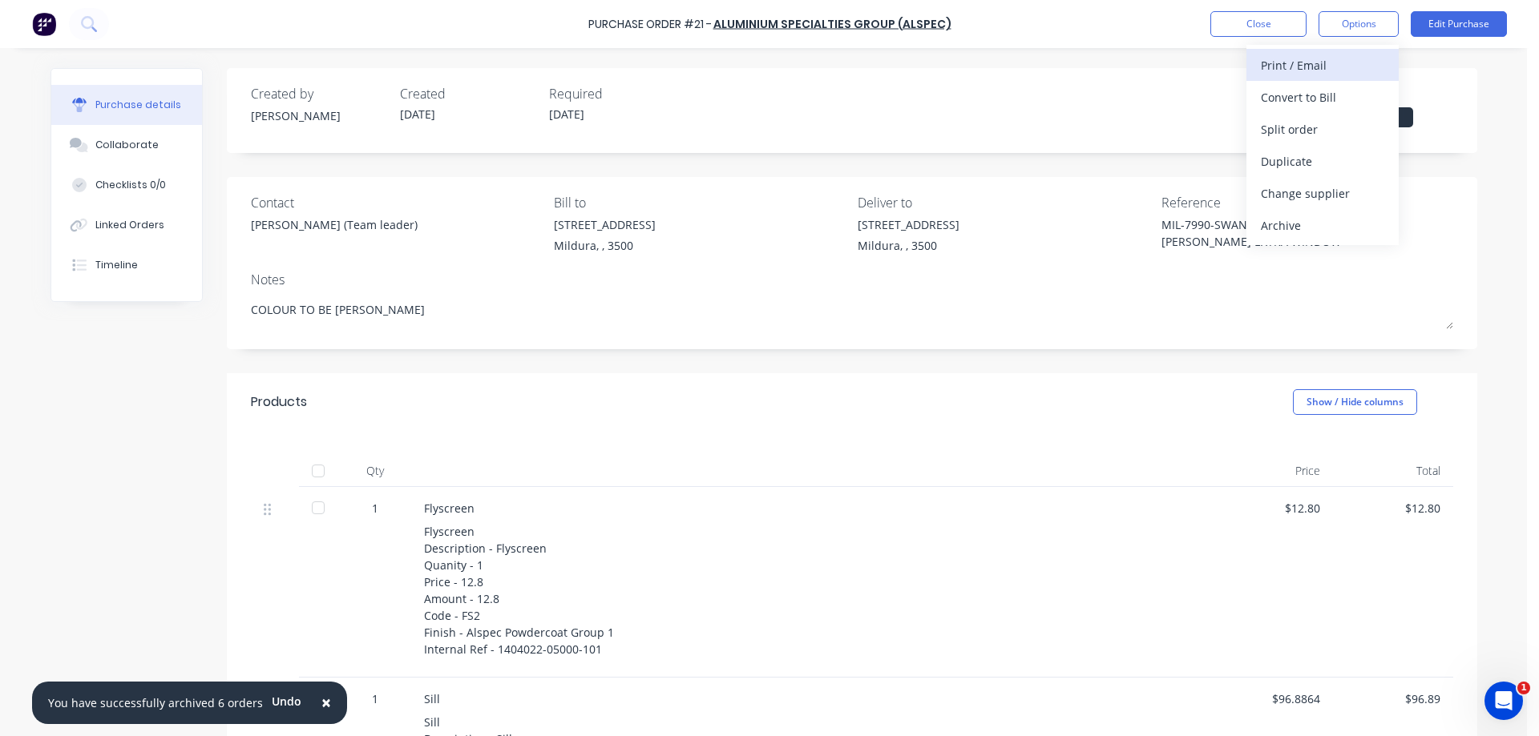
click at [1297, 67] on div "Print / Email" at bounding box center [1321, 65] width 123 height 23
click at [1298, 96] on div "With pricing" at bounding box center [1321, 97] width 123 height 23
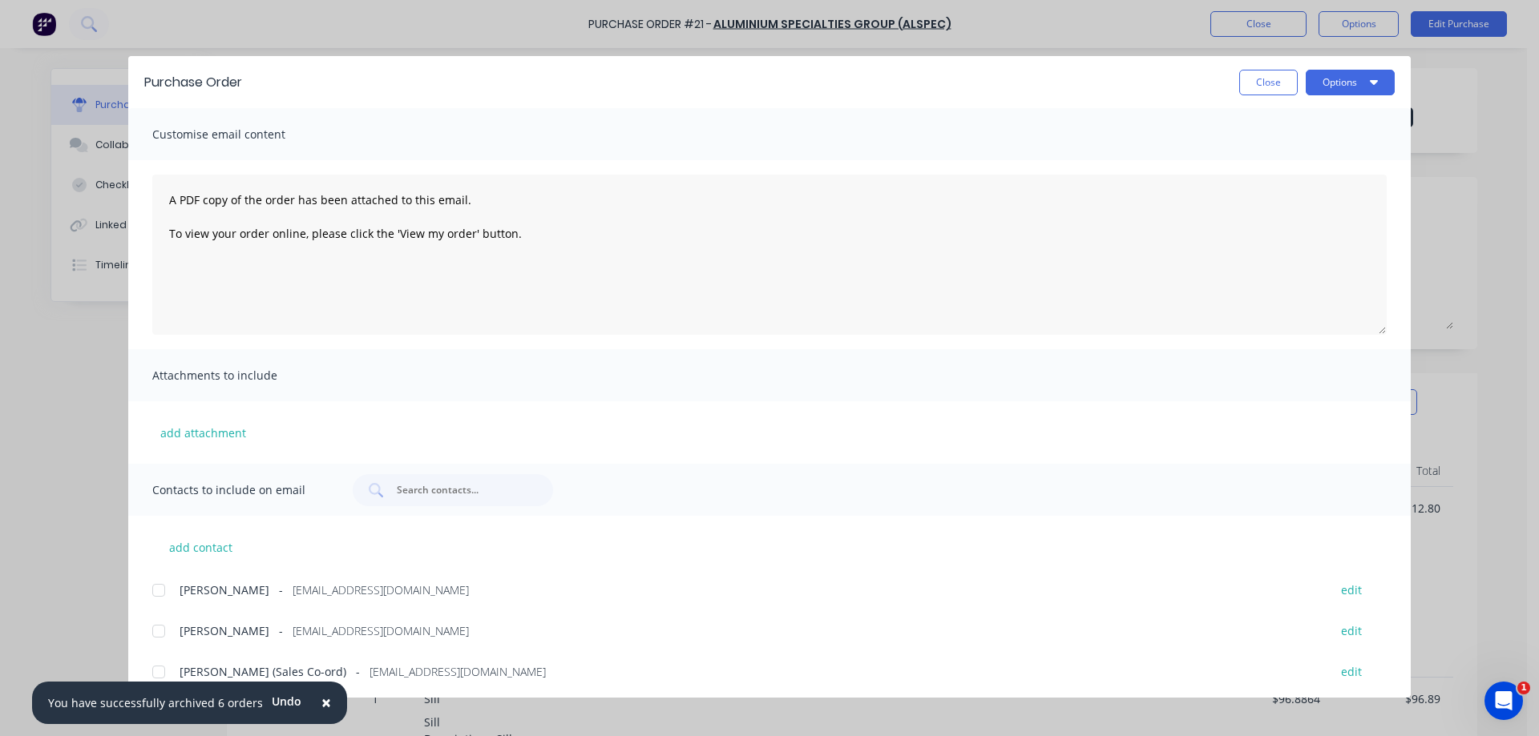
scroll to position [128, 0]
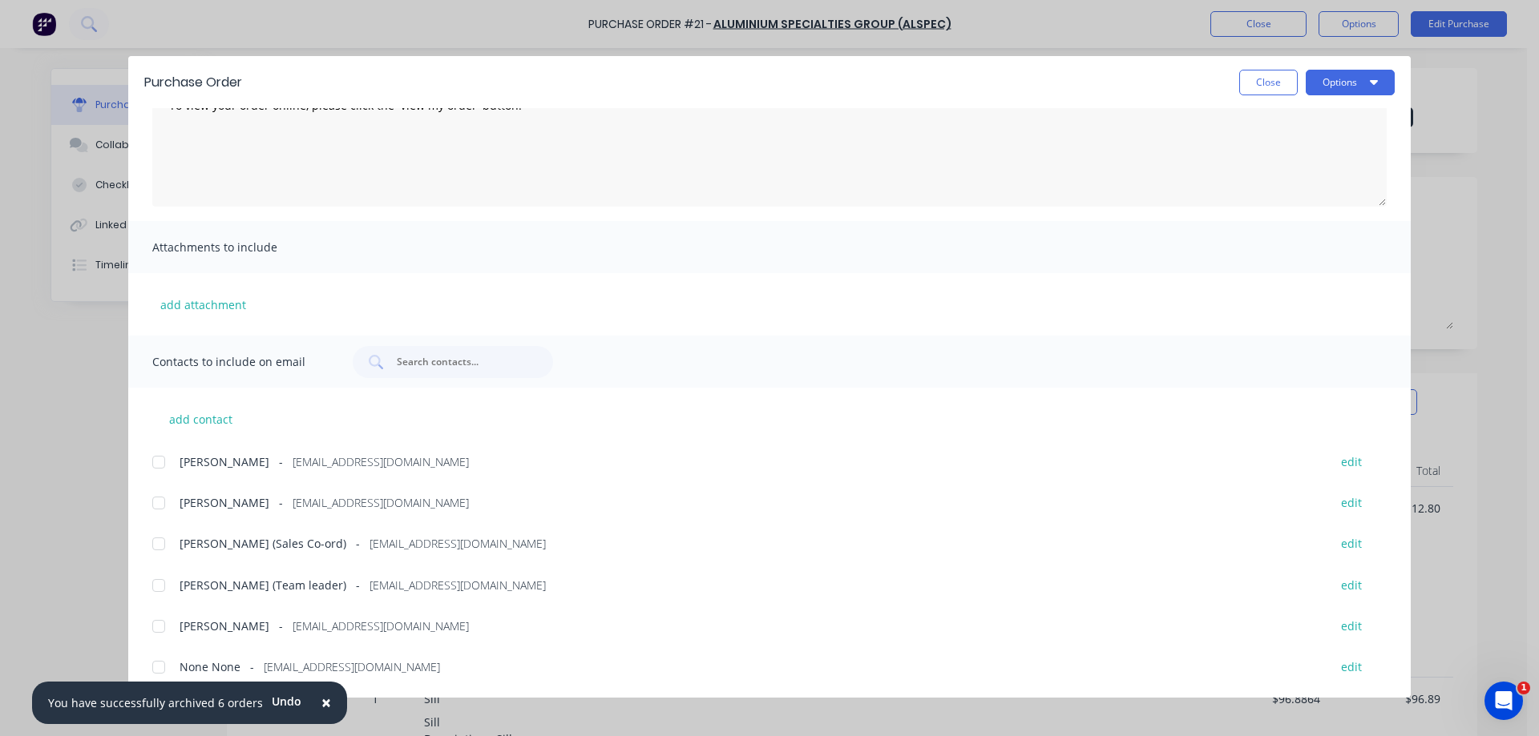
click at [161, 587] on div at bounding box center [159, 586] width 32 height 32
click at [159, 459] on div at bounding box center [159, 462] width 32 height 32
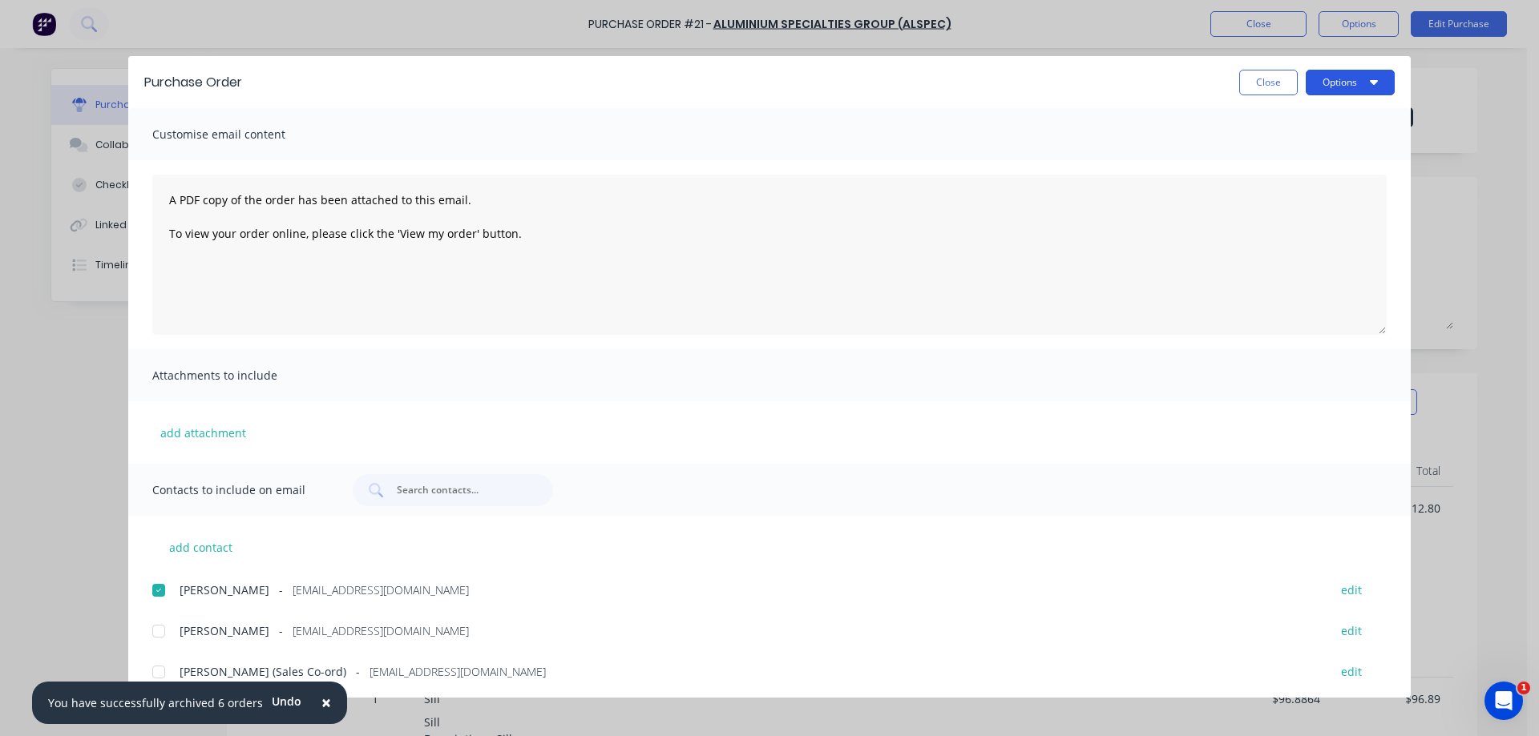
click at [1356, 79] on button "Options" at bounding box center [1349, 83] width 89 height 26
click at [1276, 184] on div "Email" at bounding box center [1317, 186] width 123 height 23
click at [1264, 83] on button "Close" at bounding box center [1268, 83] width 58 height 26
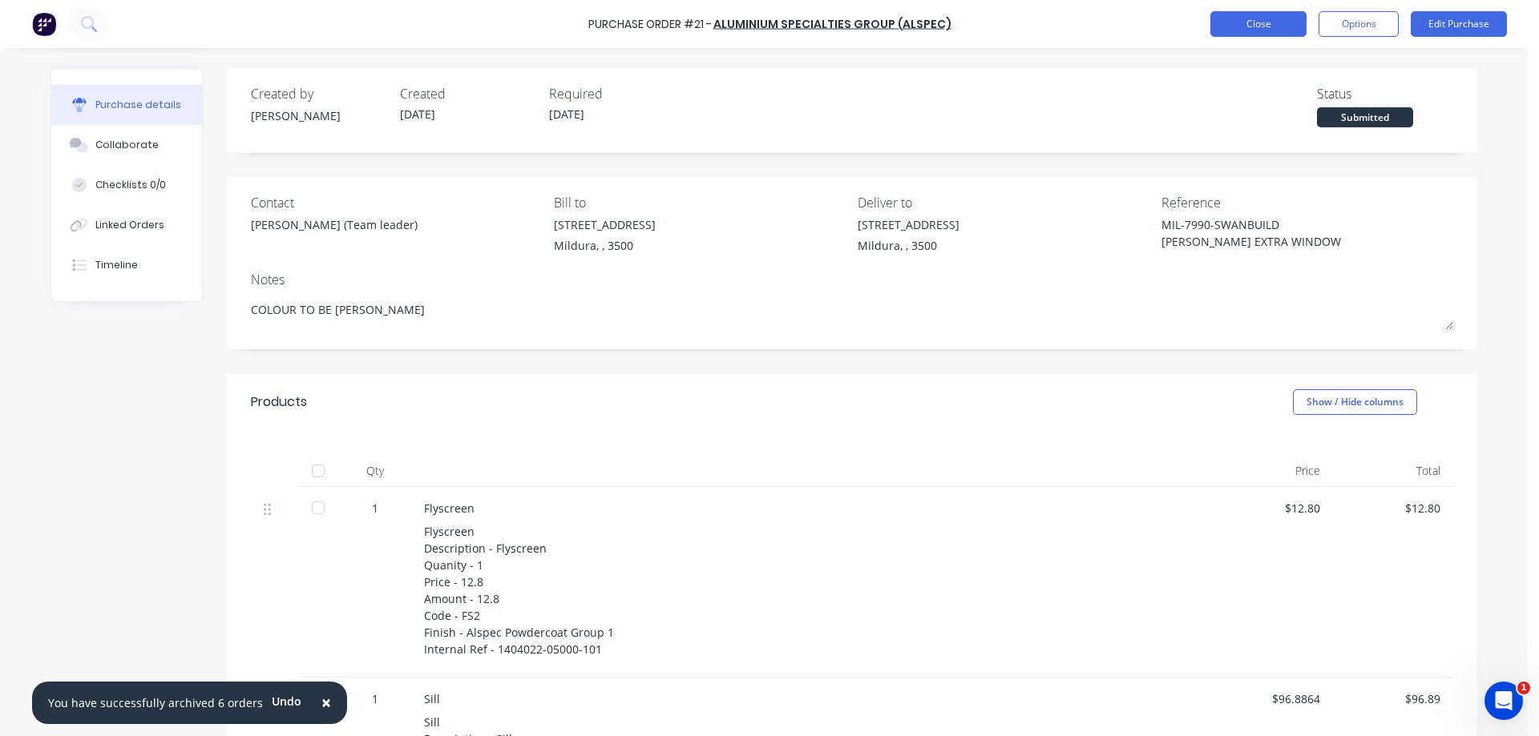
click at [1255, 22] on button "Close" at bounding box center [1258, 24] width 96 height 26
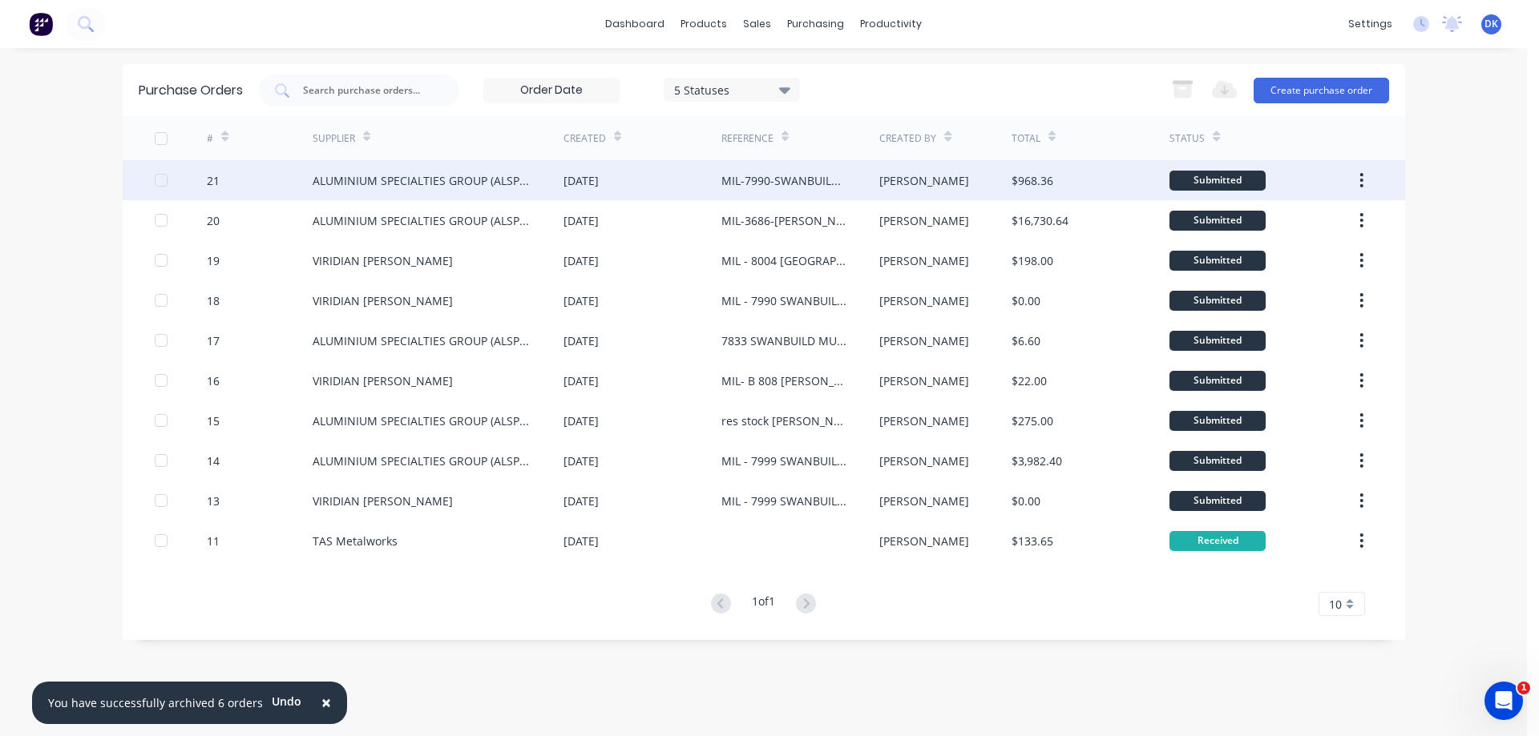
click at [777, 173] on div "MIL-7990-SWANBUILD [PERSON_NAME] EXTRA WINDOW" at bounding box center [784, 180] width 126 height 17
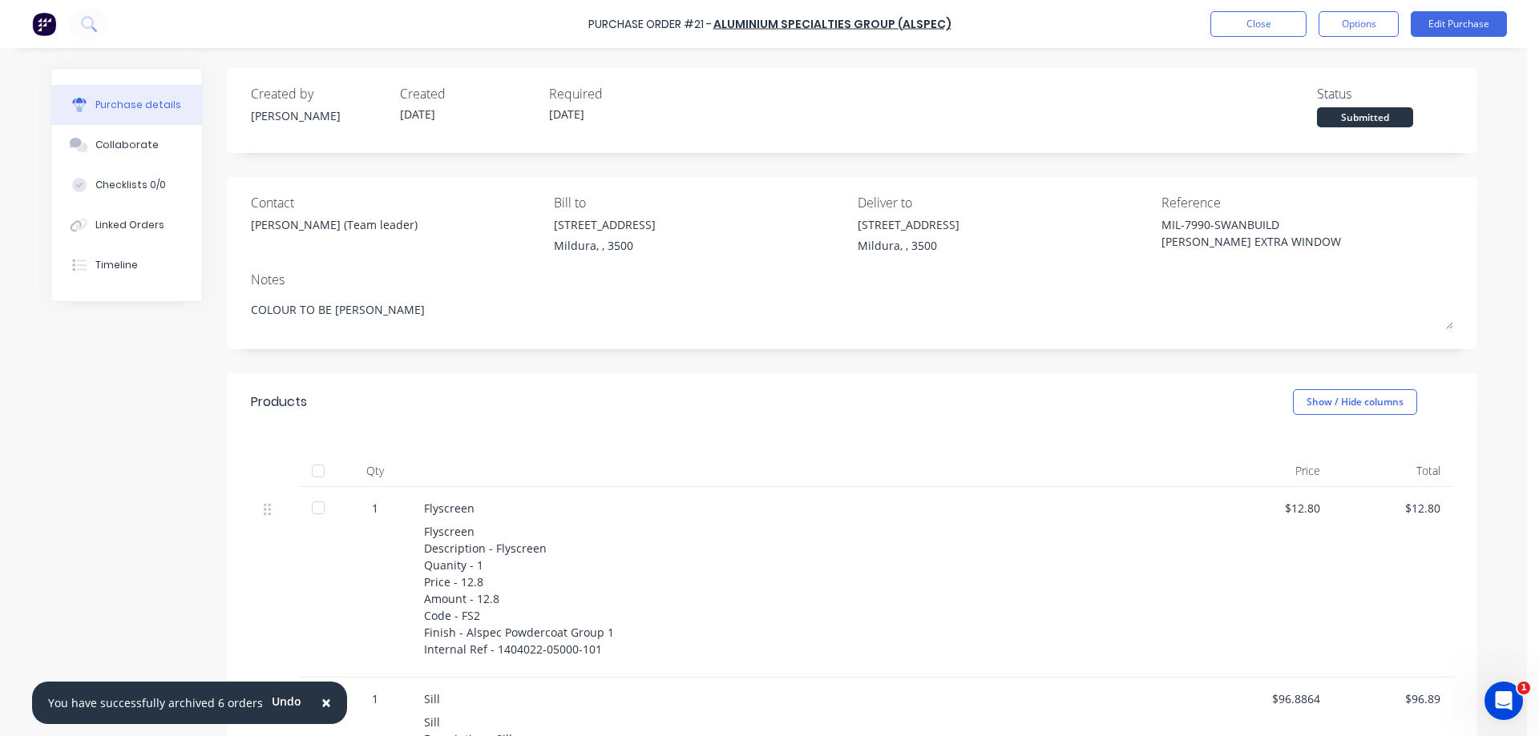
scroll to position [80, 0]
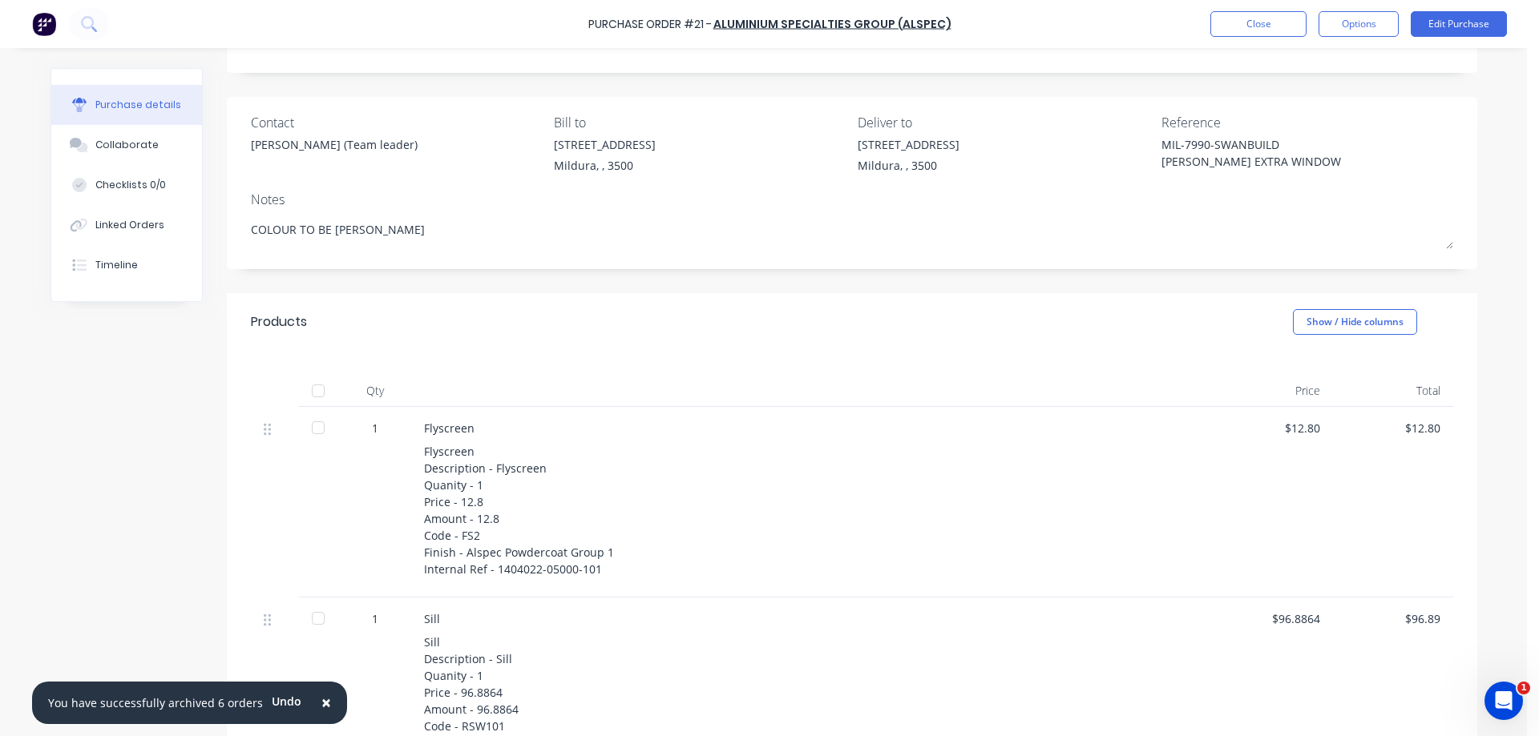
click at [309, 385] on div at bounding box center [318, 391] width 32 height 32
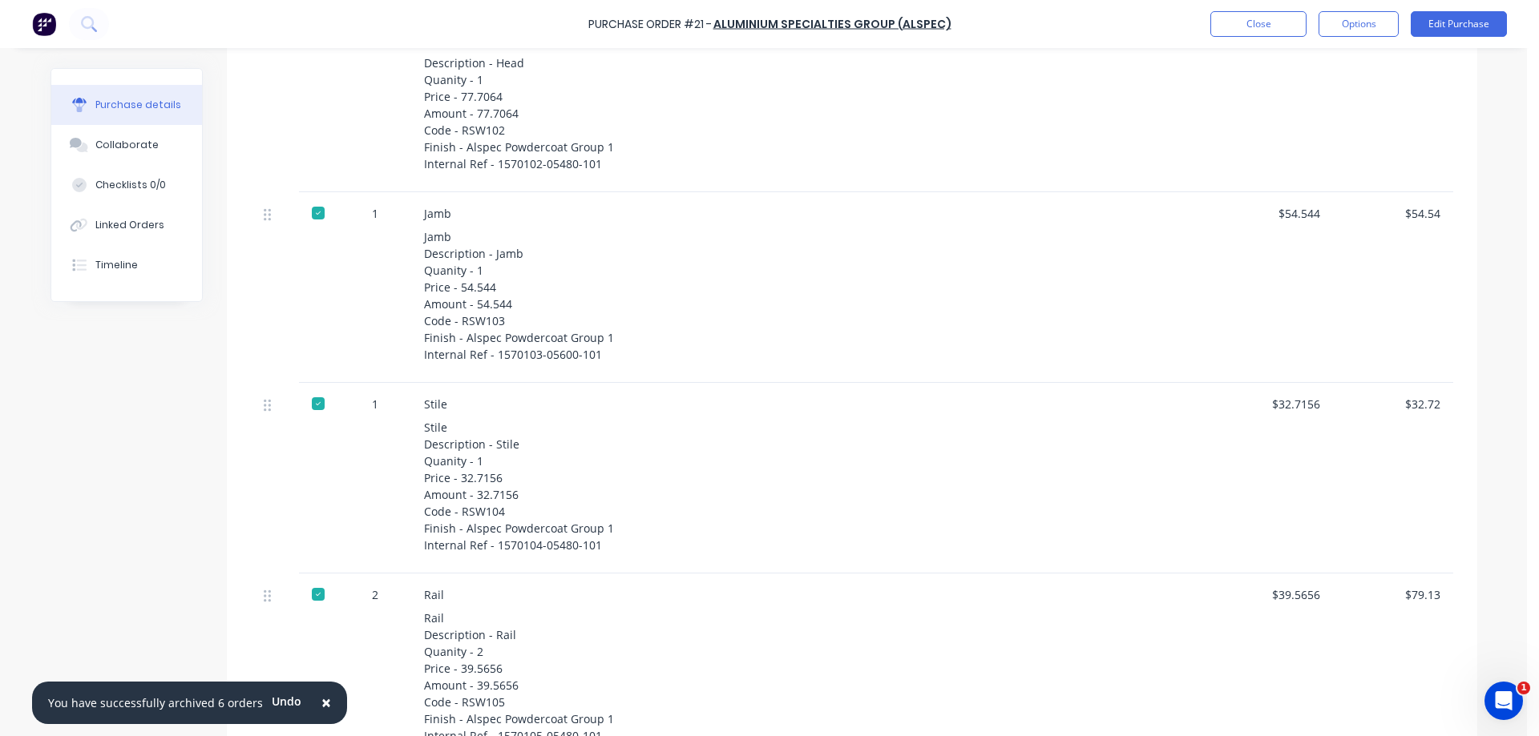
scroll to position [146, 0]
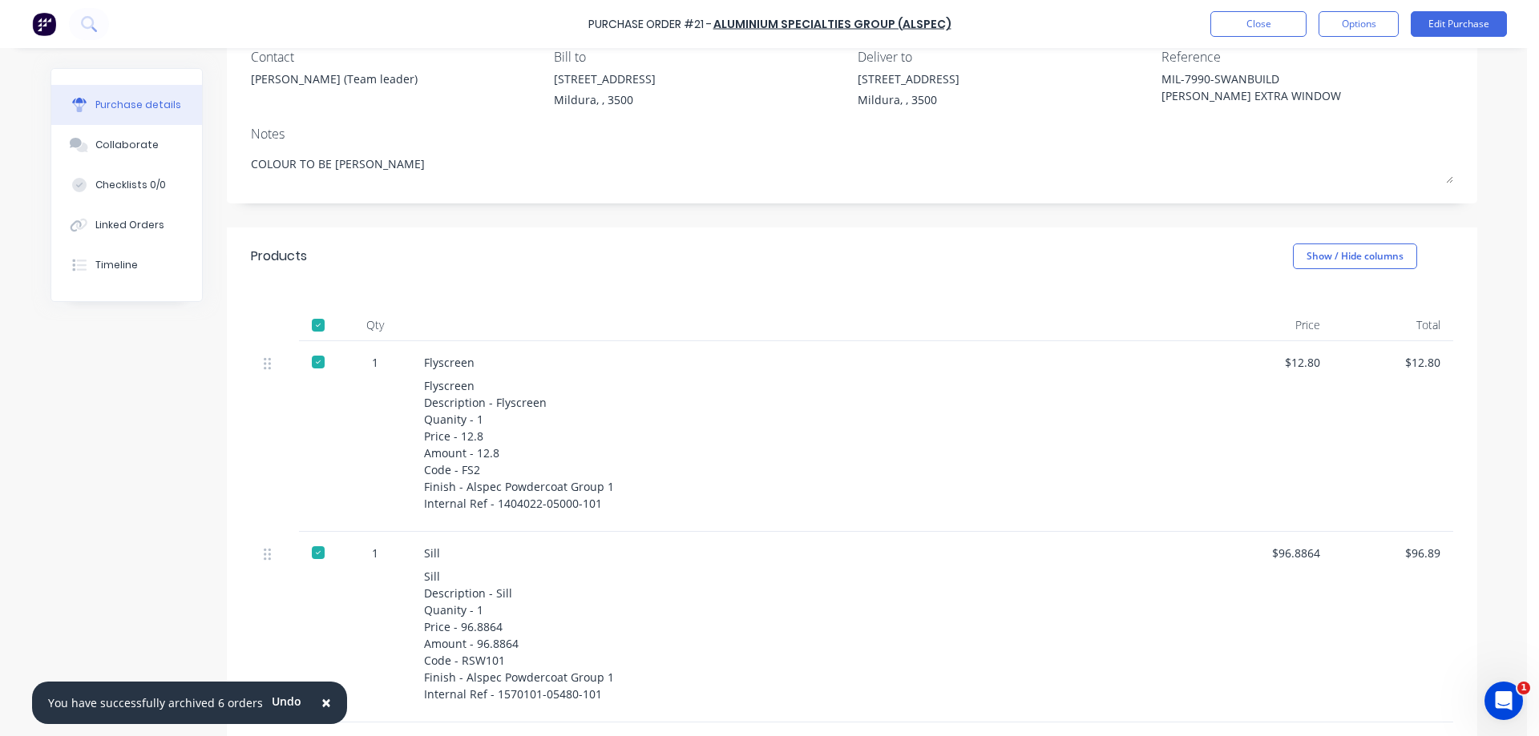
click at [313, 325] on div at bounding box center [318, 325] width 32 height 32
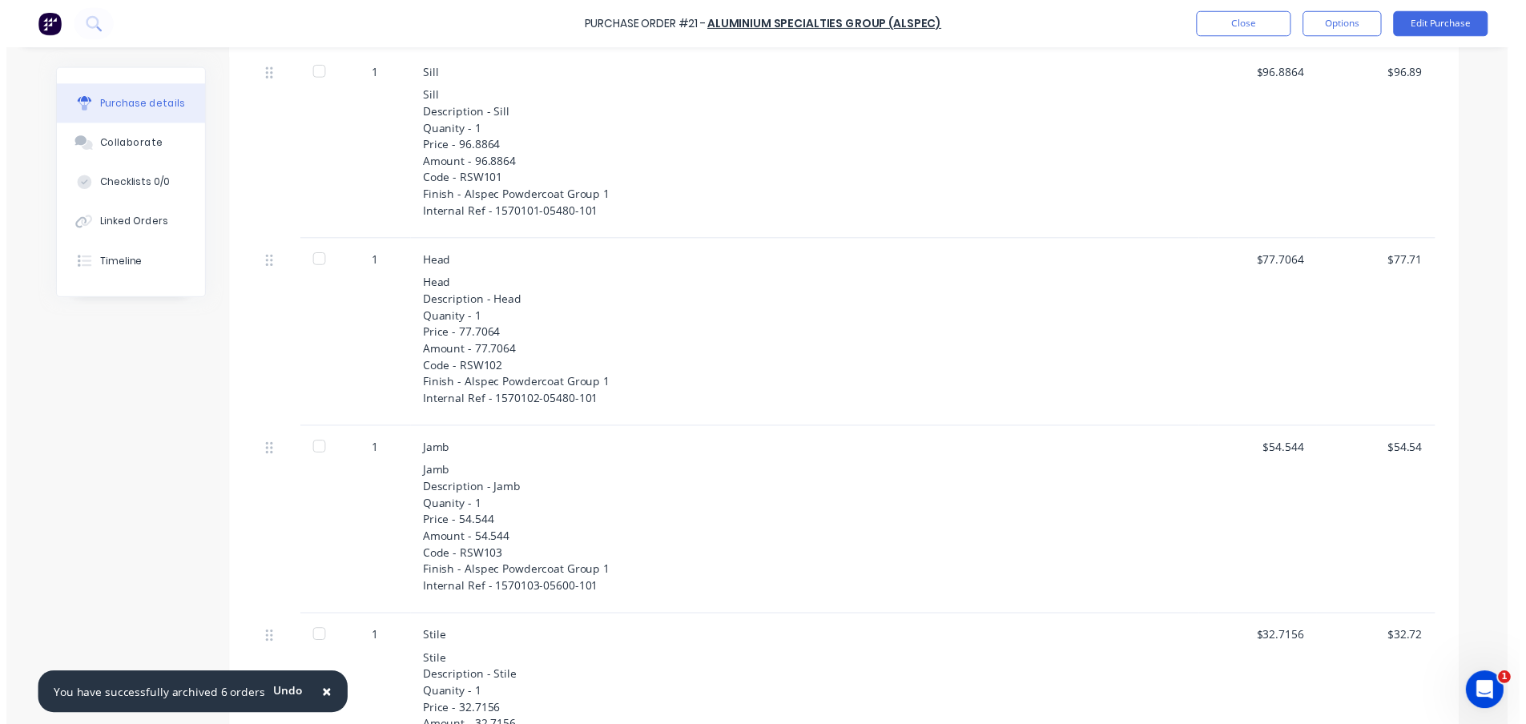
scroll to position [0, 0]
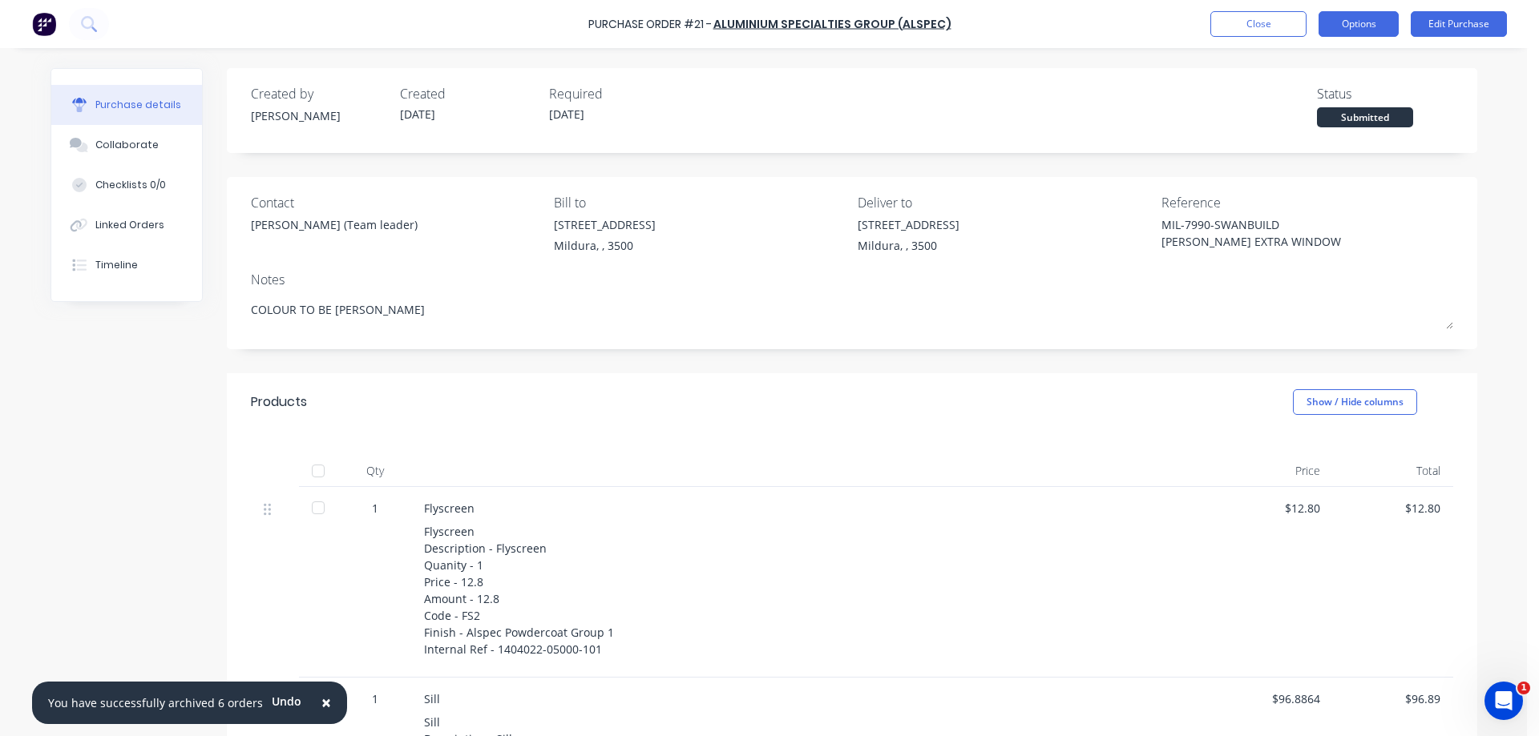
click at [1357, 22] on button "Options" at bounding box center [1358, 24] width 80 height 26
click at [312, 467] on div at bounding box center [318, 471] width 32 height 32
click at [1365, 18] on button "Options" at bounding box center [1358, 24] width 80 height 26
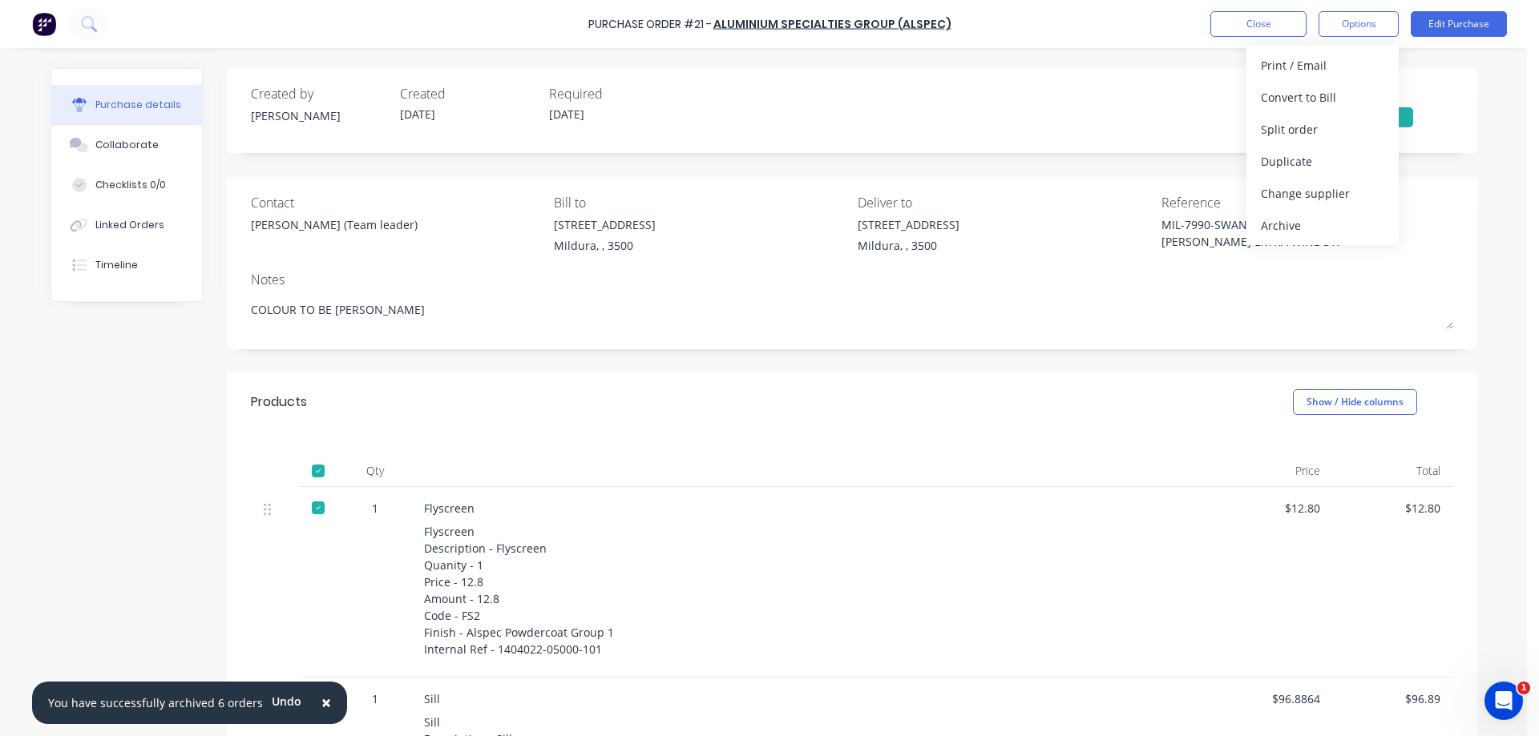
click at [313, 471] on div at bounding box center [318, 471] width 32 height 32
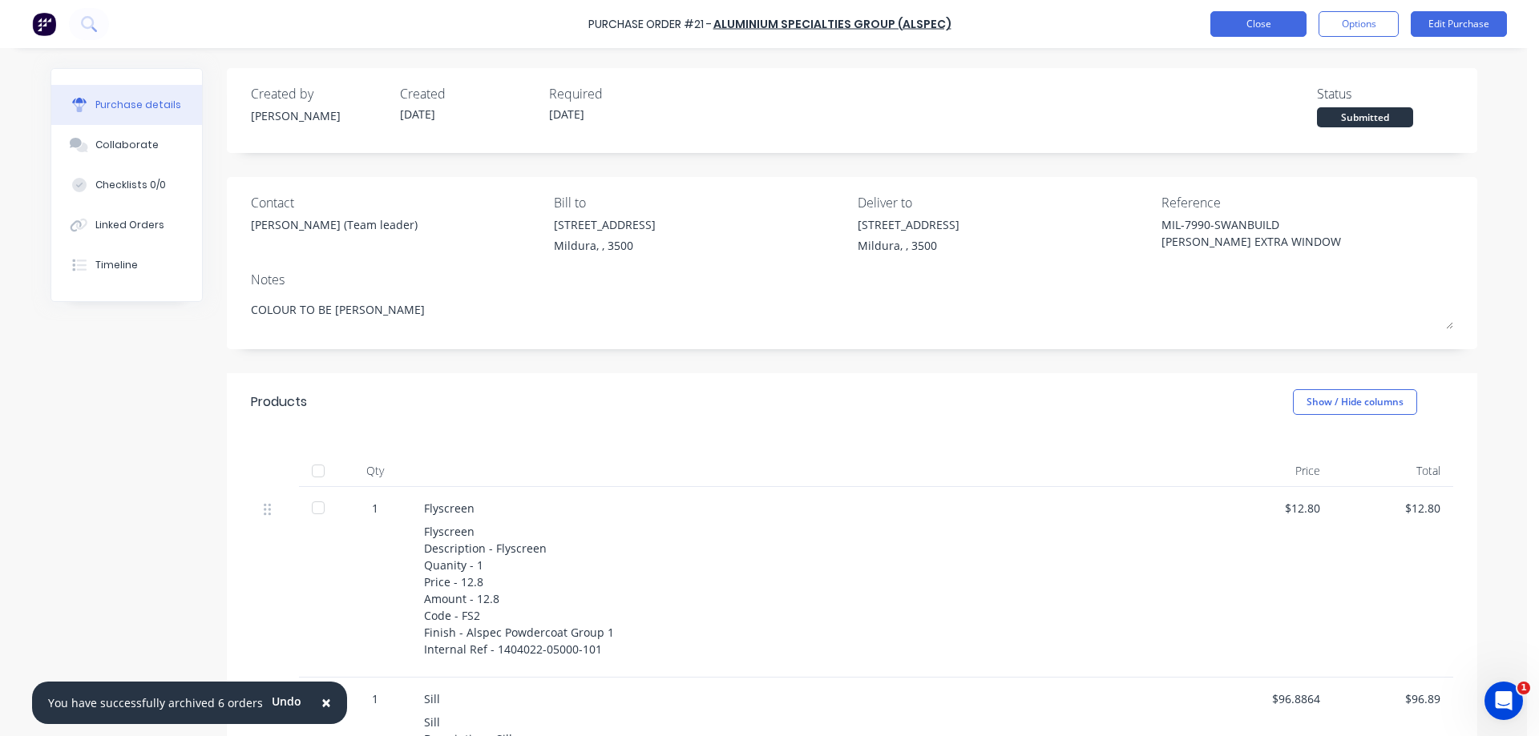
click at [1253, 21] on button "Close" at bounding box center [1258, 24] width 96 height 26
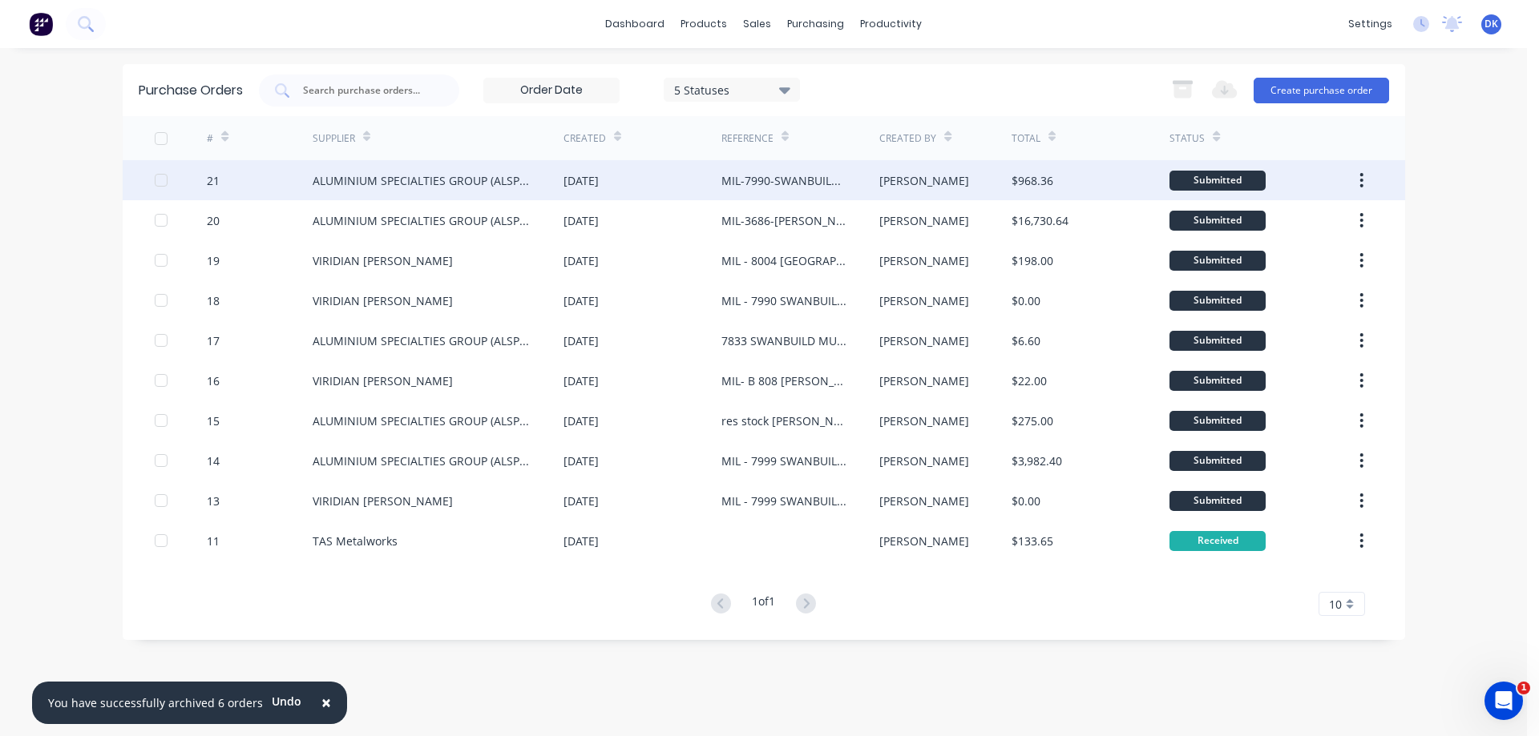
click at [1208, 177] on div "Submitted" at bounding box center [1217, 181] width 96 height 20
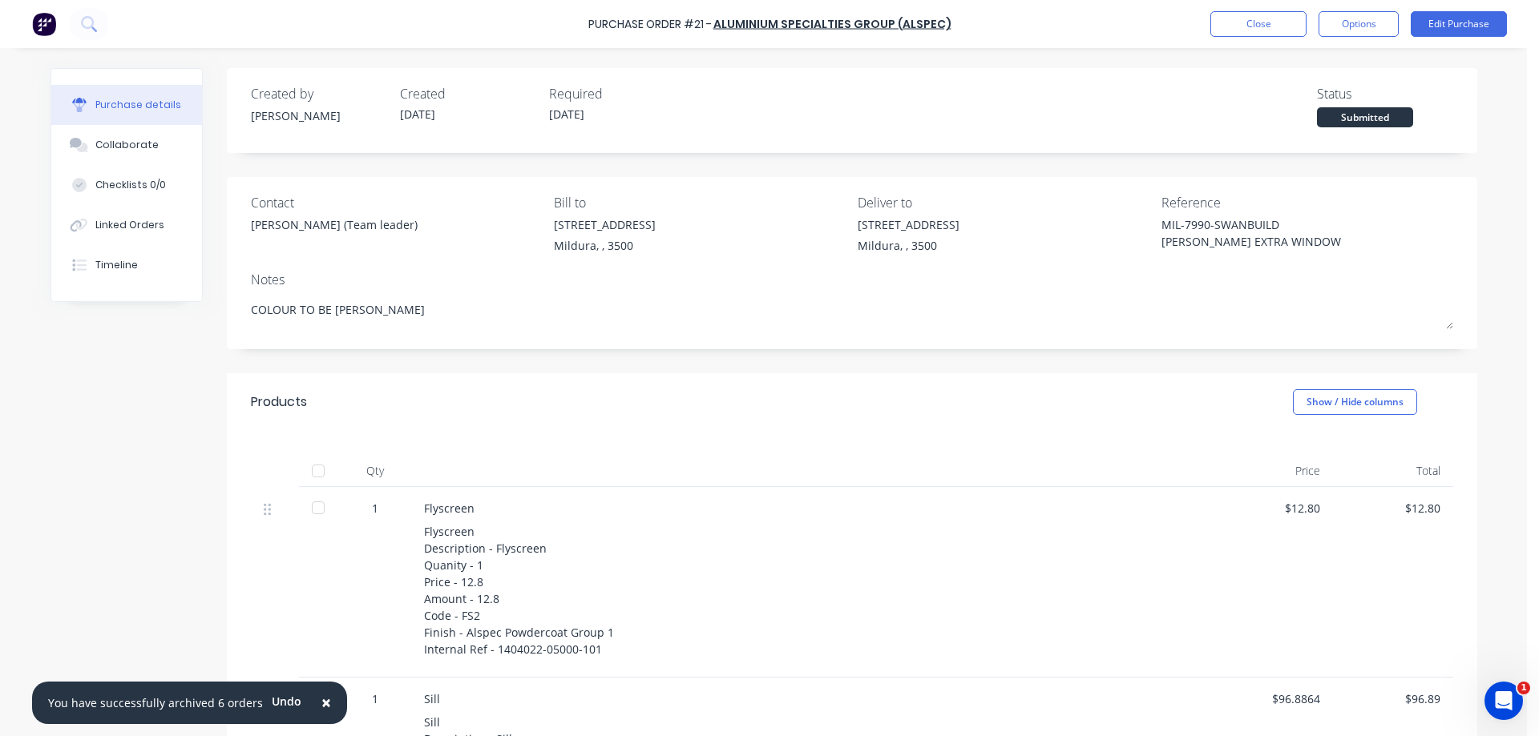
click at [309, 470] on div at bounding box center [318, 471] width 32 height 32
click at [316, 462] on div at bounding box center [318, 471] width 32 height 32
click at [313, 513] on div at bounding box center [318, 508] width 32 height 32
click at [312, 470] on div at bounding box center [318, 471] width 32 height 32
type textarea "x"
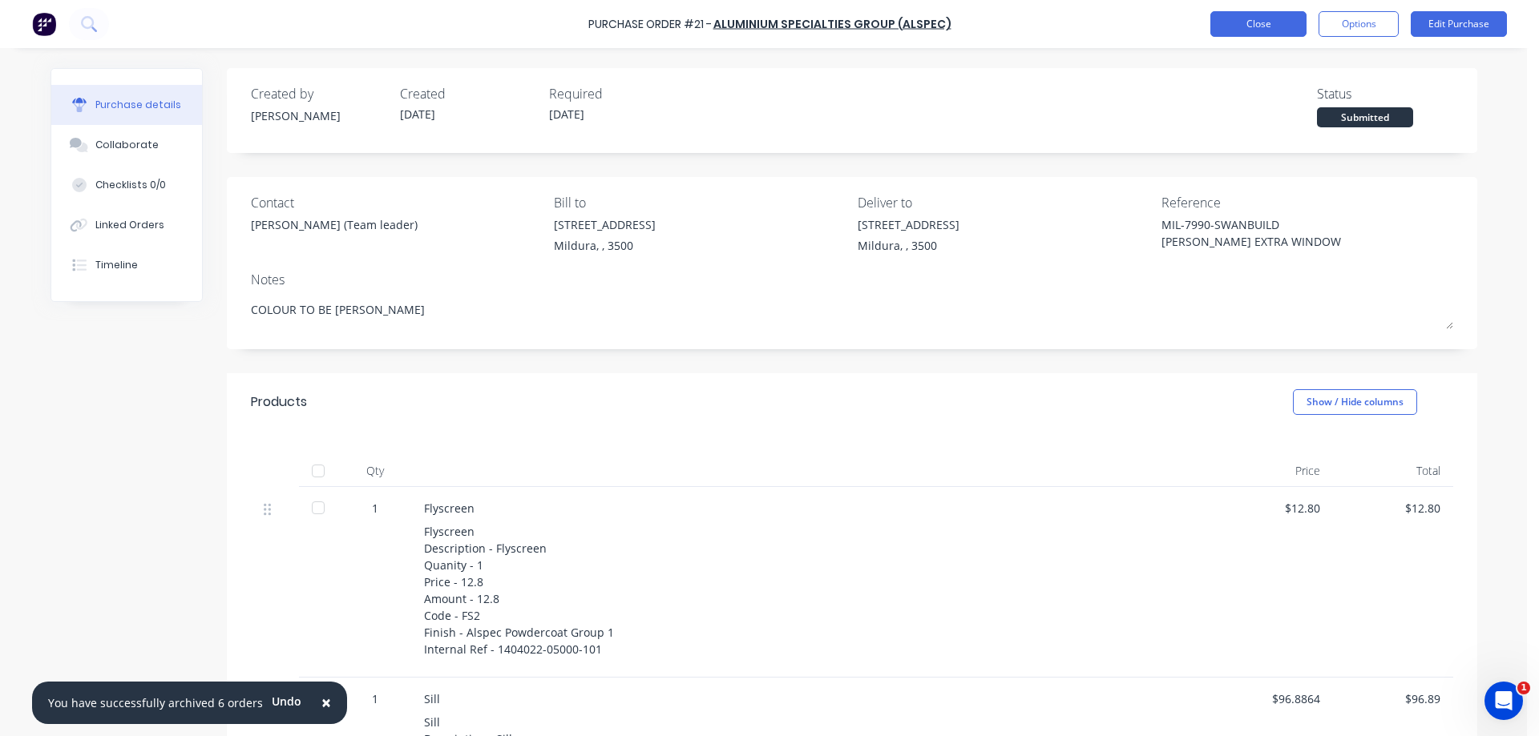
click at [1258, 22] on button "Close" at bounding box center [1258, 24] width 96 height 26
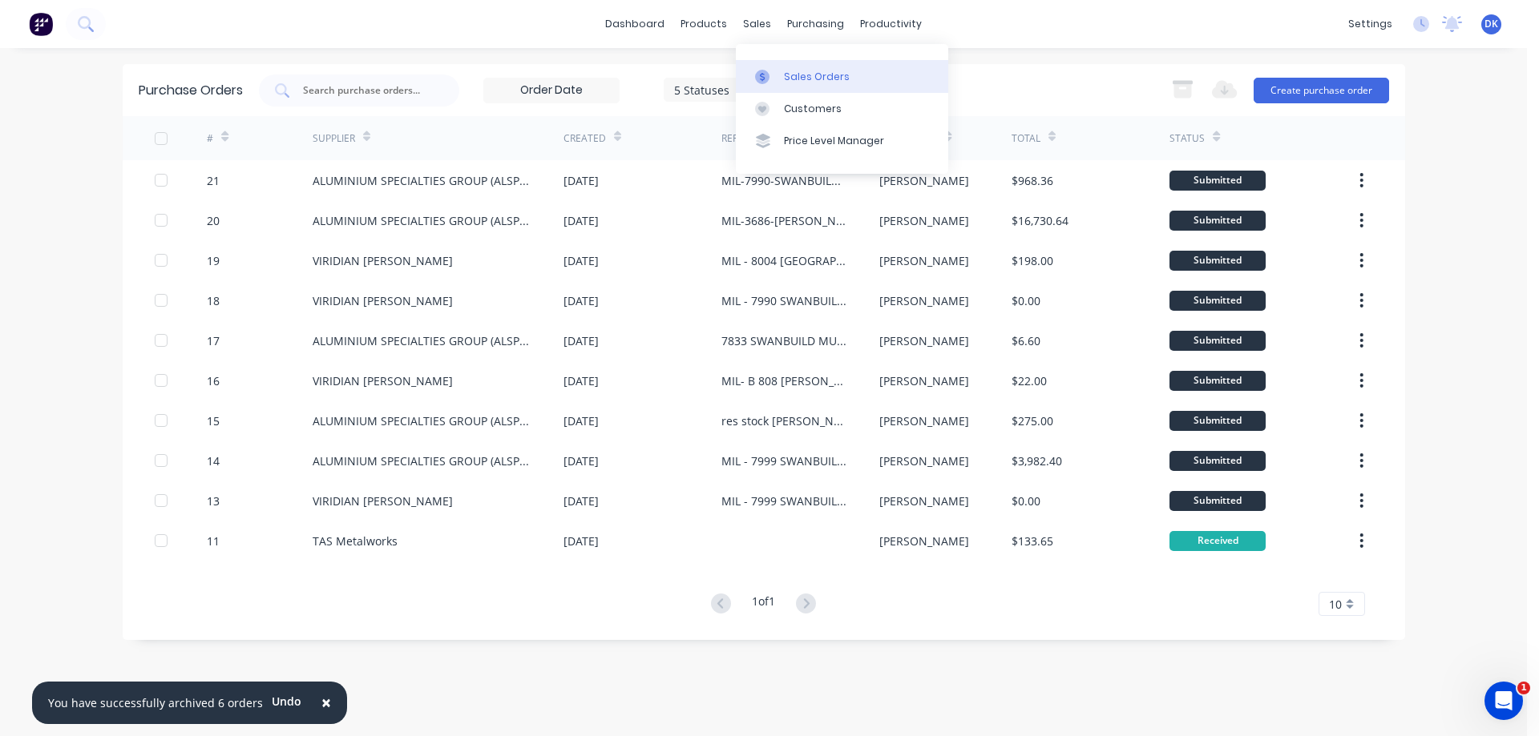
click at [800, 74] on div "Sales Orders" at bounding box center [817, 77] width 66 height 14
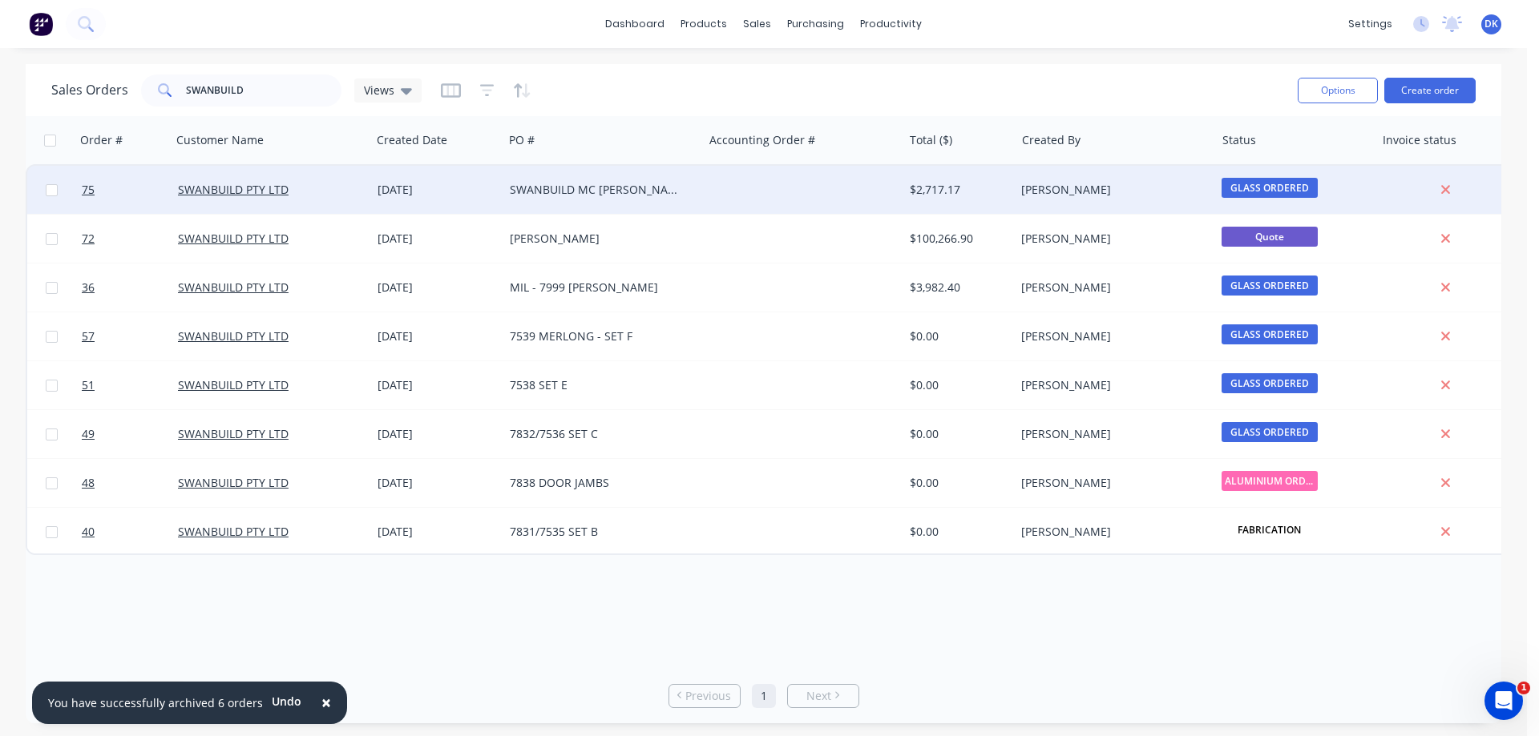
click at [575, 183] on div "SWANBUILD MC [PERSON_NAME] 7990" at bounding box center [599, 190] width 178 height 16
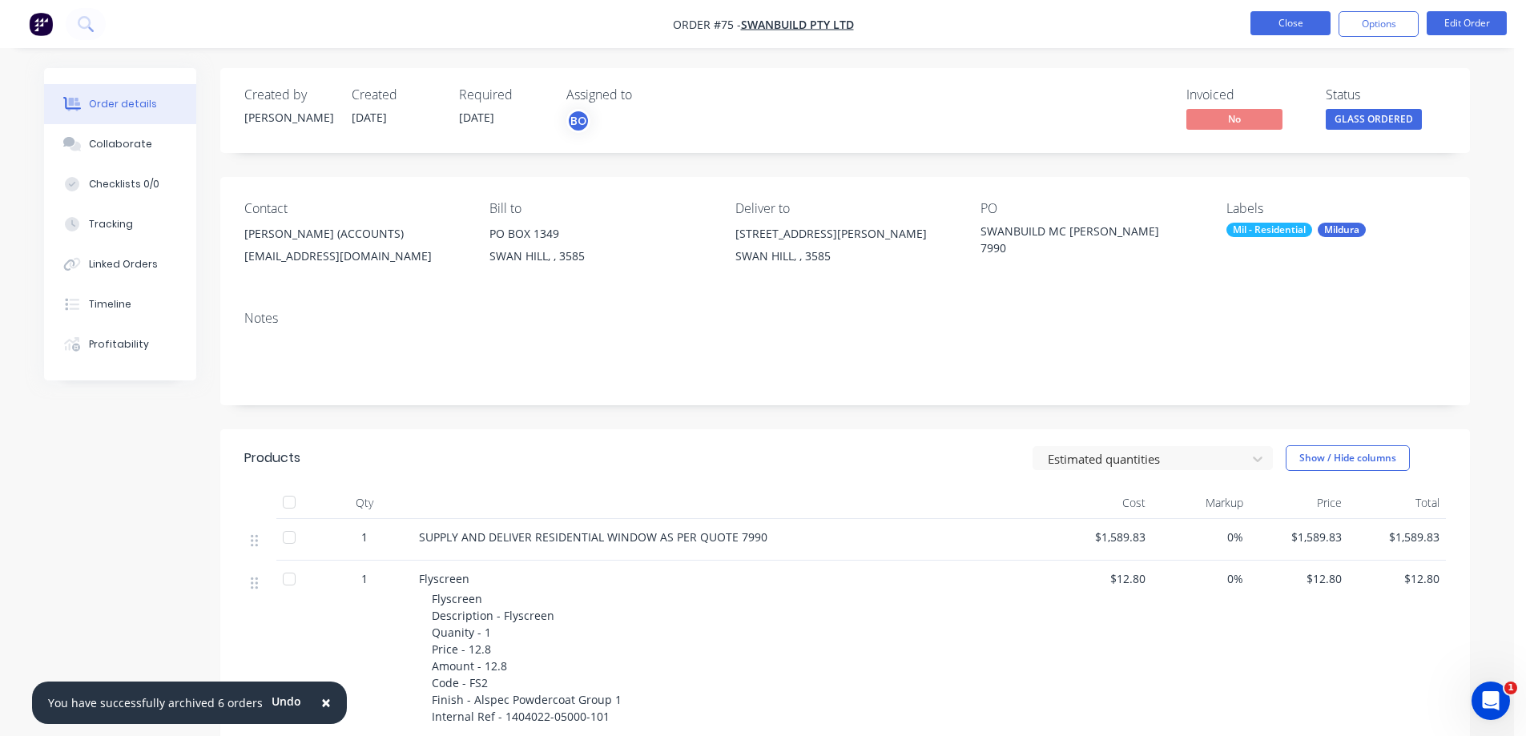
click at [1281, 22] on button "Close" at bounding box center [1291, 23] width 80 height 24
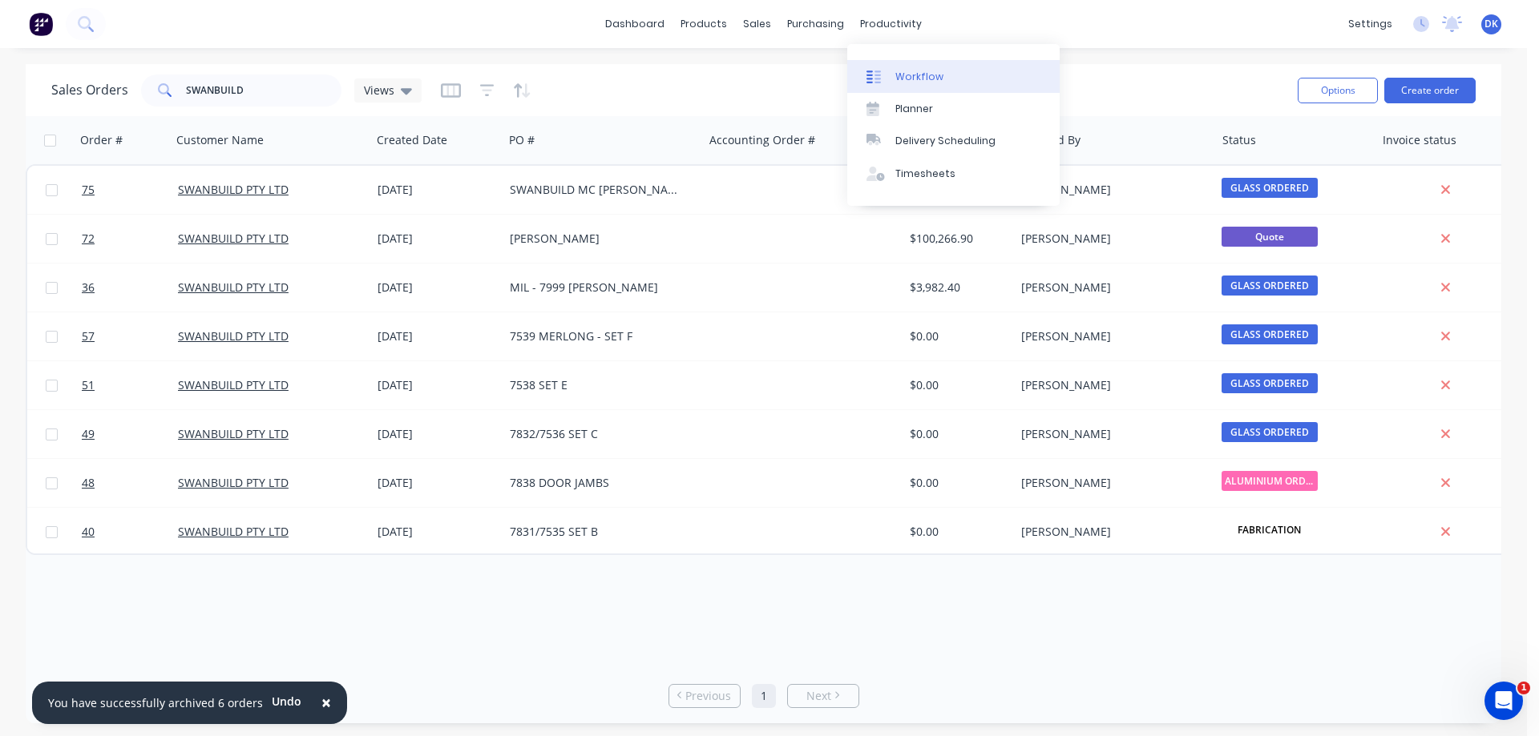
click at [914, 72] on div "Workflow" at bounding box center [919, 77] width 48 height 14
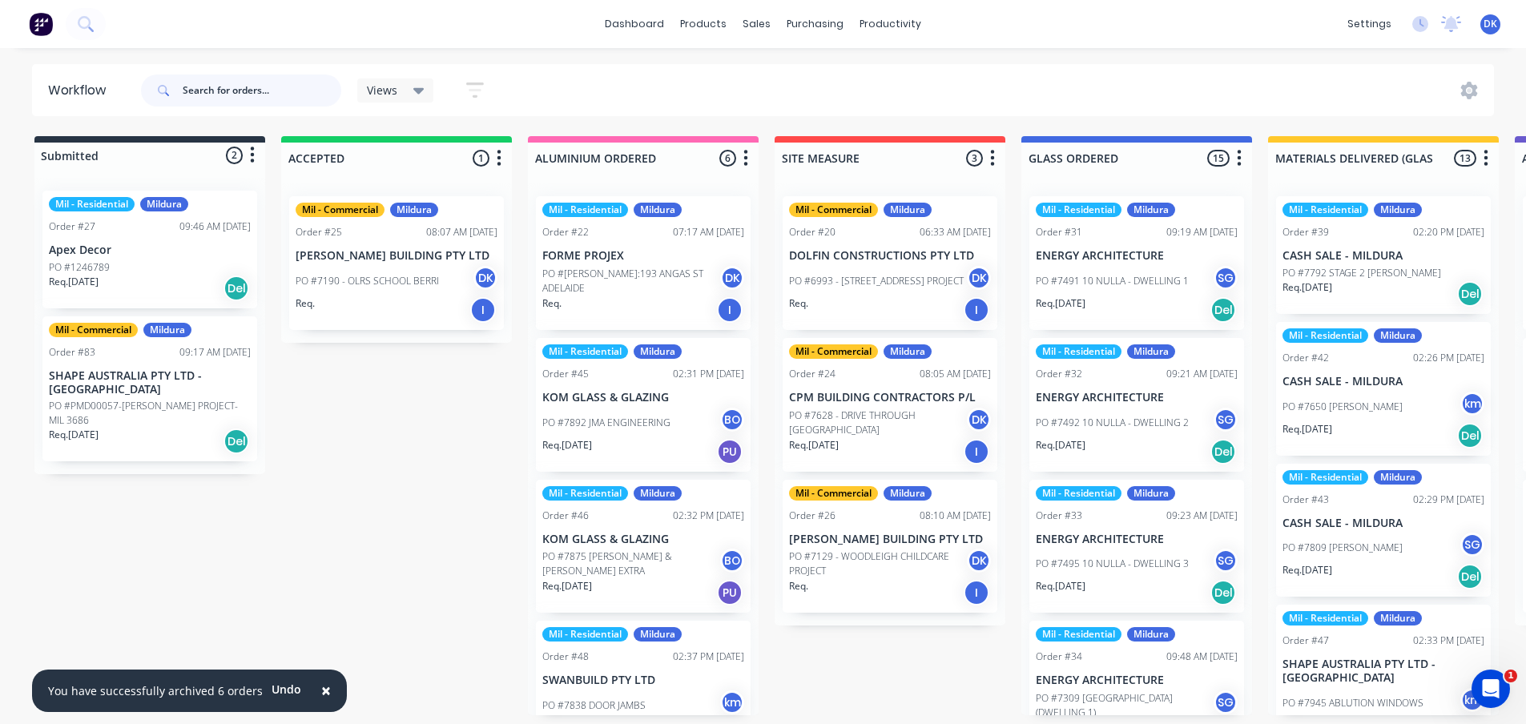
click at [242, 87] on input "text" at bounding box center [262, 91] width 159 height 32
type input "SWANBUIL"
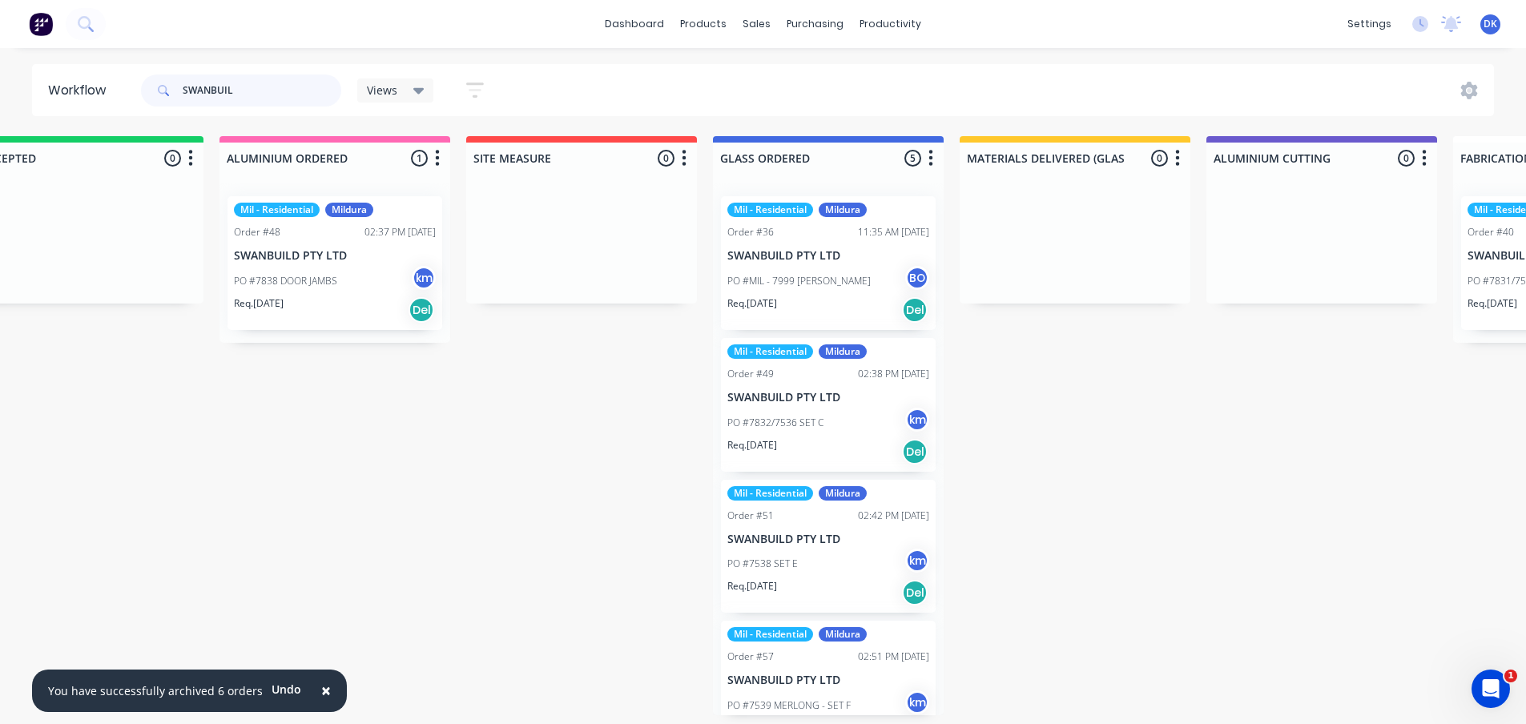
drag, startPoint x: 241, startPoint y: 89, endPoint x: 175, endPoint y: 88, distance: 66.5
click at [175, 88] on div "SWANBUIL" at bounding box center [241, 91] width 200 height 32
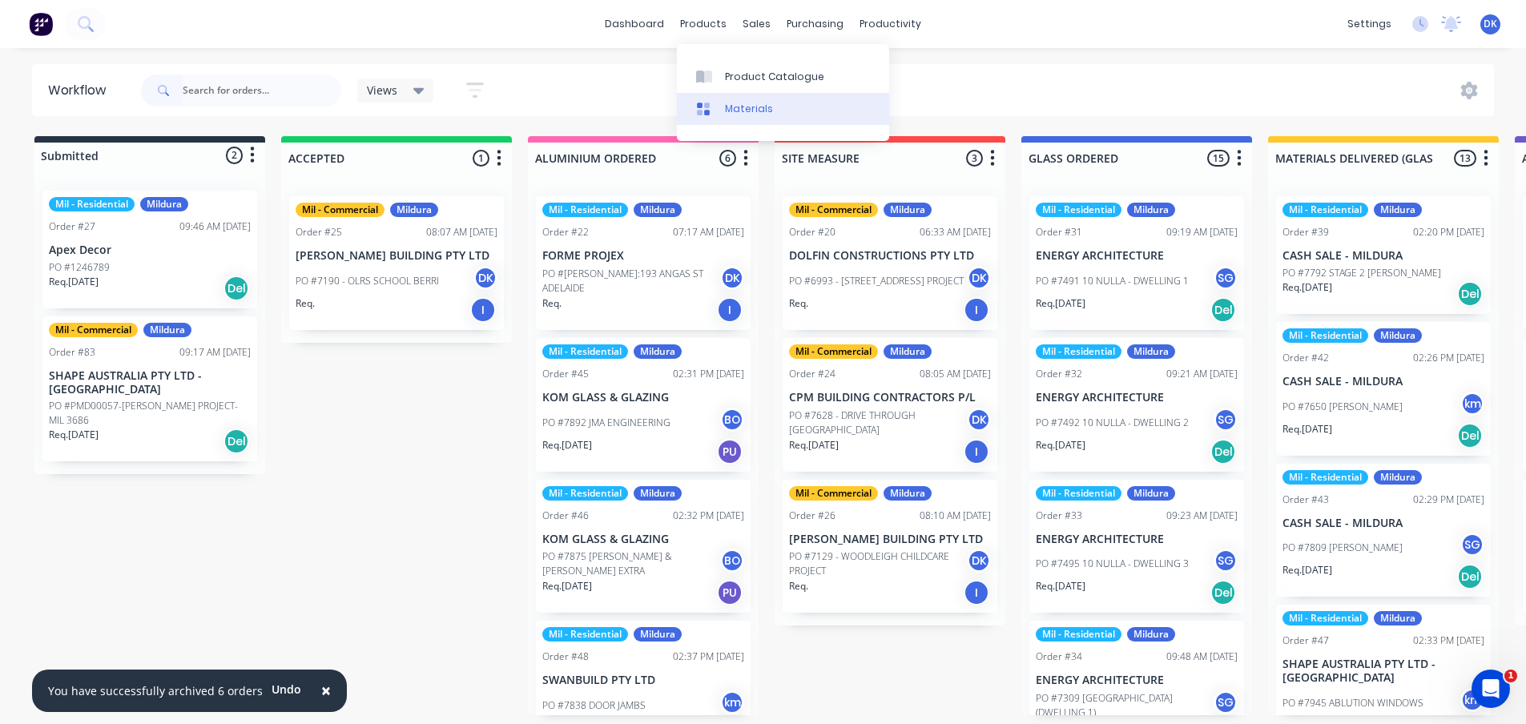
click at [736, 109] on div "Materials" at bounding box center [749, 109] width 48 height 14
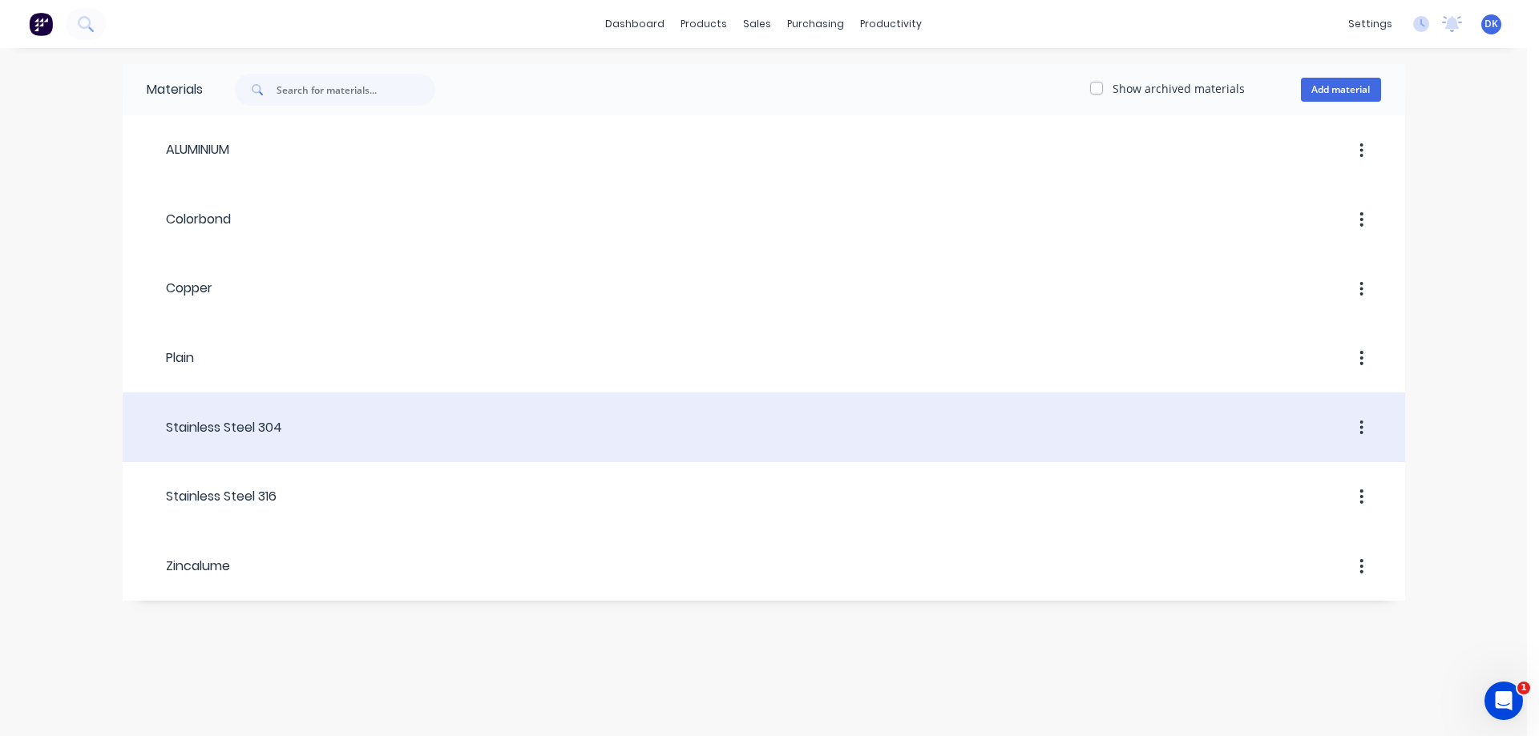
click at [217, 434] on div "Stainless Steel 304" at bounding box center [214, 427] width 135 height 19
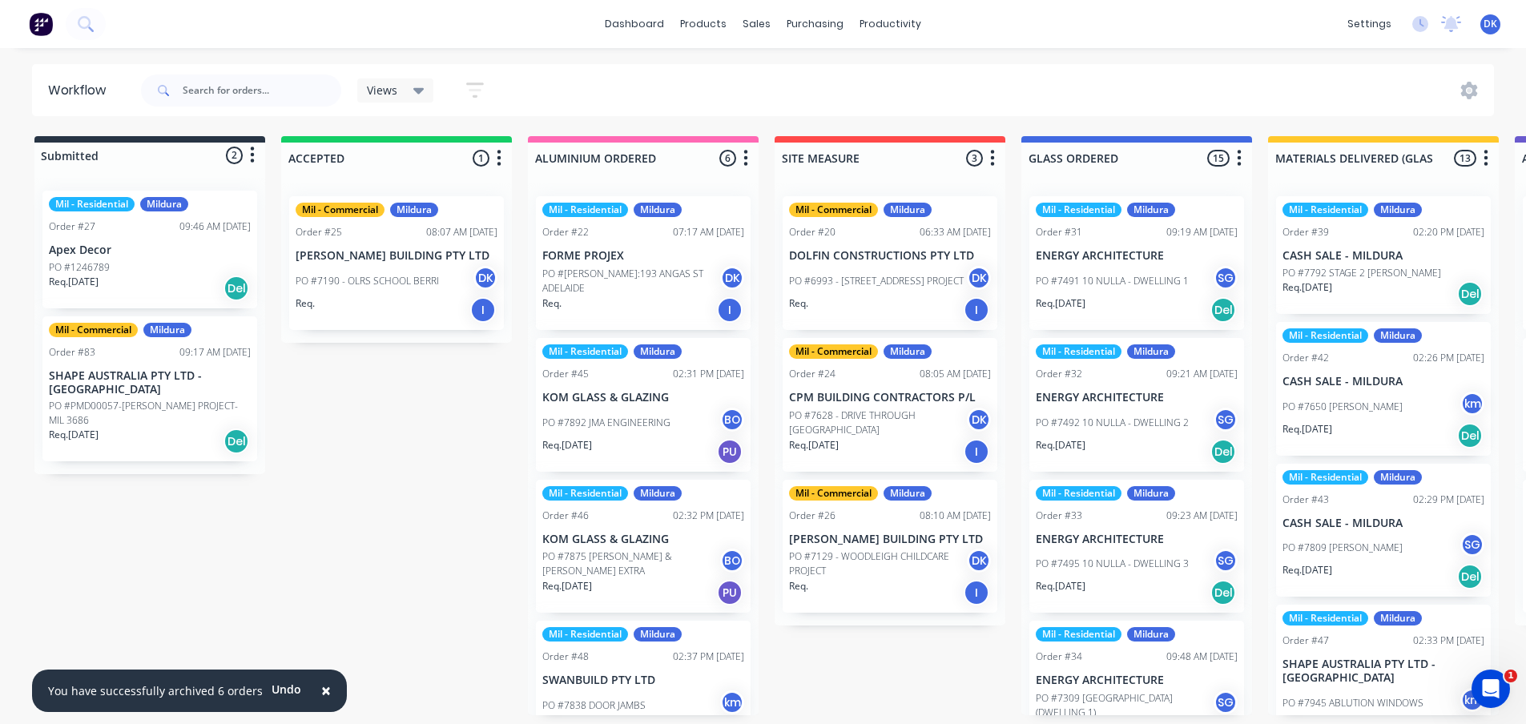
click at [382, 272] on div "PO #7190 - OLRS SCHOOL BERRI DK" at bounding box center [397, 281] width 202 height 30
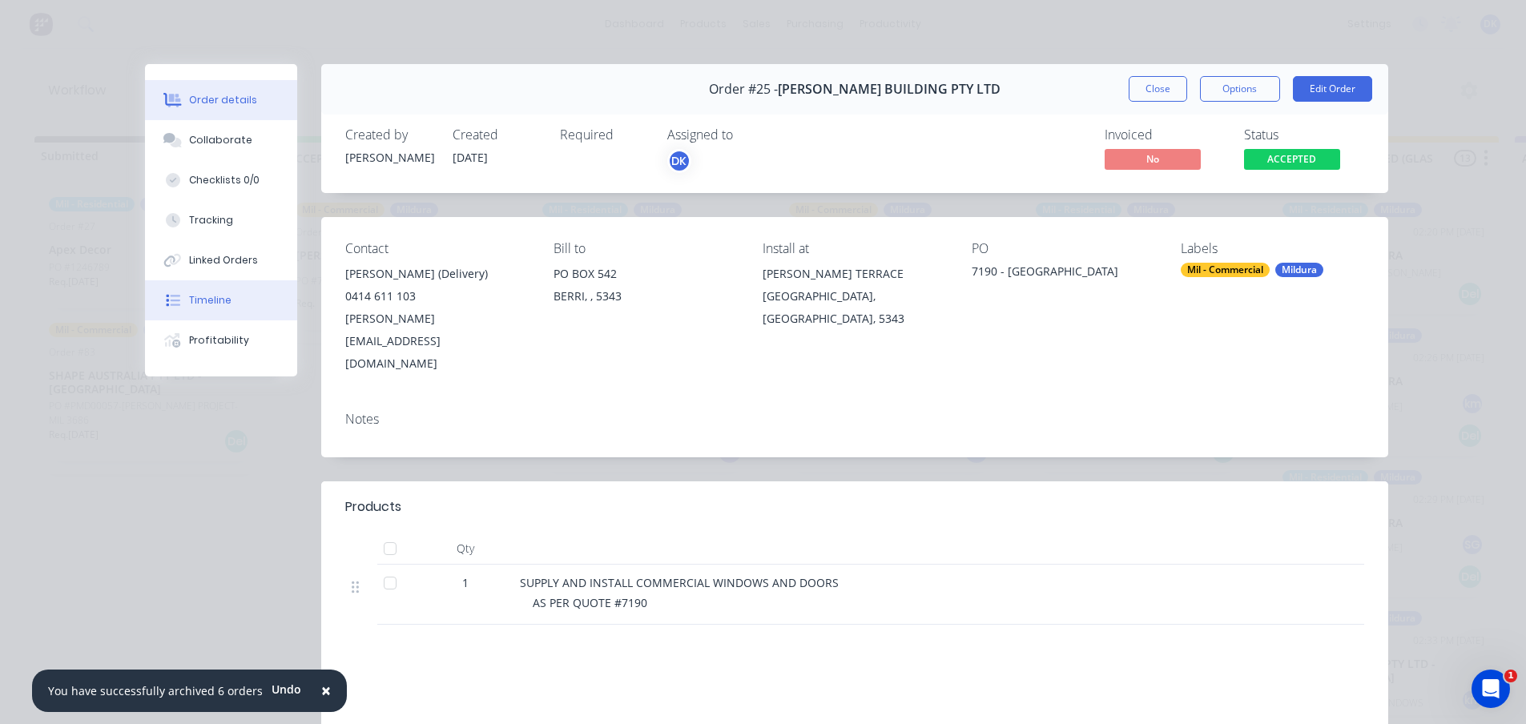
click at [198, 296] on div "Timeline" at bounding box center [210, 300] width 42 height 14
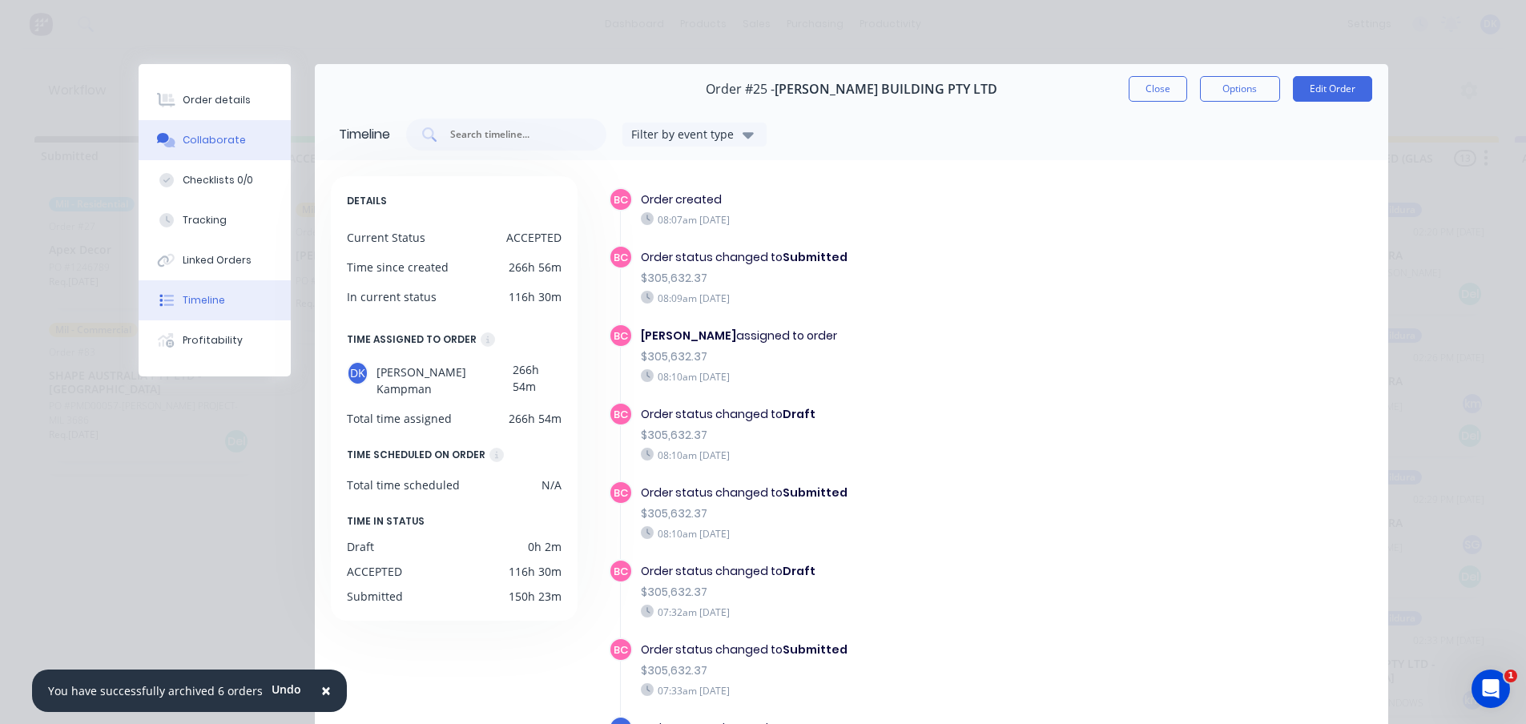
click at [203, 134] on div "Collaborate" at bounding box center [214, 140] width 63 height 14
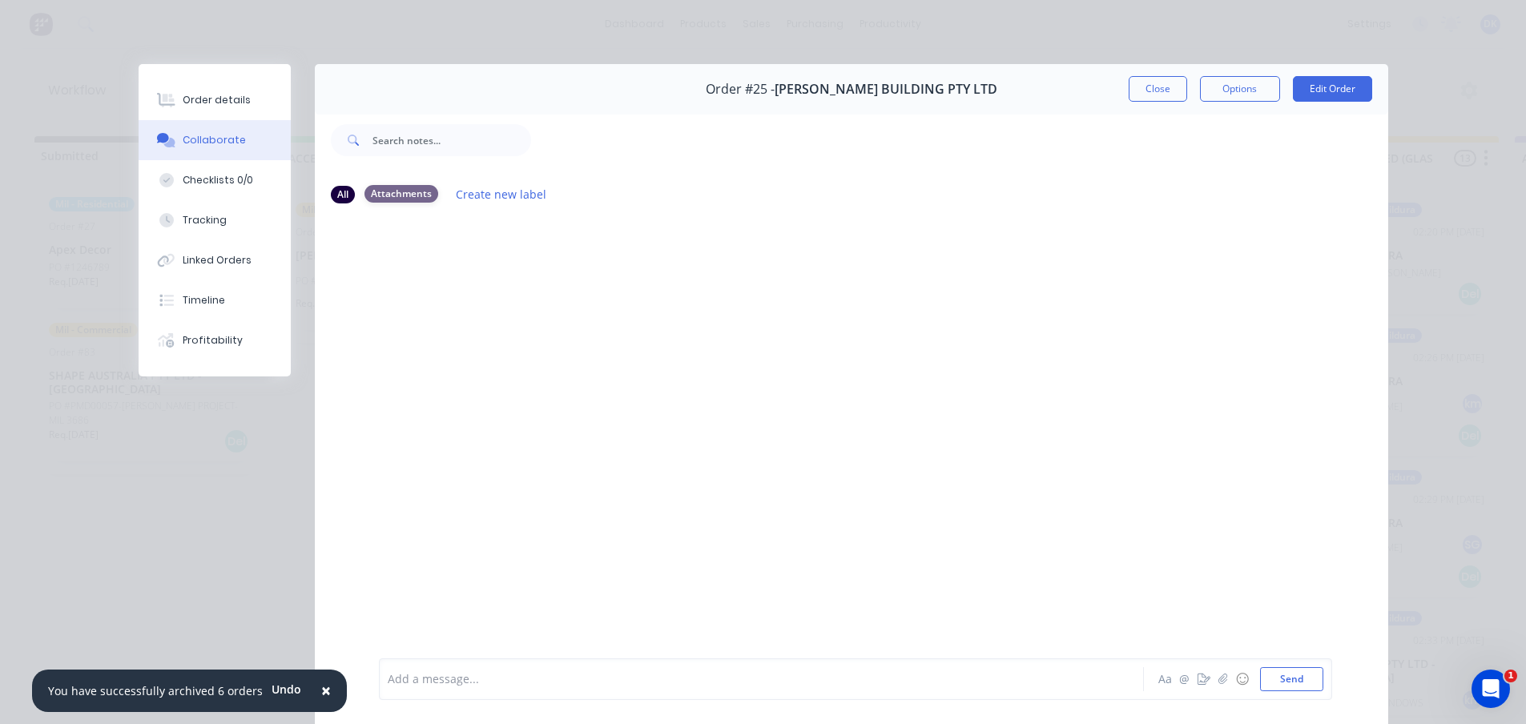
click at [393, 189] on div "Attachments" at bounding box center [402, 194] width 74 height 18
click at [1218, 678] on icon "button" at bounding box center [1223, 679] width 10 height 11
click at [1147, 95] on button "Close" at bounding box center [1158, 89] width 58 height 26
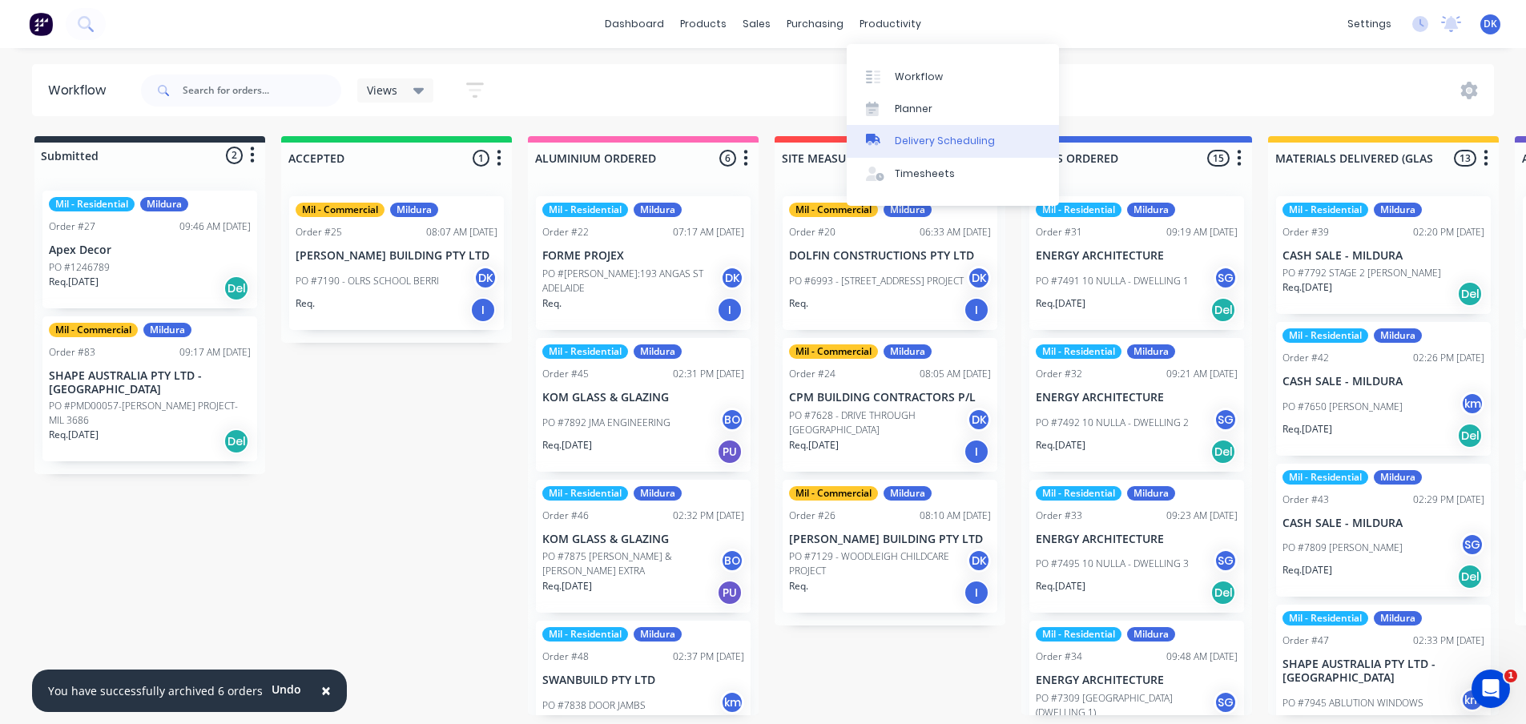
click at [906, 146] on div "Delivery Scheduling" at bounding box center [945, 141] width 100 height 14
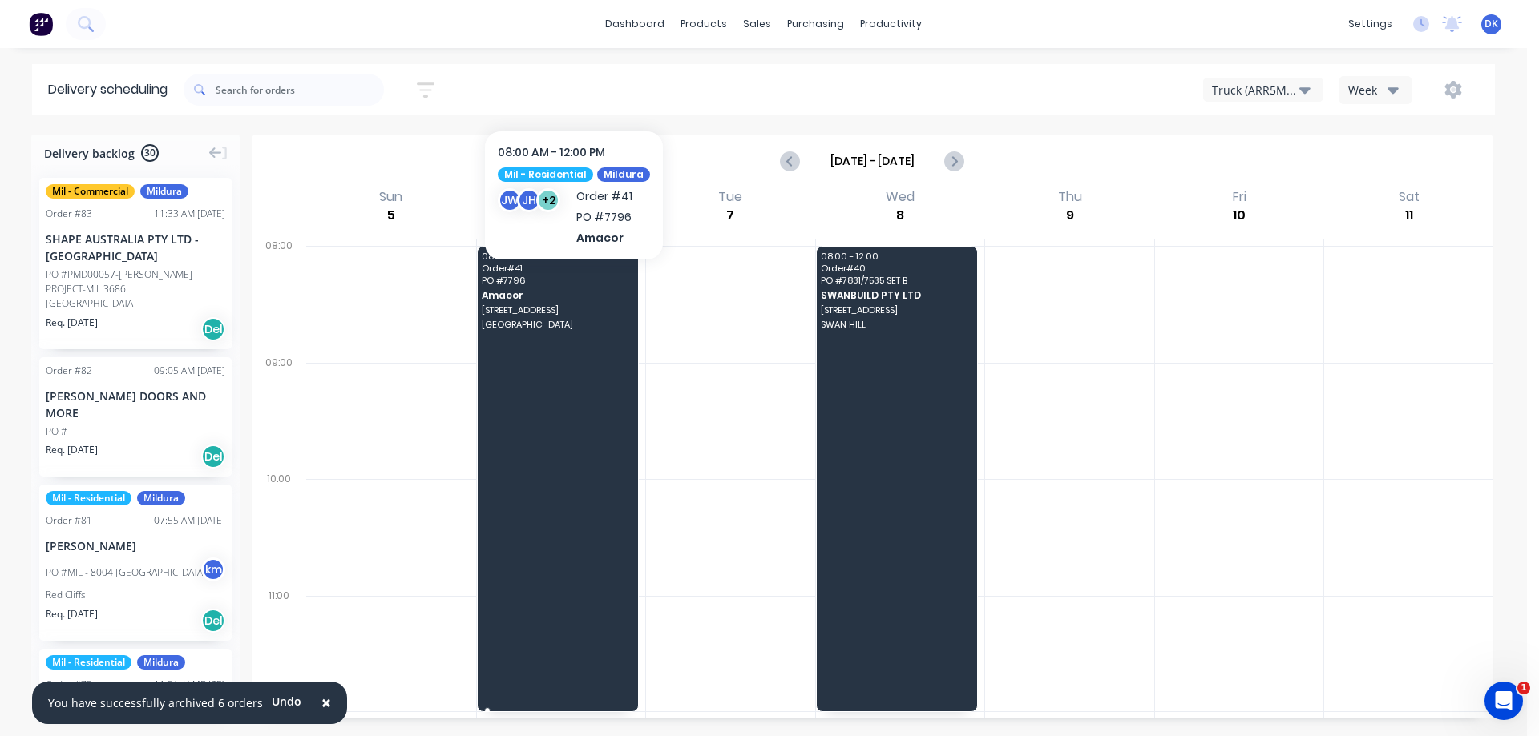
click at [570, 284] on span "PO # 7796" at bounding box center [557, 281] width 150 height 10
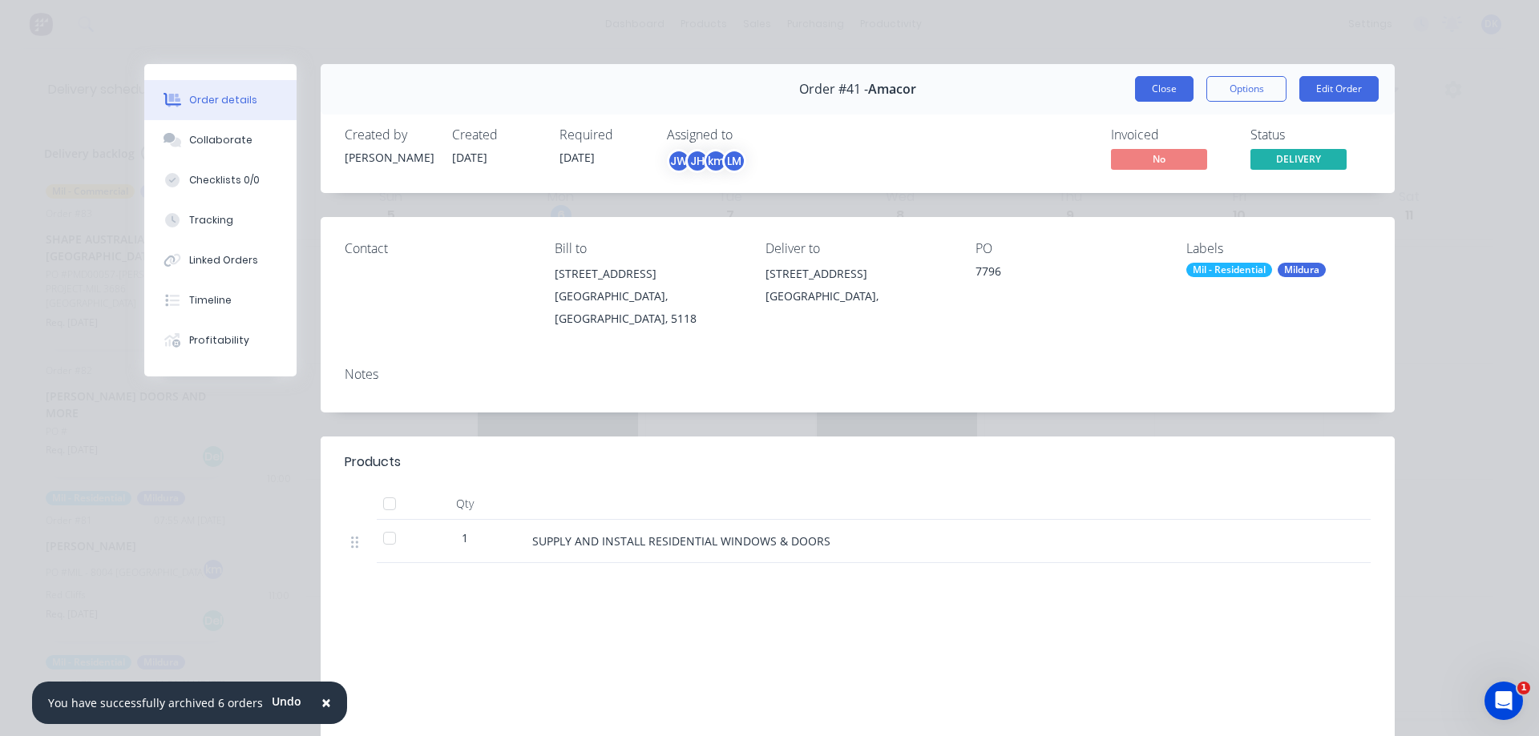
click at [1158, 87] on button "Close" at bounding box center [1164, 89] width 58 height 26
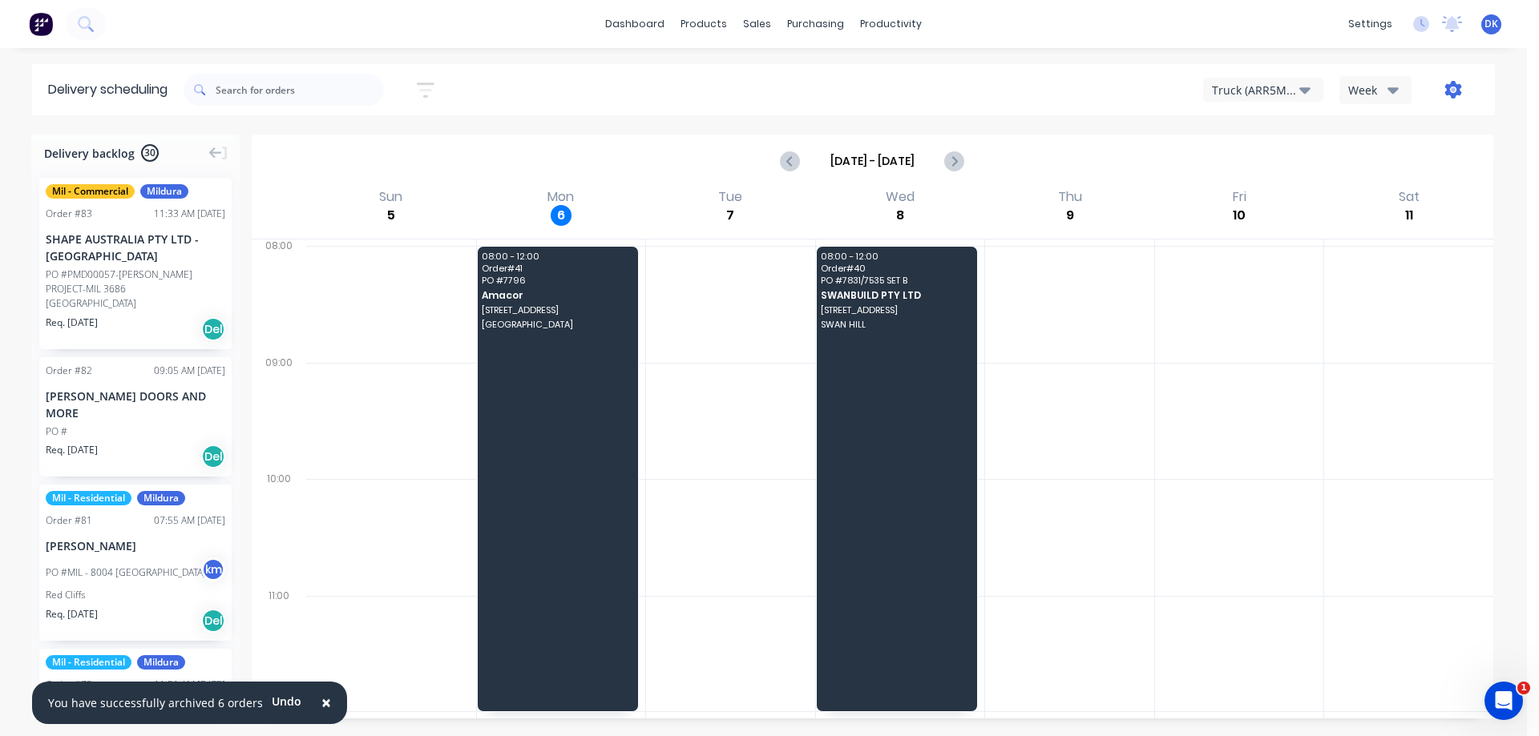
click at [1450, 87] on icon "button" at bounding box center [1453, 90] width 17 height 18
click at [1371, 131] on div "Run Sheet" at bounding box center [1402, 132] width 123 height 23
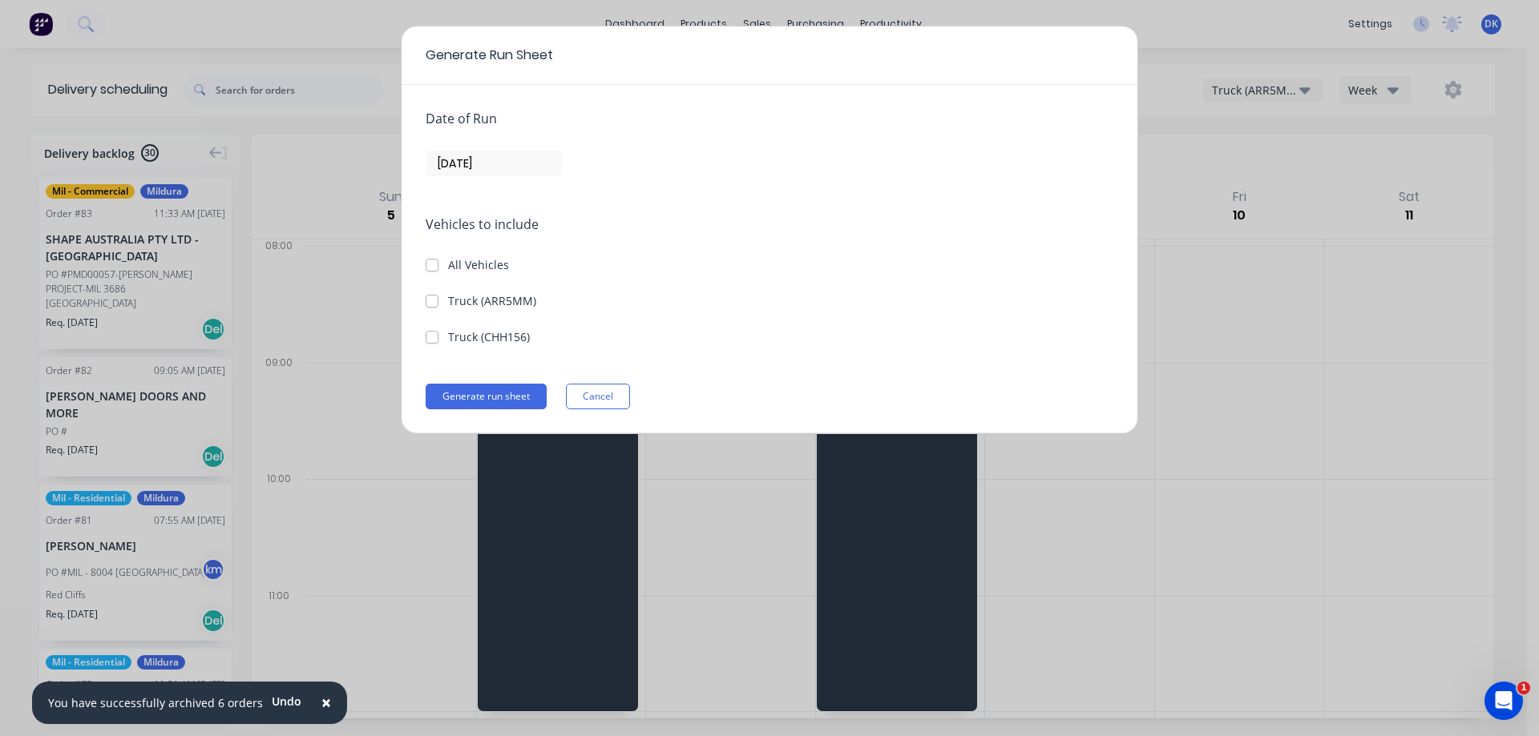
click at [448, 265] on label "All Vehicles" at bounding box center [478, 264] width 61 height 17
click at [433, 265] on input "All Vehicles" at bounding box center [431, 263] width 13 height 15
checkbox input "true"
checkbox \(ARR5MM\) "true"
checkbox \(CHH156\) "true"
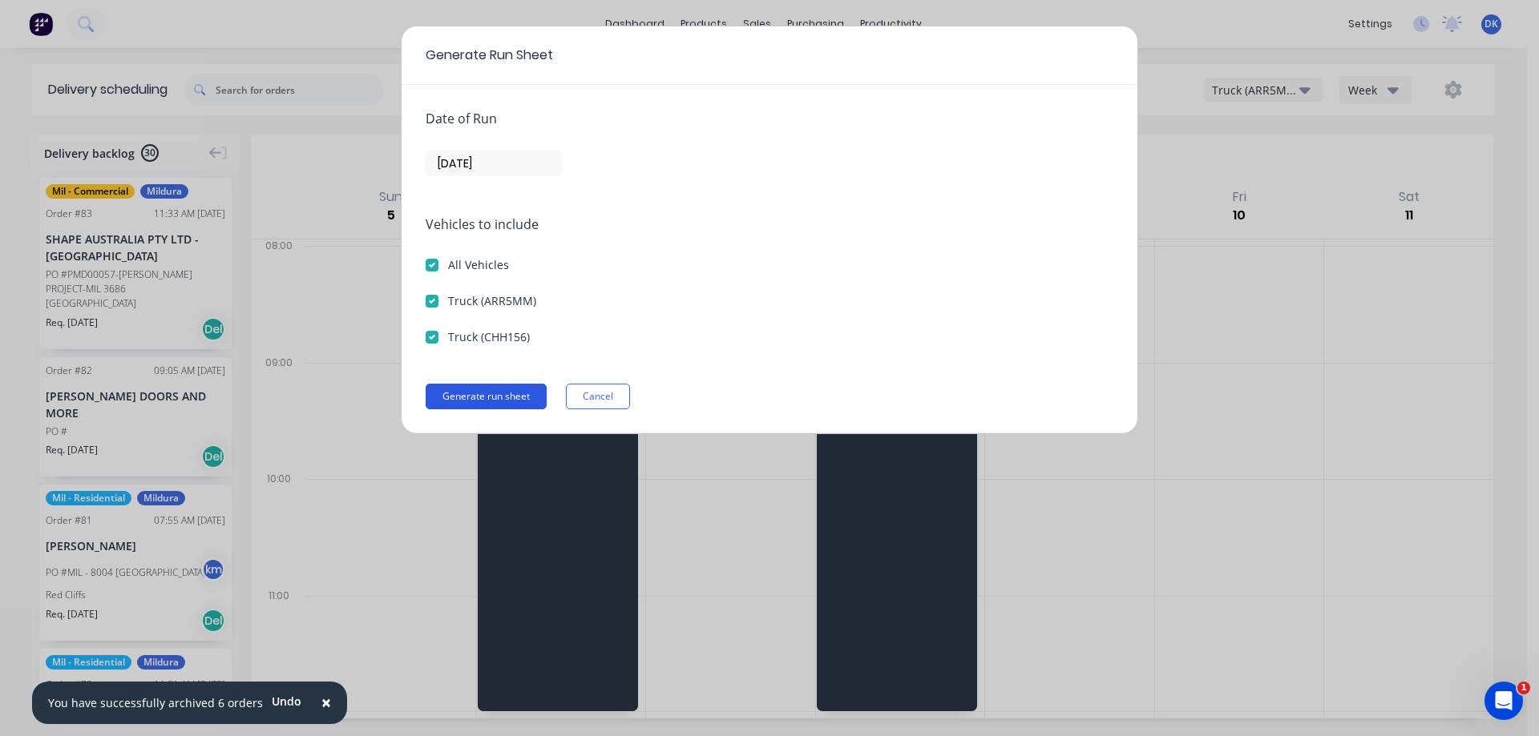
click at [486, 394] on button "Generate run sheet" at bounding box center [485, 397] width 121 height 26
